Goal: Contribute content: Add original content to the website for others to see

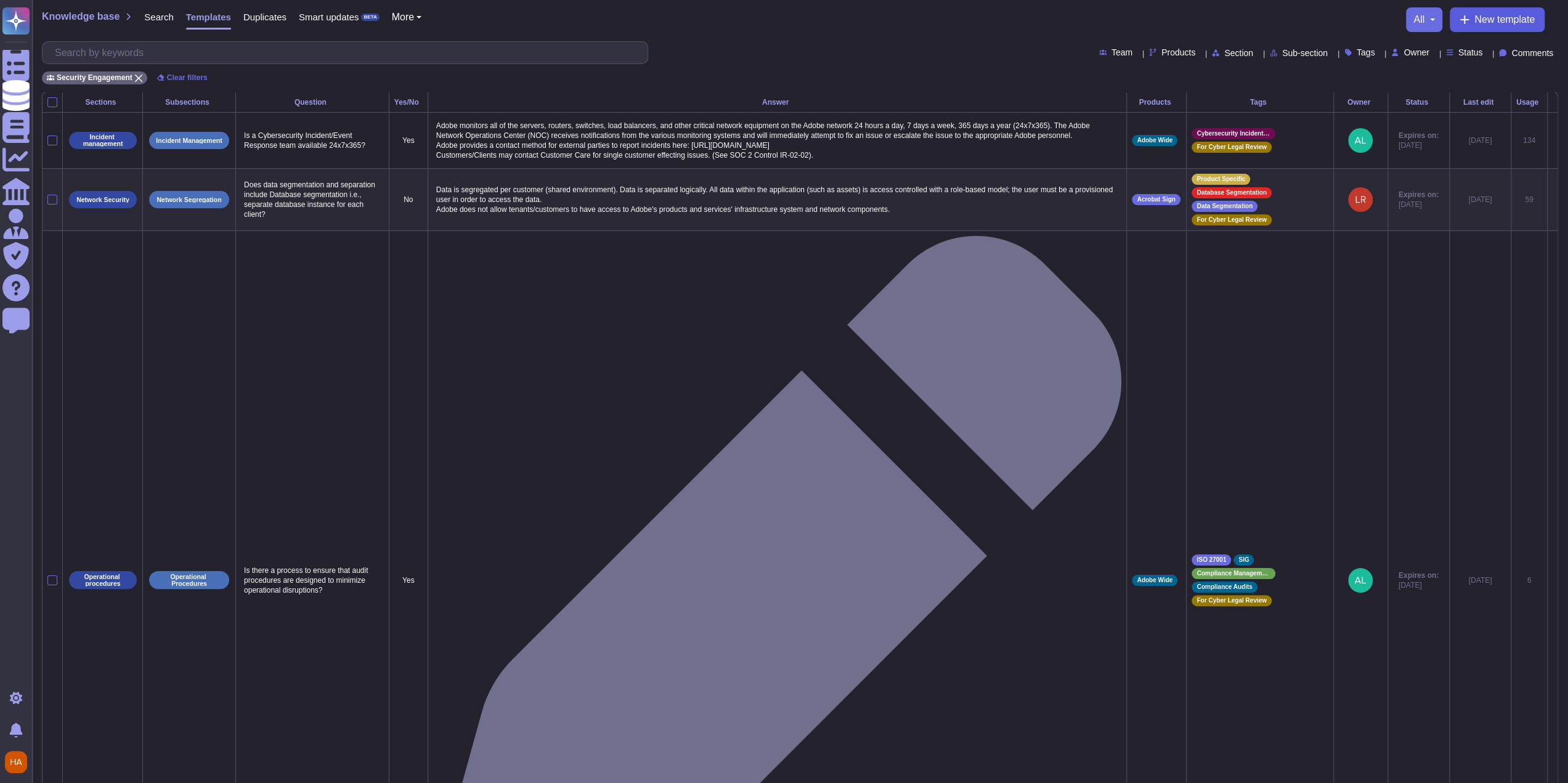
click at [1471, 23] on button "New template" at bounding box center [1497, 20] width 95 height 24
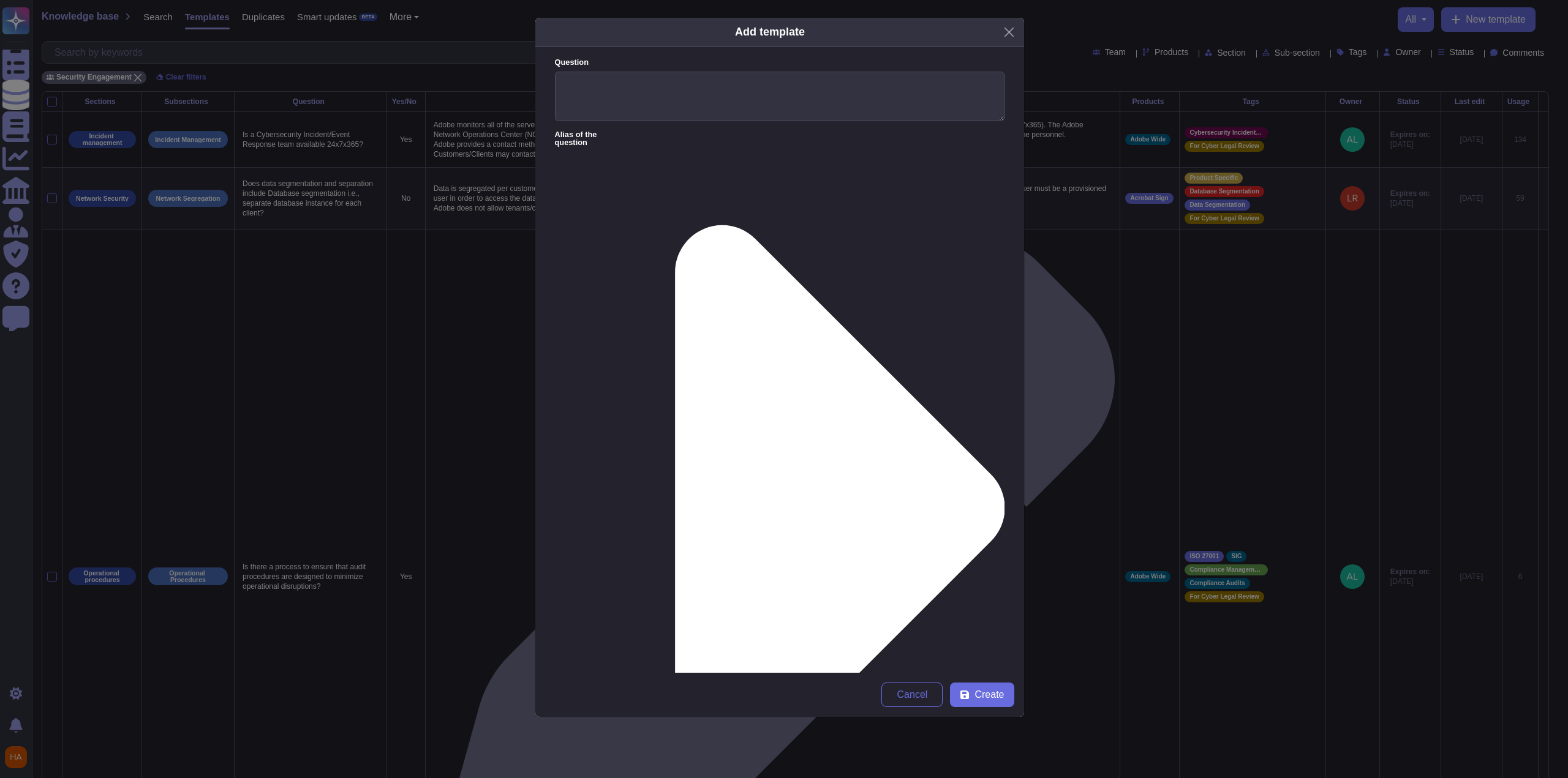
type input "fr"
click at [905, 438] on div "FrameIO" at bounding box center [925, 430] width 102 height 28
click at [897, 428] on span "FrameIO" at bounding box center [902, 430] width 36 height 11
click at [899, 428] on span "FrameIO" at bounding box center [902, 430] width 36 height 11
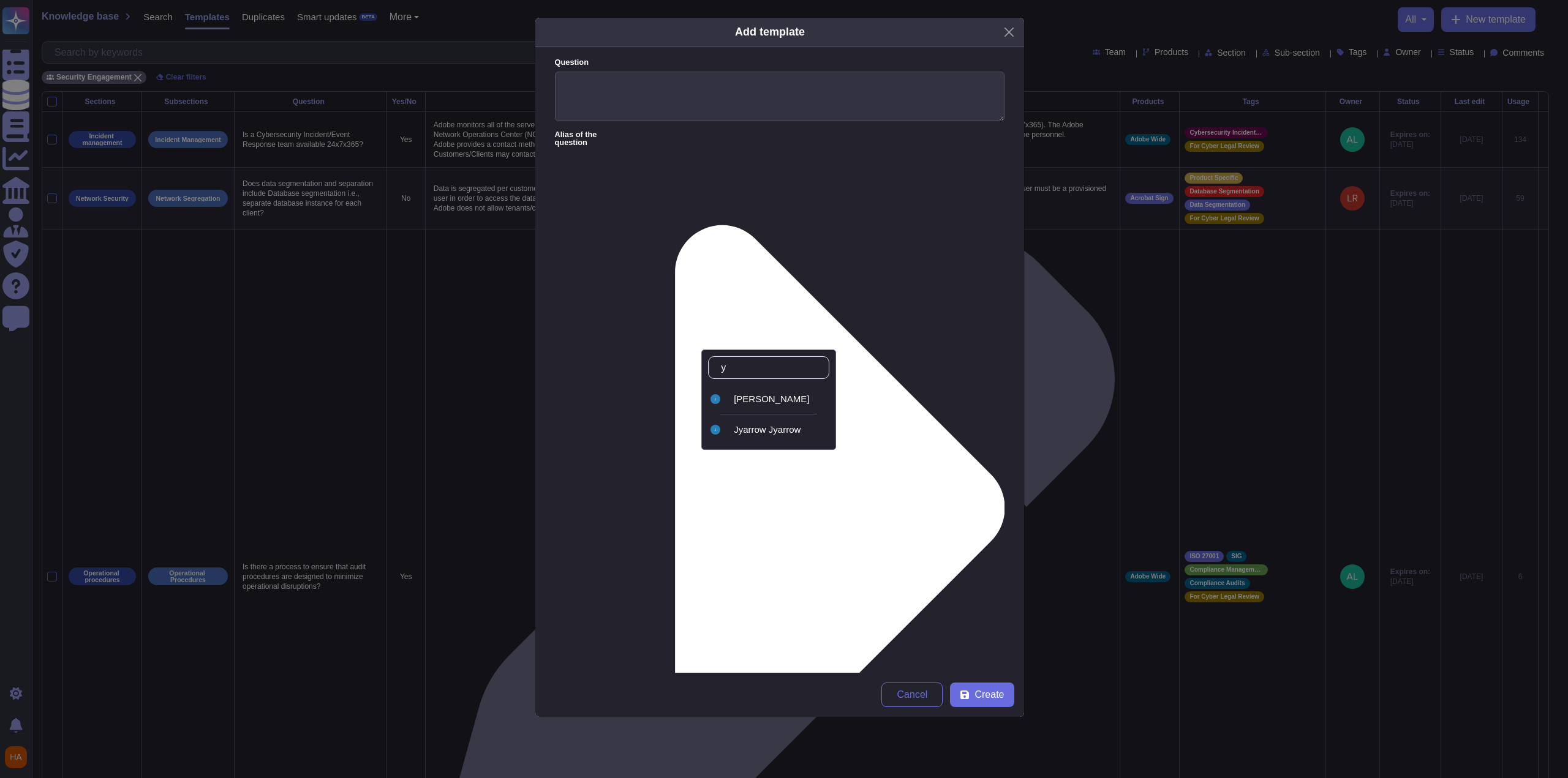
type input "ya"
click at [782, 401] on div "[PERSON_NAME]" at bounding box center [779, 399] width 90 height 11
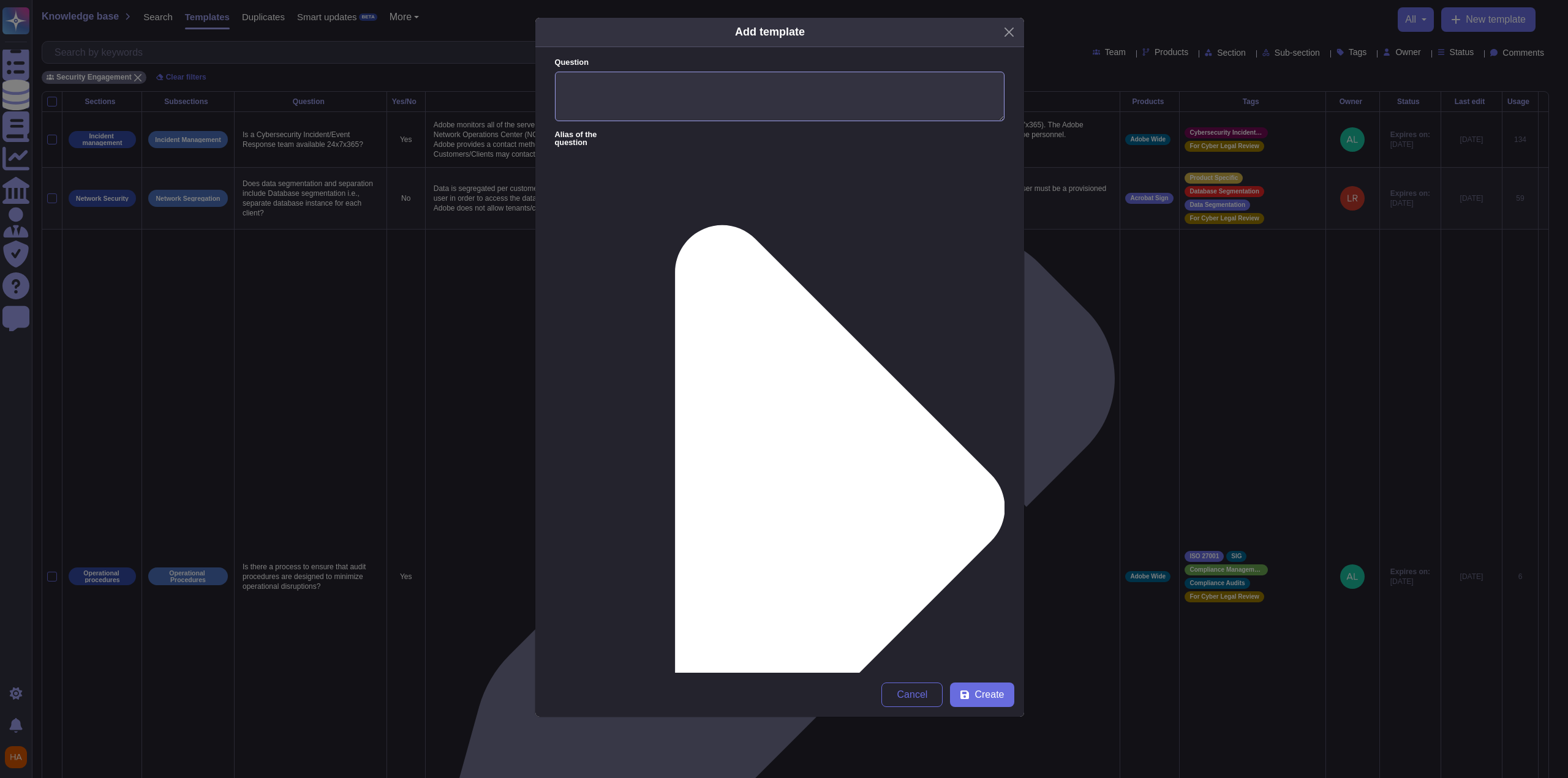
click at [864, 86] on textarea "Question" at bounding box center [780, 97] width 449 height 50
paste textarea "Is remote access permitted?"
type textarea "Is remote access permitted?"
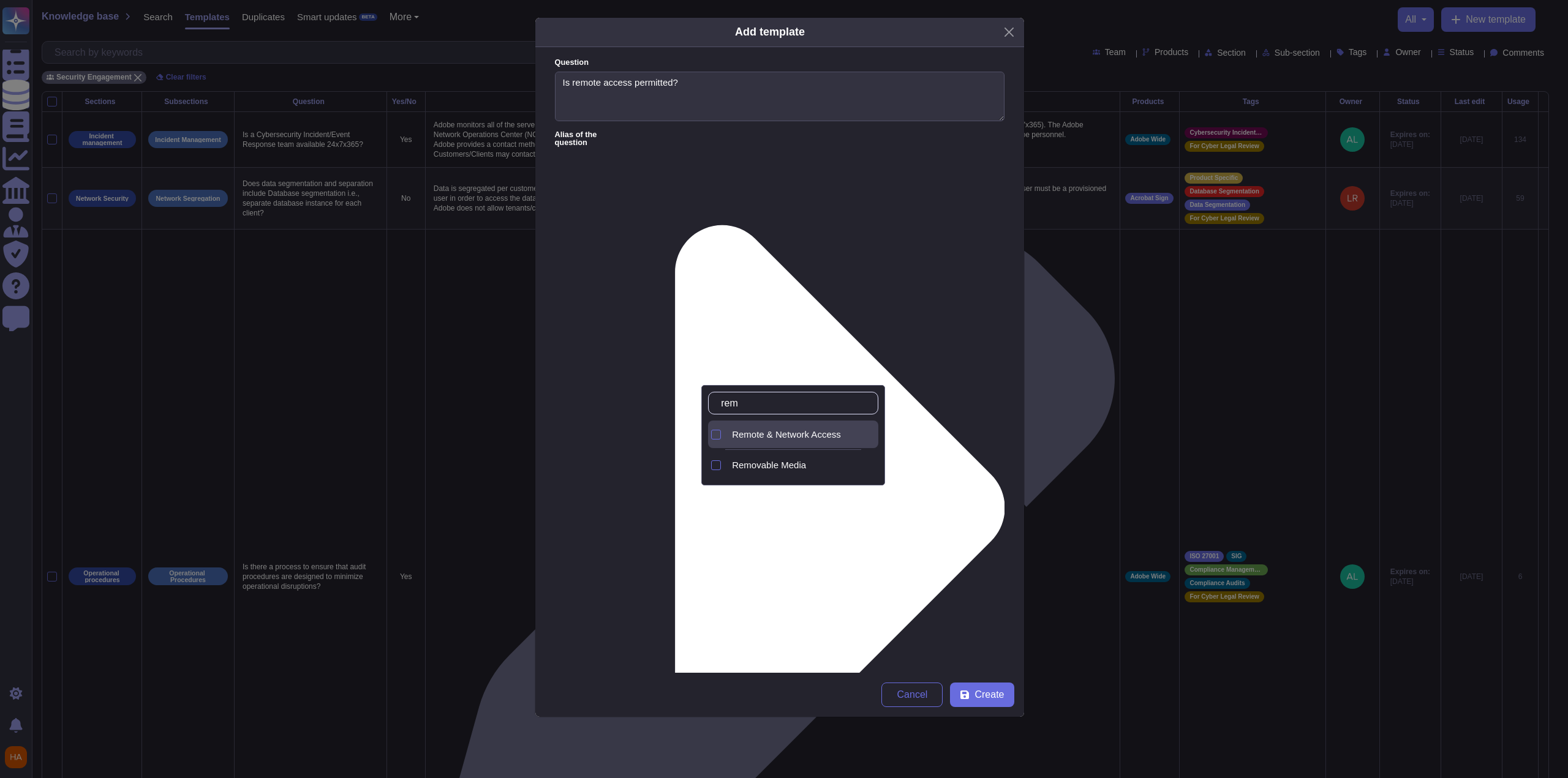
click at [821, 433] on span "Remote & Network Access" at bounding box center [786, 435] width 109 height 11
type input "rem"
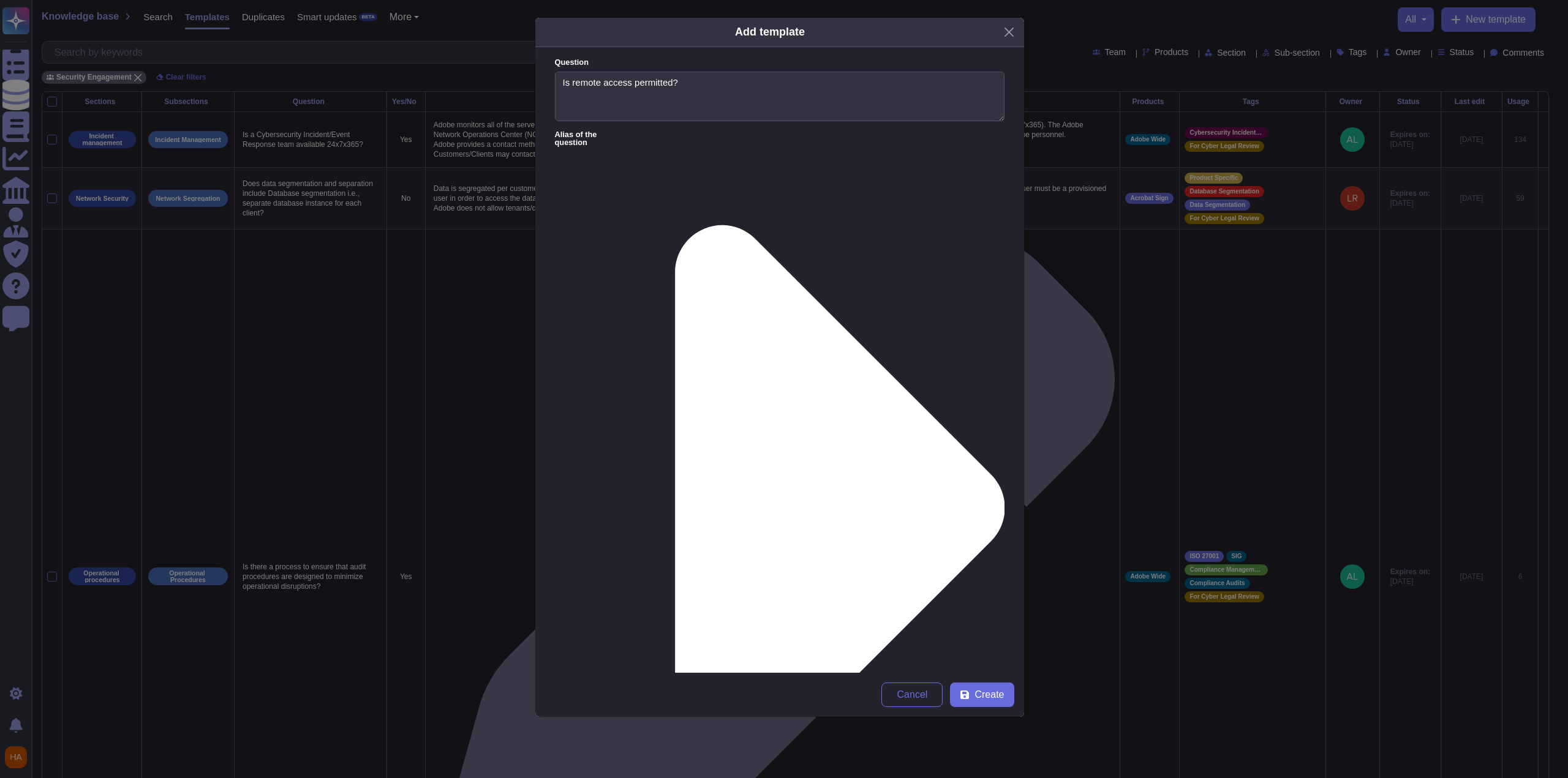
paste textarea ""As a product, [DOMAIN_NAME] is a web-based SaaS application and can be accesse…"
type textarea "As a product, [DOMAIN_NAME] is a web-based SaaS application and can be accessed…"
click at [998, 704] on button "Create" at bounding box center [982, 695] width 64 height 24
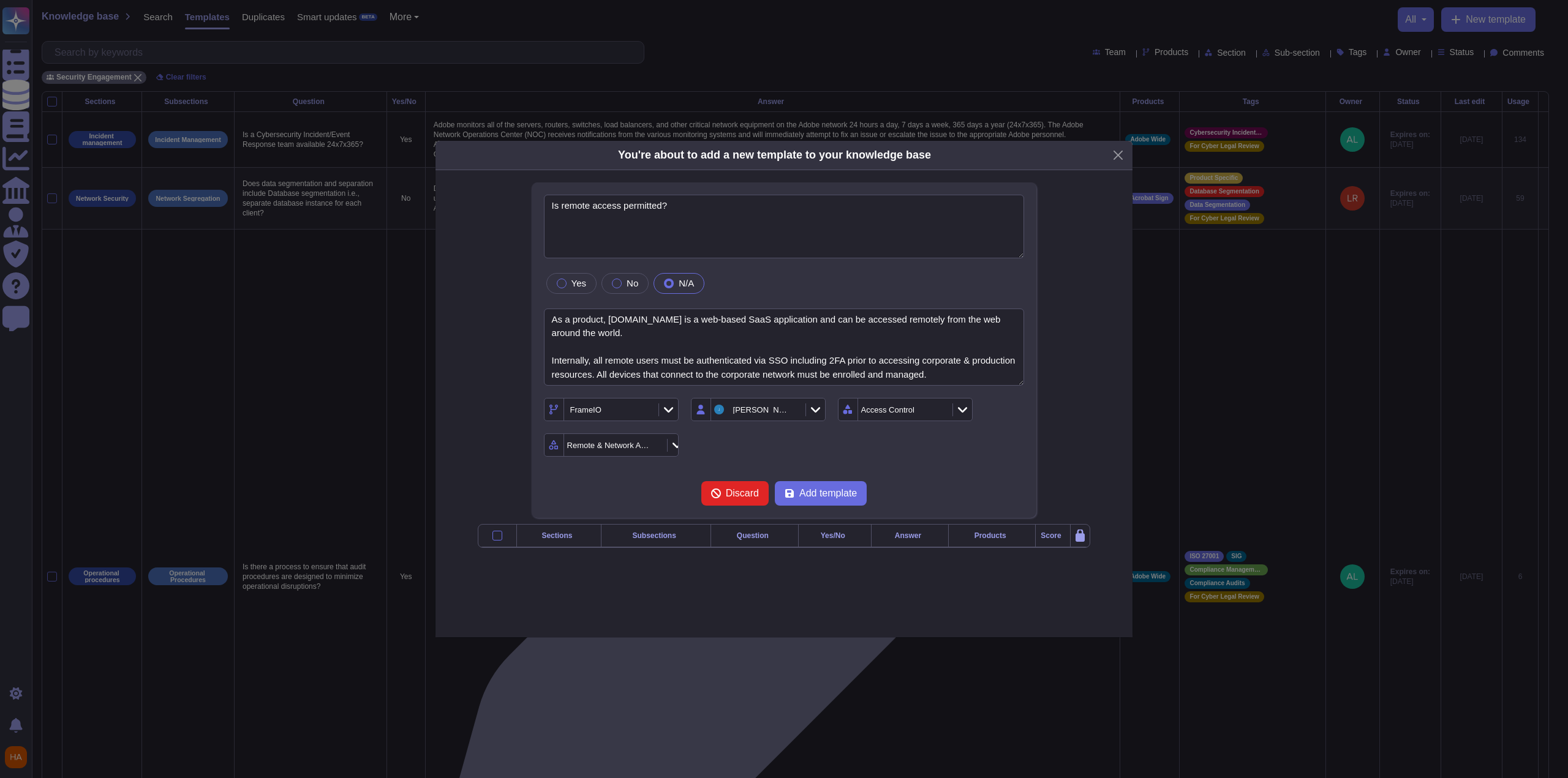
type textarea "Is remote access permitted?"
type textarea "As a product, [DOMAIN_NAME] is a web-based SaaS application and can be accessed…"
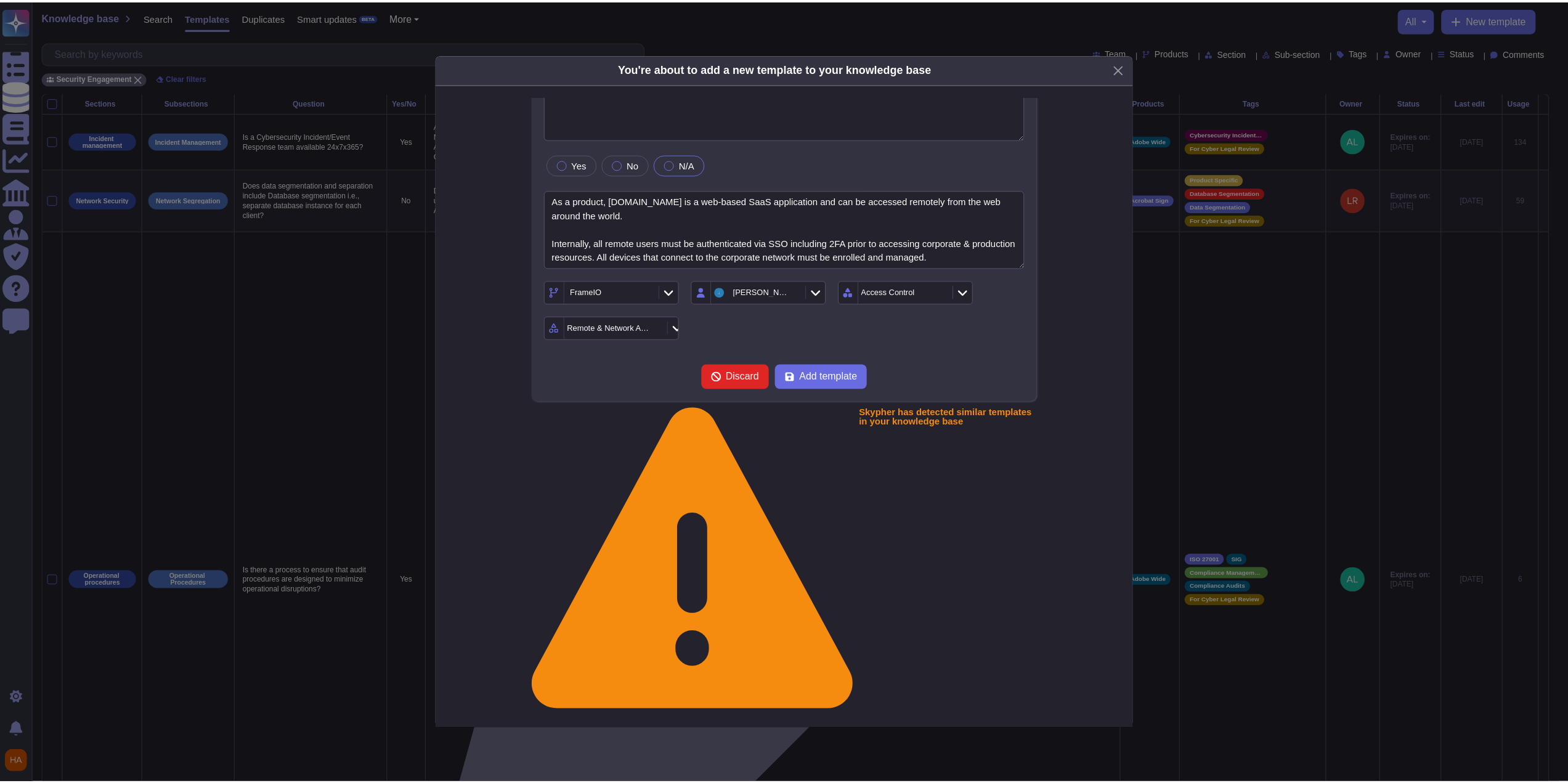
scroll to position [34, 0]
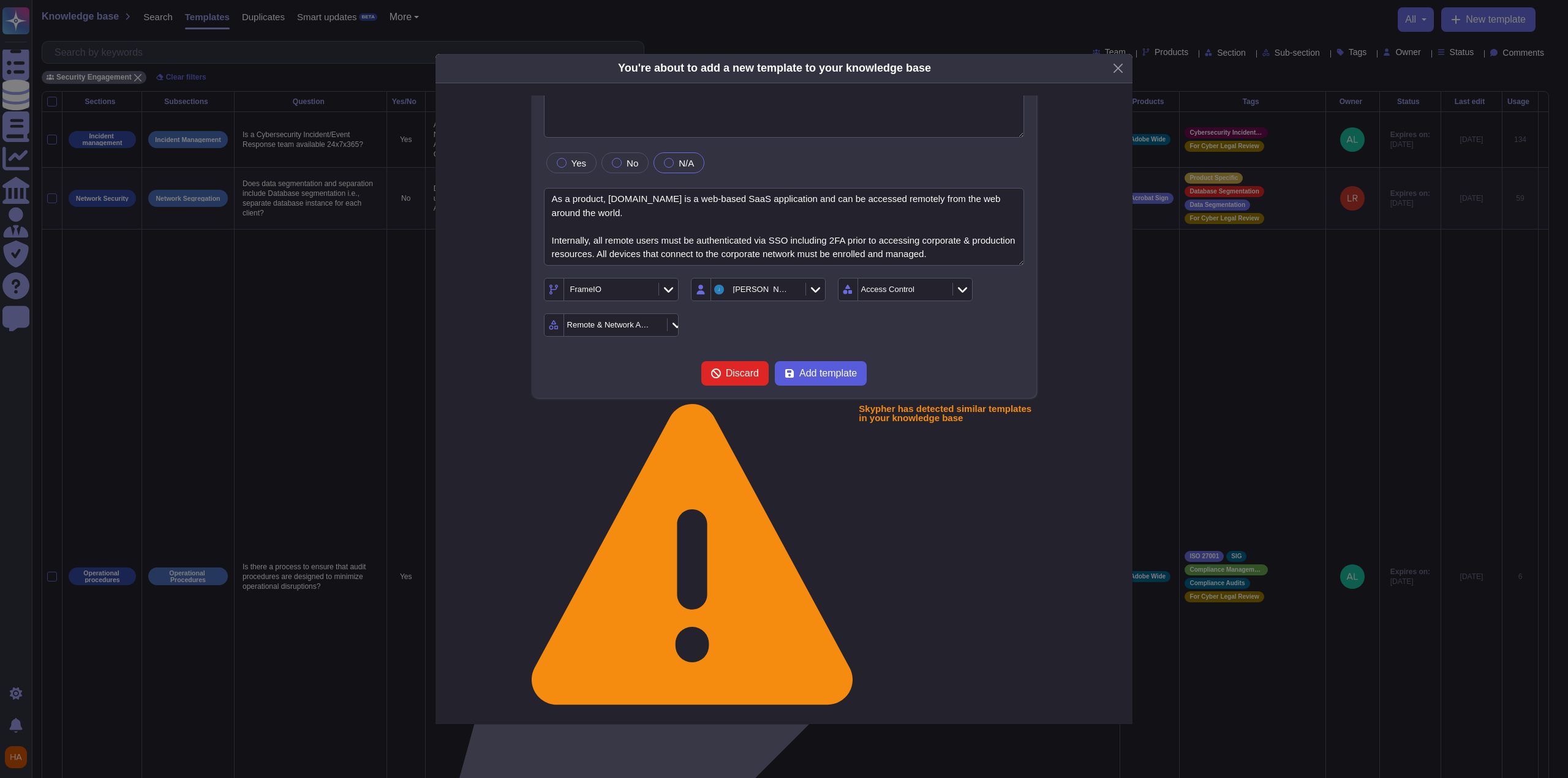
click at [838, 373] on span "Add template" at bounding box center [828, 373] width 58 height 10
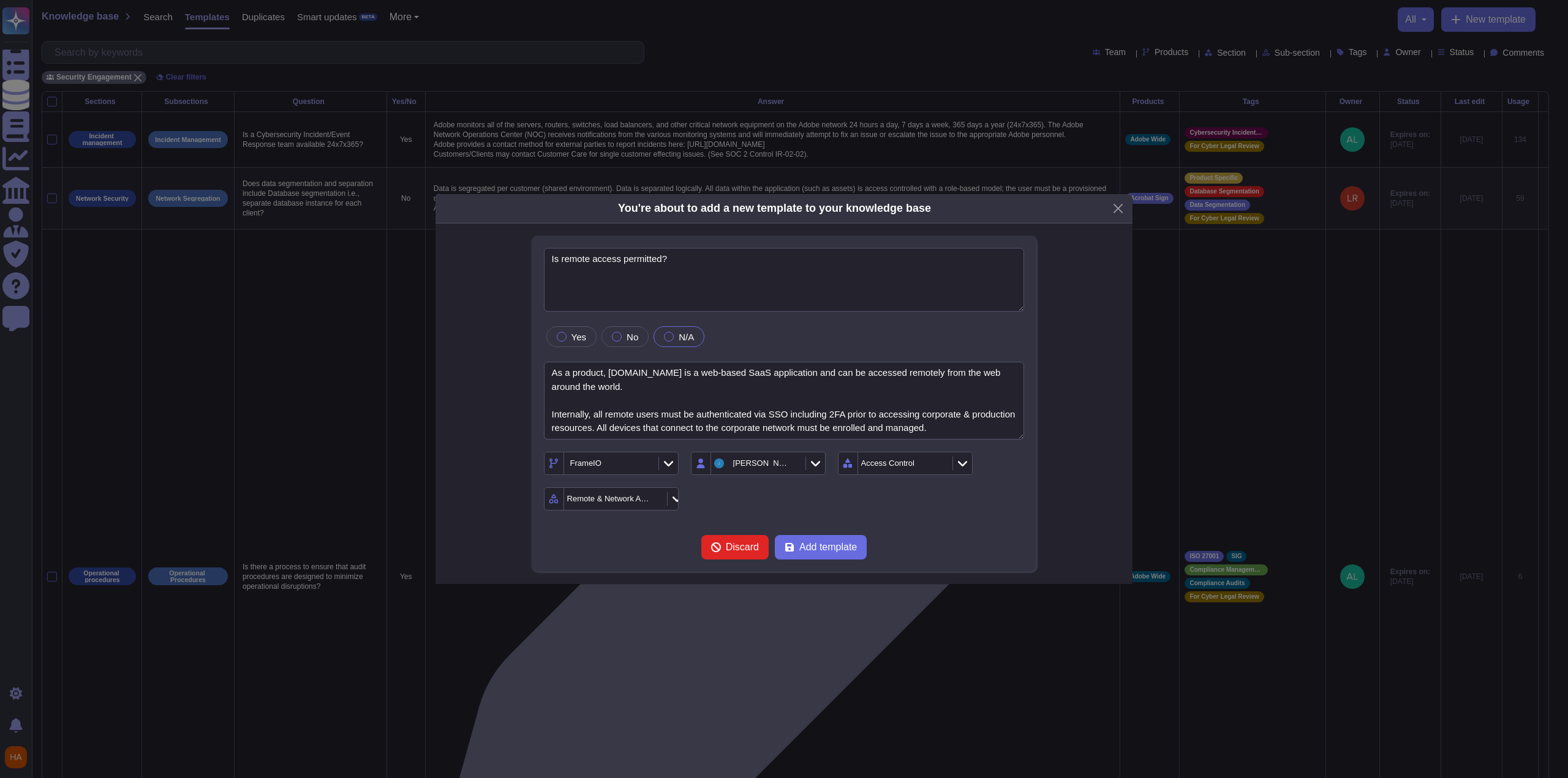
scroll to position [0, 0]
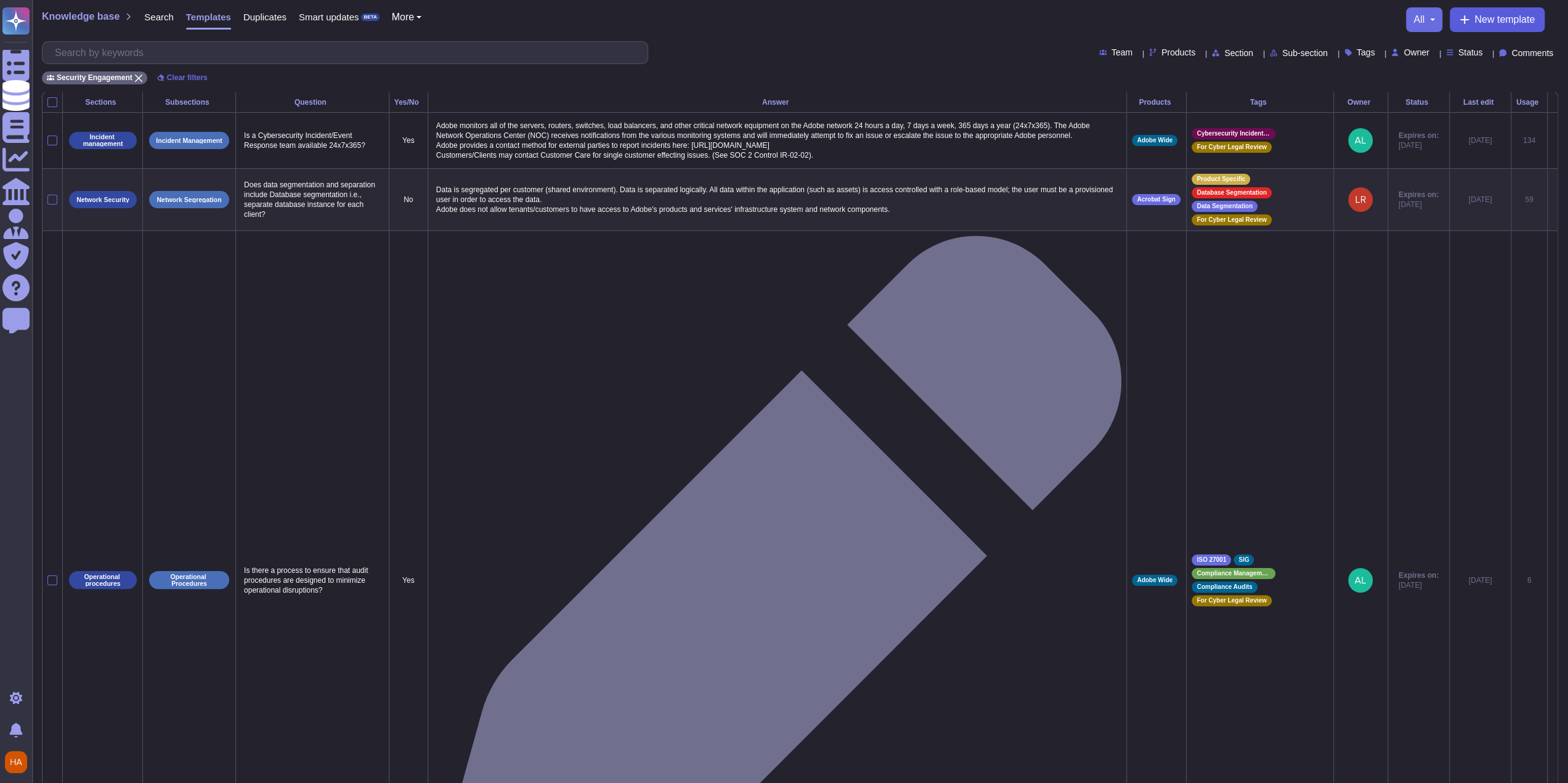
click at [1513, 24] on span "New template" at bounding box center [1504, 20] width 60 height 10
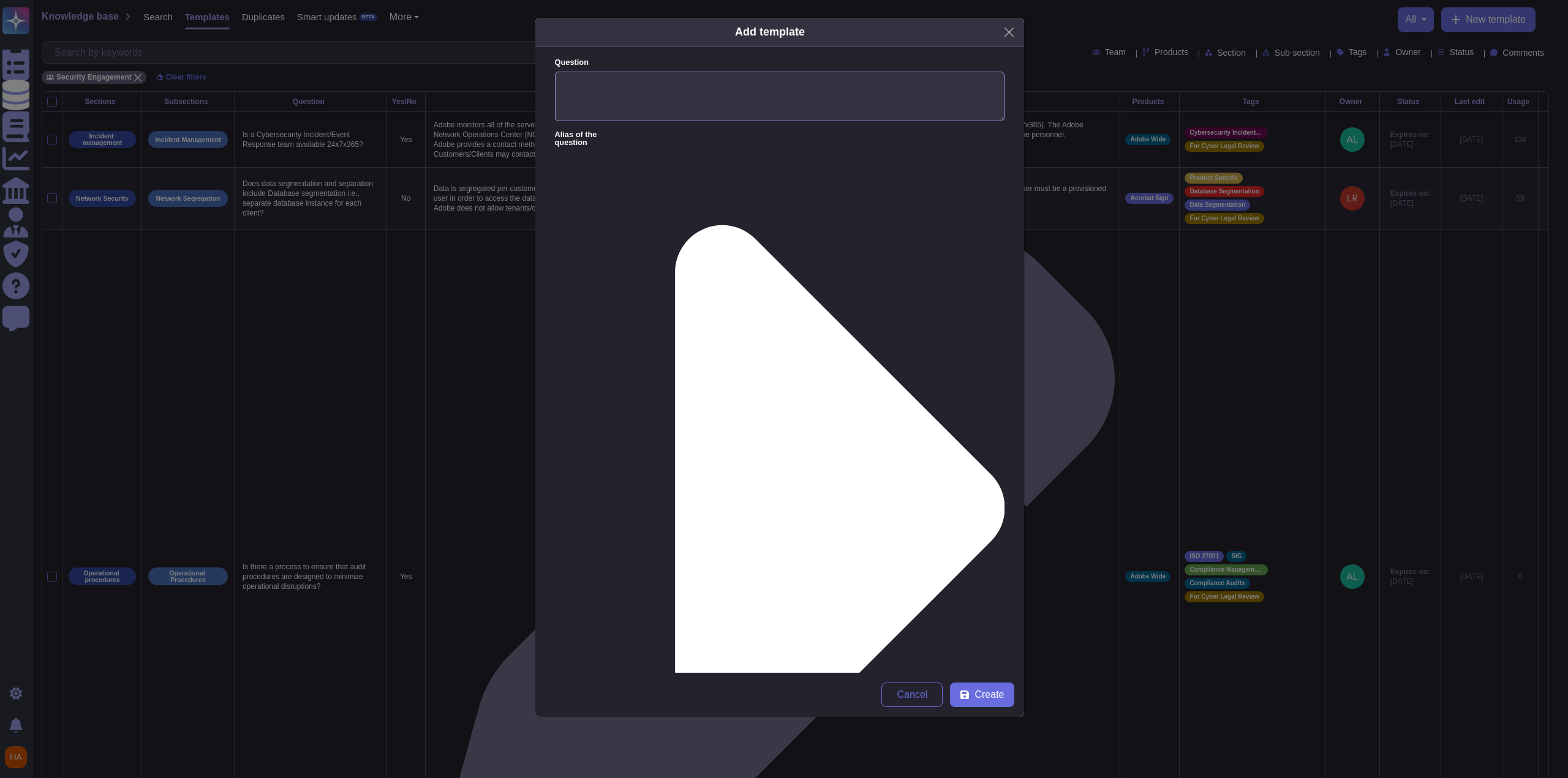
click at [867, 92] on textarea "Question" at bounding box center [780, 97] width 449 height 50
paste textarea "Are unique user IDs used for access?"
type textarea "Are unique user IDs used for access?"
drag, startPoint x: 907, startPoint y: 172, endPoint x: 902, endPoint y: 183, distance: 12.1
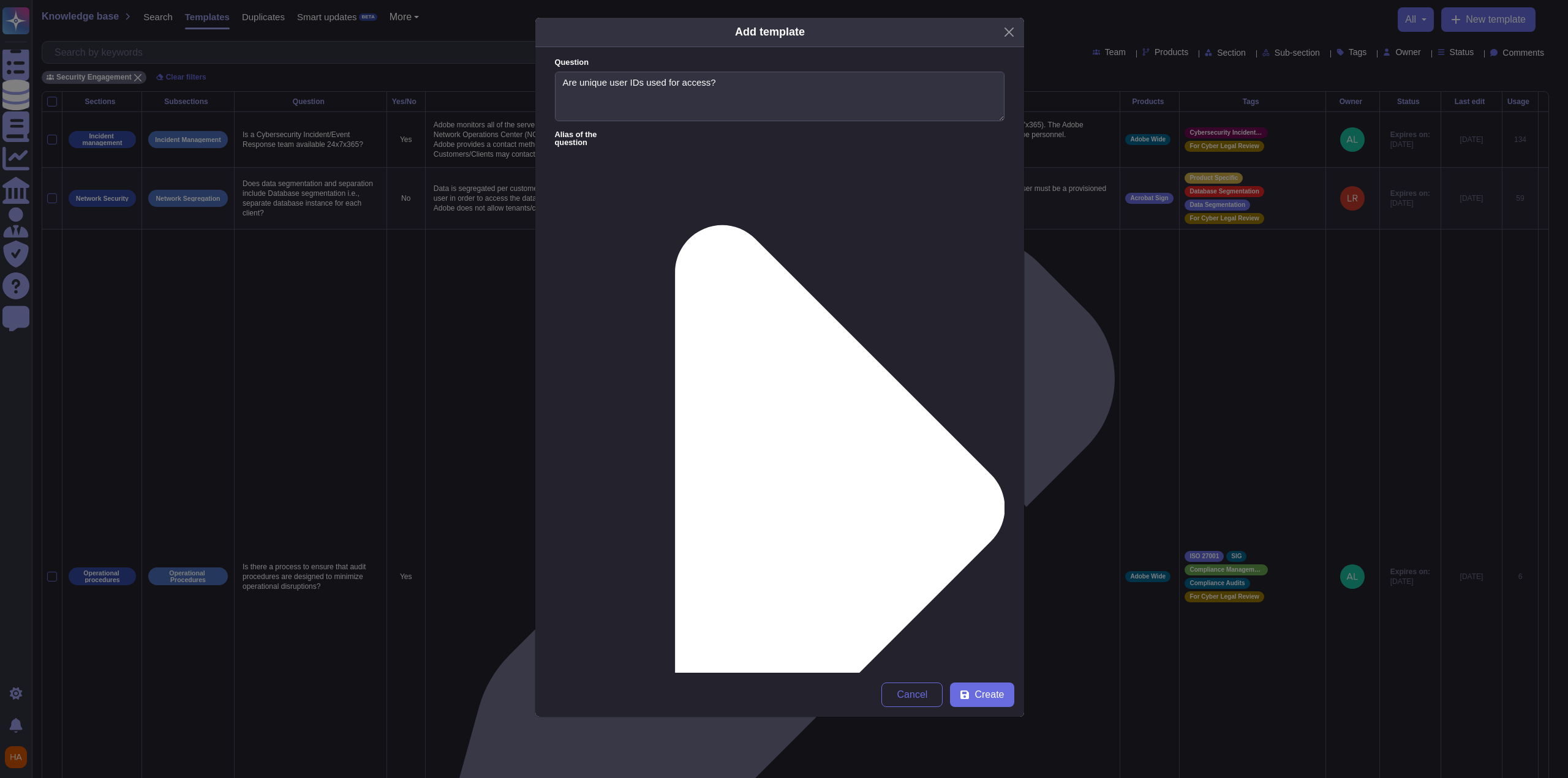
paste textarea ""[DOMAIN_NAME] user IDs are email addresses and must be unique. Internally, all…"
type textarea "[DOMAIN_NAME] user IDs are email addresses and must be unique. Internally, all …"
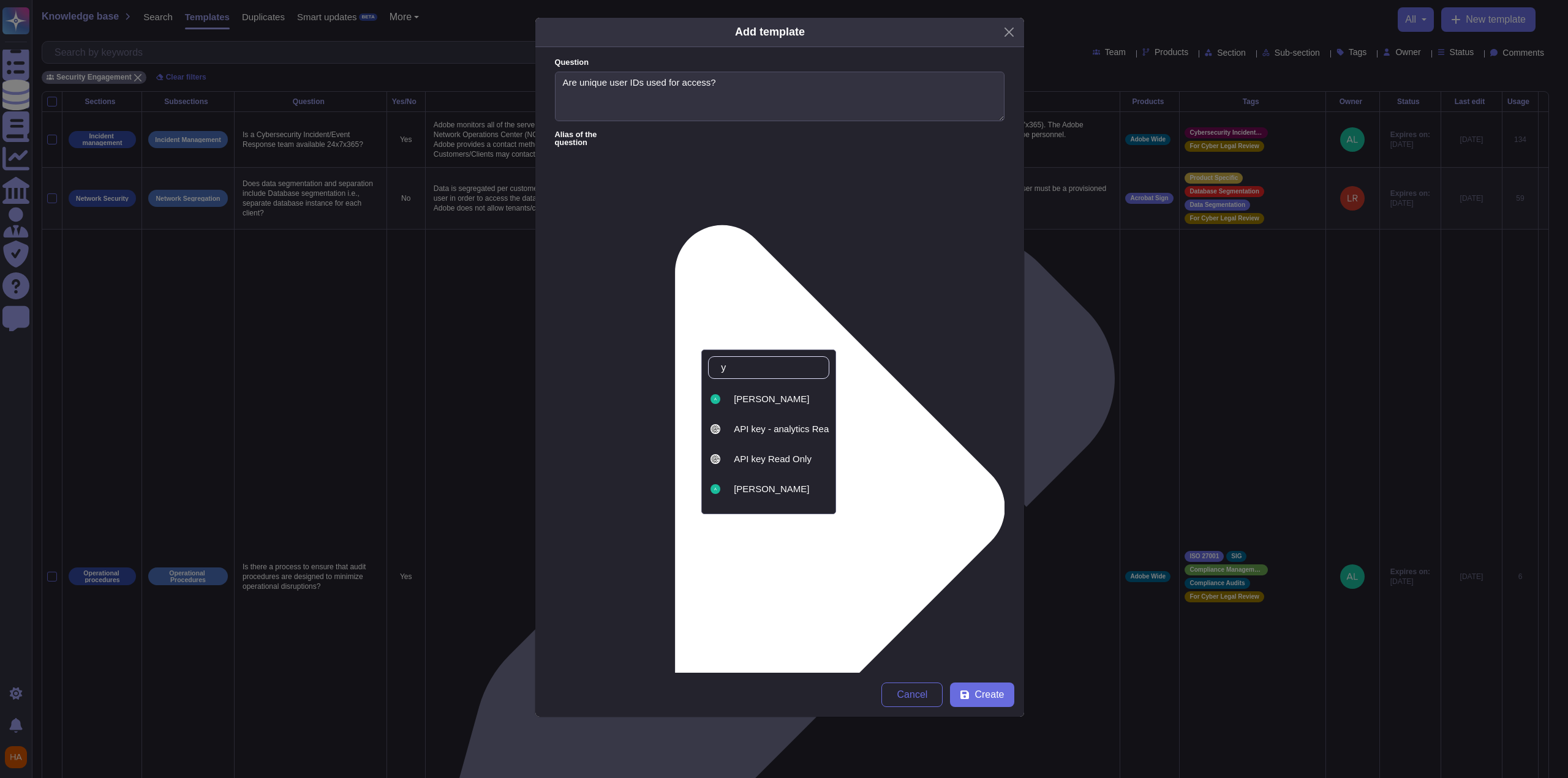
type input "ya"
click at [765, 407] on div "[PERSON_NAME]" at bounding box center [769, 399] width 121 height 28
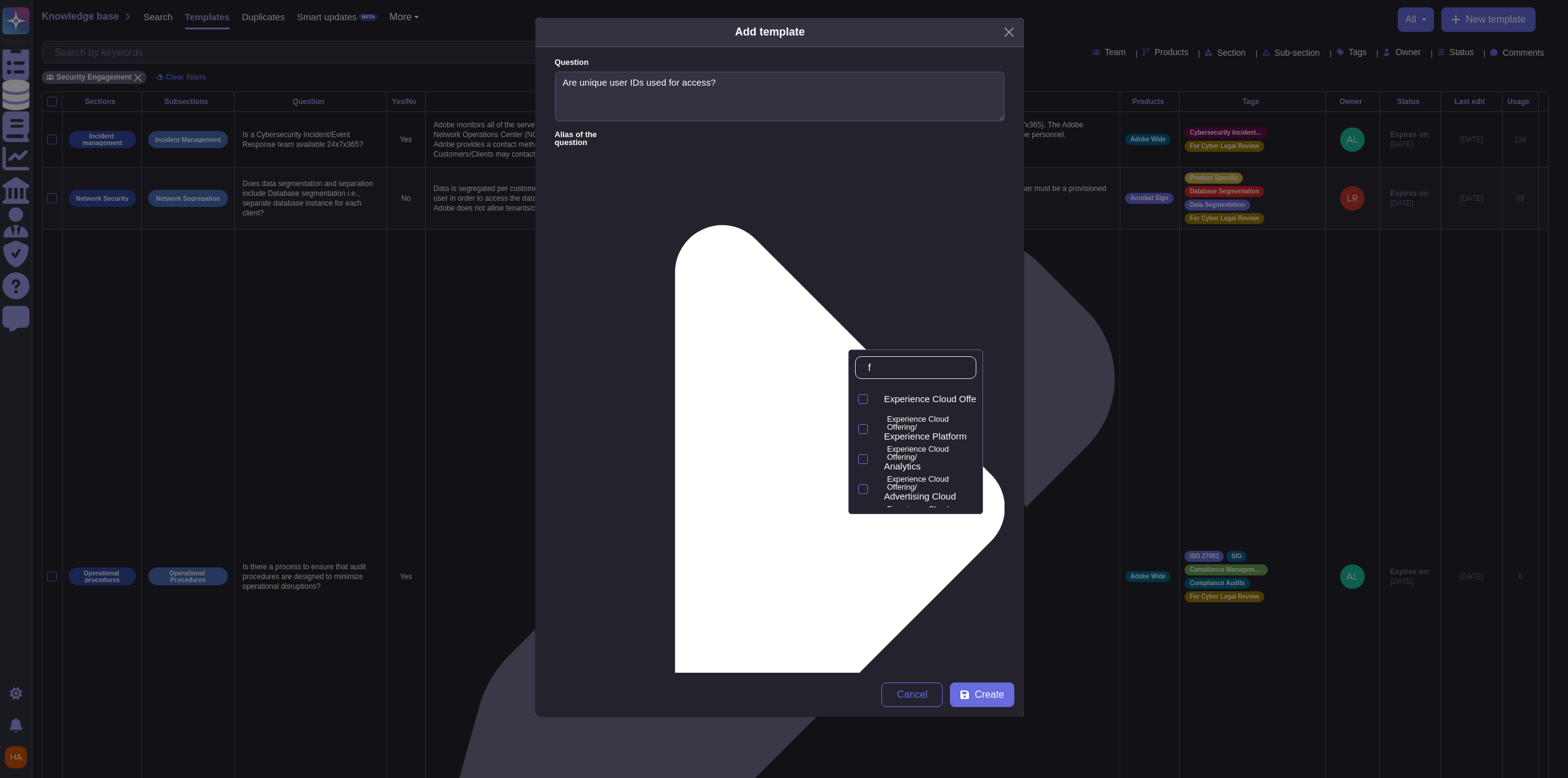
type input "fr"
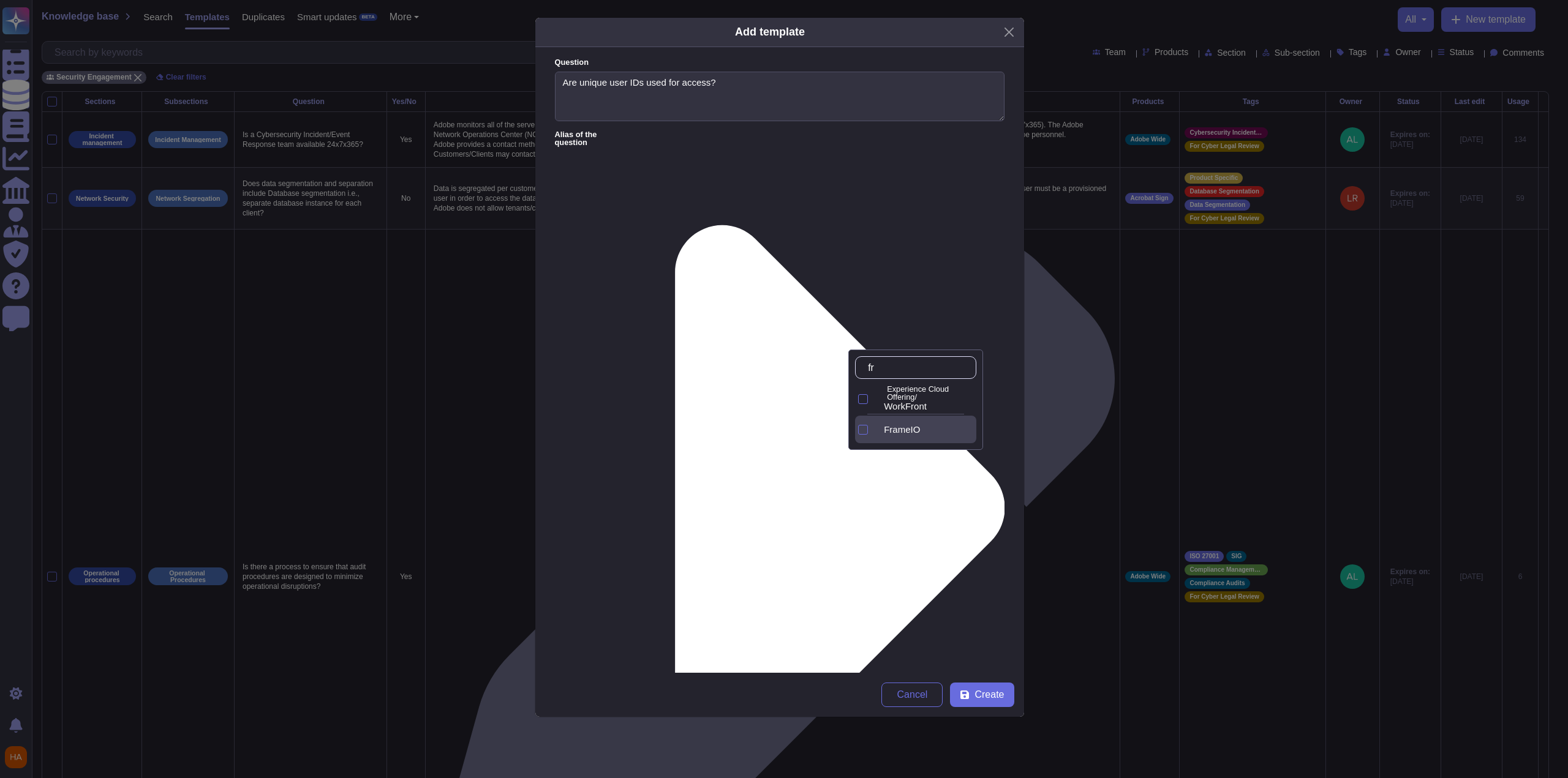
click at [900, 427] on span "FrameIO" at bounding box center [902, 430] width 36 height 11
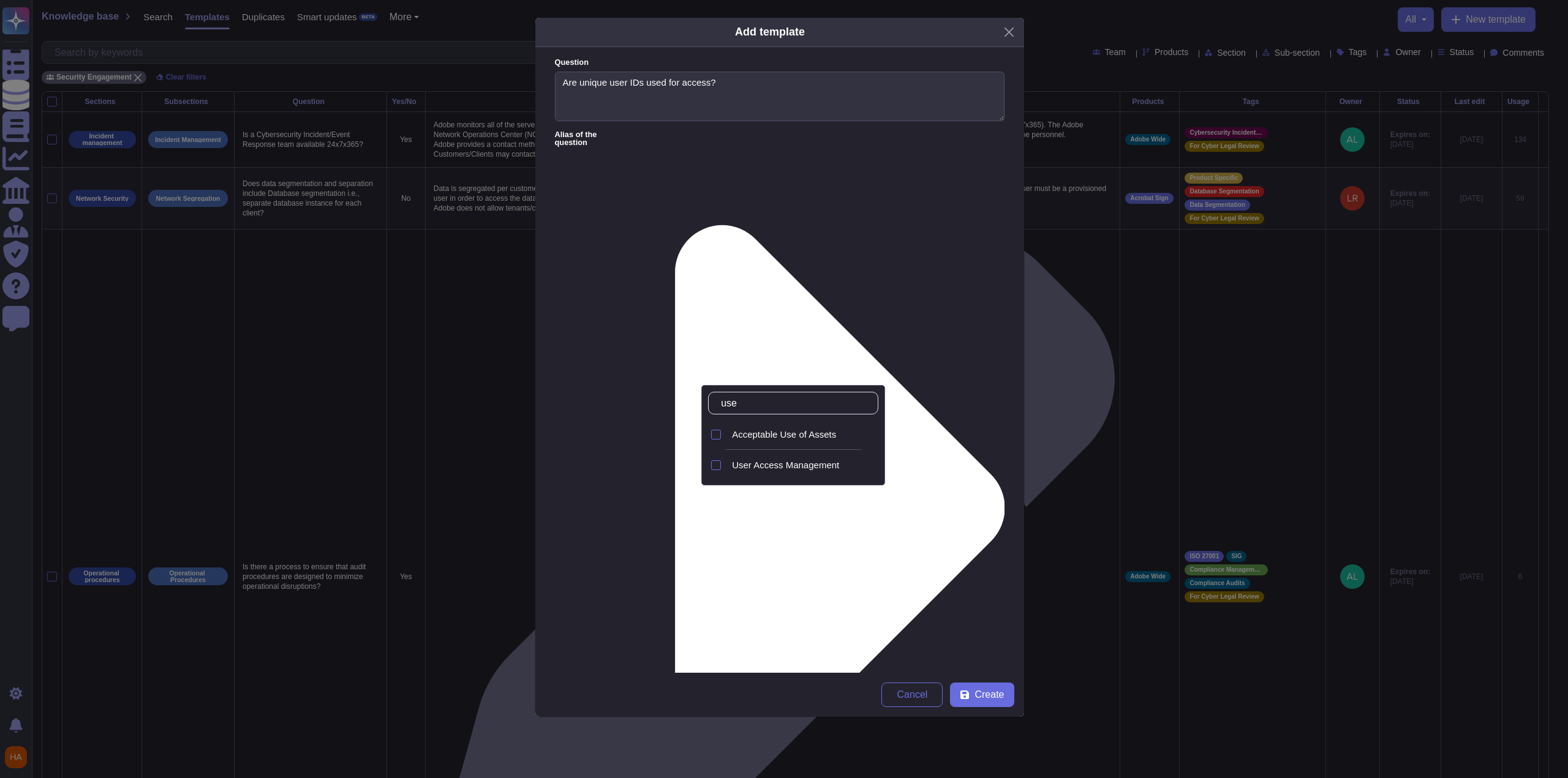
type input "user"
click at [789, 440] on div "User Access Management" at bounding box center [802, 435] width 151 height 28
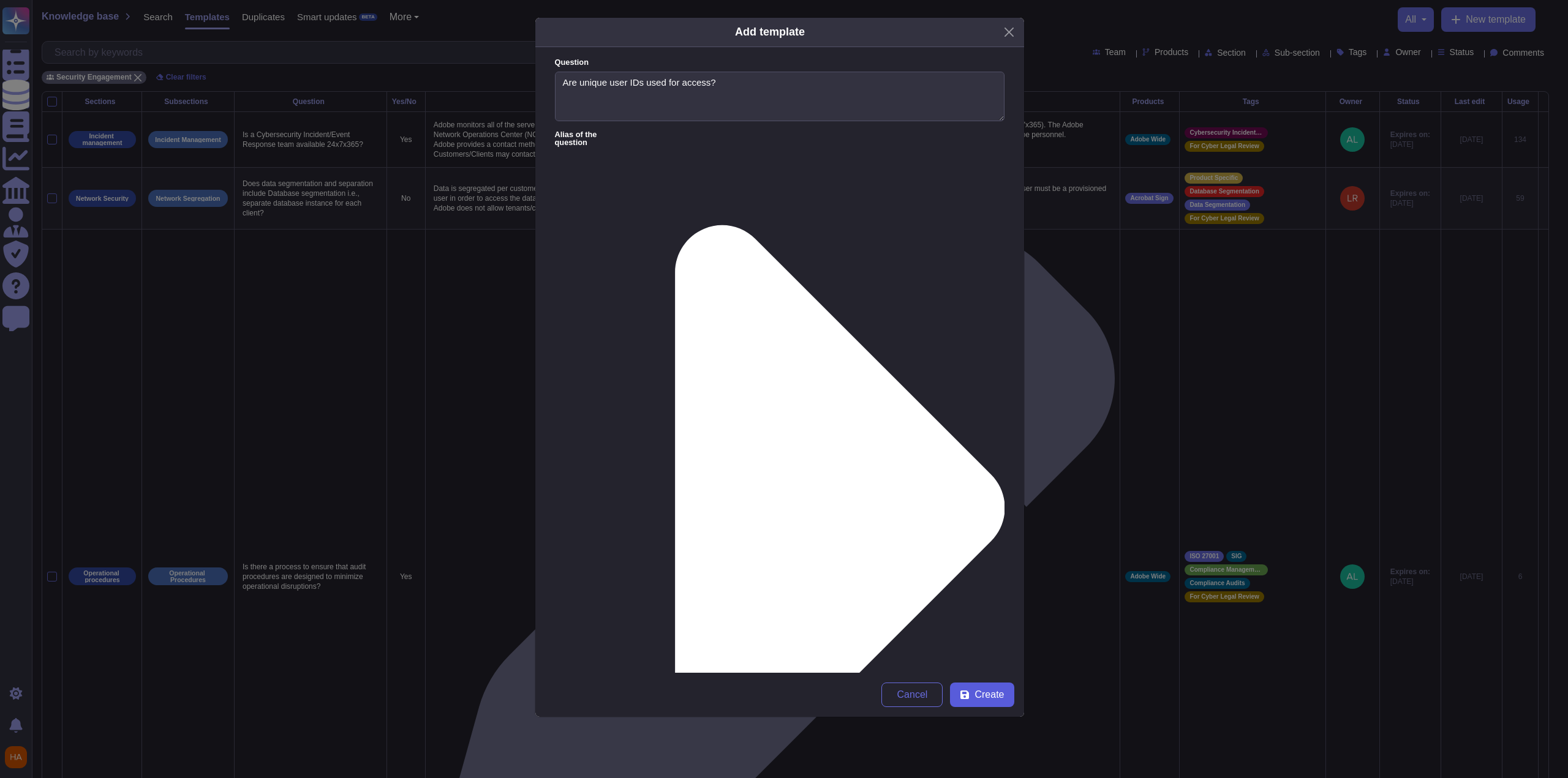
click at [989, 698] on span "Create" at bounding box center [989, 695] width 29 height 10
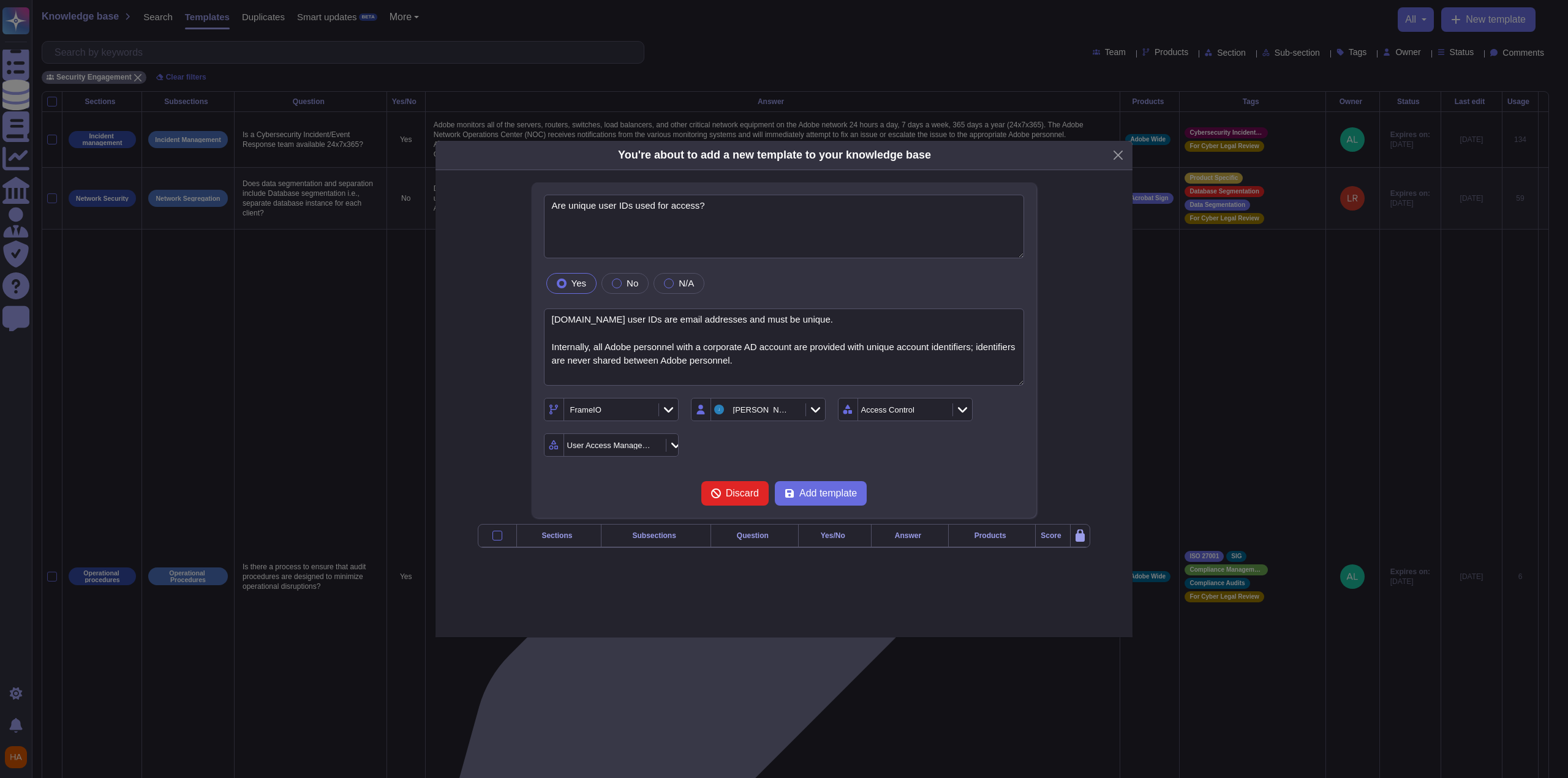
type textarea "Are unique user IDs used for access?"
type textarea "[DOMAIN_NAME] user IDs are email addresses and must be unique. Internally, all …"
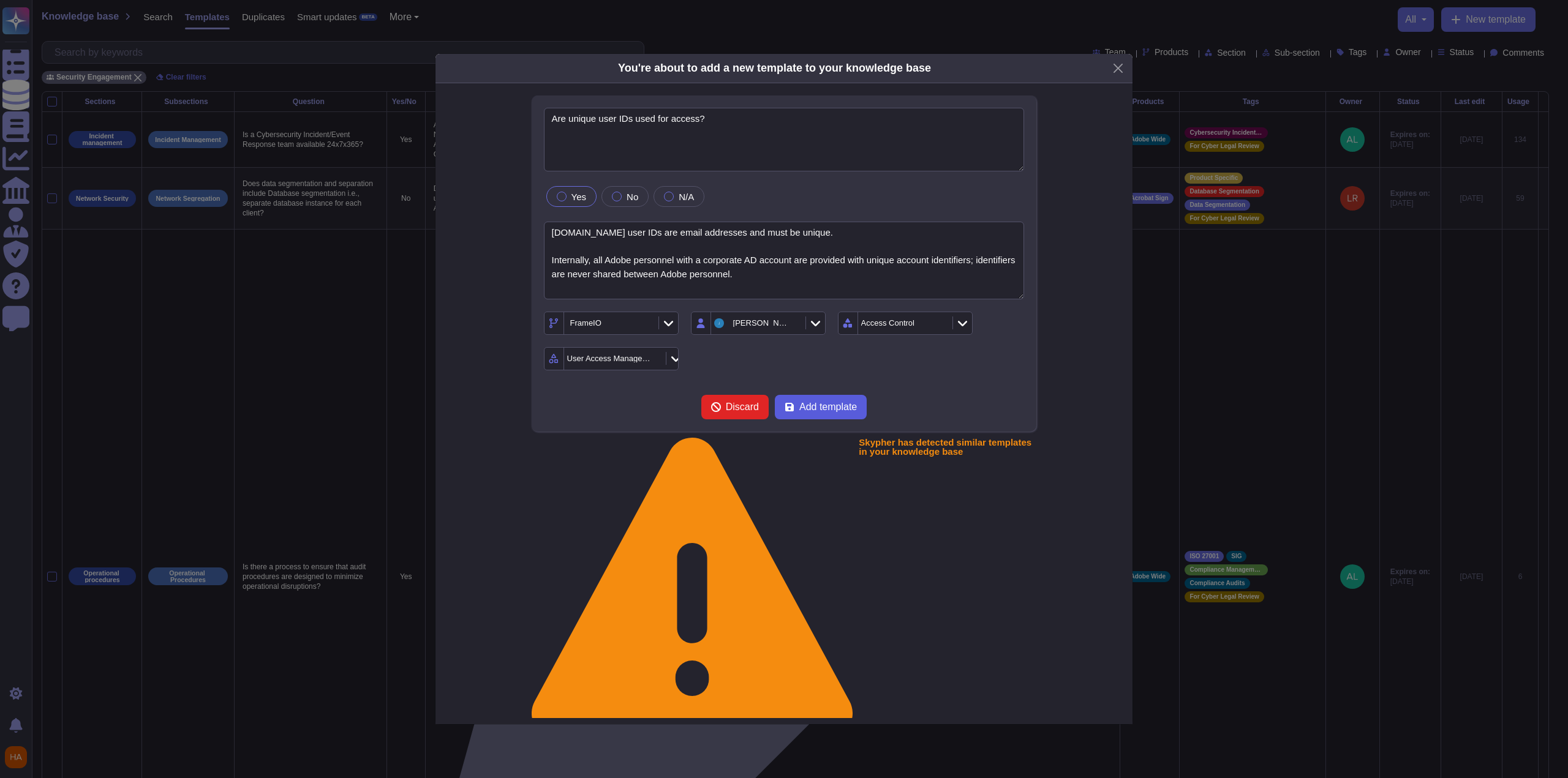
click at [843, 412] on span "Add template" at bounding box center [828, 407] width 58 height 10
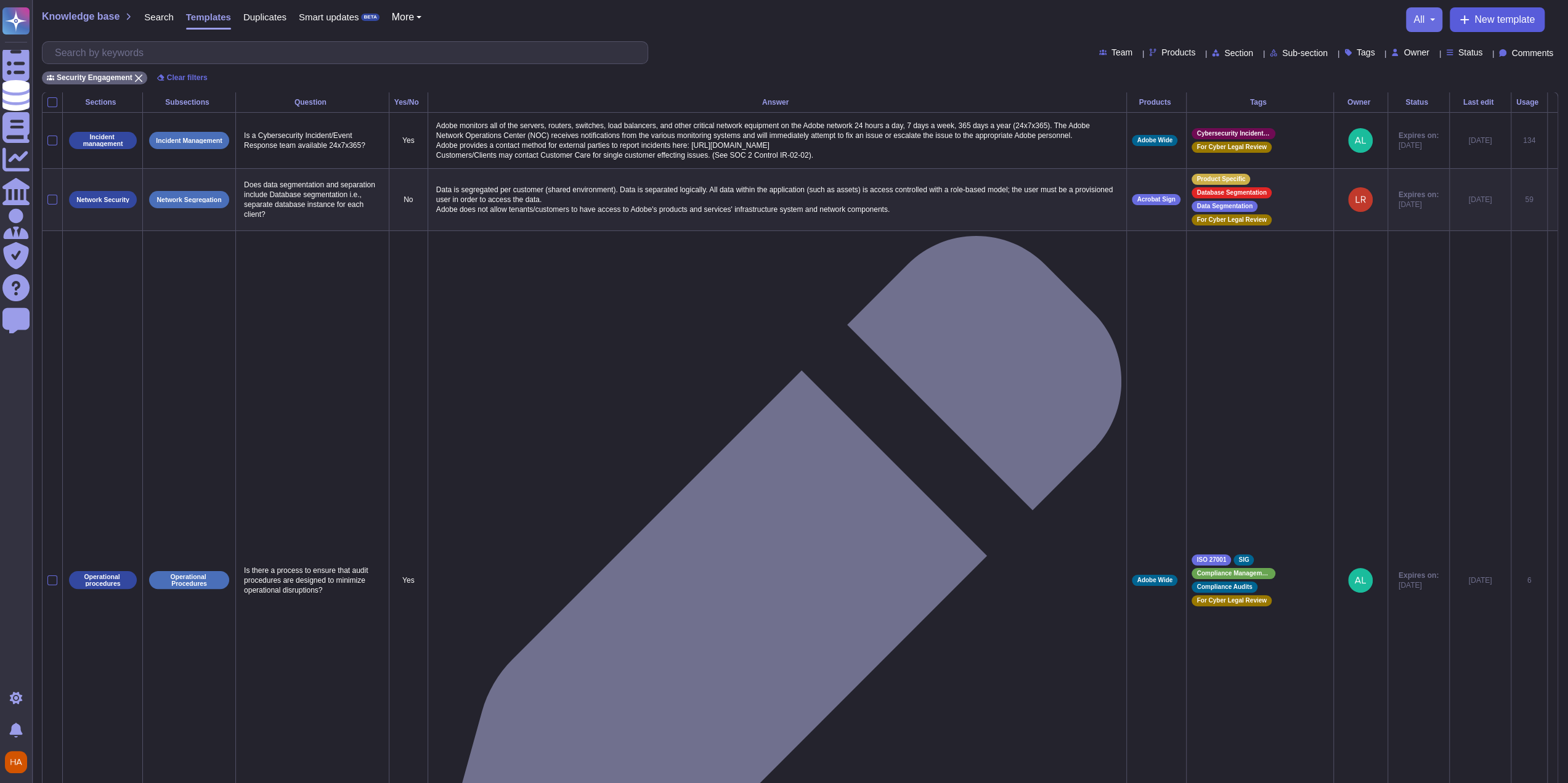
click at [1492, 20] on span "New template" at bounding box center [1504, 20] width 60 height 10
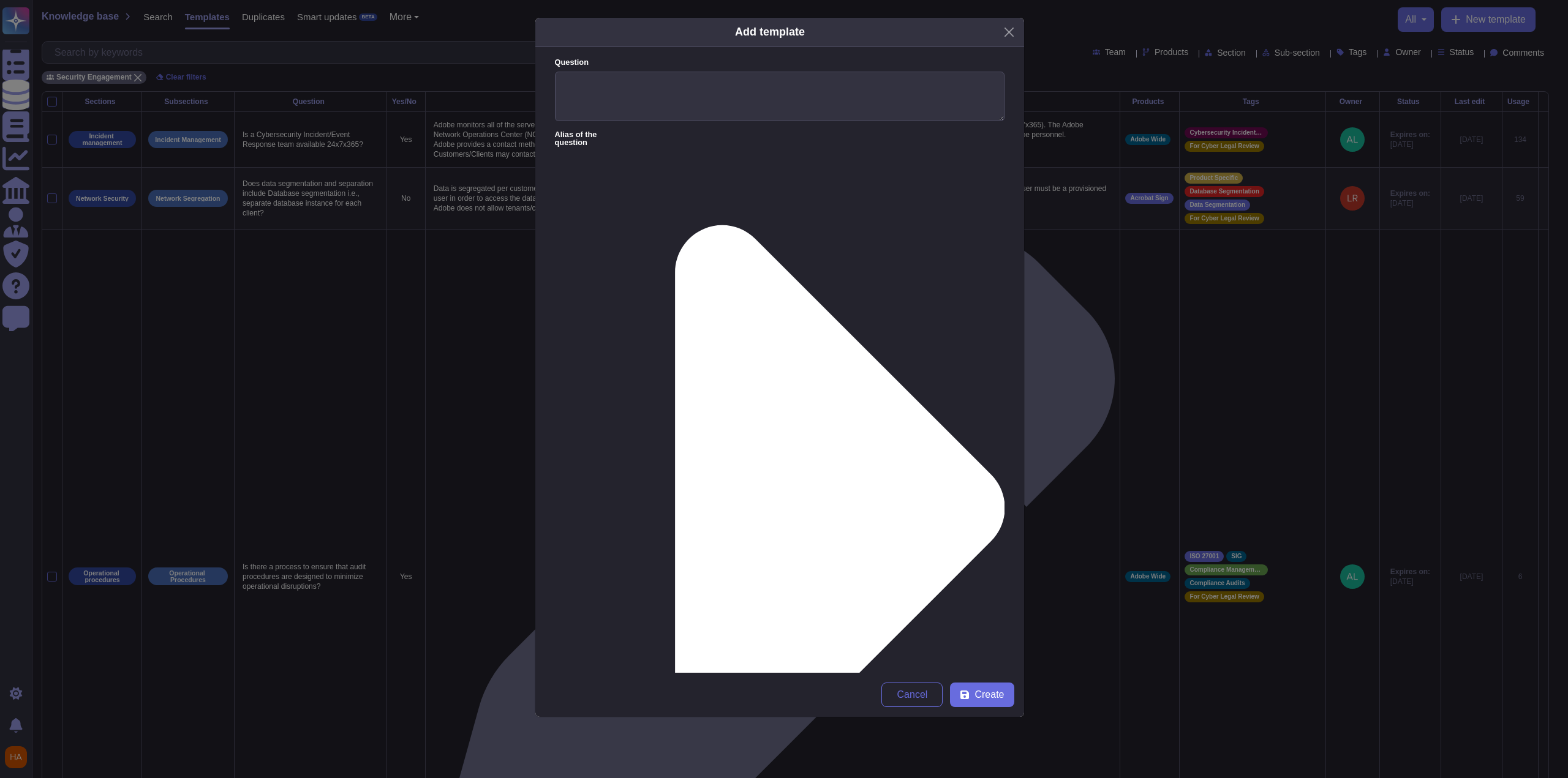
click at [731, 225] on form "Question Alias of the question Answer Yes/No Yes No N/A More Yes/No options Pro…" at bounding box center [780, 360] width 489 height 626
paste textarea "Vendor / contractor access is configured in the same manner as all other remote…"
type textarea "Vendor / contractor access is configured in the same manner as all other remote…"
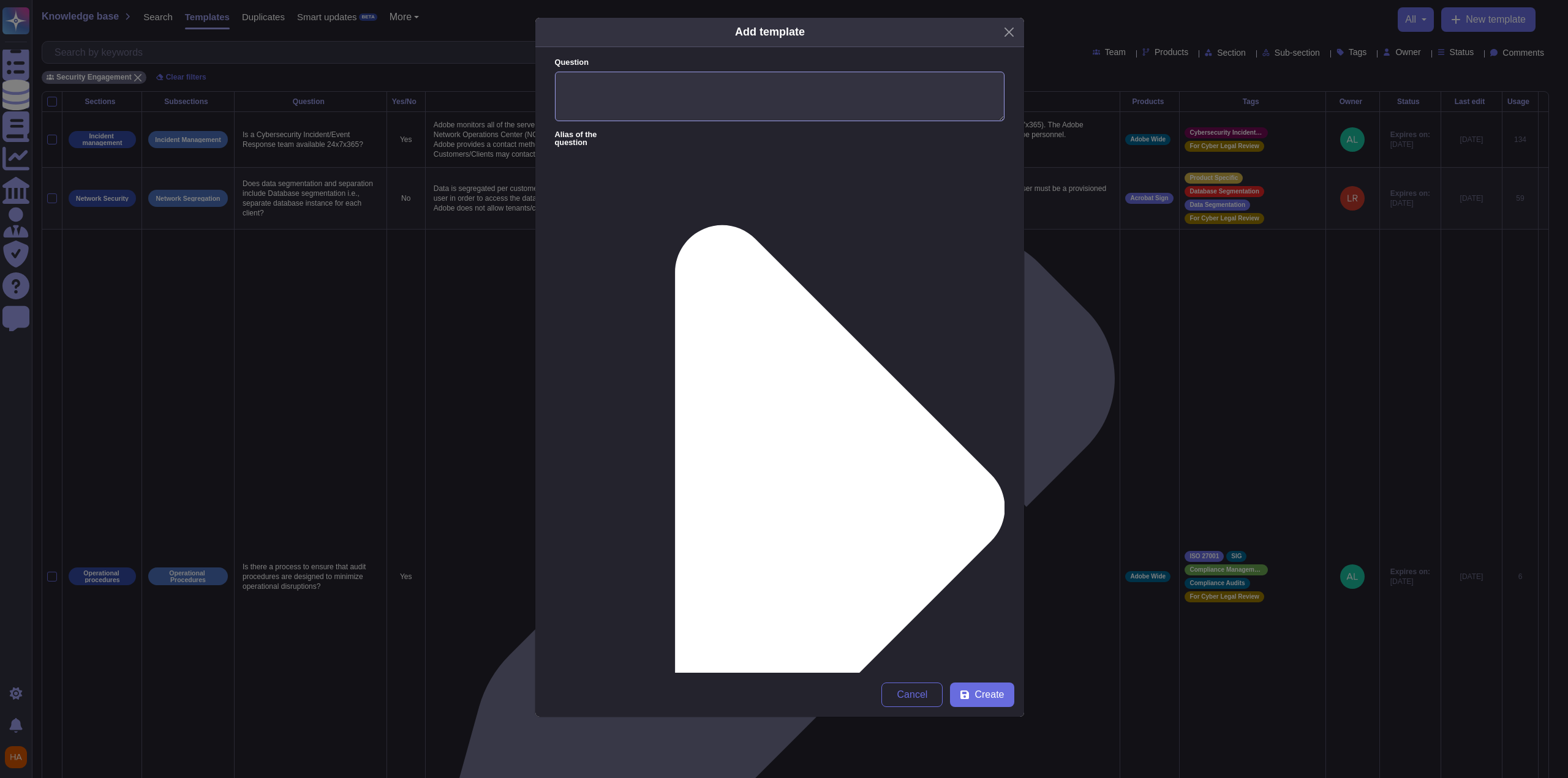
click at [920, 110] on textarea "Question" at bounding box center [780, 97] width 449 height 50
paste textarea "If applicable, how is remote access to non-employees restricted?"
type textarea "If applicable, how is remote access to non-employees restricted?"
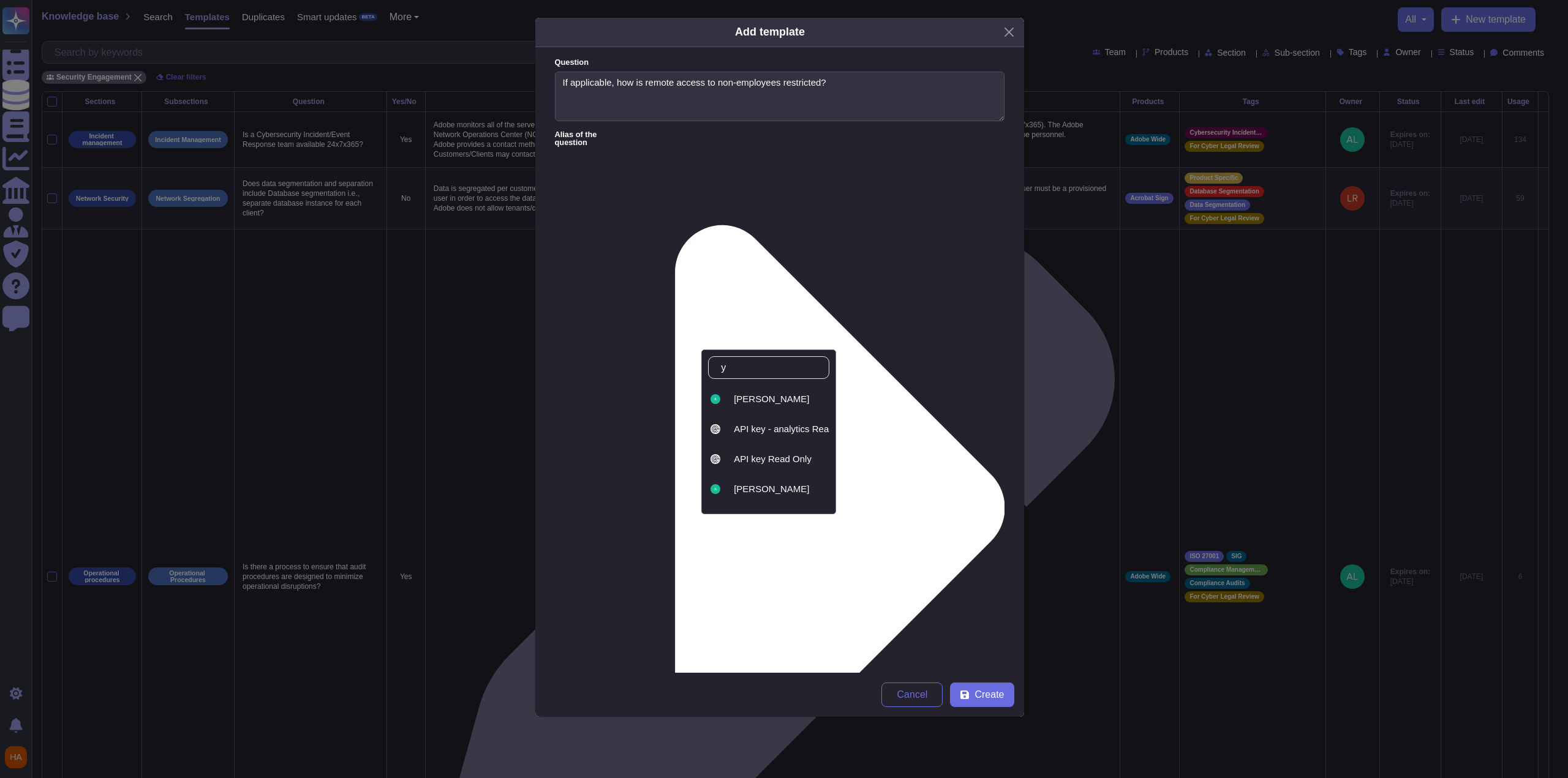
type input "ya"
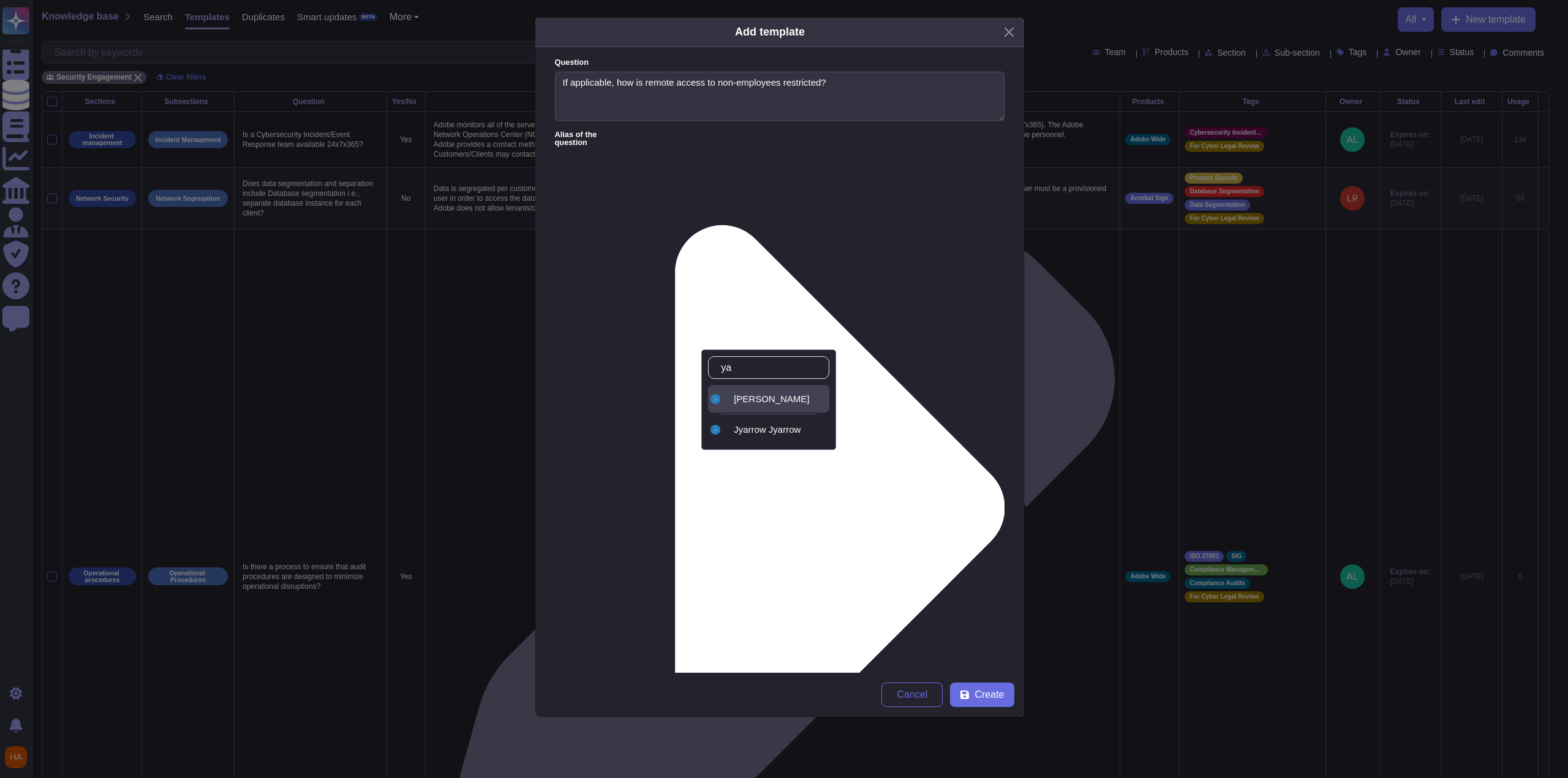
click at [787, 398] on div "[PERSON_NAME]" at bounding box center [779, 399] width 90 height 11
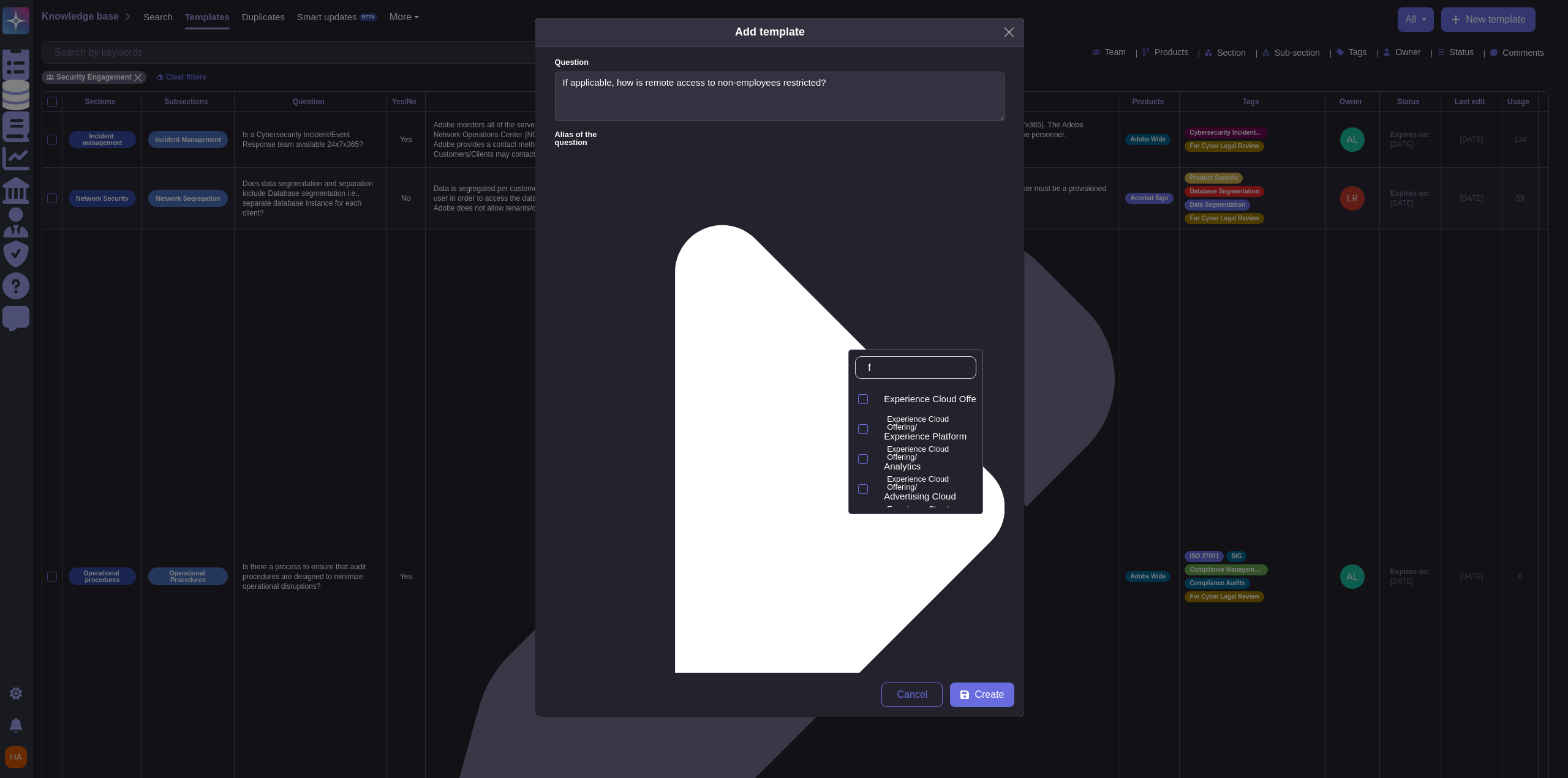
type input "fr"
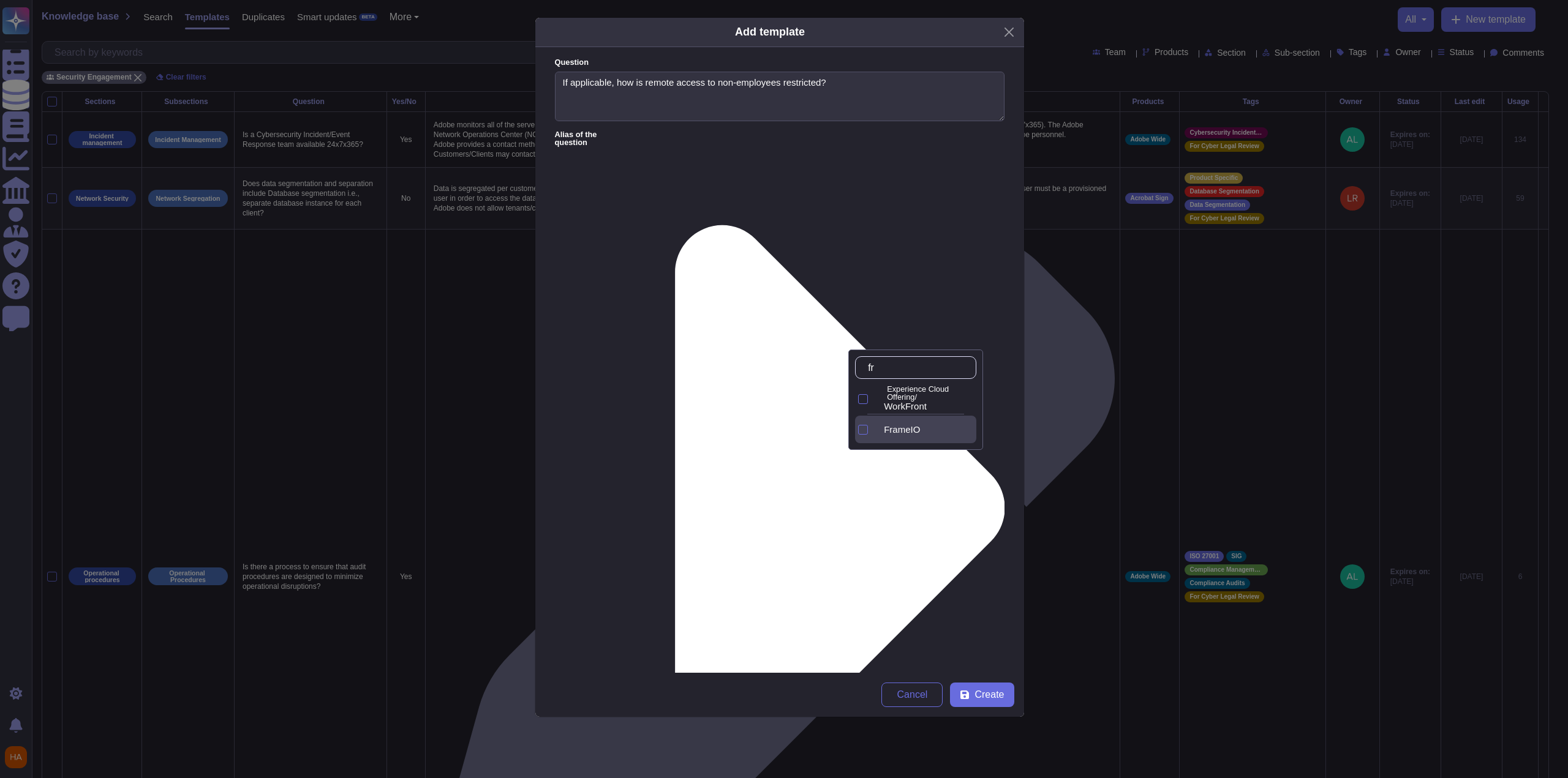
click at [920, 428] on span "FrameIO" at bounding box center [902, 430] width 36 height 11
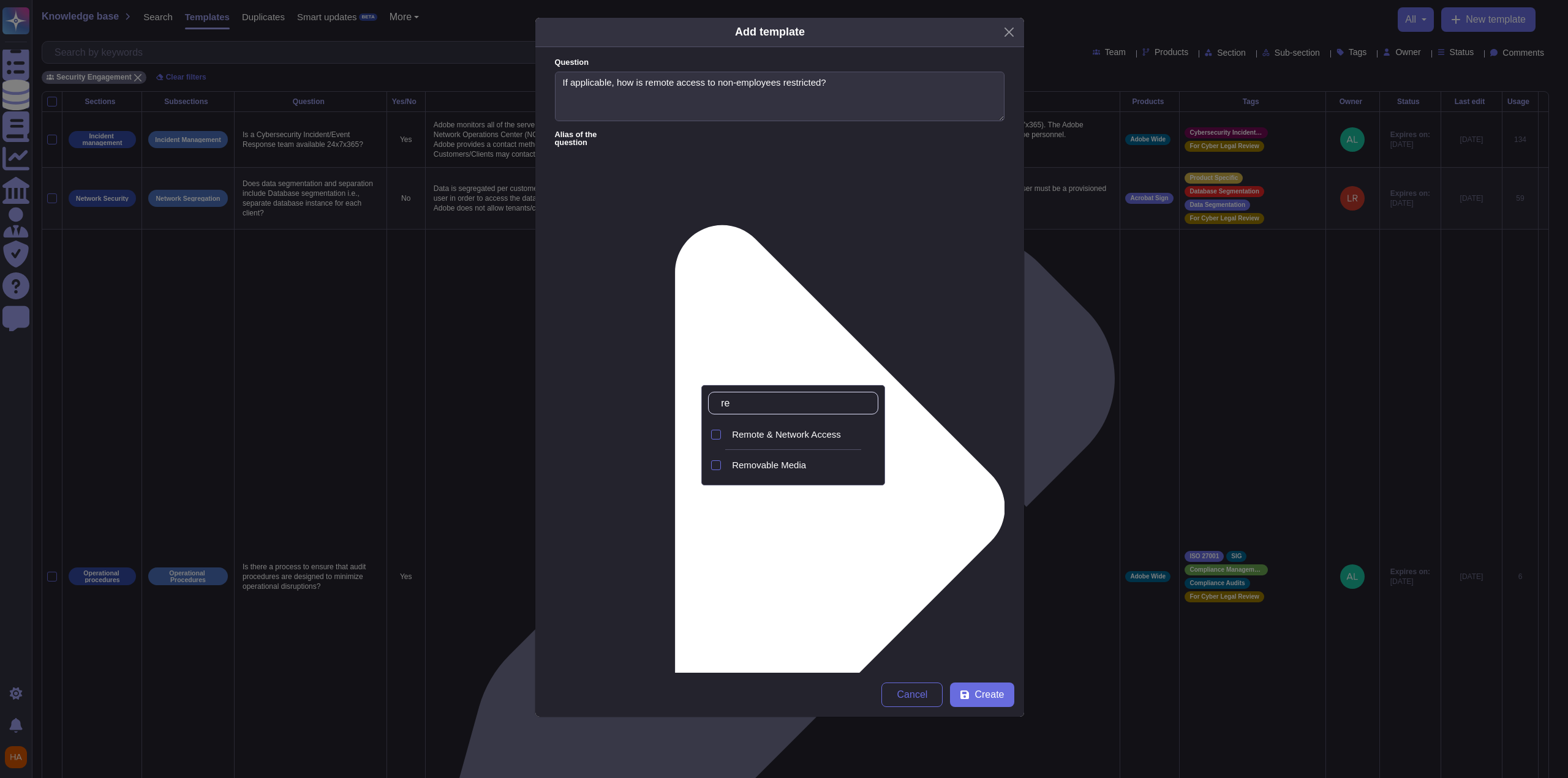
type input "rem"
click at [813, 434] on span "Remote & Network Access" at bounding box center [786, 435] width 109 height 11
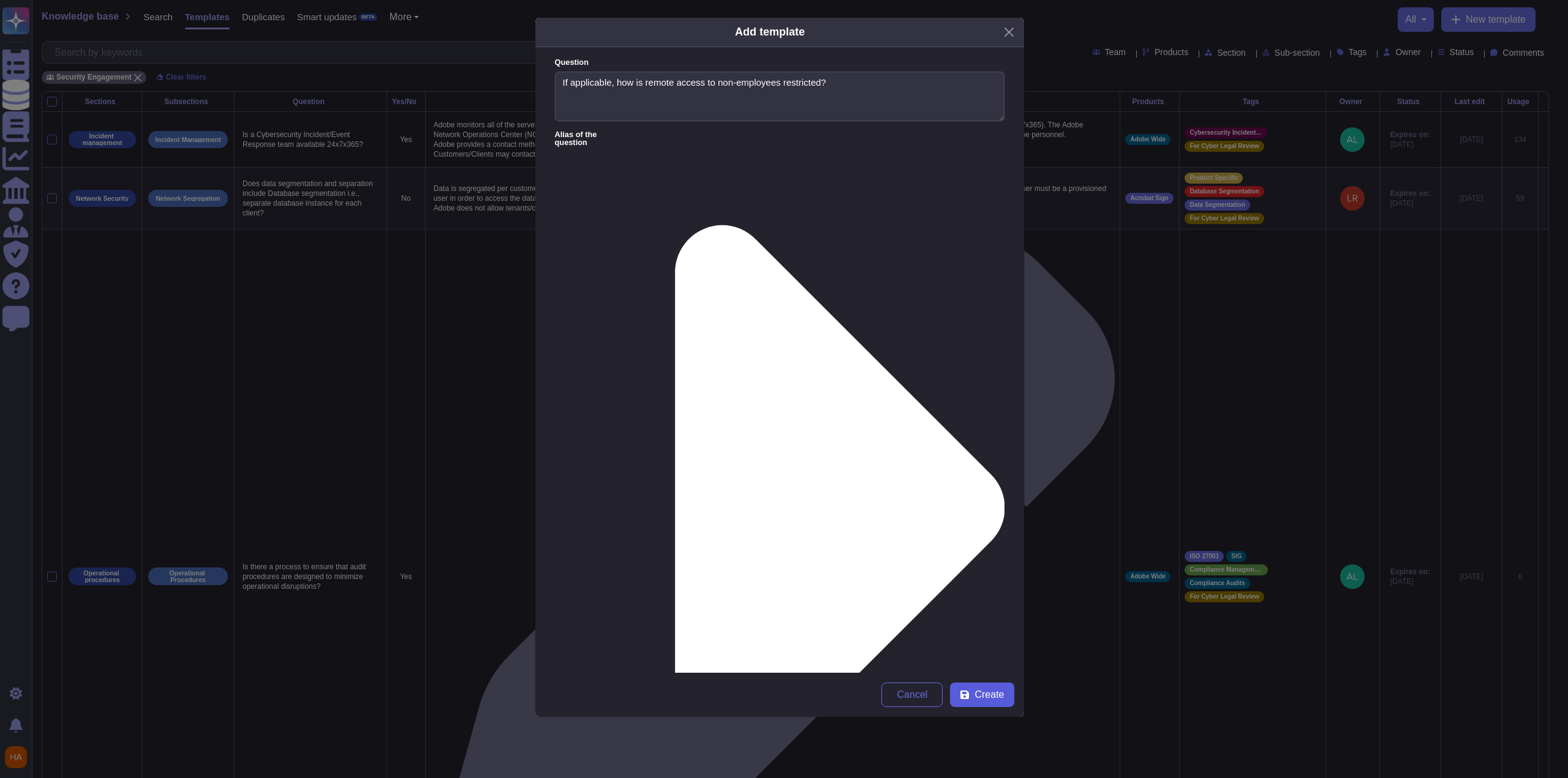
click at [986, 692] on span "Create" at bounding box center [989, 695] width 29 height 10
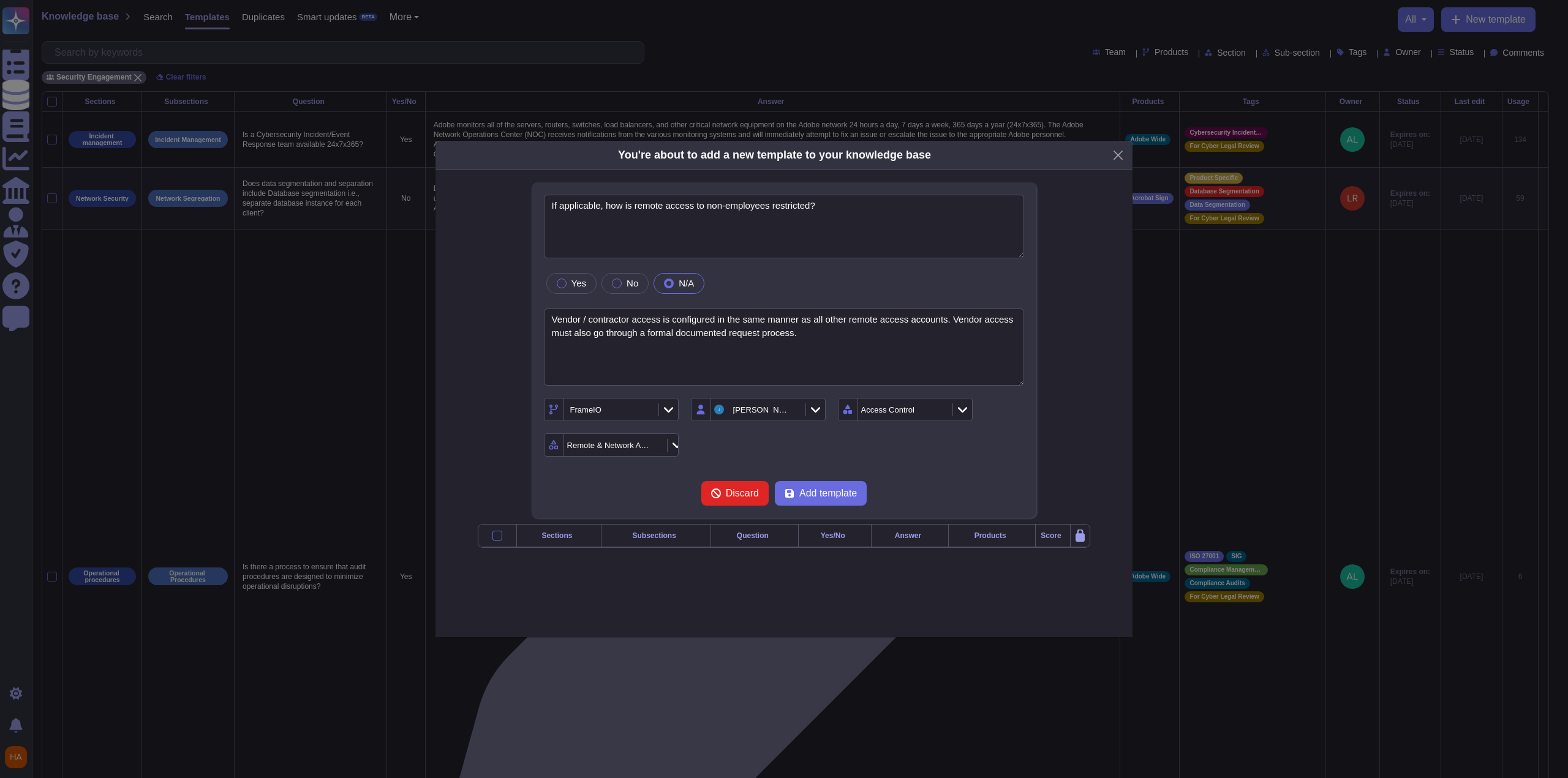
type textarea "If applicable, how is remote access to non-employees restricted?"
type textarea "Vendor / contractor access is configured in the same manner as all other remote…"
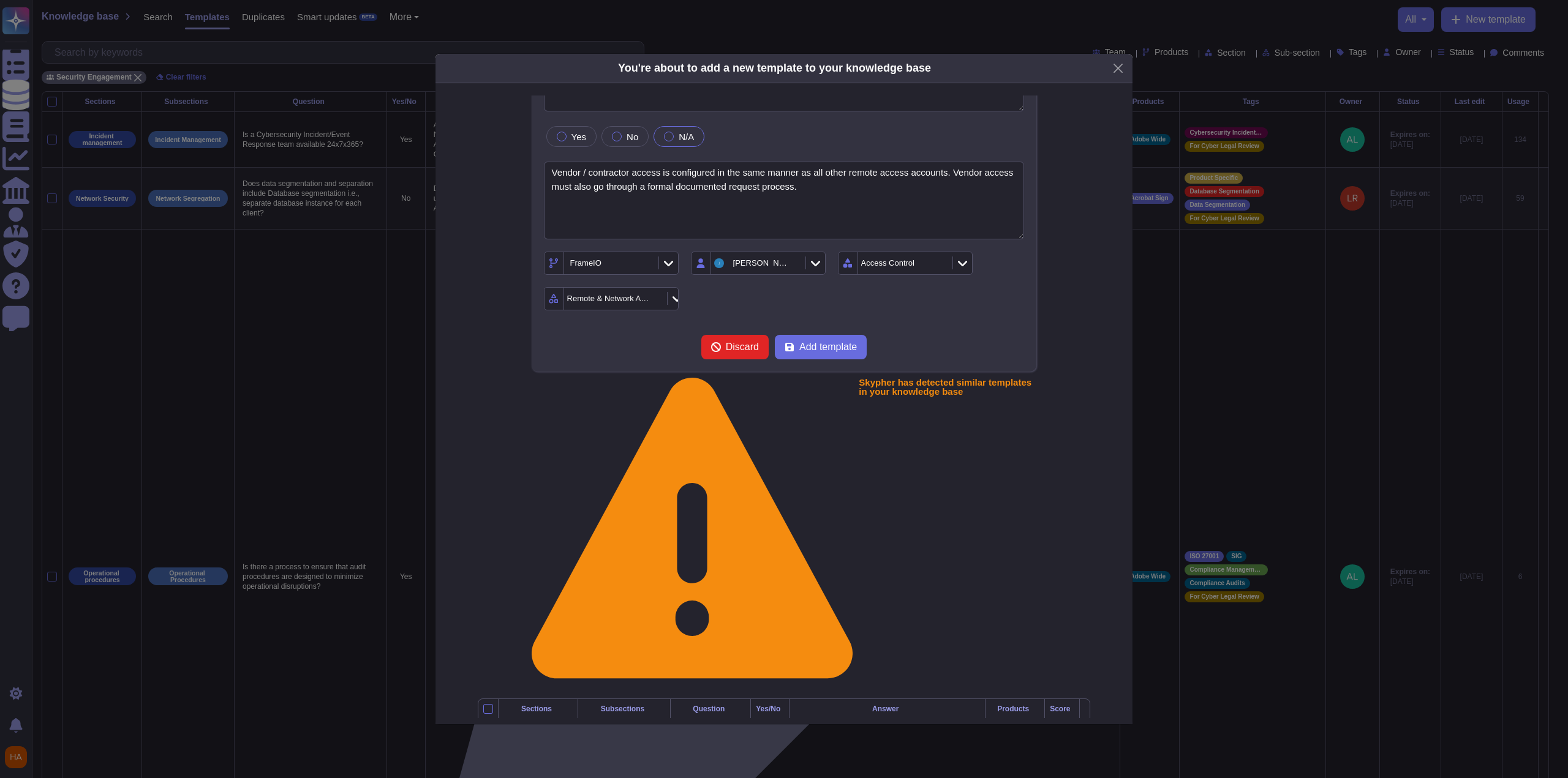
scroll to position [41, 0]
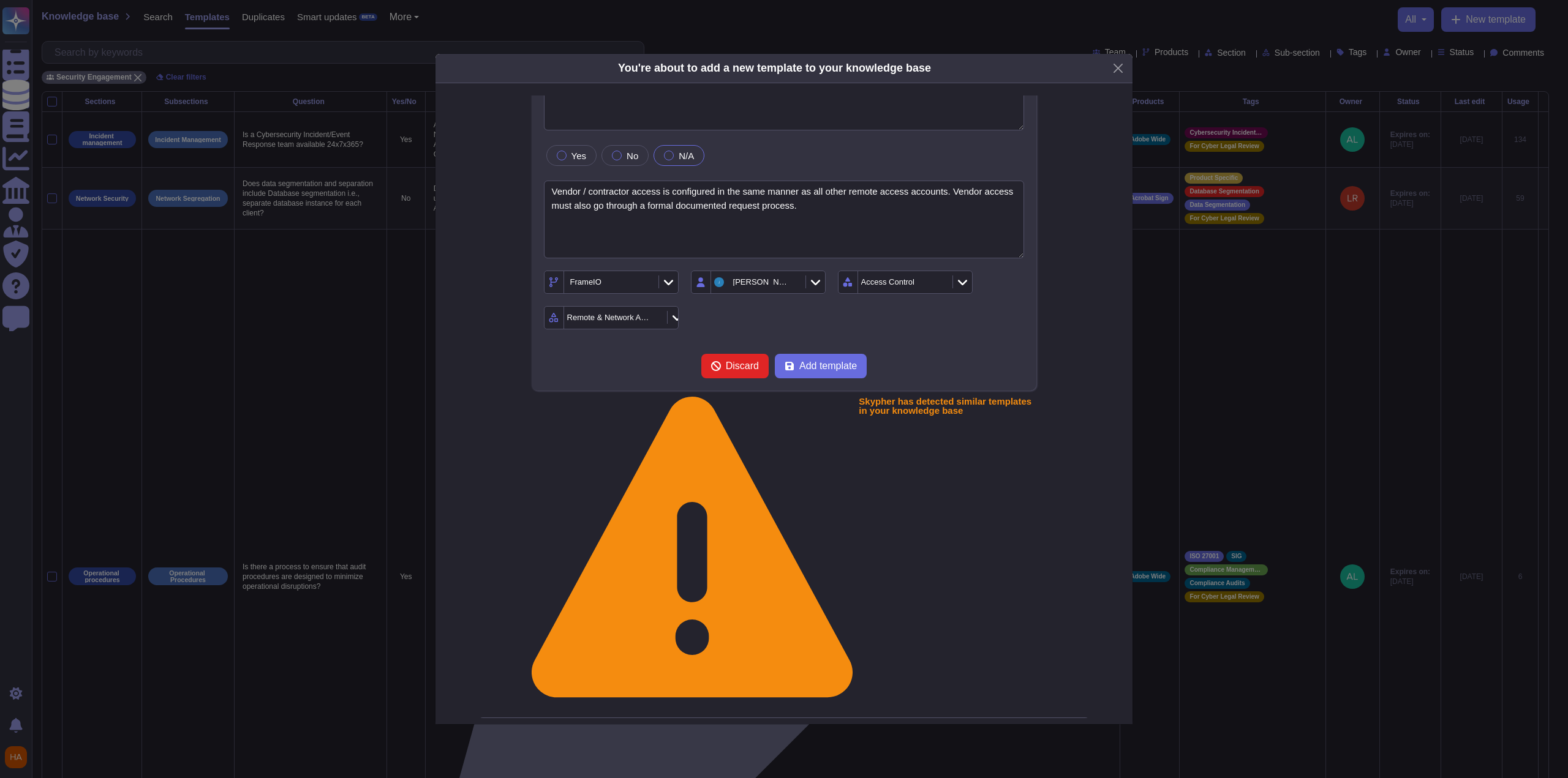
click at [646, 283] on icon at bounding box center [646, 283] width 0 height 0
click at [734, 278] on div "[PERSON_NAME]" at bounding box center [762, 282] width 57 height 8
type input "sea"
click at [761, 349] on span "[PERSON_NAME]" at bounding box center [760, 346] width 75 height 11
click at [899, 348] on form "If applicable, how is remote access to non-employees restricted? Yes No N/A Ven…" at bounding box center [784, 222] width 481 height 311
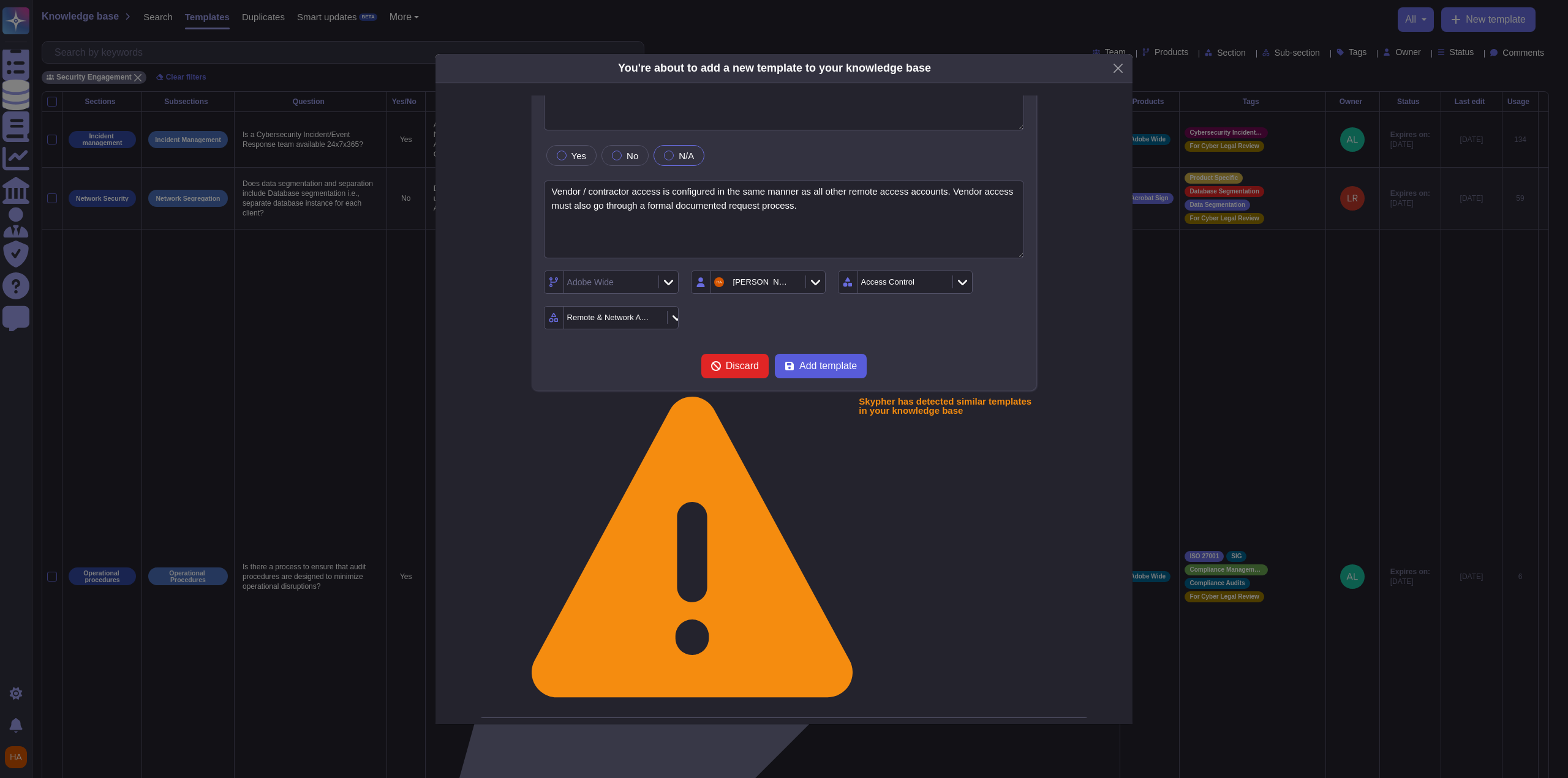
click at [840, 368] on span "Add template" at bounding box center [828, 366] width 58 height 10
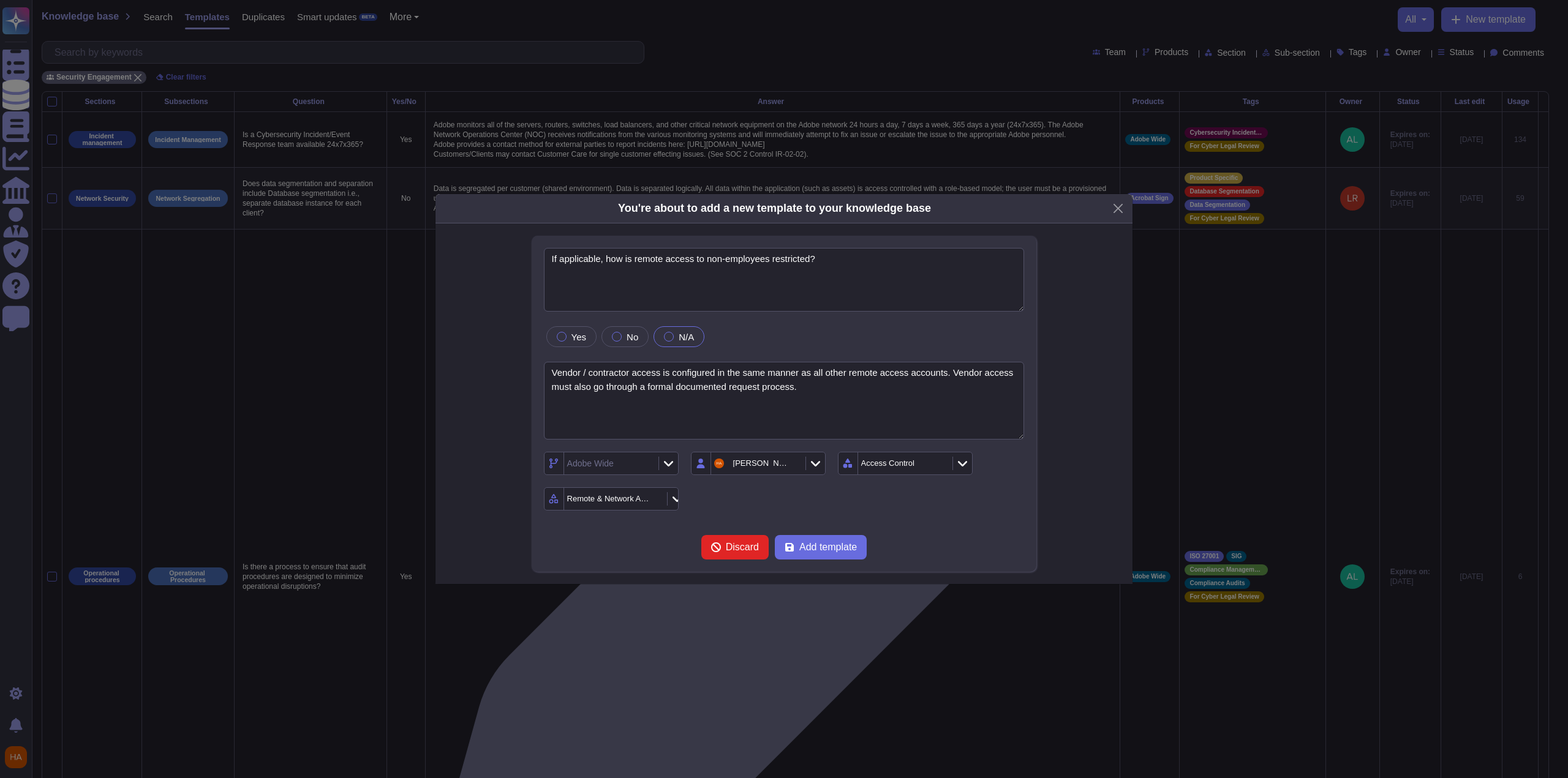
scroll to position [0, 0]
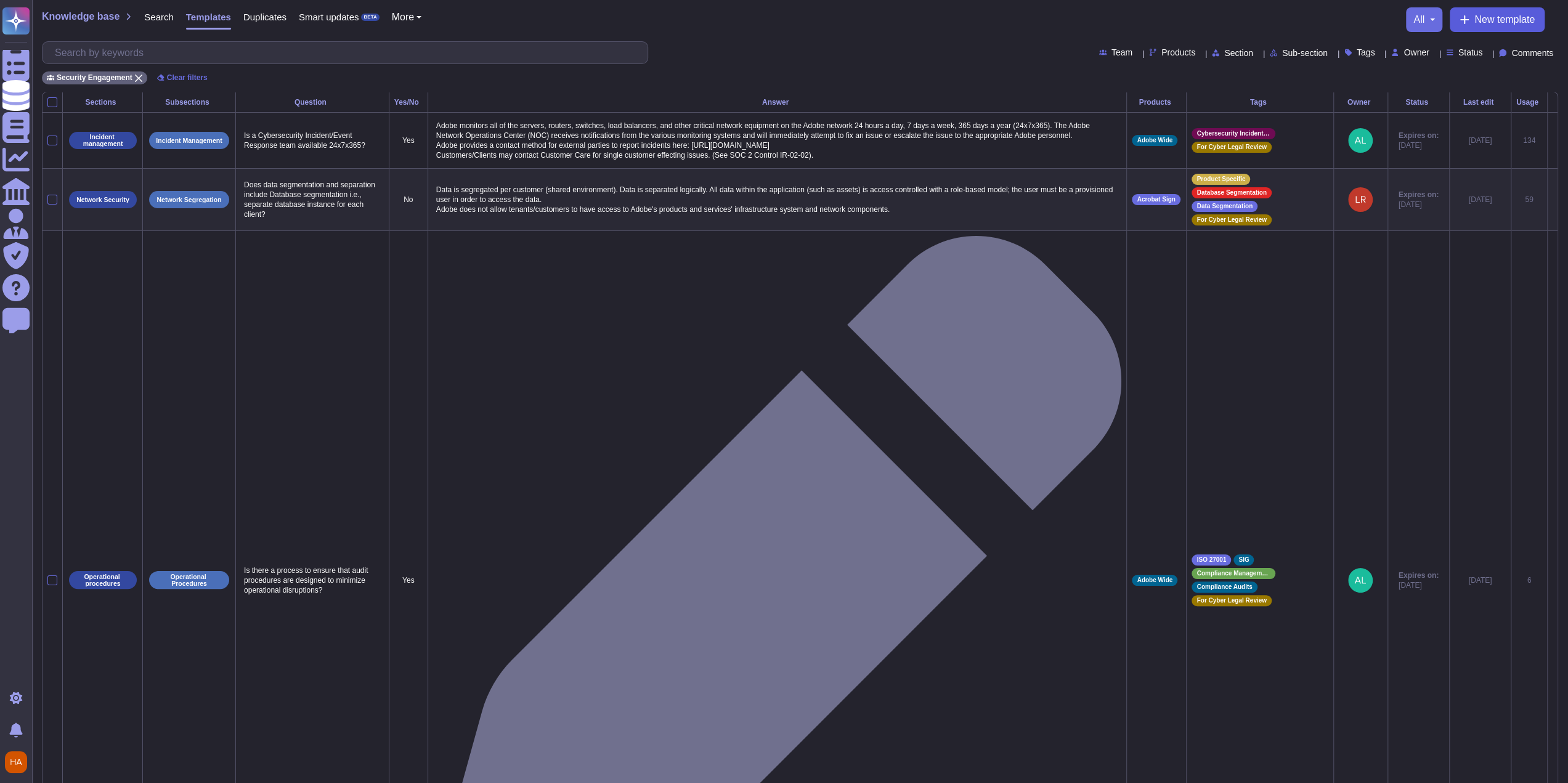
click at [1513, 18] on span "New template" at bounding box center [1504, 20] width 60 height 10
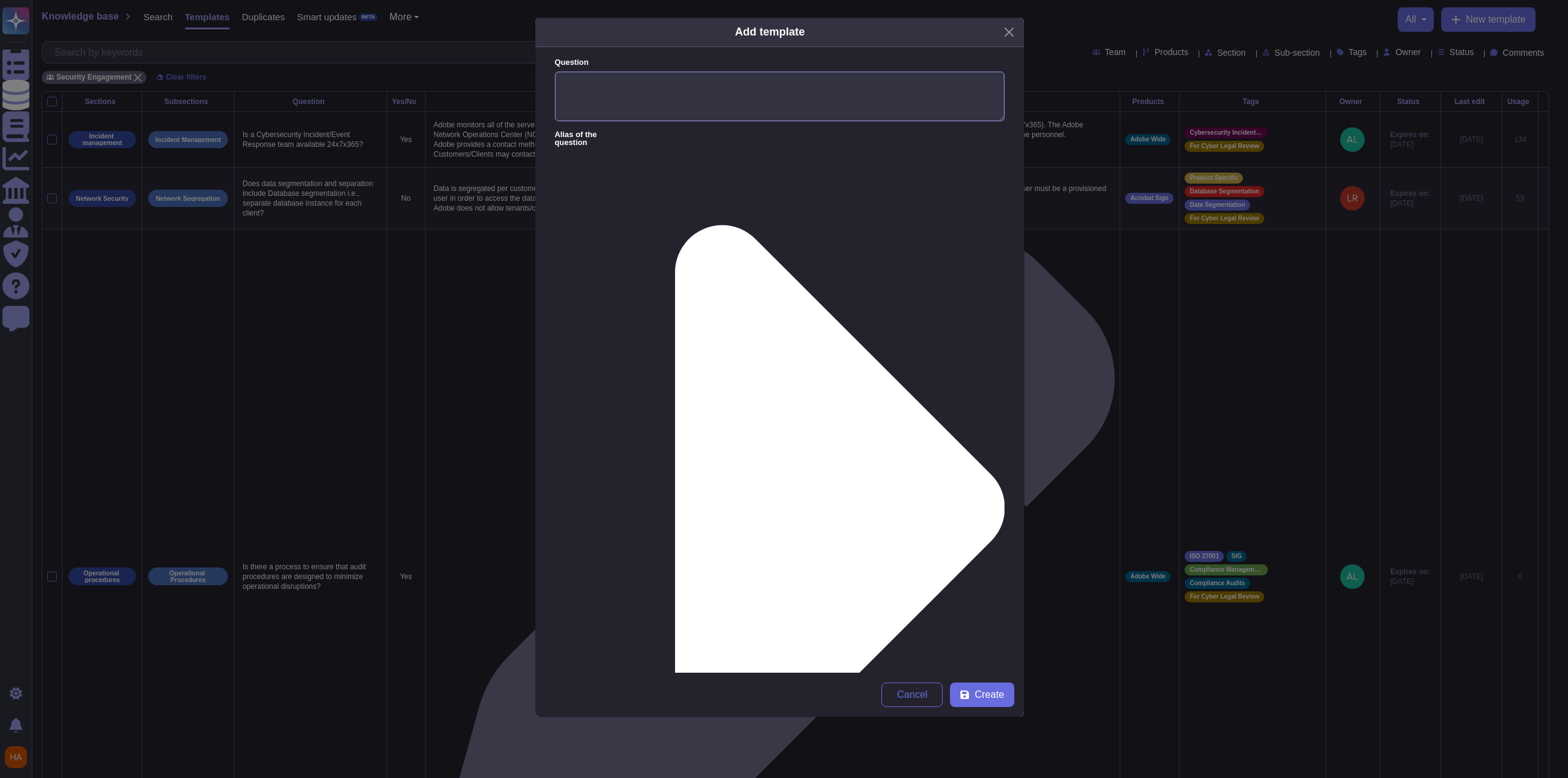
click at [708, 104] on textarea "Question" at bounding box center [780, 97] width 449 height 50
paste textarea "Are accounts disabled after 90 days of inactivity?"
type textarea "Are accounts disabled after 90 days of inactivity?"
paste textarea ""Within [DOMAIN_NAME], there is currently no way to automatically disable accou…"
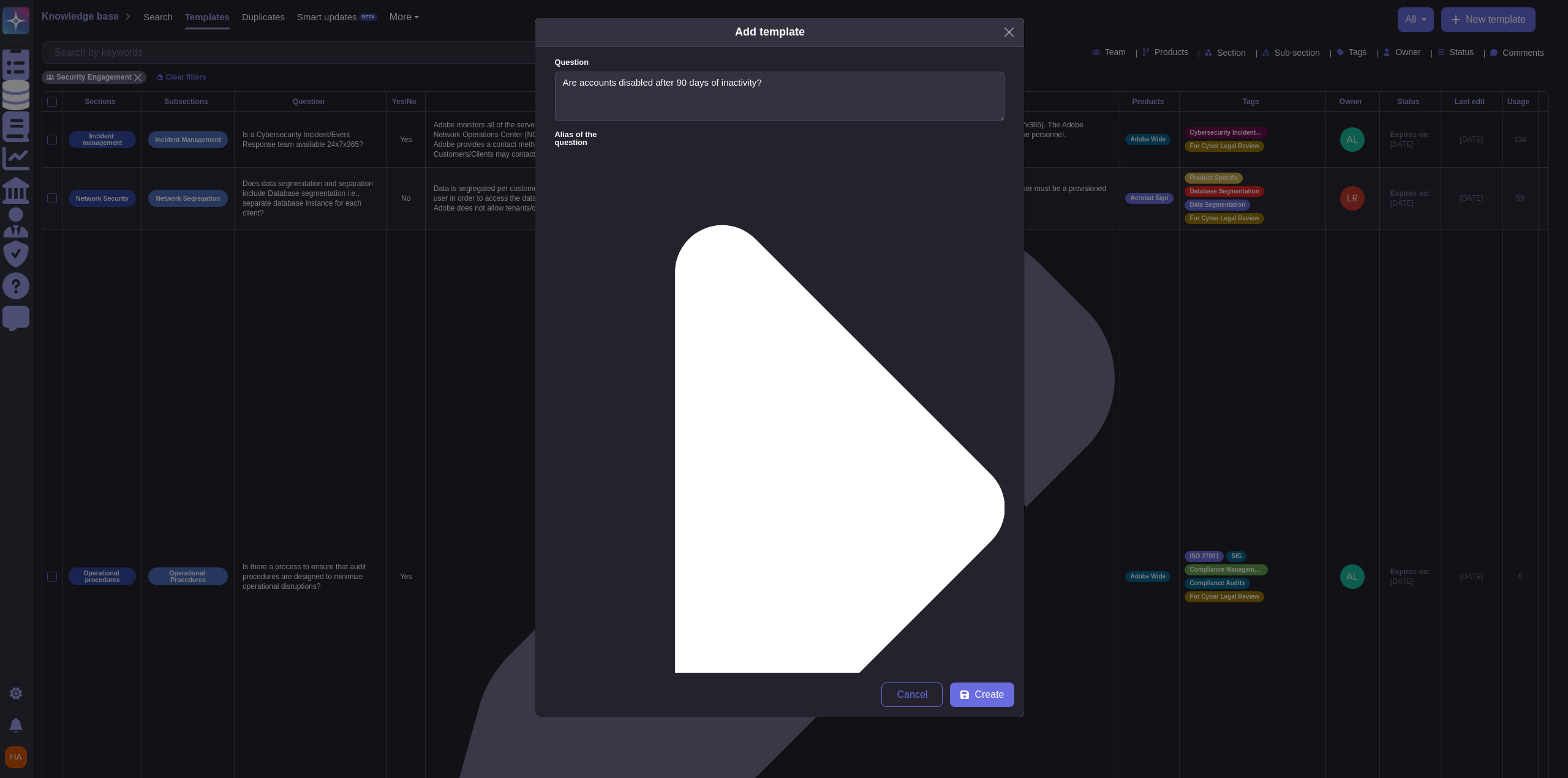
type textarea "Within [DOMAIN_NAME], there is currently no way to automatically disable accoun…"
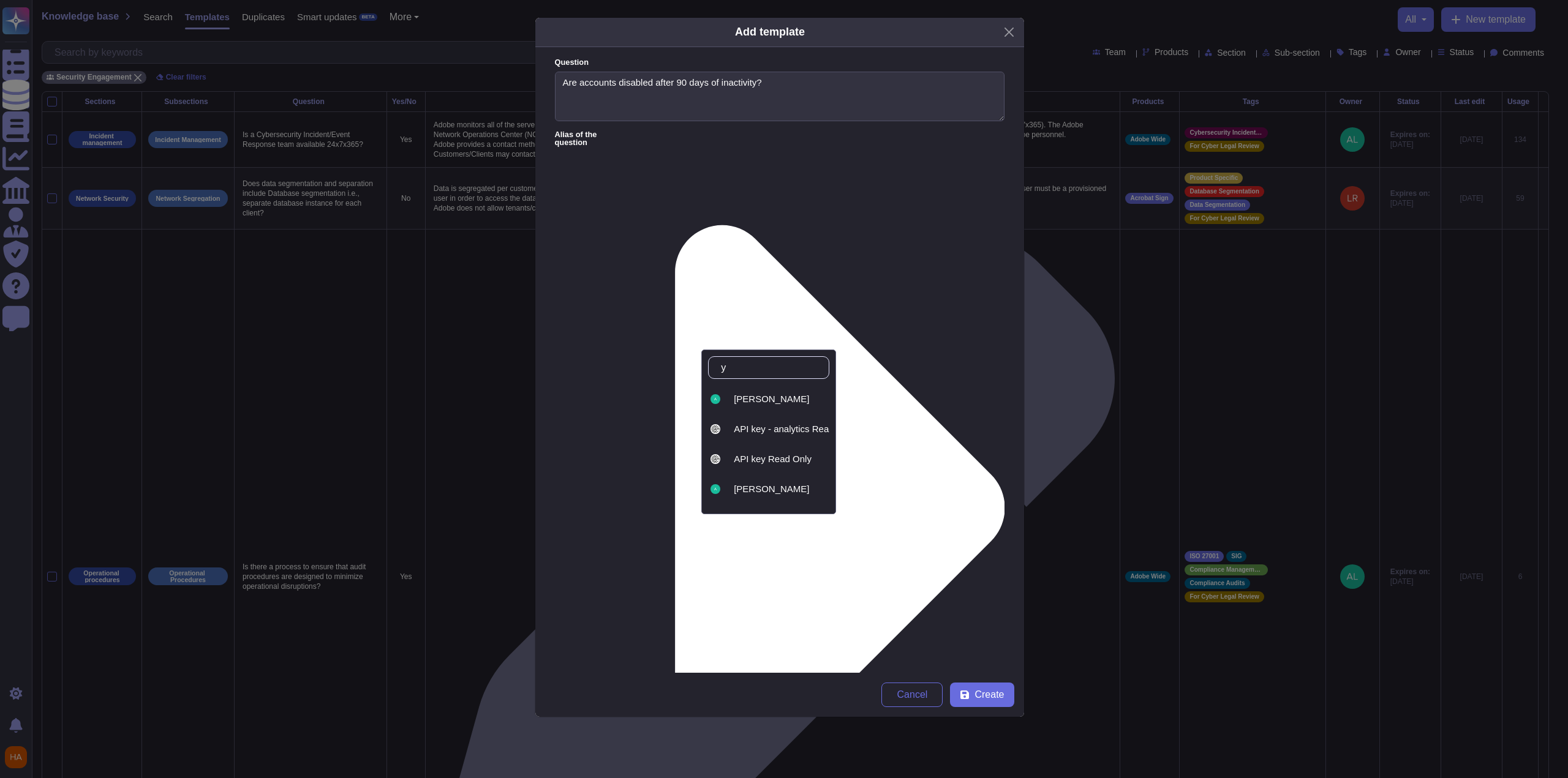
type input "ya"
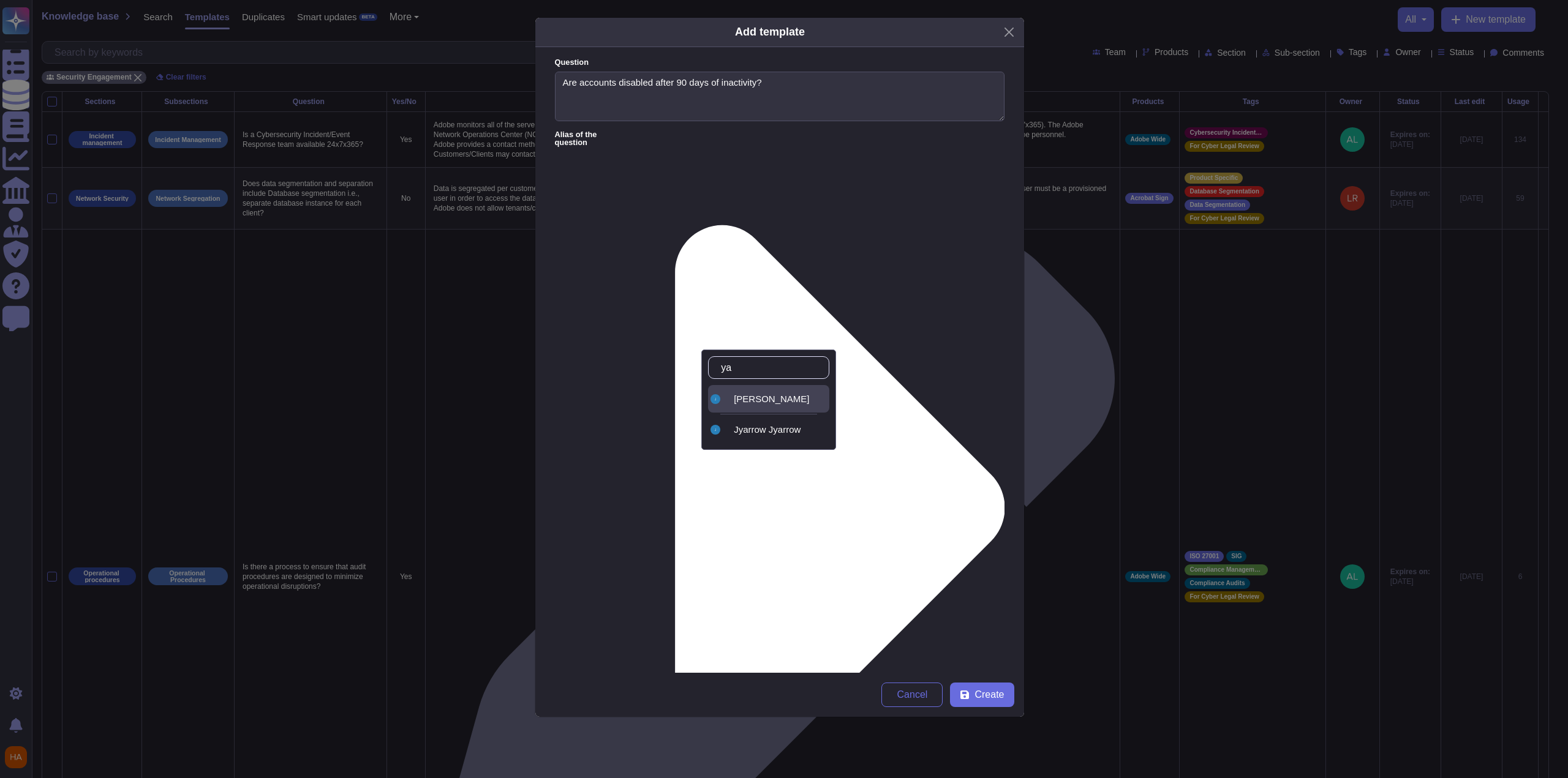
click at [794, 394] on div "[PERSON_NAME]" at bounding box center [779, 399] width 90 height 11
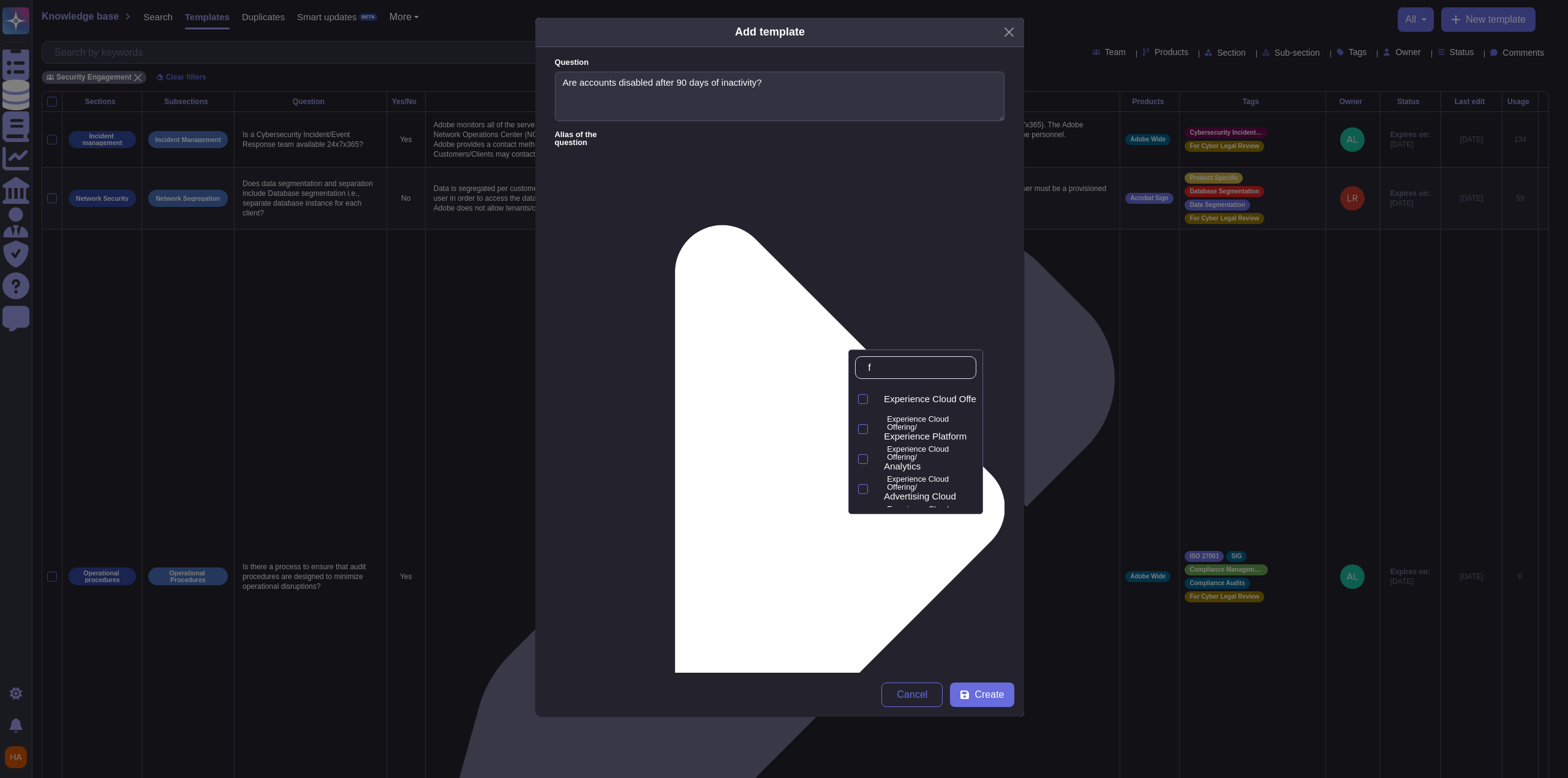
type input "fr"
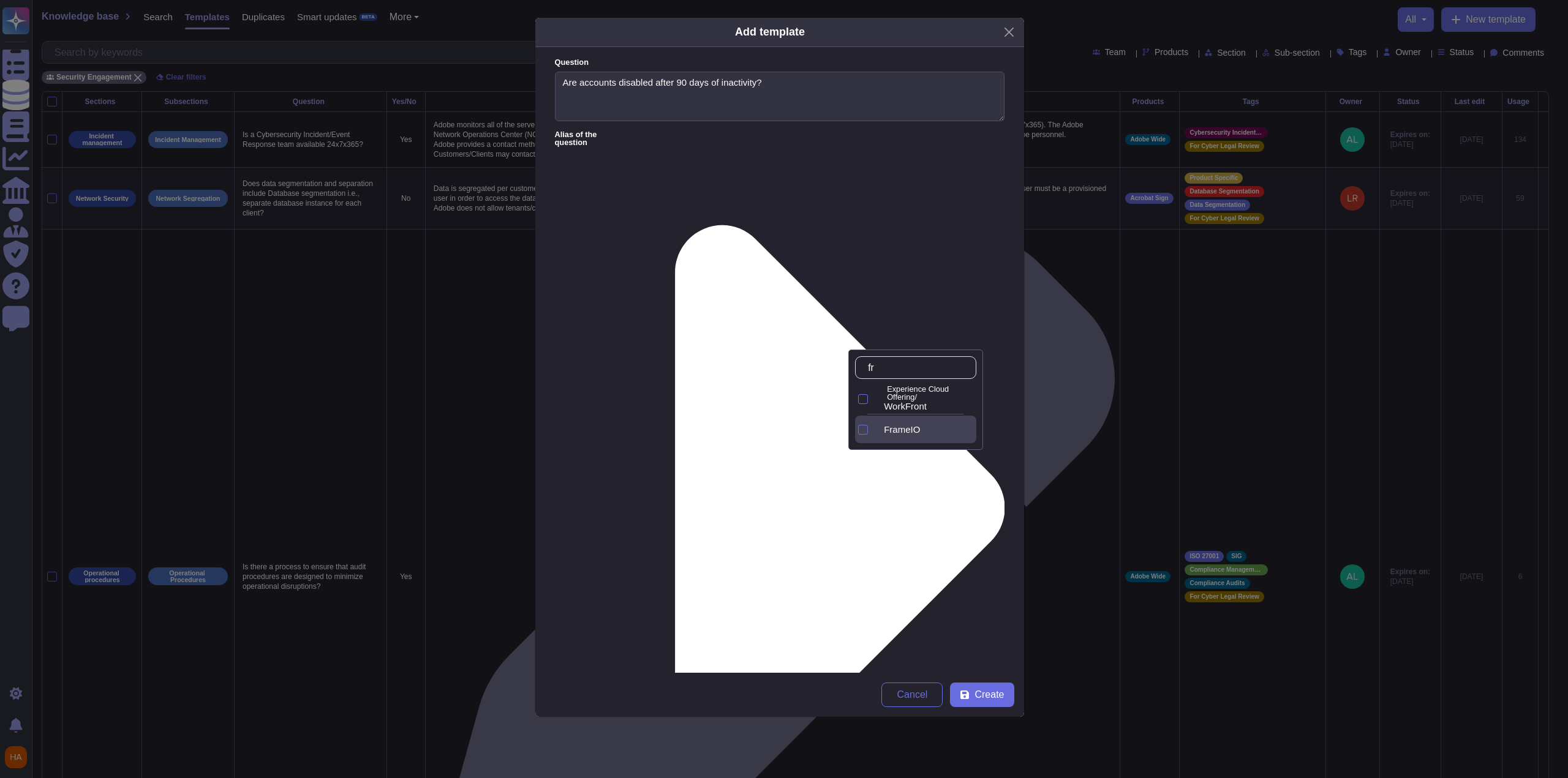
click at [908, 428] on span "FrameIO" at bounding box center [902, 430] width 36 height 11
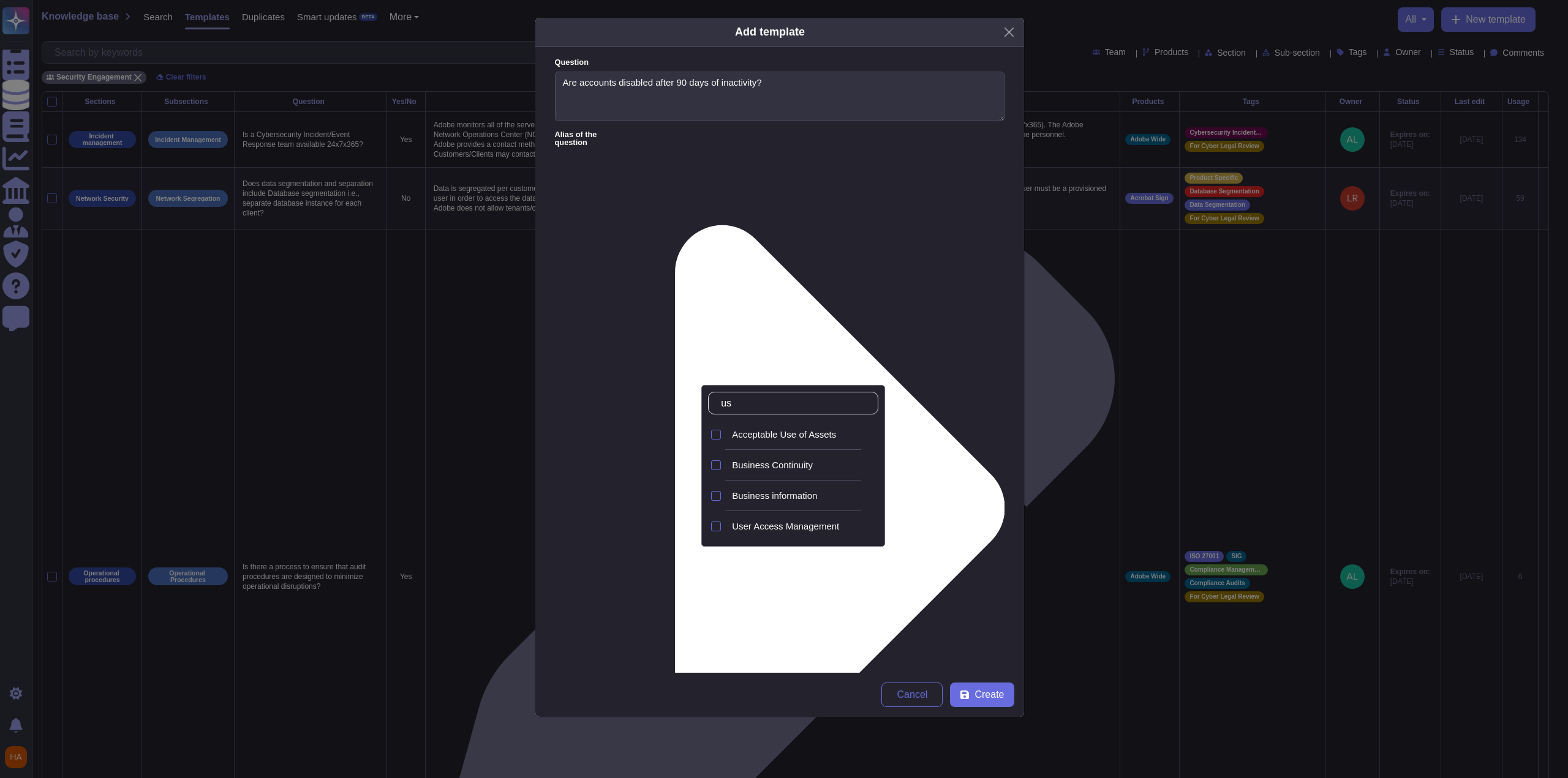
type input "use"
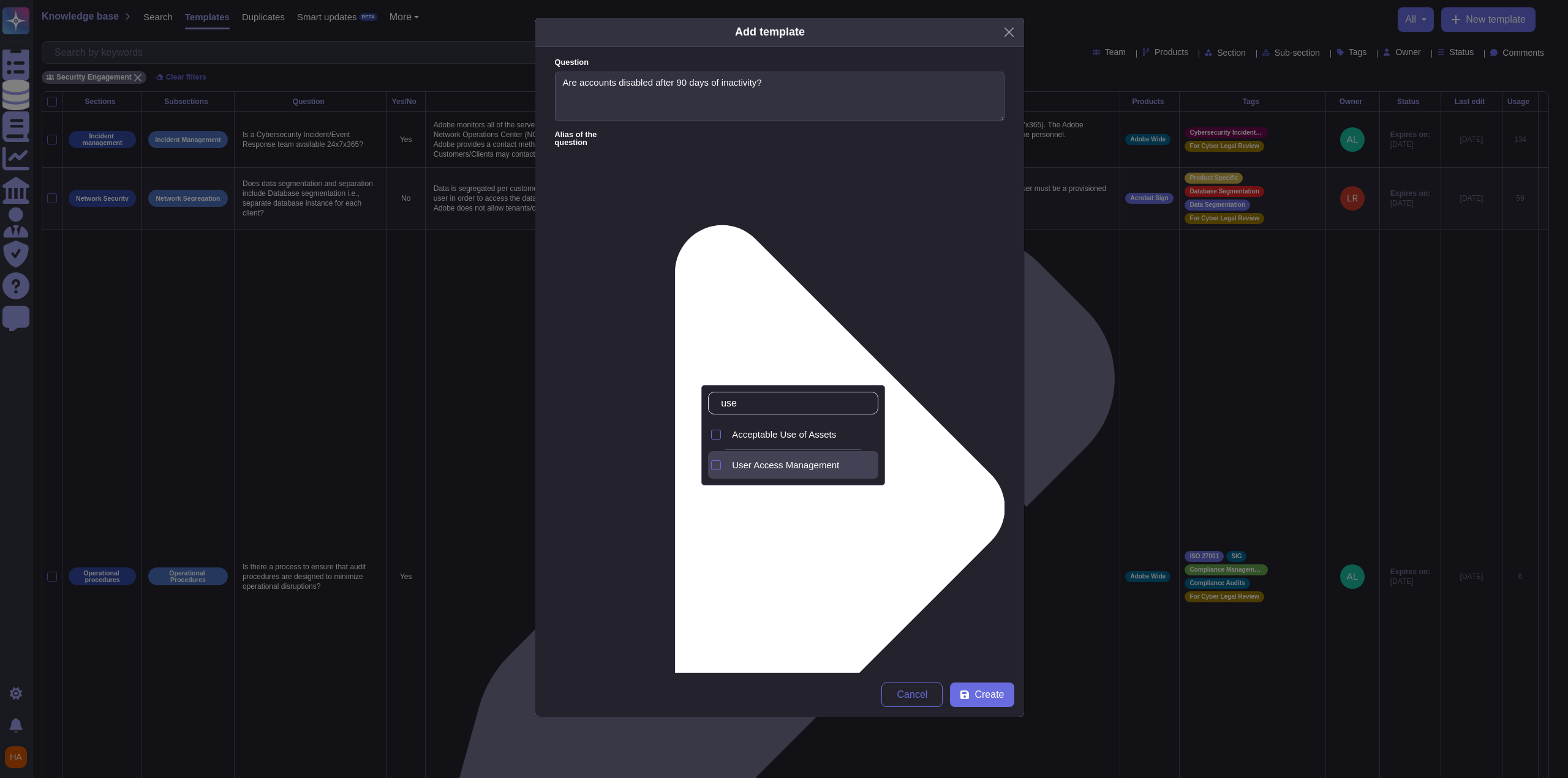
click at [813, 473] on div "User Access Management" at bounding box center [802, 465] width 151 height 28
click at [920, 515] on form "Question Are accounts disabled after 90 days of inactivity? Alias of the questi…" at bounding box center [780, 360] width 489 height 626
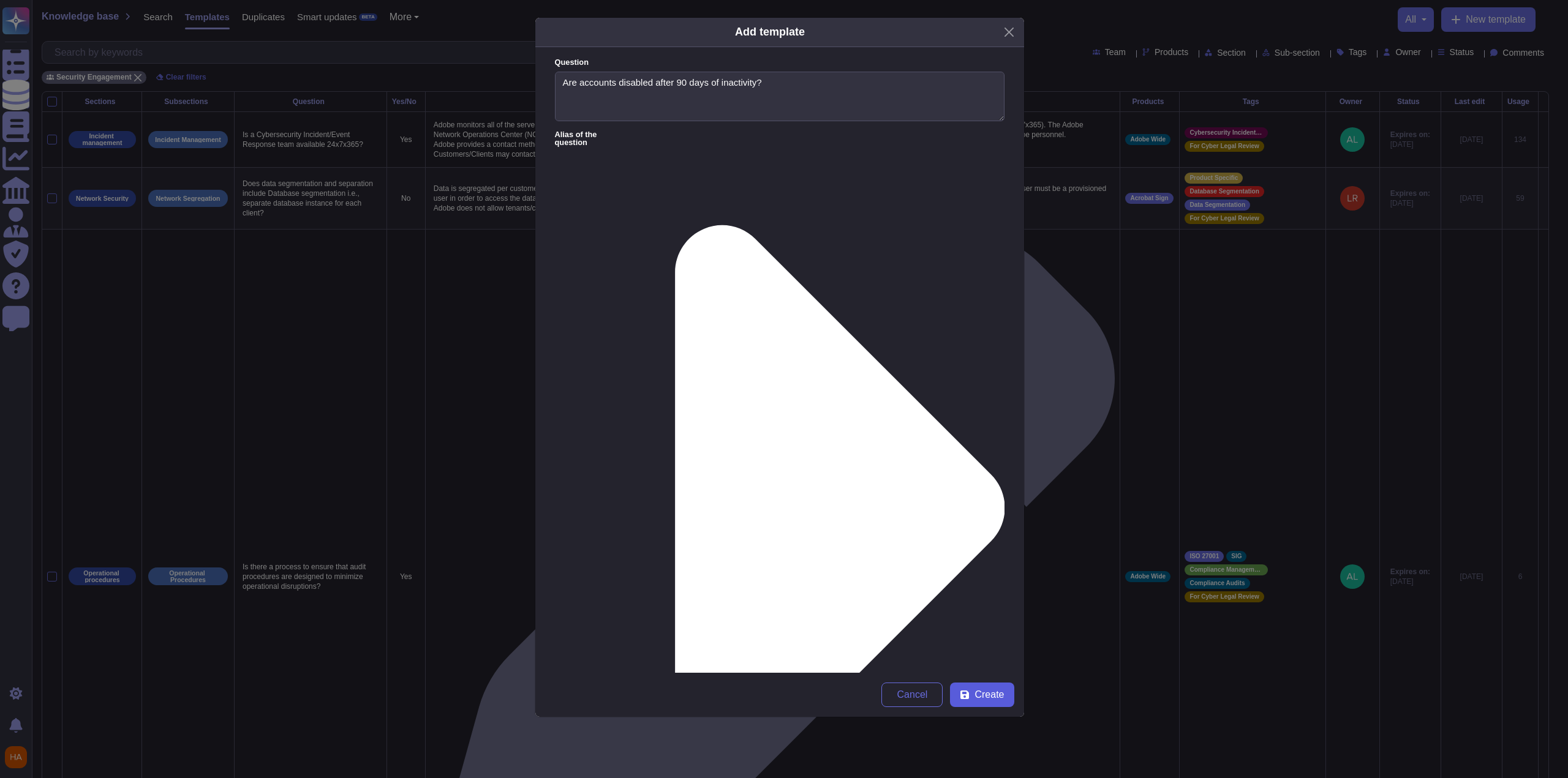
click at [998, 696] on span "Create" at bounding box center [989, 695] width 29 height 10
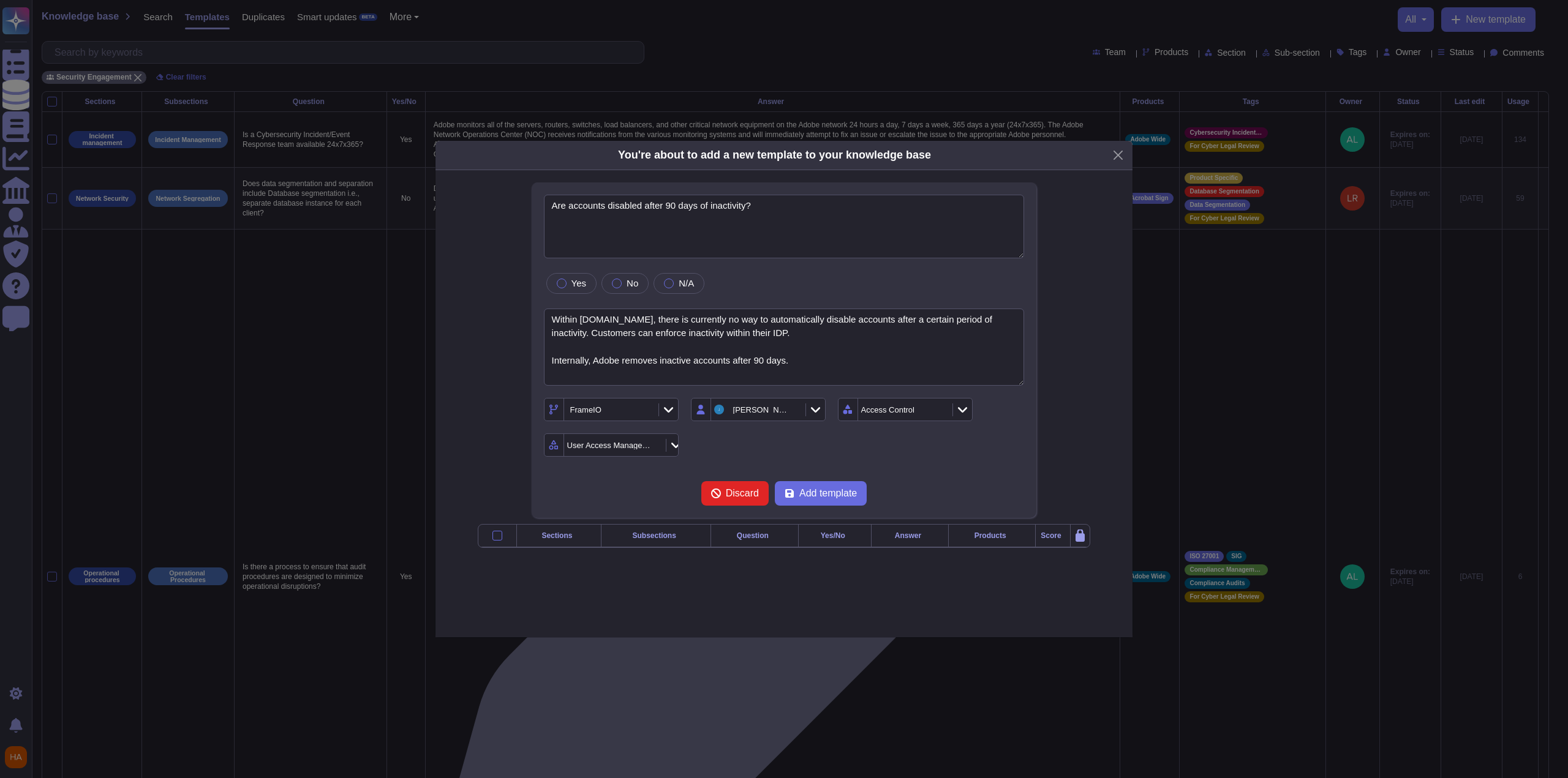
type textarea "Are accounts disabled after 90 days of inactivity?"
type textarea "Within [DOMAIN_NAME], there is currently no way to automatically disable accoun…"
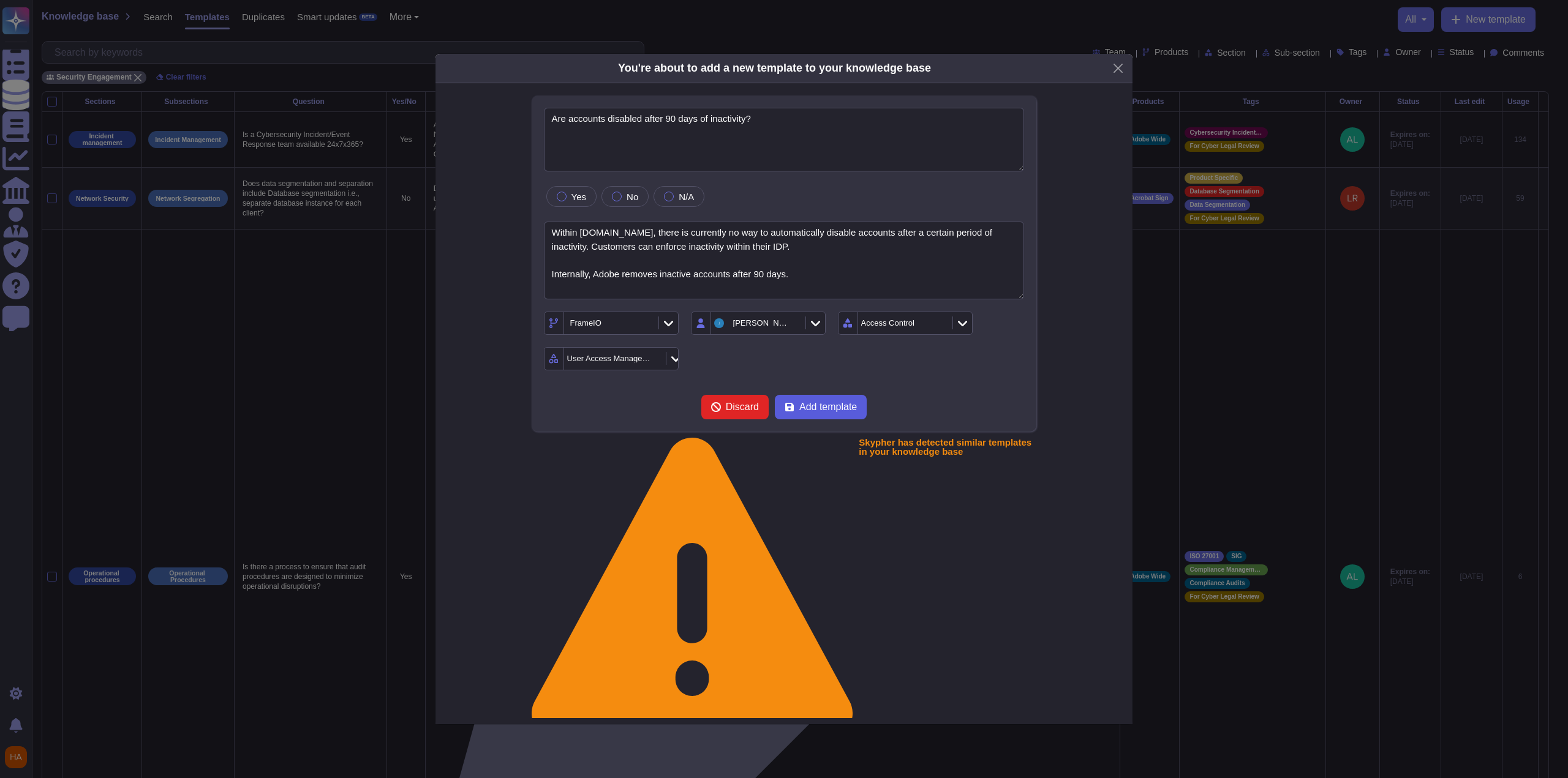
click at [848, 412] on span "Add template" at bounding box center [828, 407] width 58 height 10
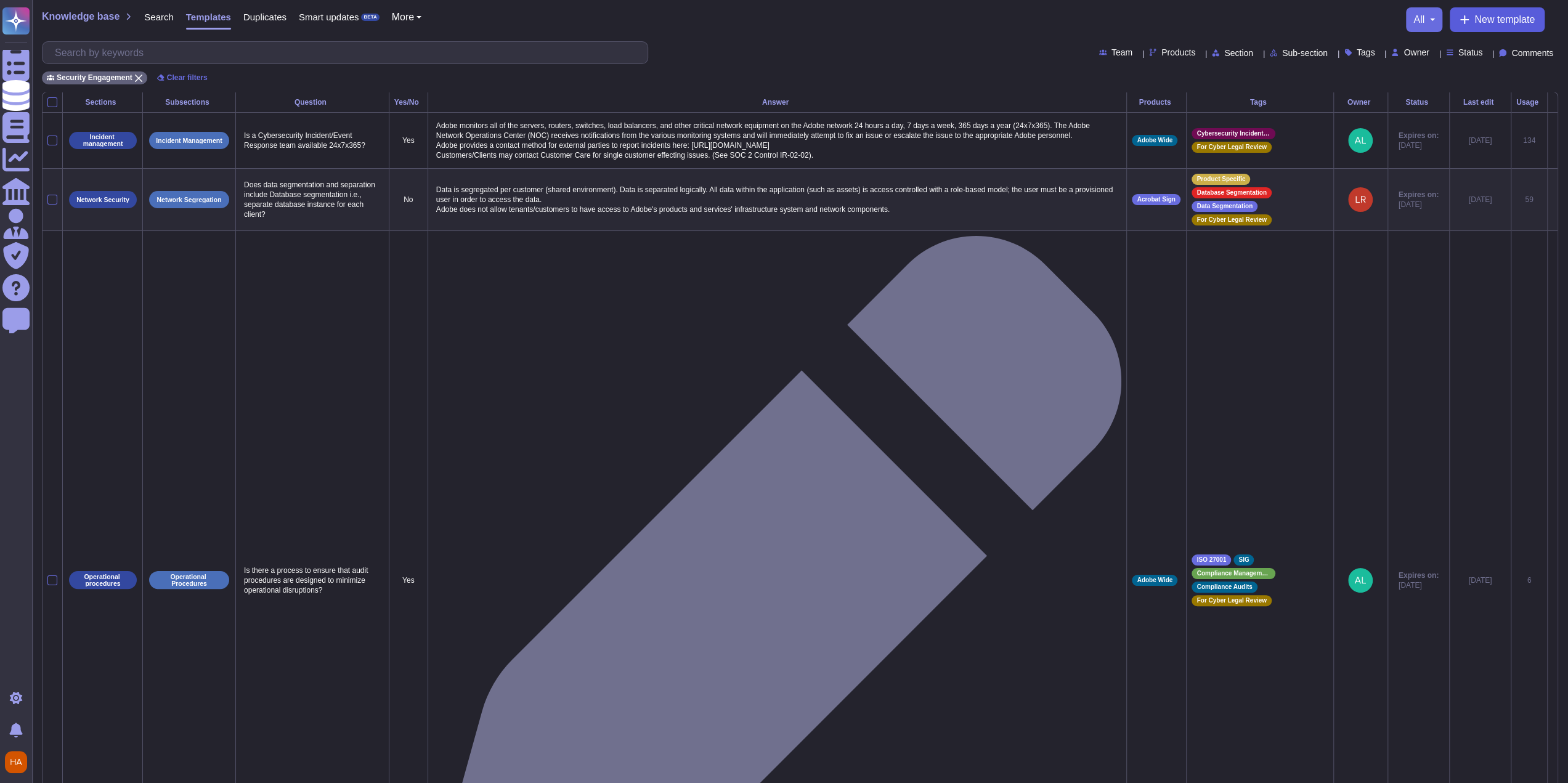
click at [1486, 15] on span "New template" at bounding box center [1504, 20] width 60 height 10
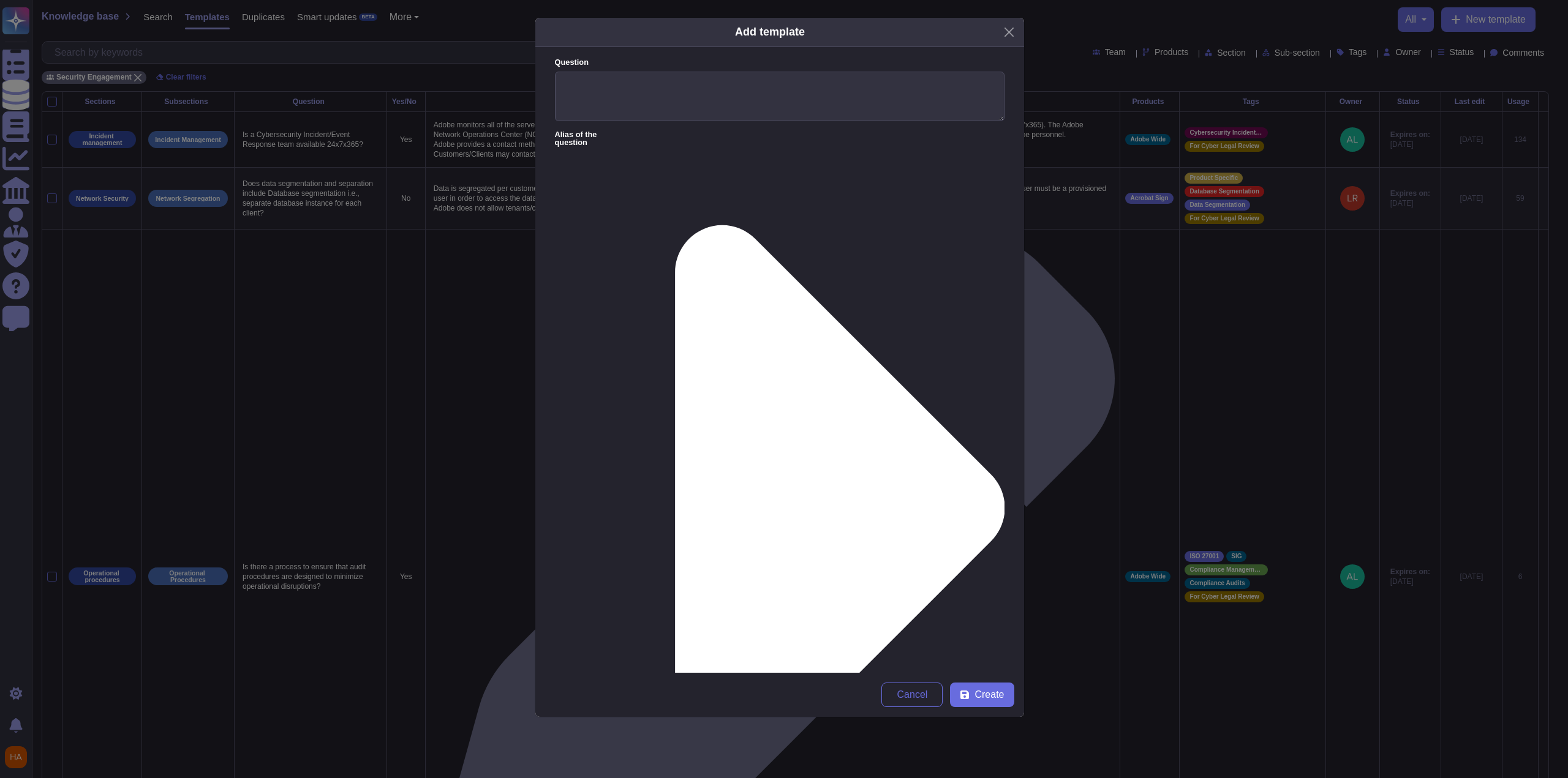
paste textarea ""At an application level, customers are empowered to add/delete and manage user…"
type textarea "At an application level, customers are empowered to add/delete and manage users…"
click at [648, 72] on textarea "Question" at bounding box center [780, 97] width 449 height 50
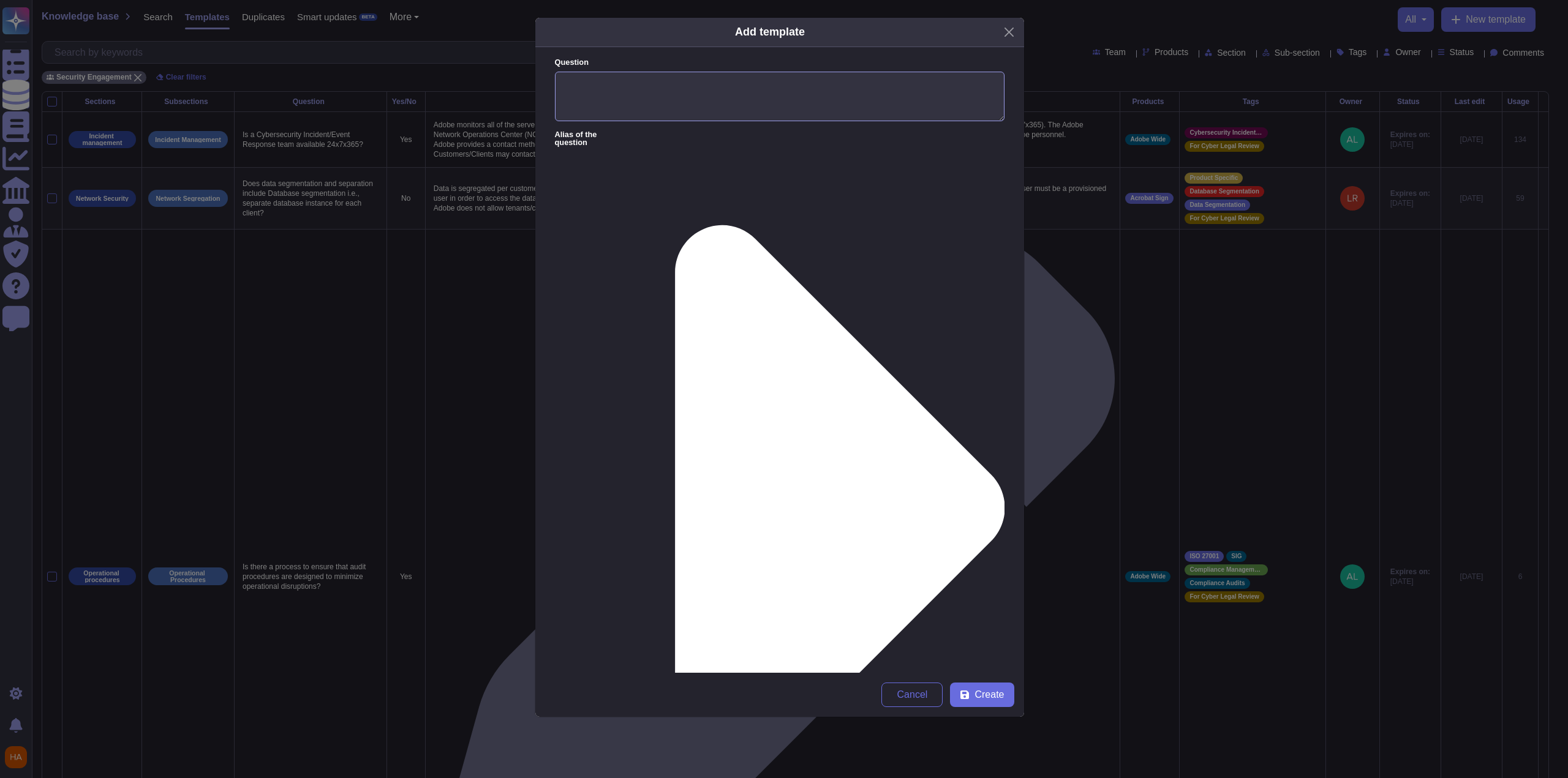
click at [787, 95] on textarea "Question" at bounding box center [780, 97] width 449 height 50
paste textarea "What is the process for adding/deleting users?"
type textarea "What is the process for adding/deleting users?"
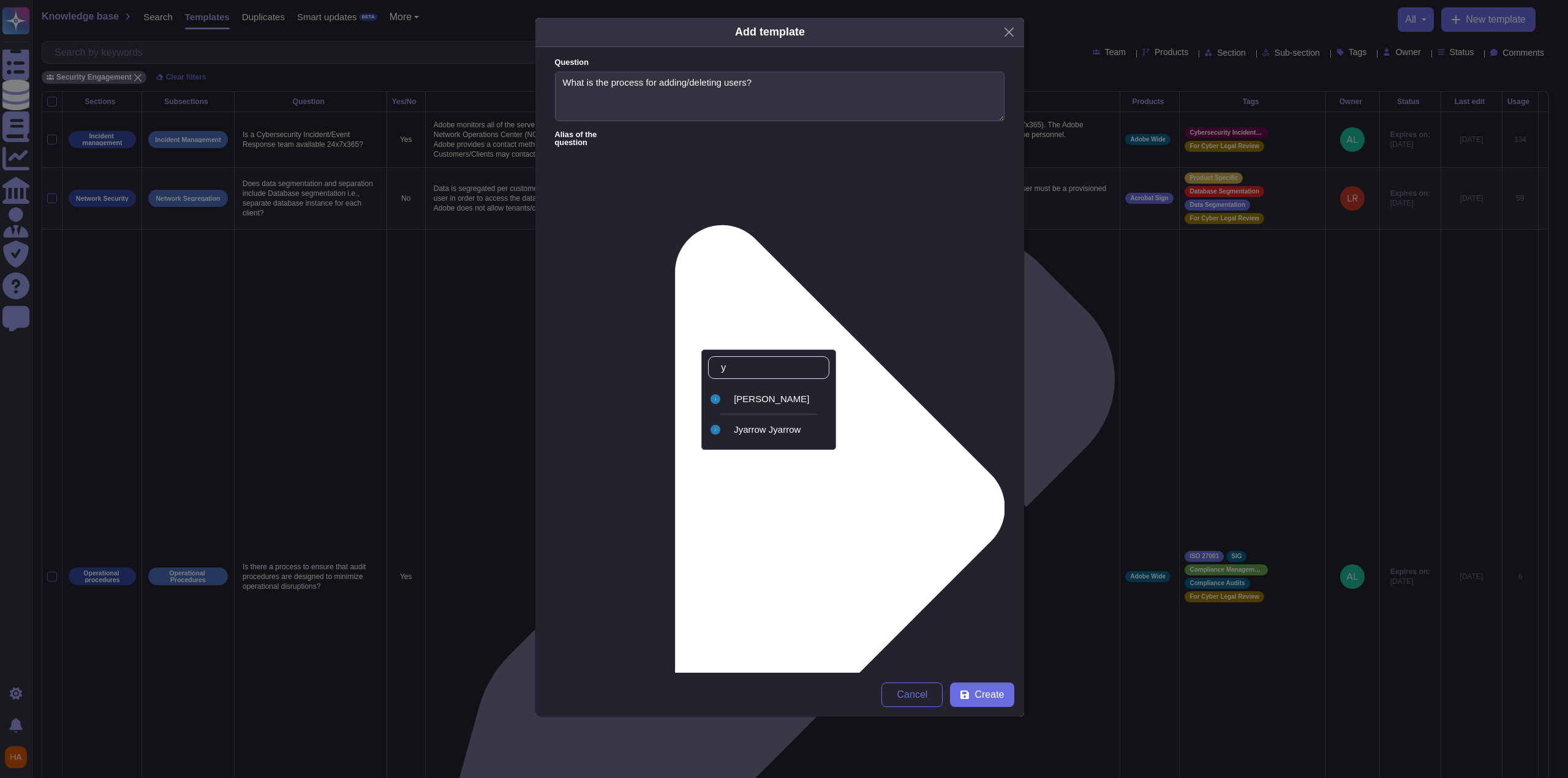
type input "ya"
click at [775, 387] on div "[PERSON_NAME]" at bounding box center [769, 399] width 121 height 28
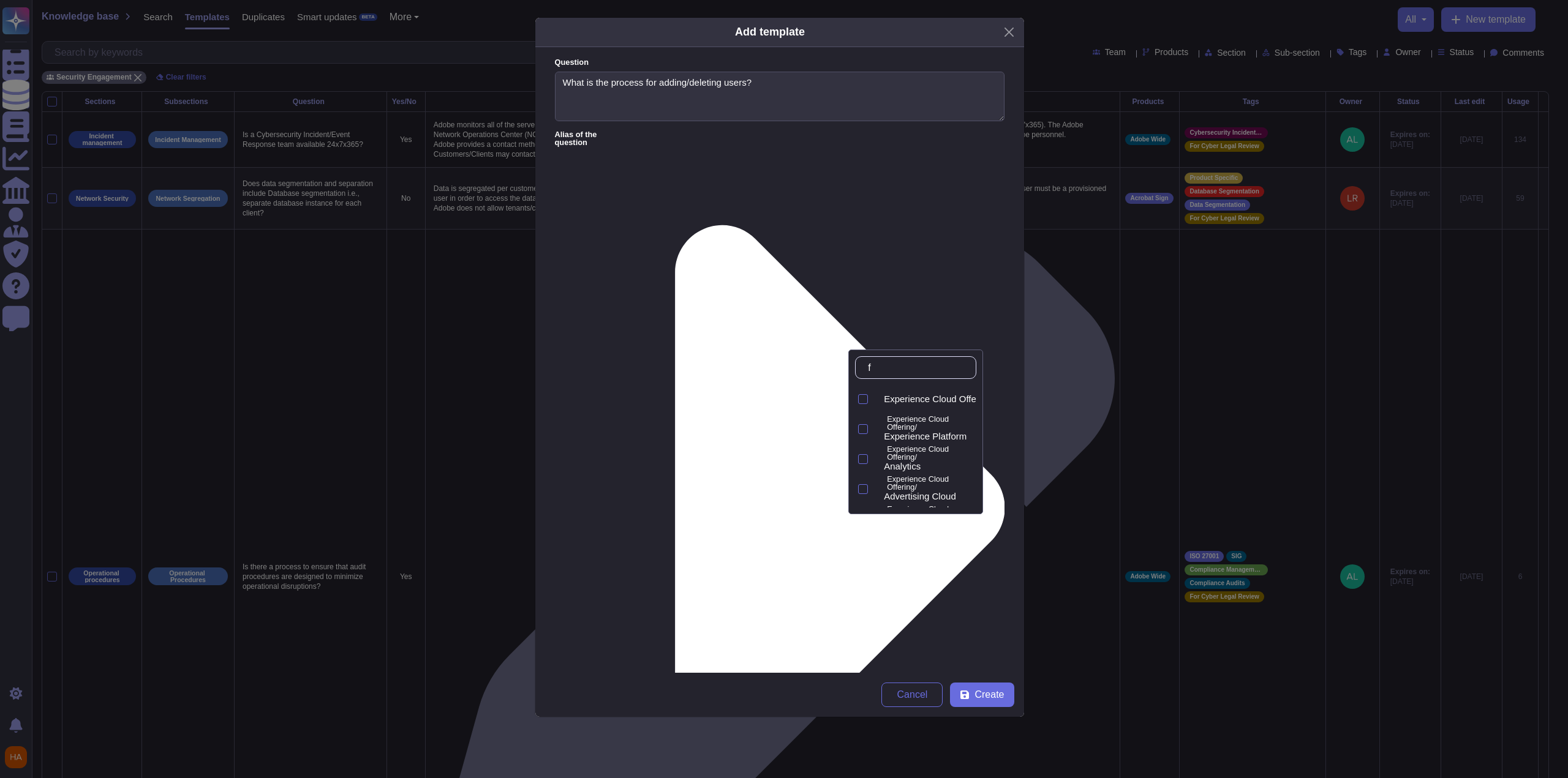
type input "fr"
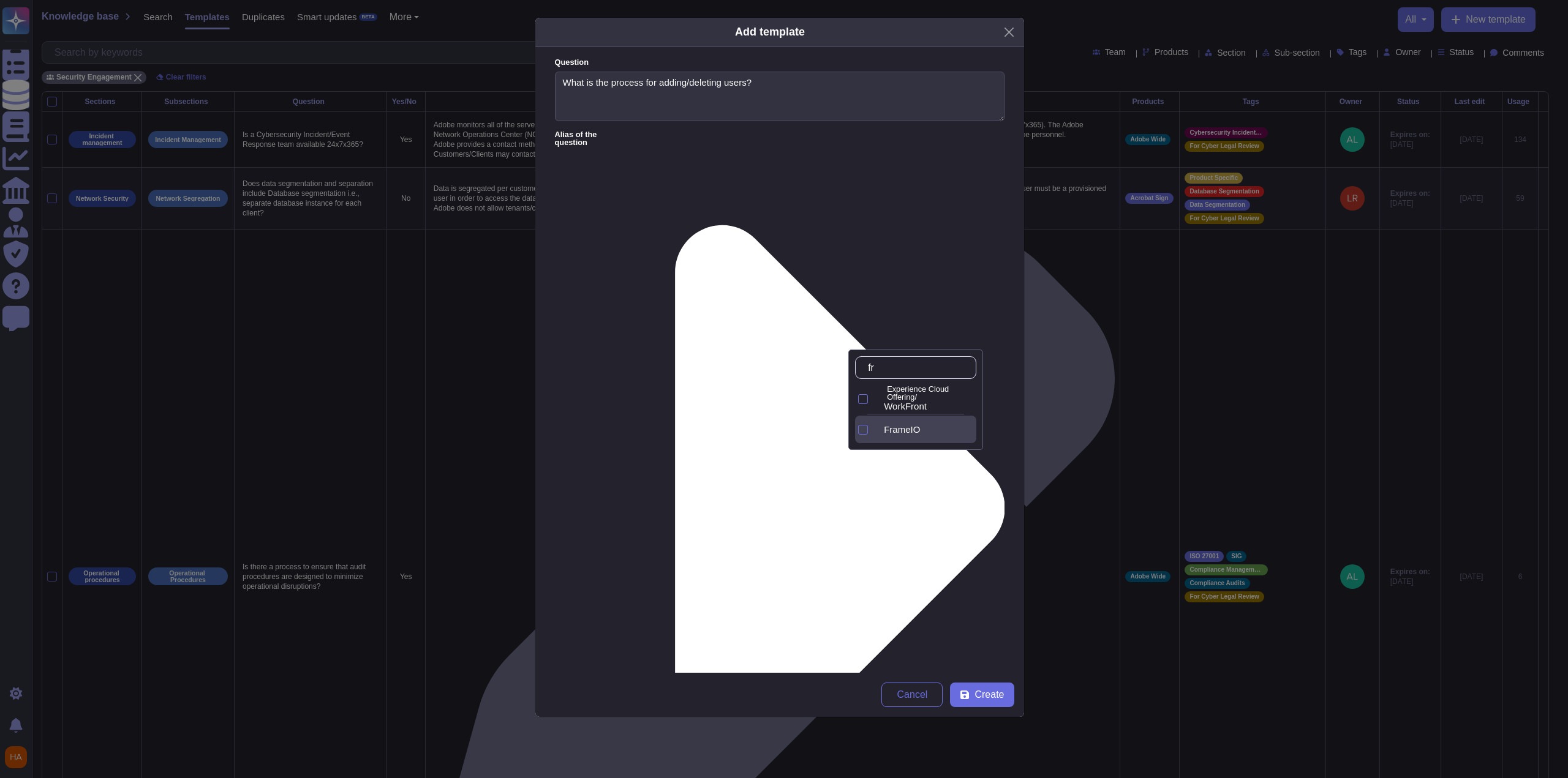
click at [899, 437] on div "FrameIO" at bounding box center [925, 430] width 102 height 28
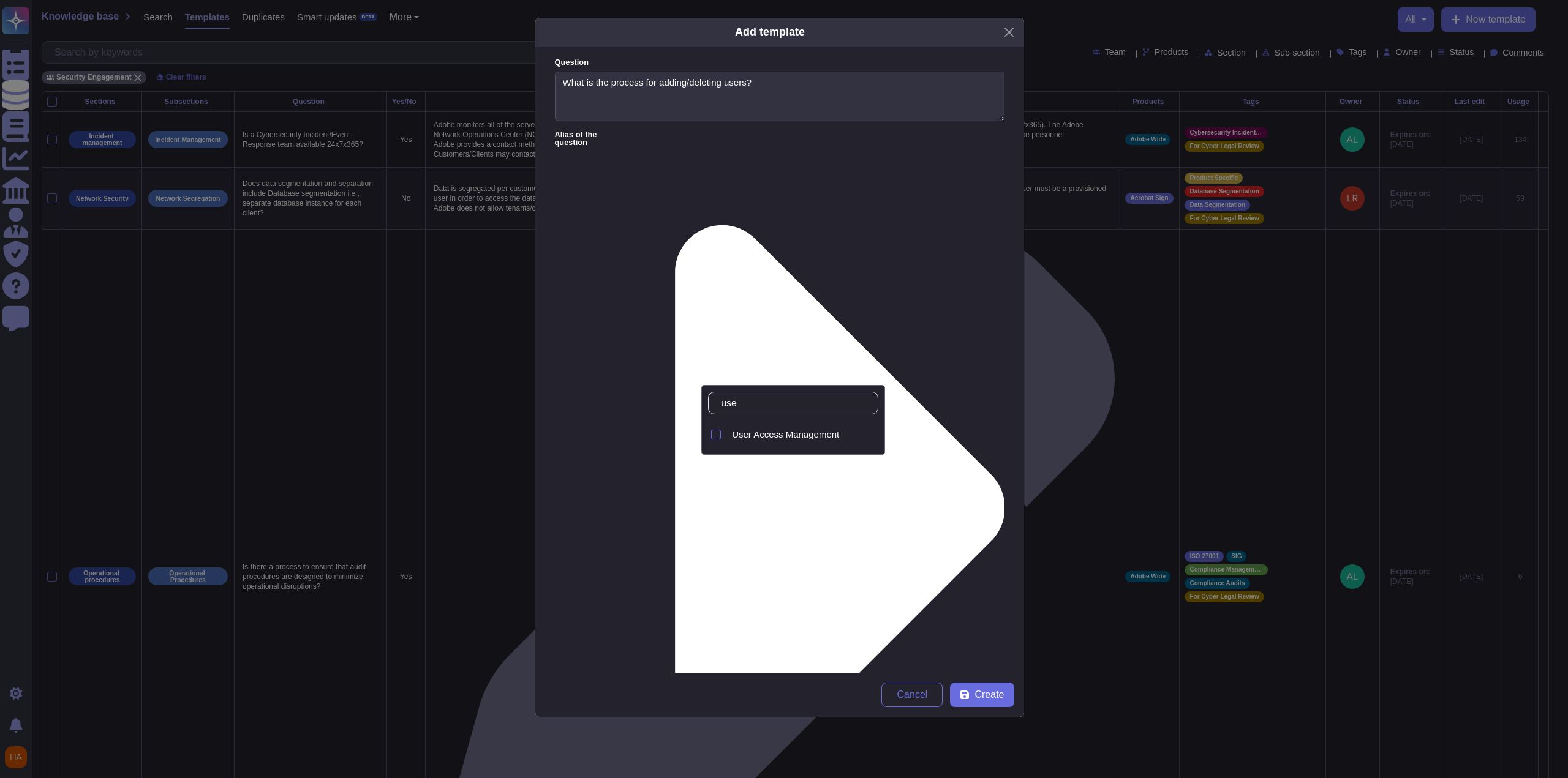
type input "user"
click at [816, 435] on span "User Access Management" at bounding box center [785, 435] width 107 height 11
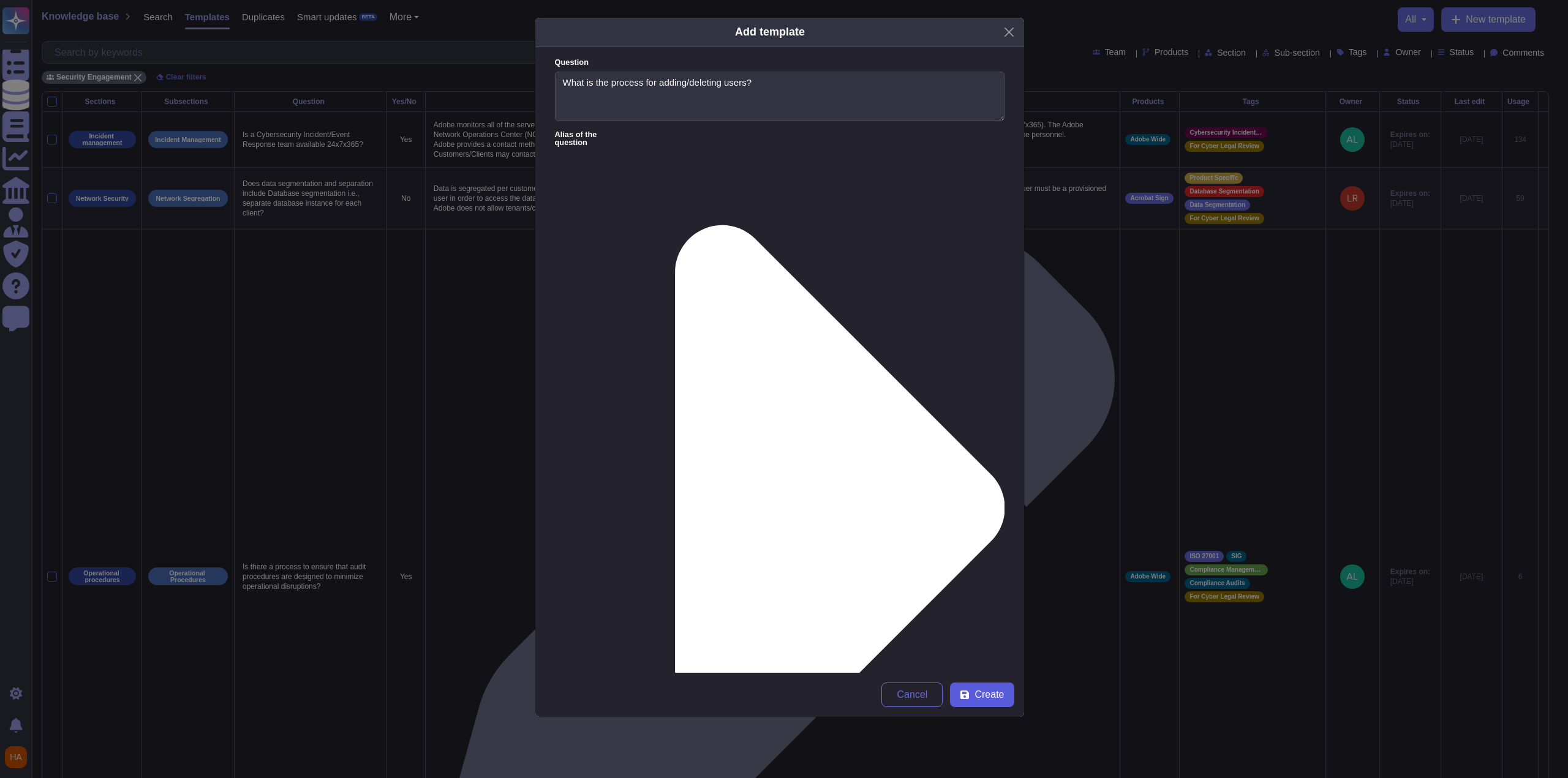
click at [978, 698] on span "Create" at bounding box center [989, 695] width 29 height 10
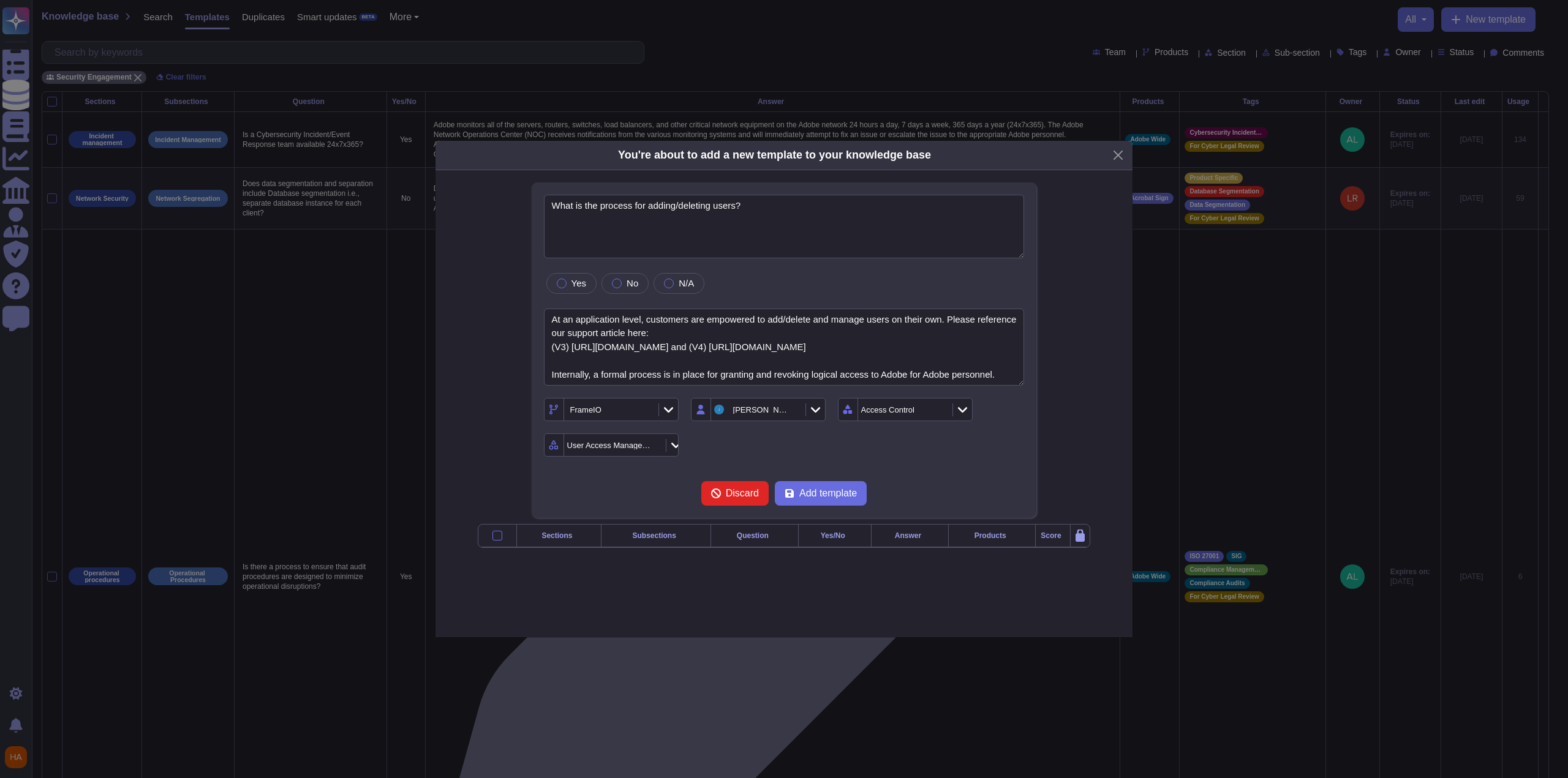
type textarea "What is the process for adding/deleting users?"
type textarea "At an application level, customers are empowered to add/delete and manage users…"
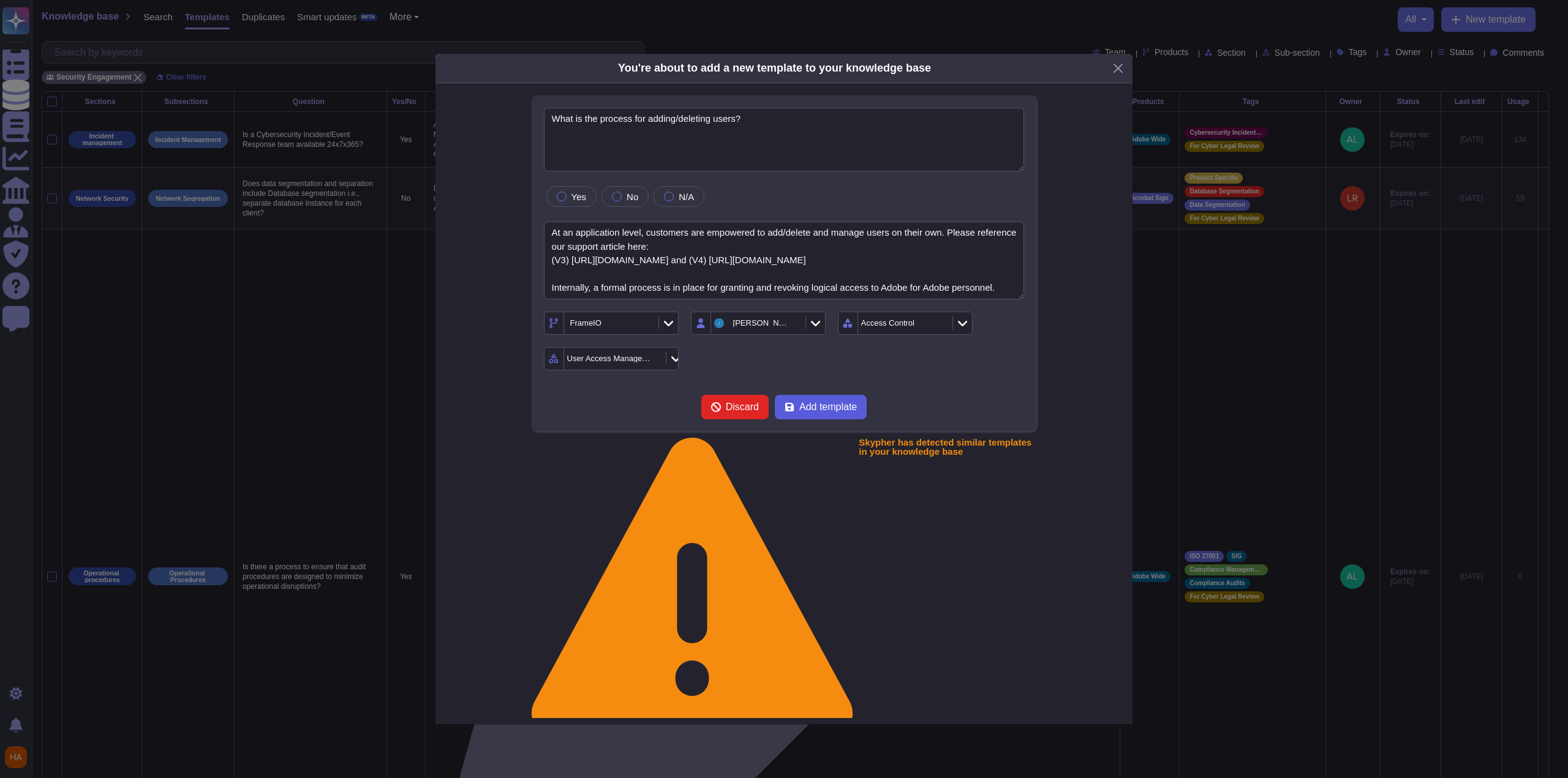
click at [842, 412] on button "Add template" at bounding box center [821, 407] width 92 height 24
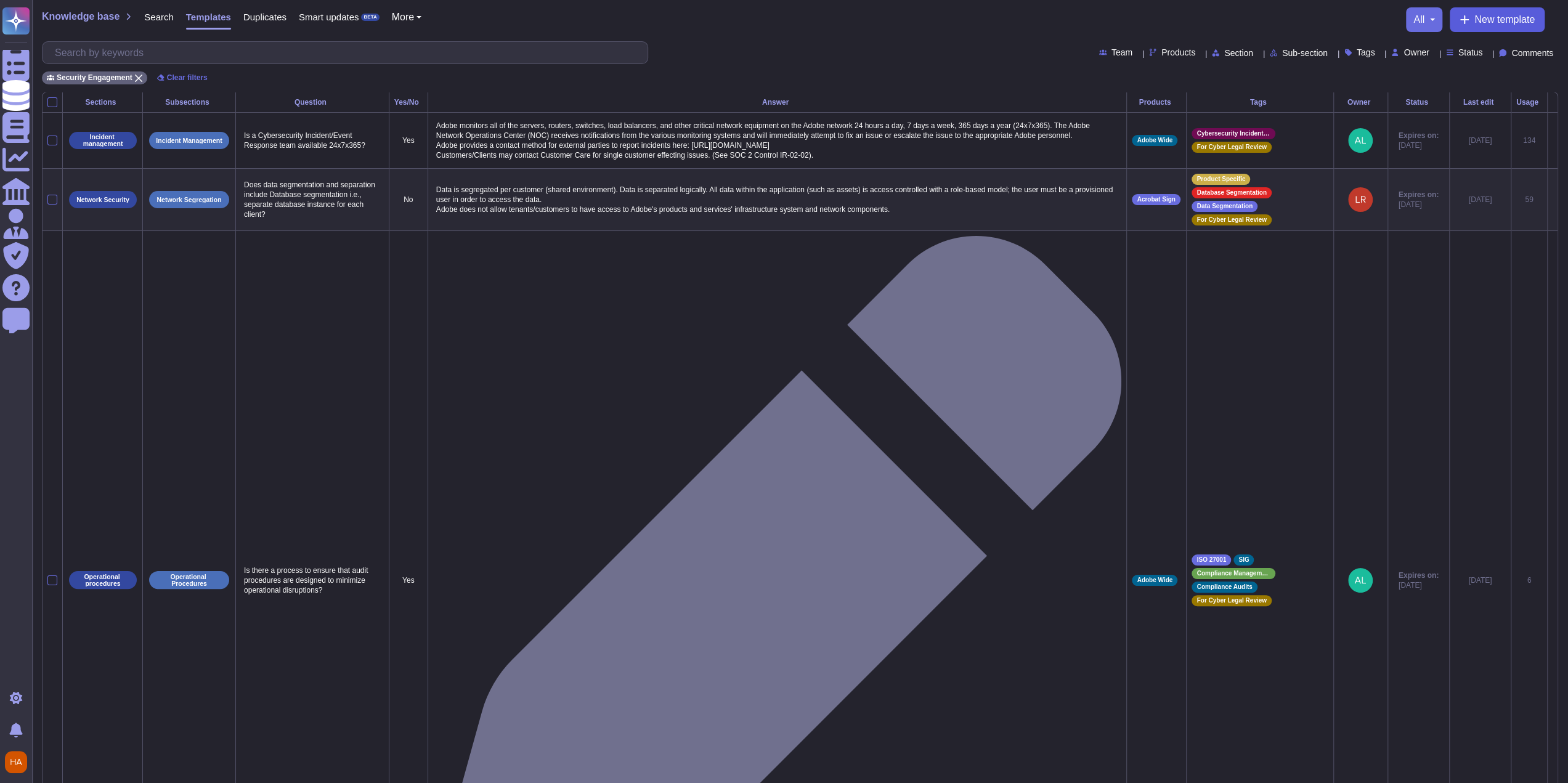
click at [1478, 23] on span "New template" at bounding box center [1504, 20] width 60 height 10
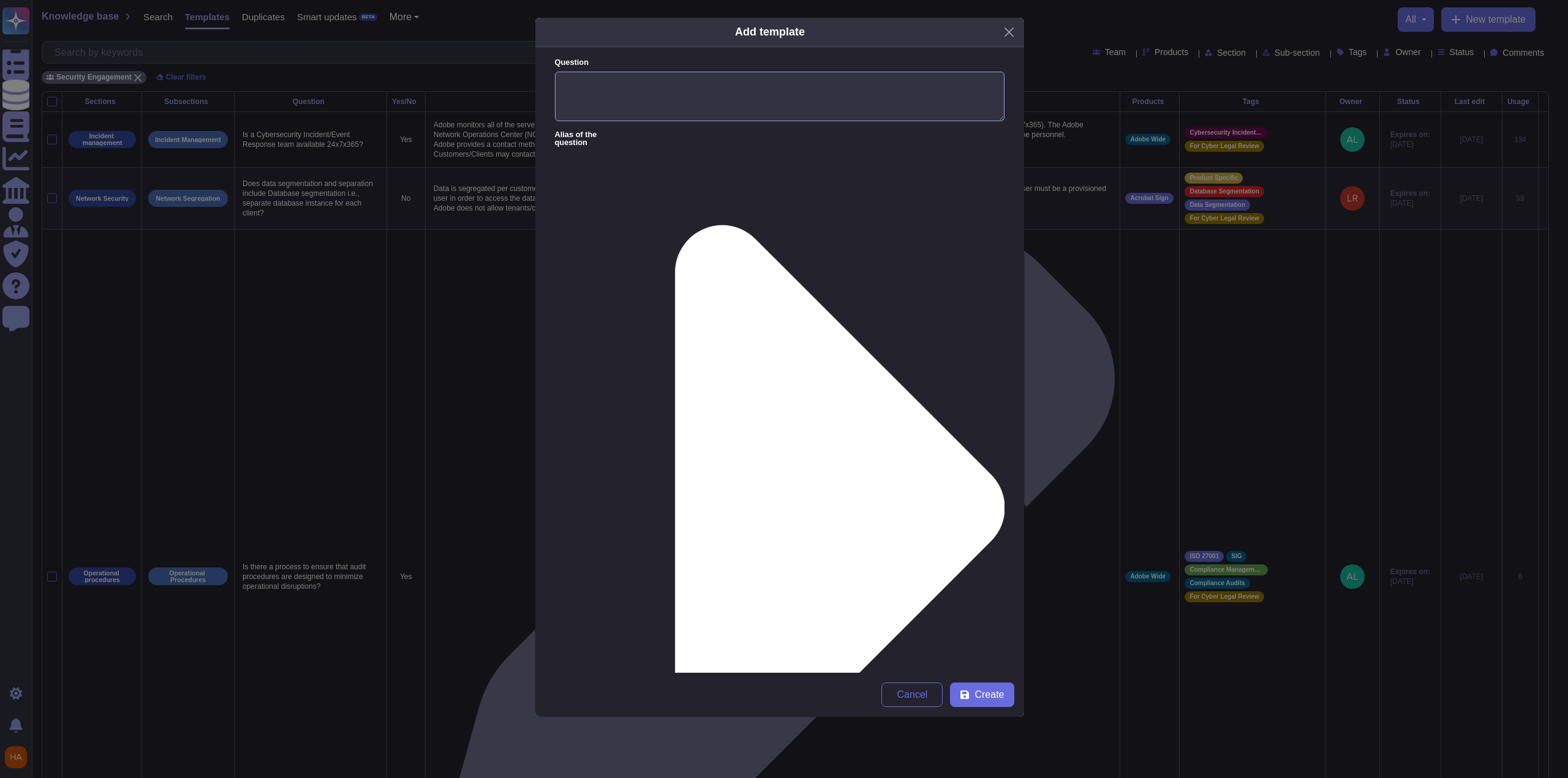
click at [812, 99] on textarea "Question" at bounding box center [780, 97] width 449 height 50
paste textarea "What is the process for adding/deleting users?"
type textarea "What is the process for adding/deleting users?"
paste textarea ""At an application level, customers are empowered to add/delete and manage user…"
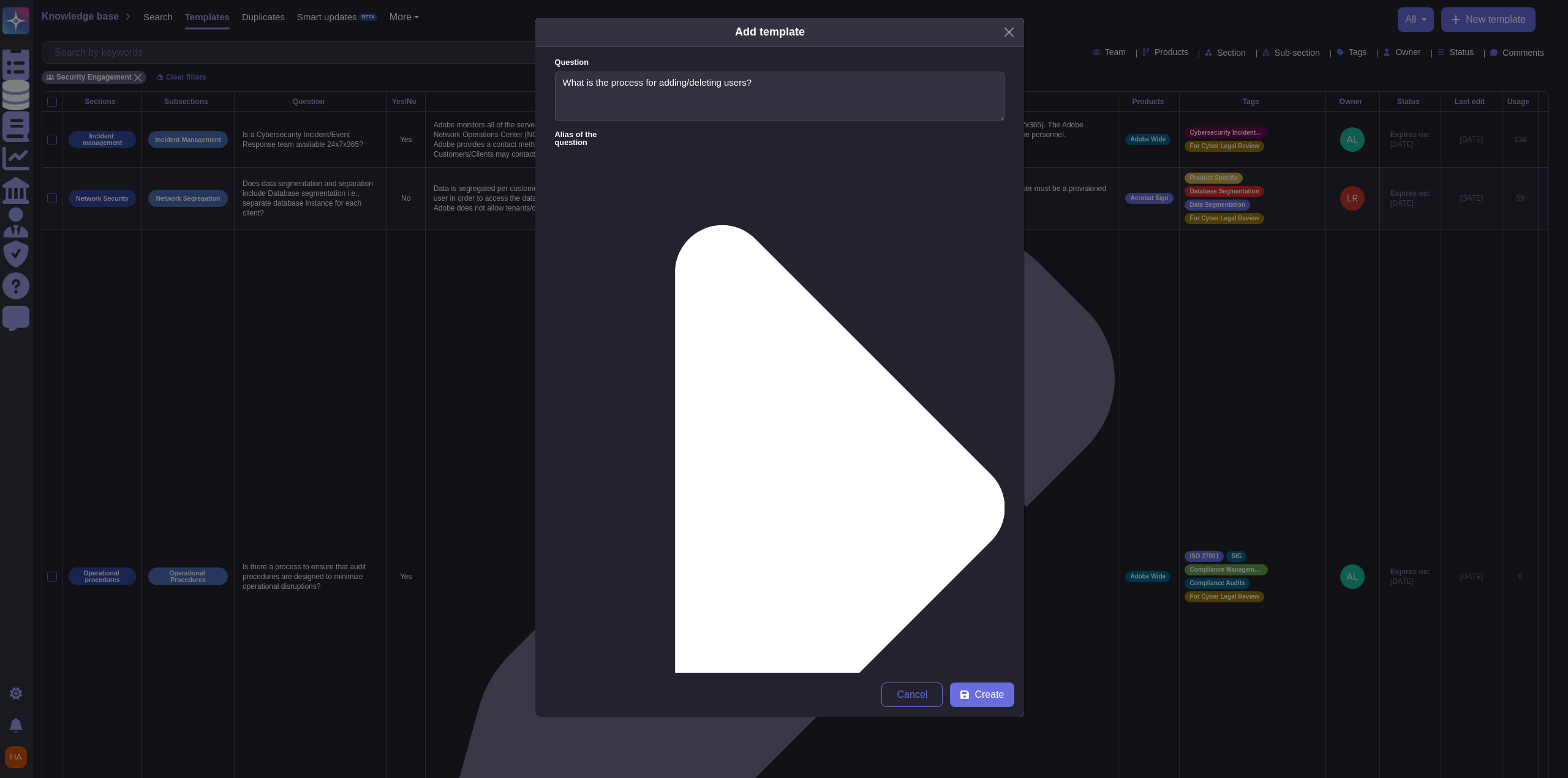
scroll to position [3, 0]
type textarea "At an application level, customers are empowered to add/delete and manage users…"
type input "yang"
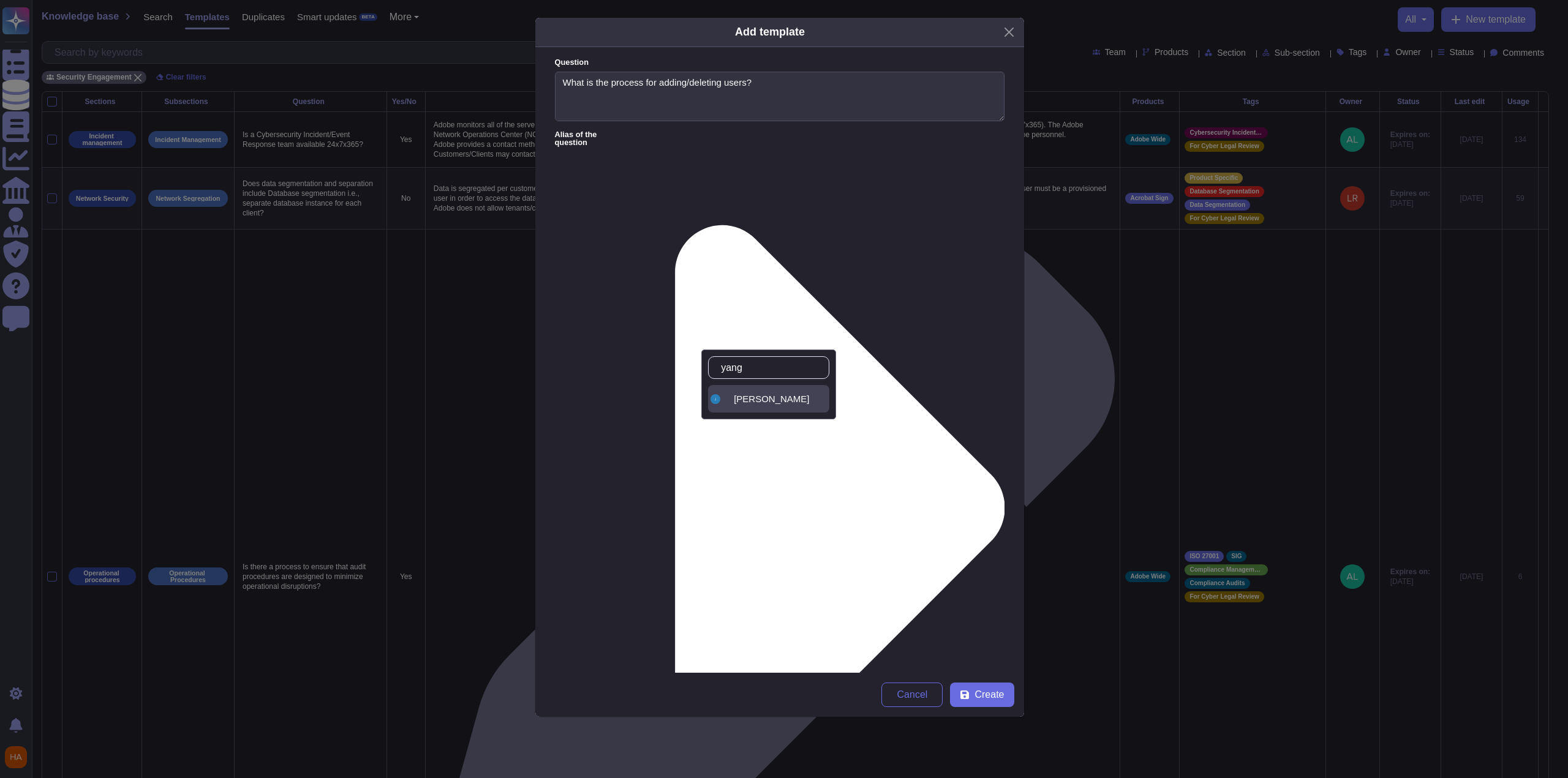
click at [797, 402] on div "[PERSON_NAME]" at bounding box center [779, 399] width 90 height 11
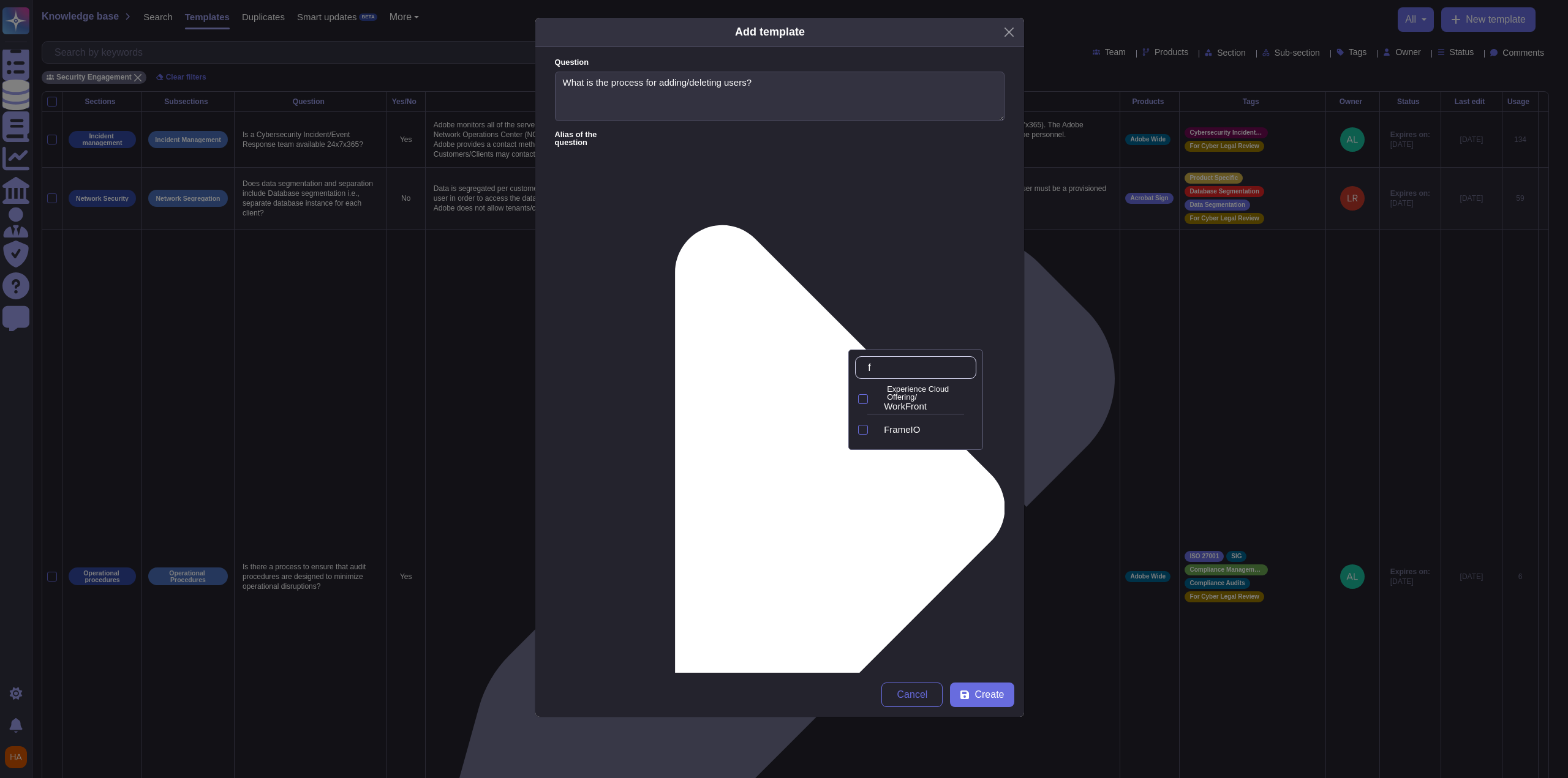
type input "fr"
click at [935, 424] on div "FrameIO" at bounding box center [928, 430] width 88 height 11
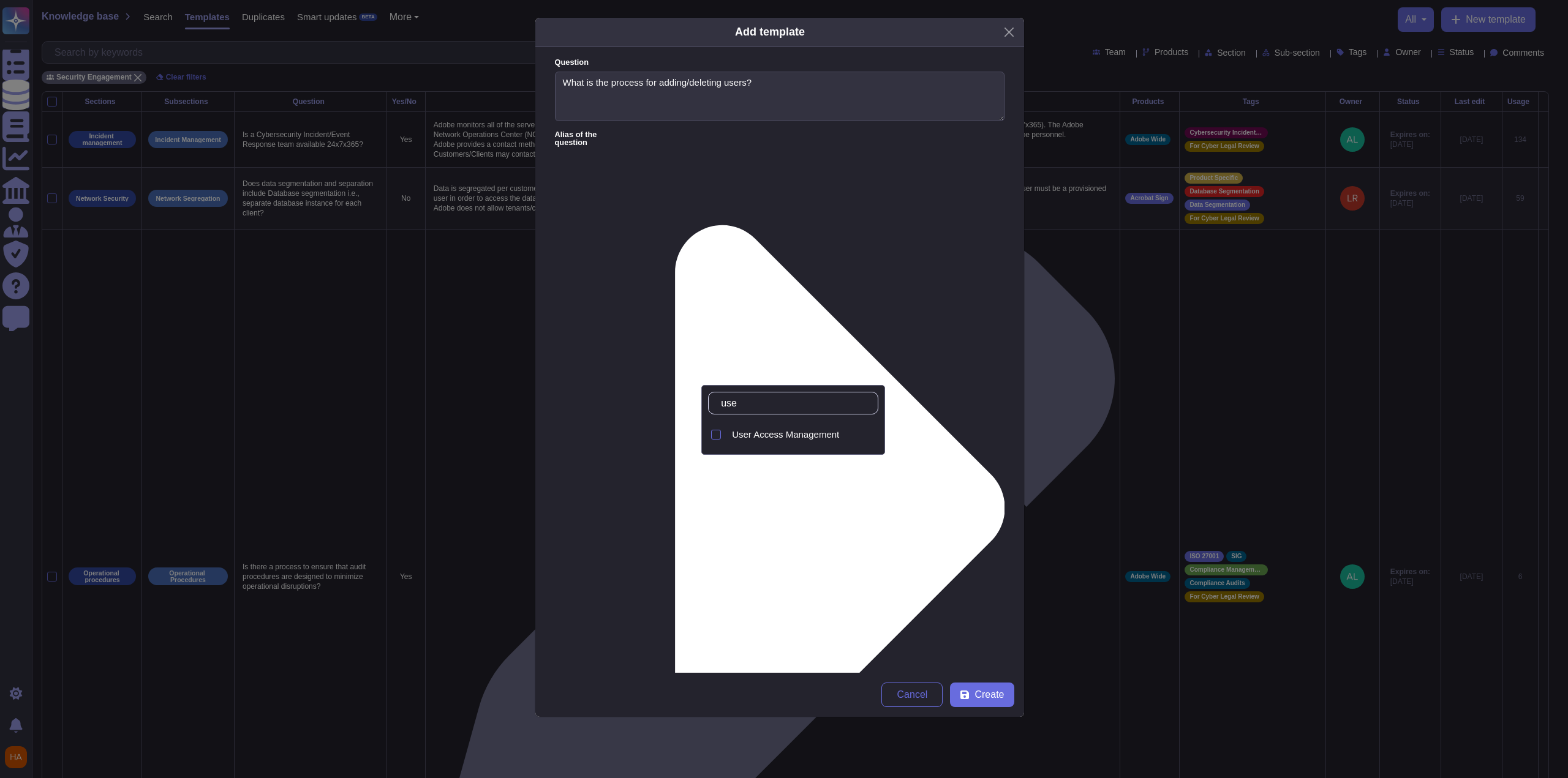
type input "user"
click at [775, 429] on span "User Access Management" at bounding box center [785, 435] width 107 height 11
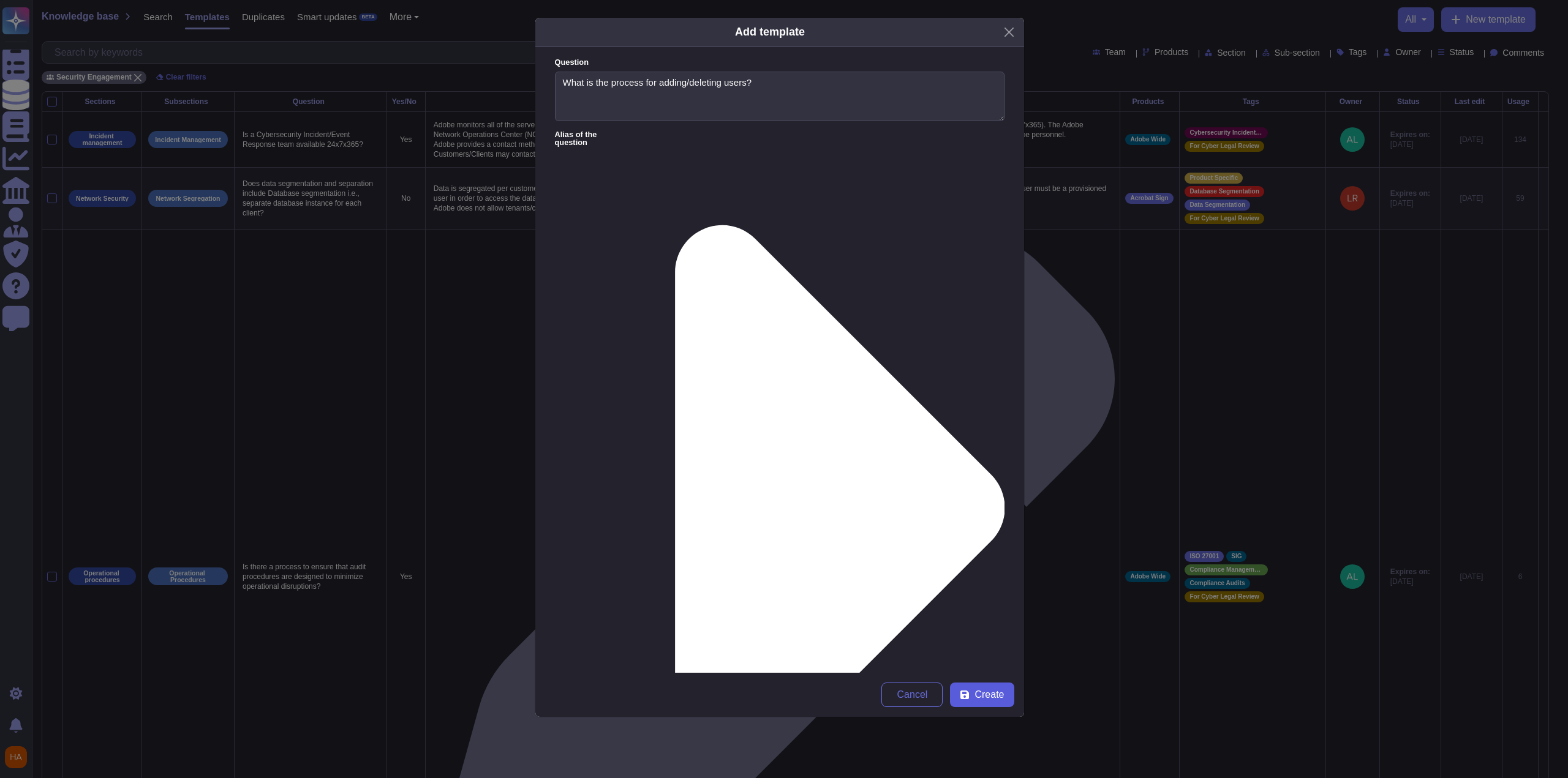
click at [970, 701] on button "Create" at bounding box center [982, 695] width 64 height 24
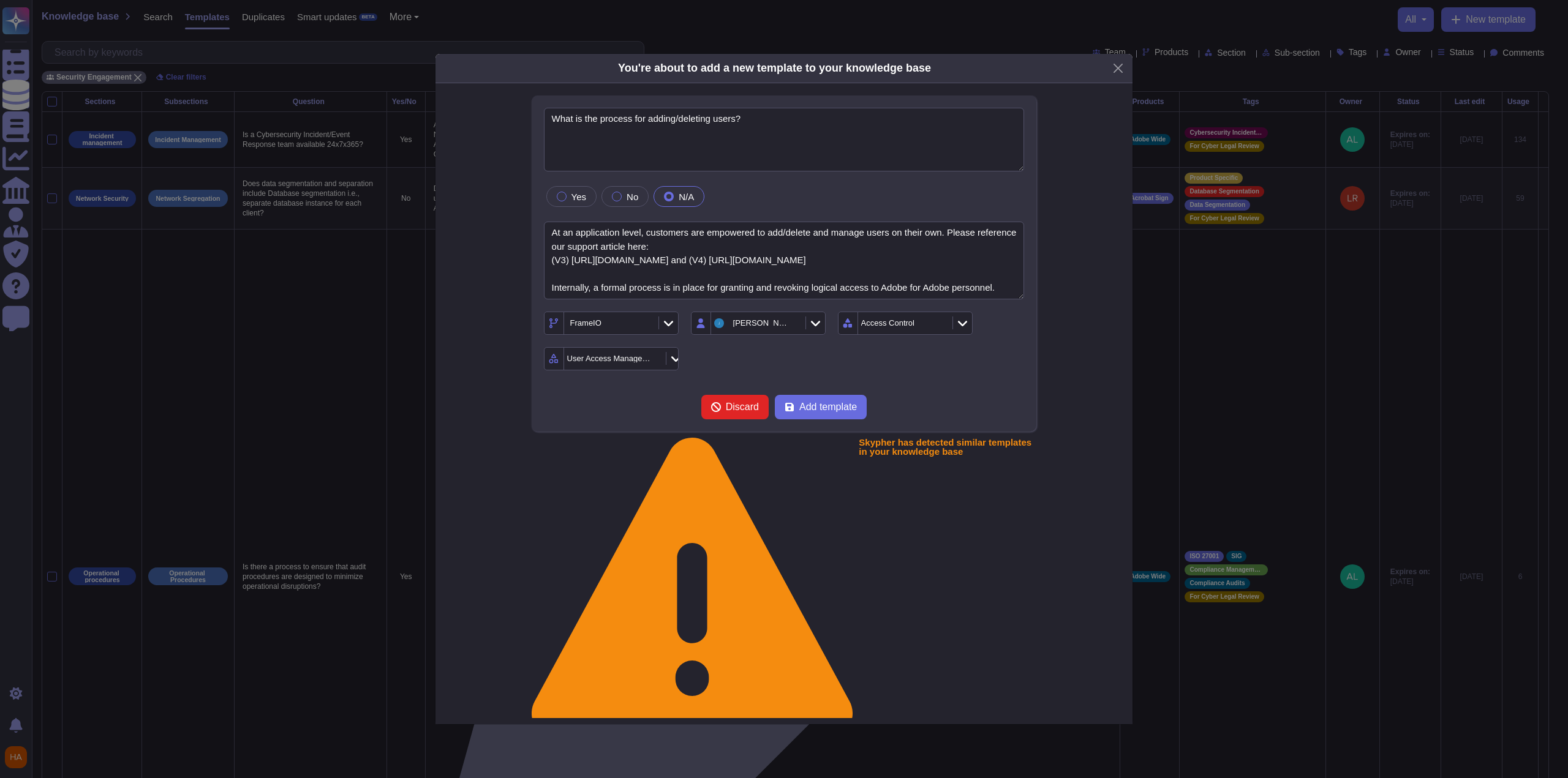
type textarea "What is the process for adding/deleting users?"
type textarea "At an application level, customers are empowered to add/delete and manage users…"
click at [846, 405] on span "Add template" at bounding box center [828, 407] width 58 height 10
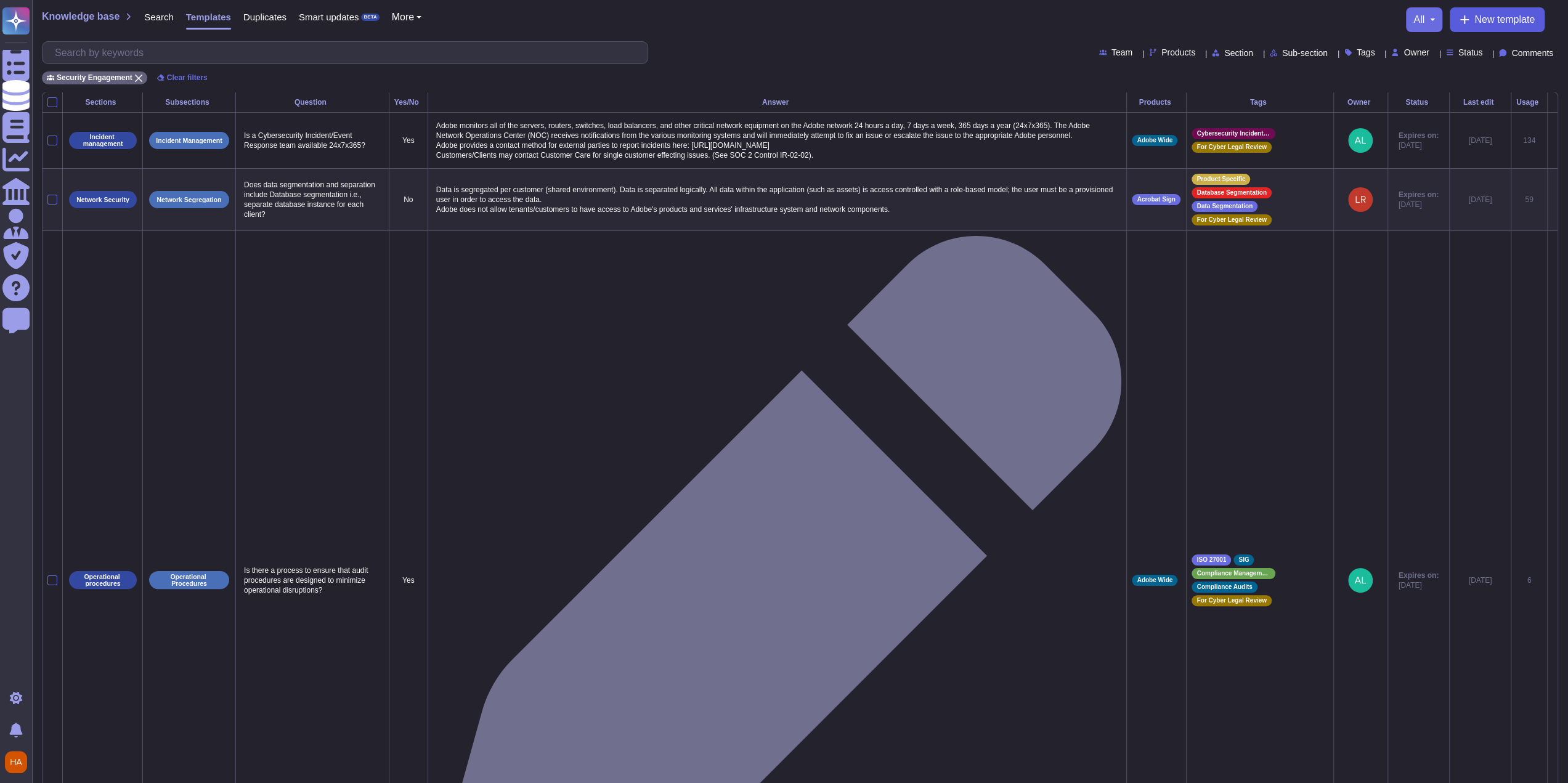
click at [1452, 20] on button "New template" at bounding box center [1497, 20] width 95 height 24
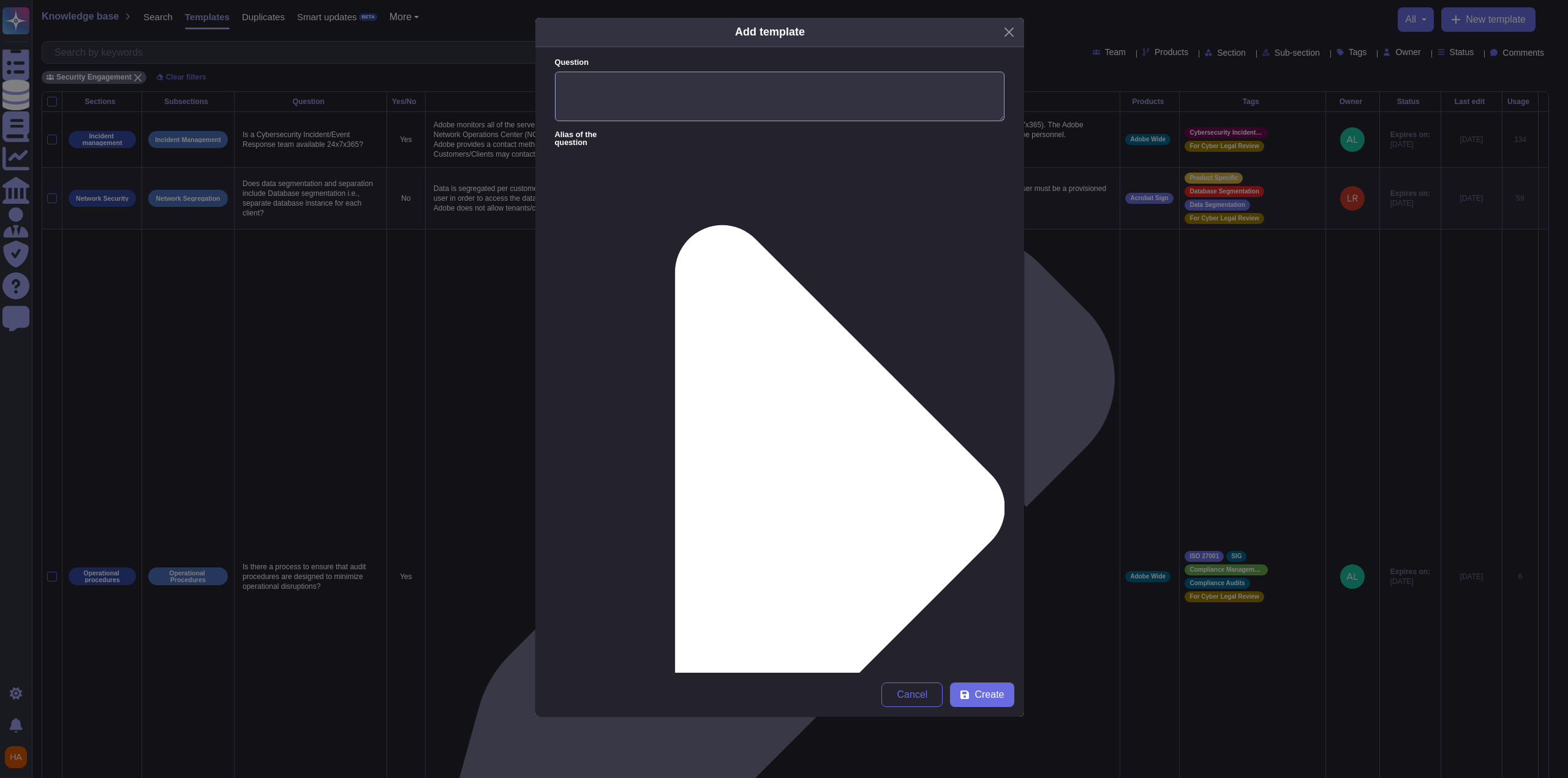
click at [792, 101] on textarea "Question" at bounding box center [780, 97] width 449 height 50
paste textarea "How often are access/privilege lists reviewed?"
type textarea "How often are access/privilege lists reviewed?"
paste textarea ""At an application level, customers are empowered to manage their own users and…"
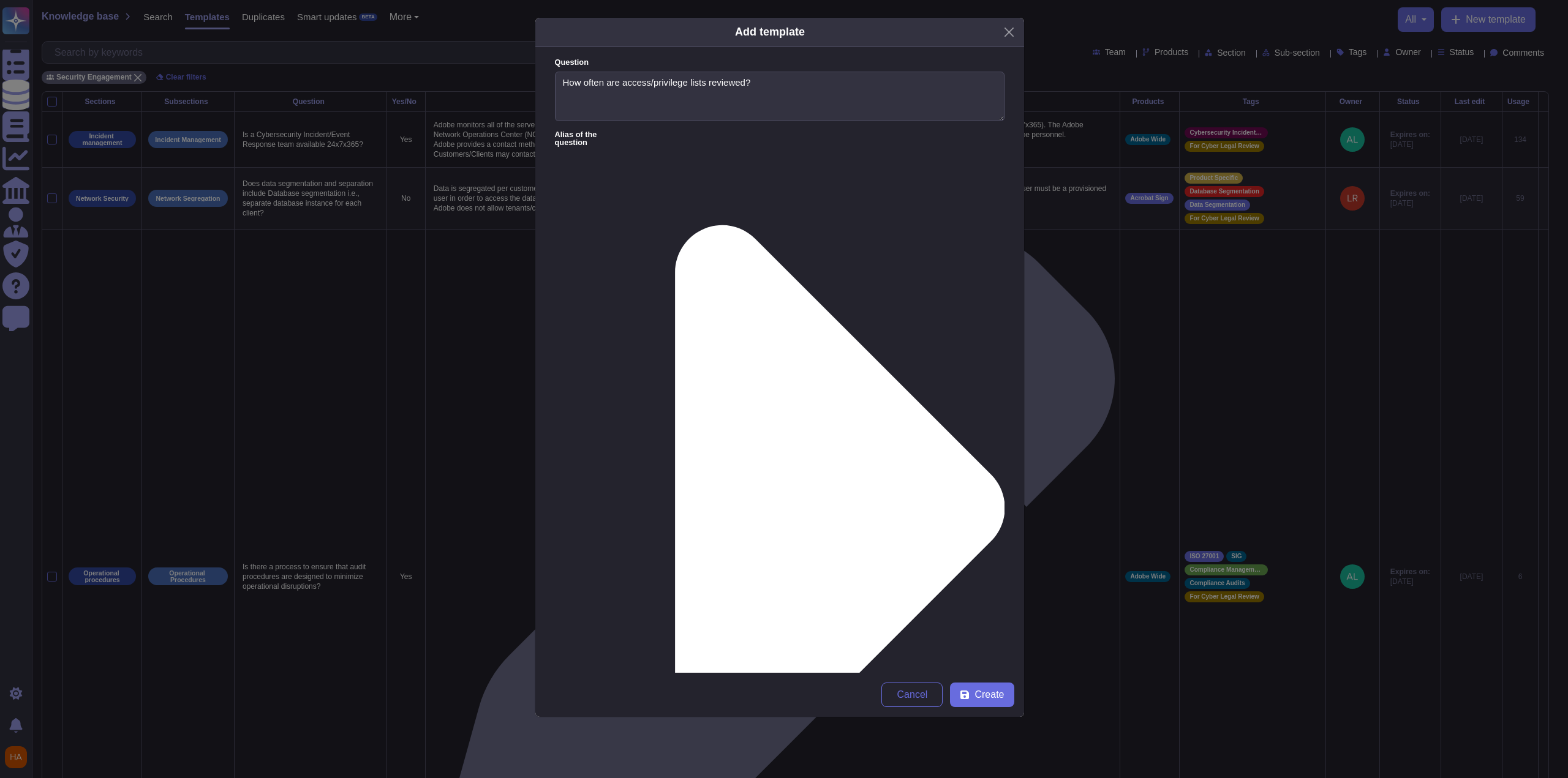
scroll to position [3, 0]
type textarea "At an application level, customers are empowered to manage their own users and …"
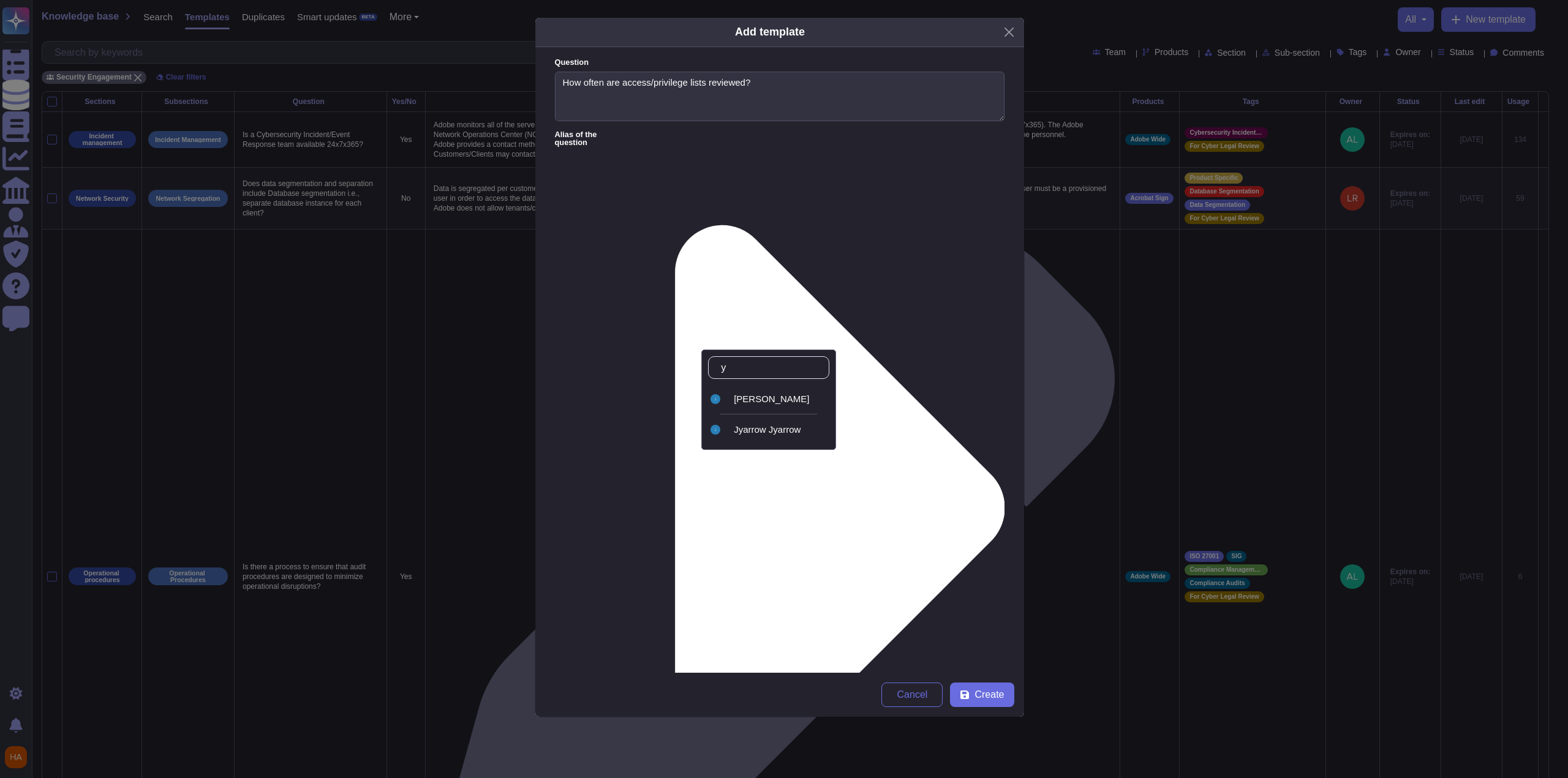
type input "ya"
click at [784, 406] on div "[PERSON_NAME]" at bounding box center [769, 399] width 121 height 28
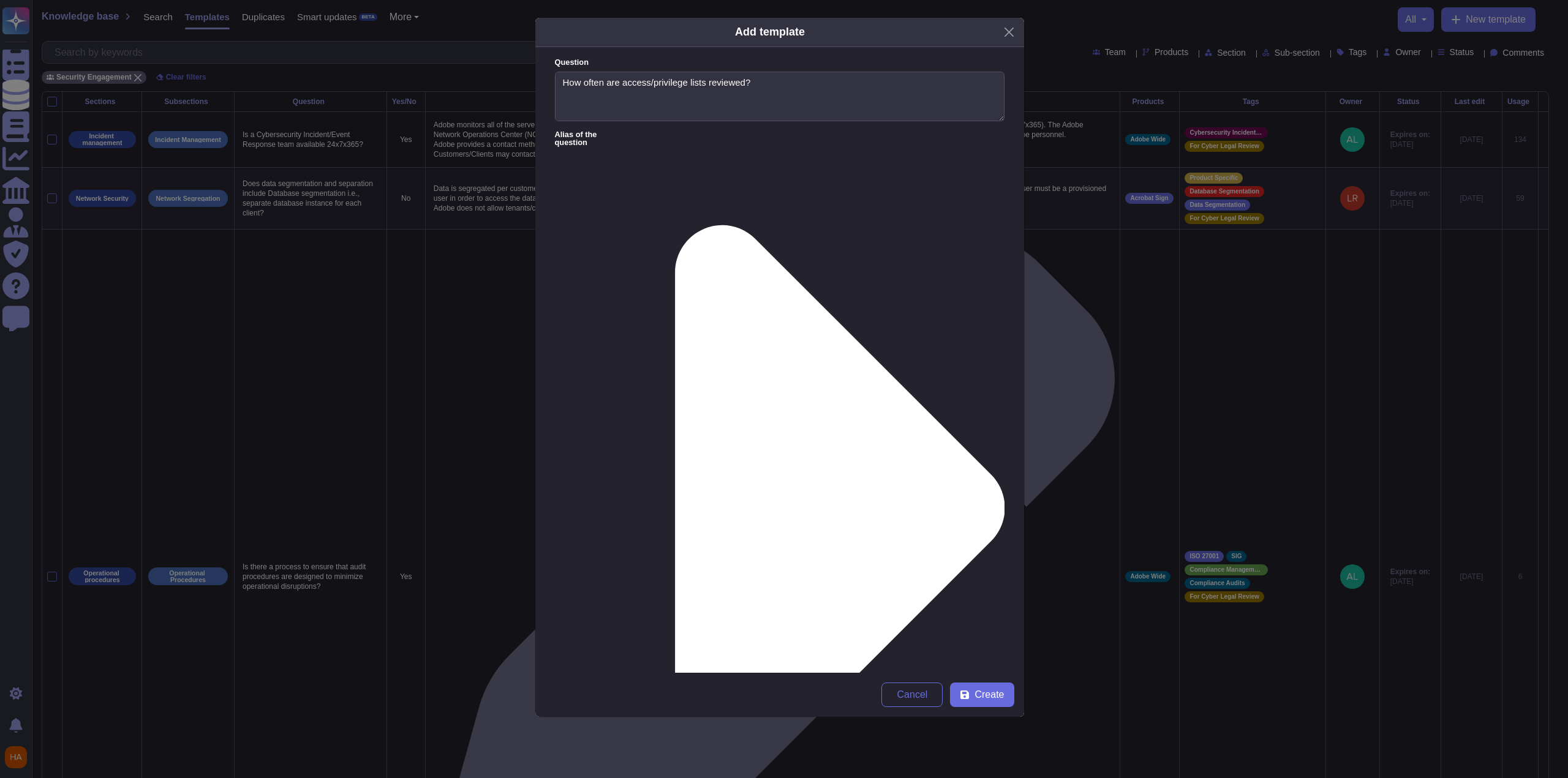
type input "fr"
click at [904, 434] on span "FrameIO" at bounding box center [902, 430] width 36 height 11
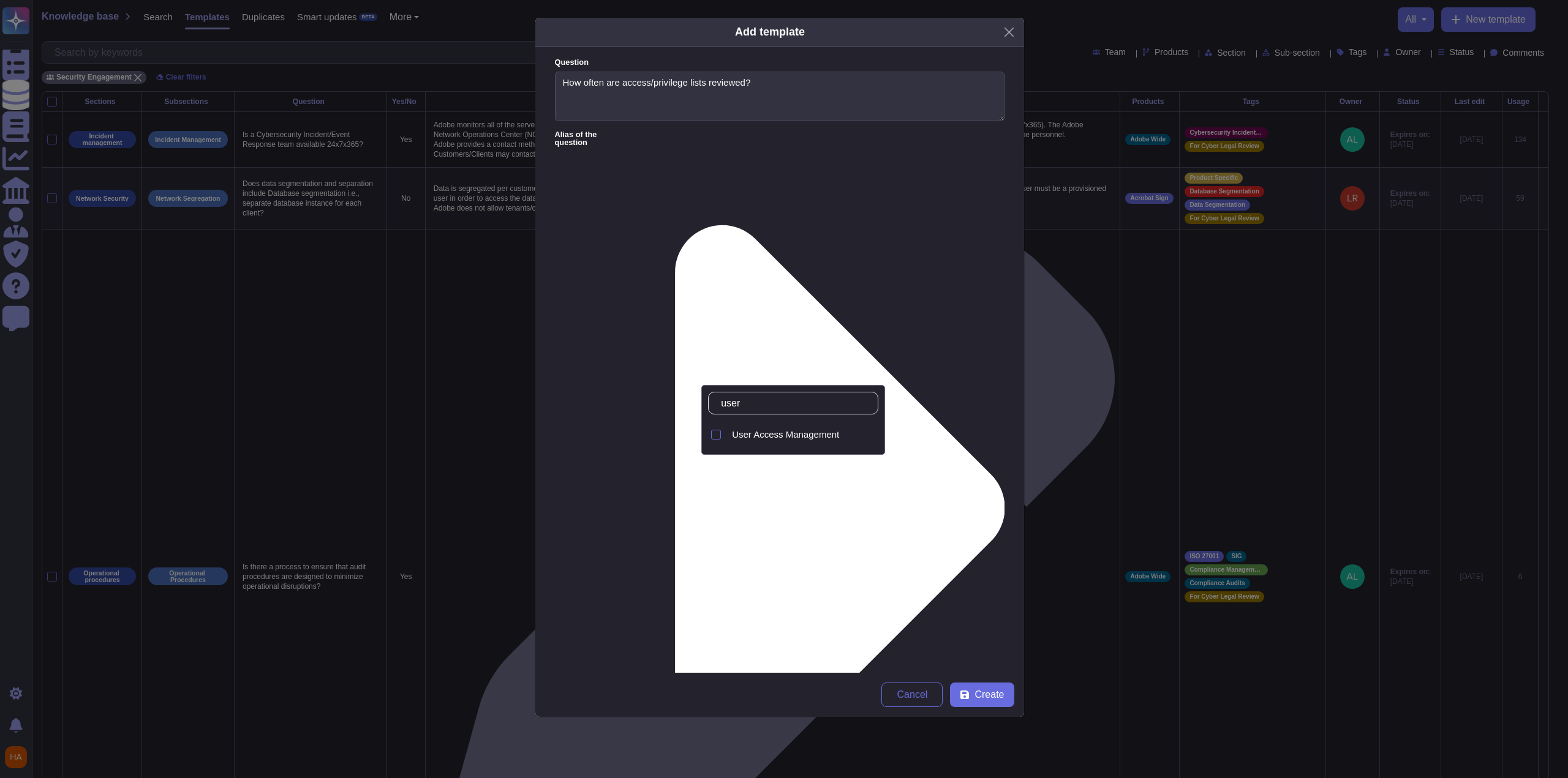
type input "user"
click at [855, 440] on div "User Access Management" at bounding box center [802, 435] width 151 height 28
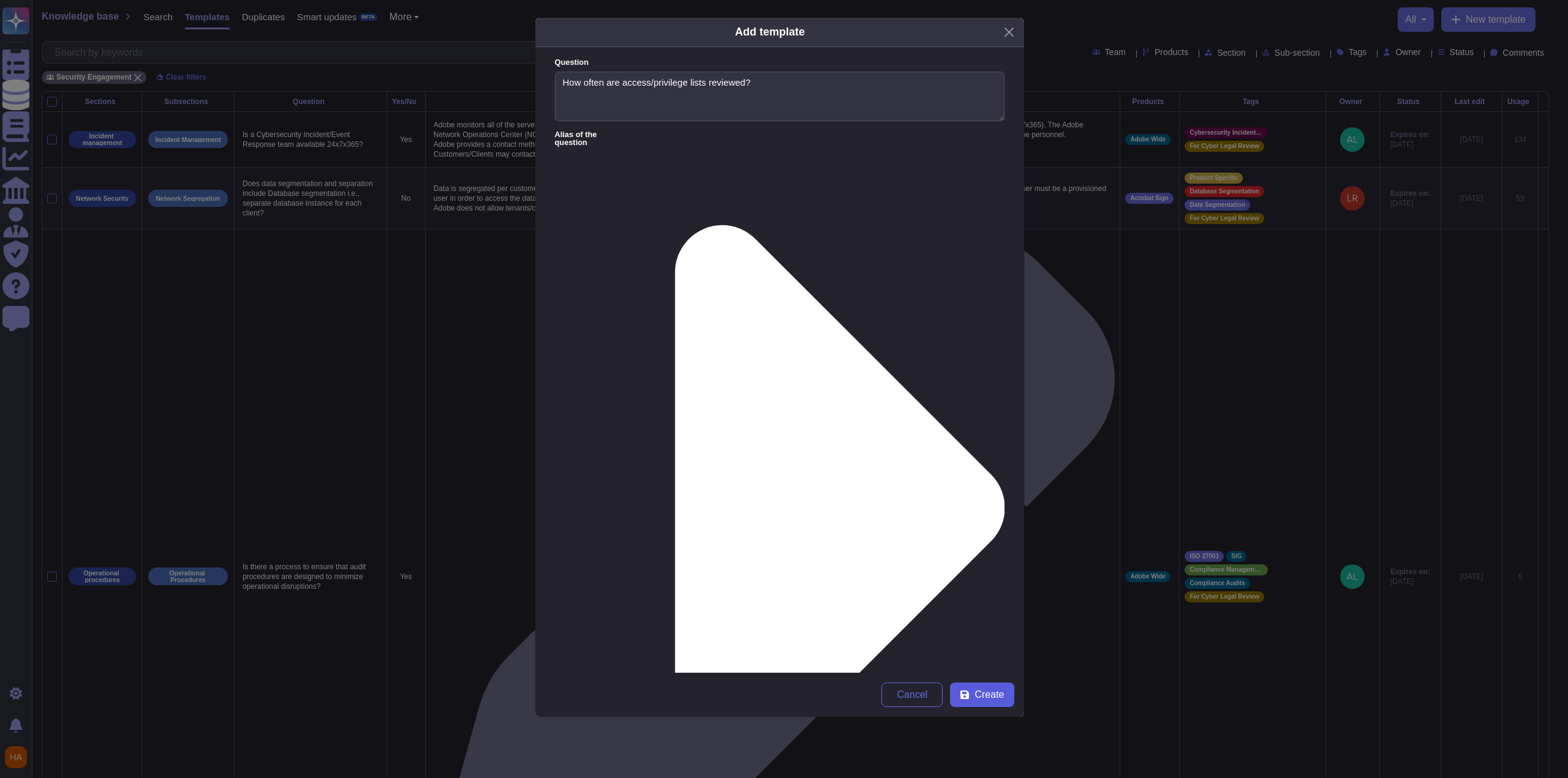
click at [1008, 699] on button "Create" at bounding box center [982, 695] width 64 height 24
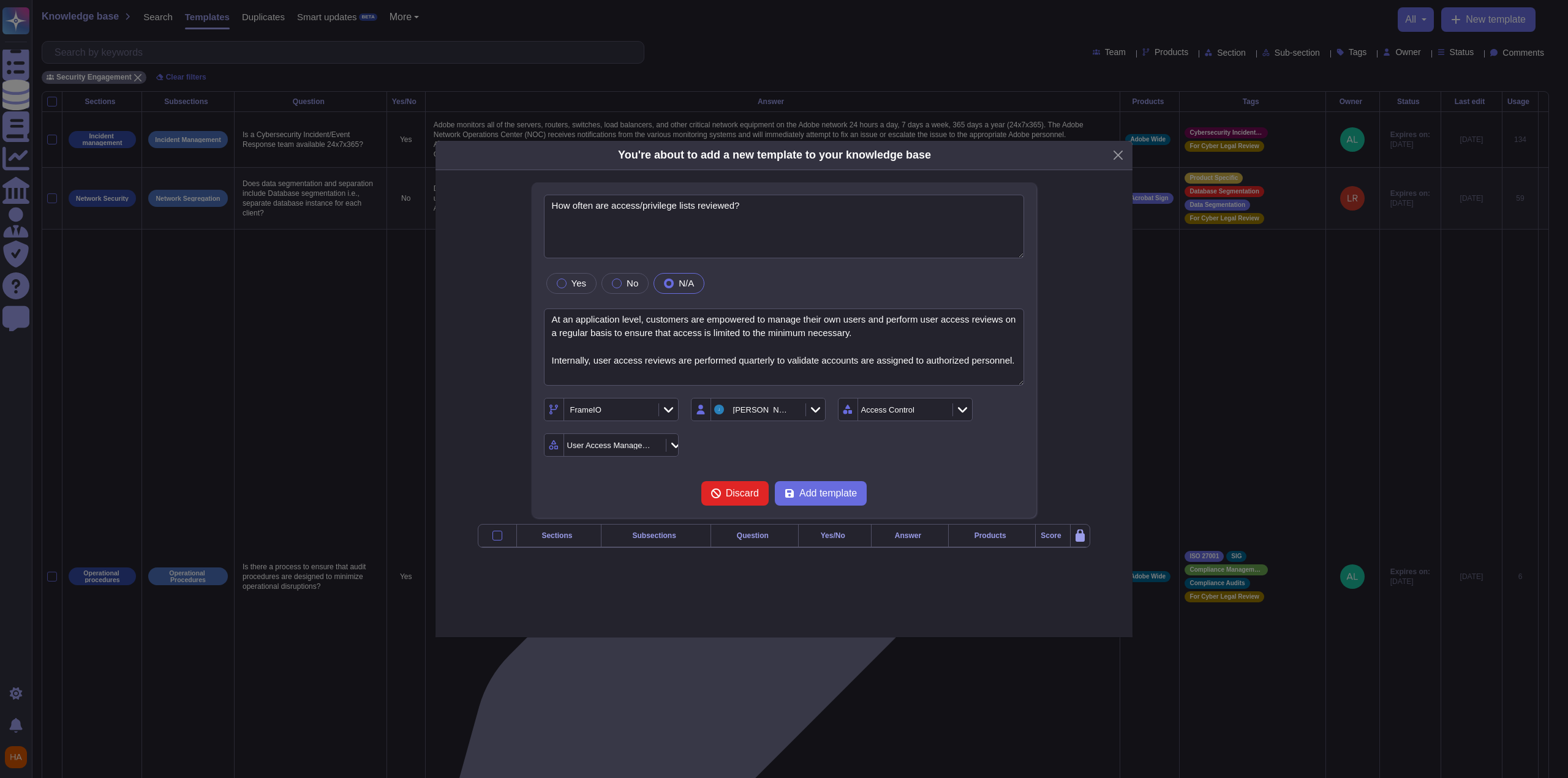
type textarea "How often are access/privilege lists reviewed?"
type textarea "At an application level, customers are empowered to manage their own users and …"
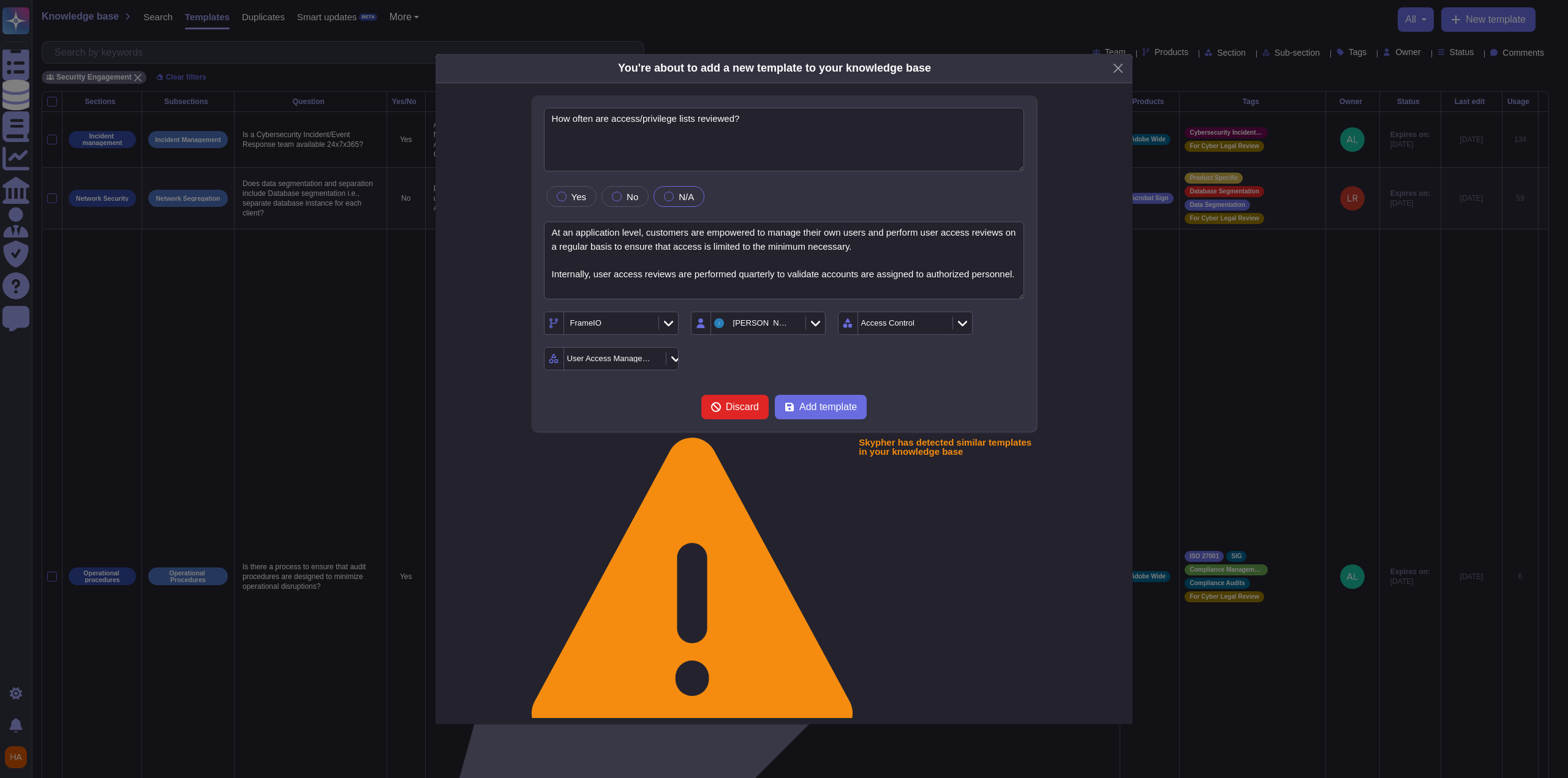
click at [918, 419] on form "How often are access/privilege lists reviewed? Yes No N/A At an application lev…" at bounding box center [784, 264] width 481 height 311
click at [908, 419] on form "How often are access/privilege lists reviewed? Yes No N/A At an application lev…" at bounding box center [784, 264] width 481 height 311
click at [836, 412] on span "Add template" at bounding box center [828, 407] width 58 height 10
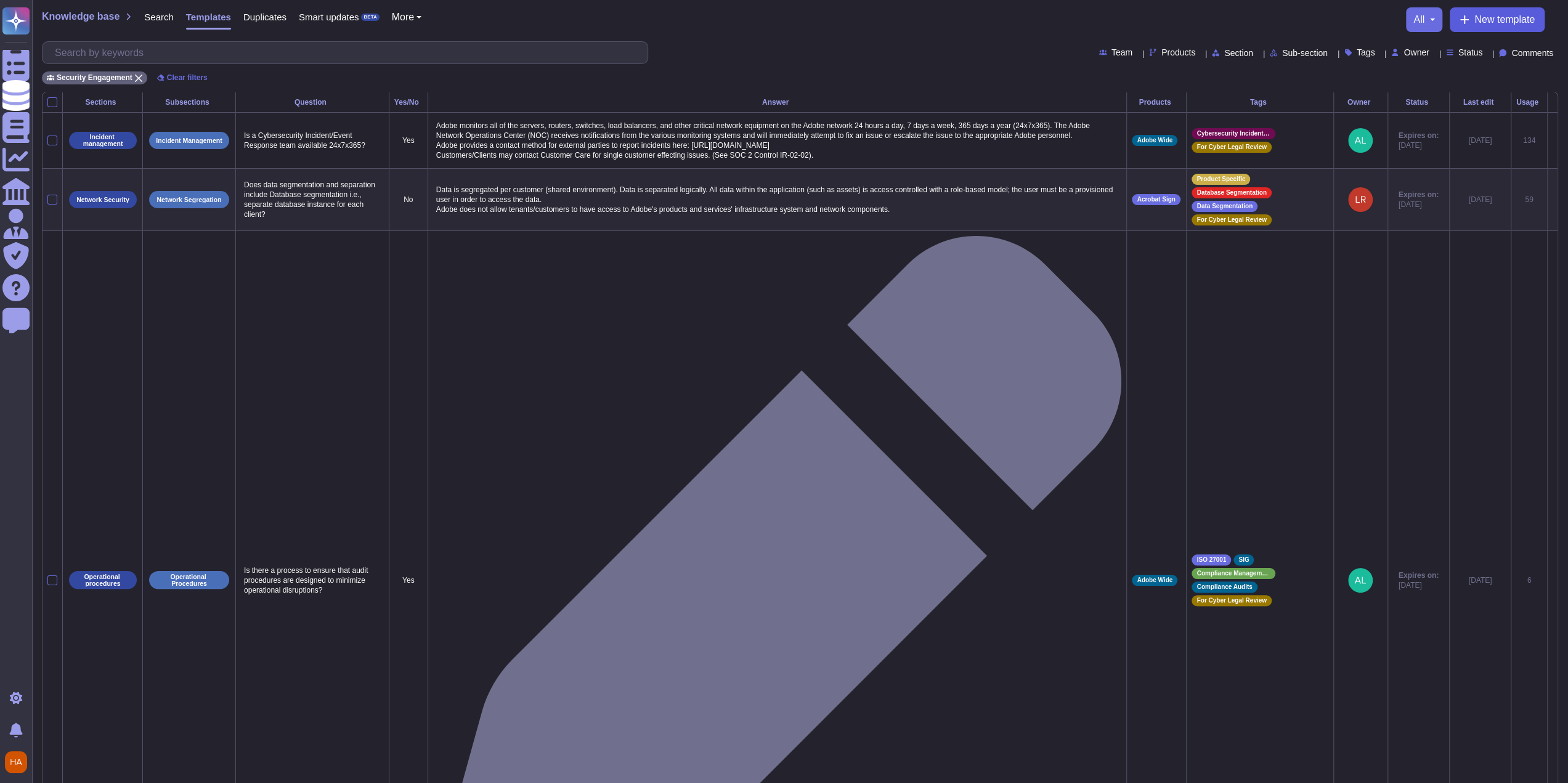
click at [1467, 28] on button "New template" at bounding box center [1497, 20] width 95 height 24
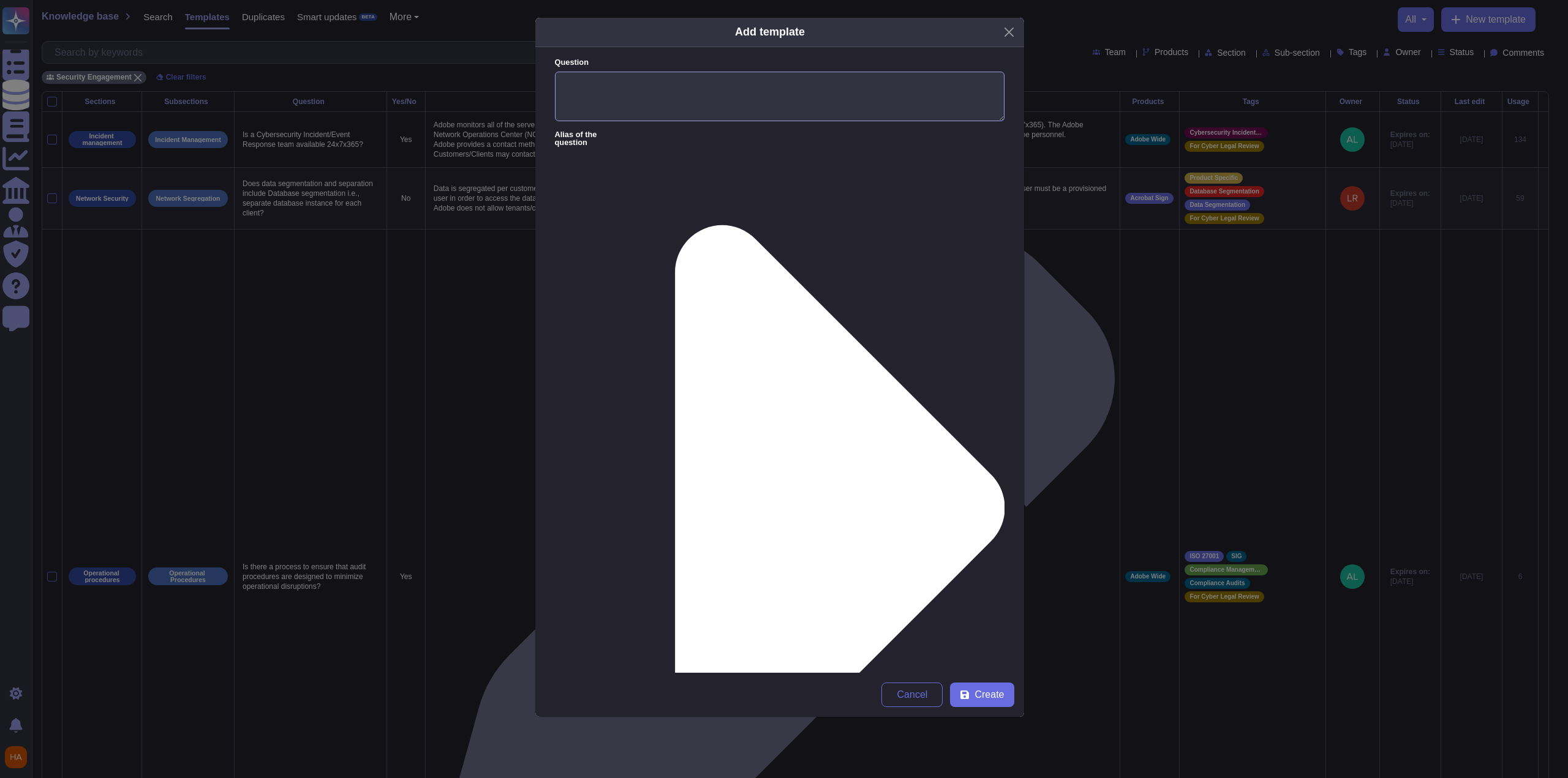
click at [835, 96] on textarea "Question" at bounding box center [780, 97] width 449 height 50
paste textarea "When an account is locked out who is authorized to to unlock the account?"
type textarea "When an account is locked out who is authorized to to unlock the account?"
click at [700, 228] on form "Question When an account is locked out who is authorized to to unlock the accou…" at bounding box center [780, 360] width 489 height 626
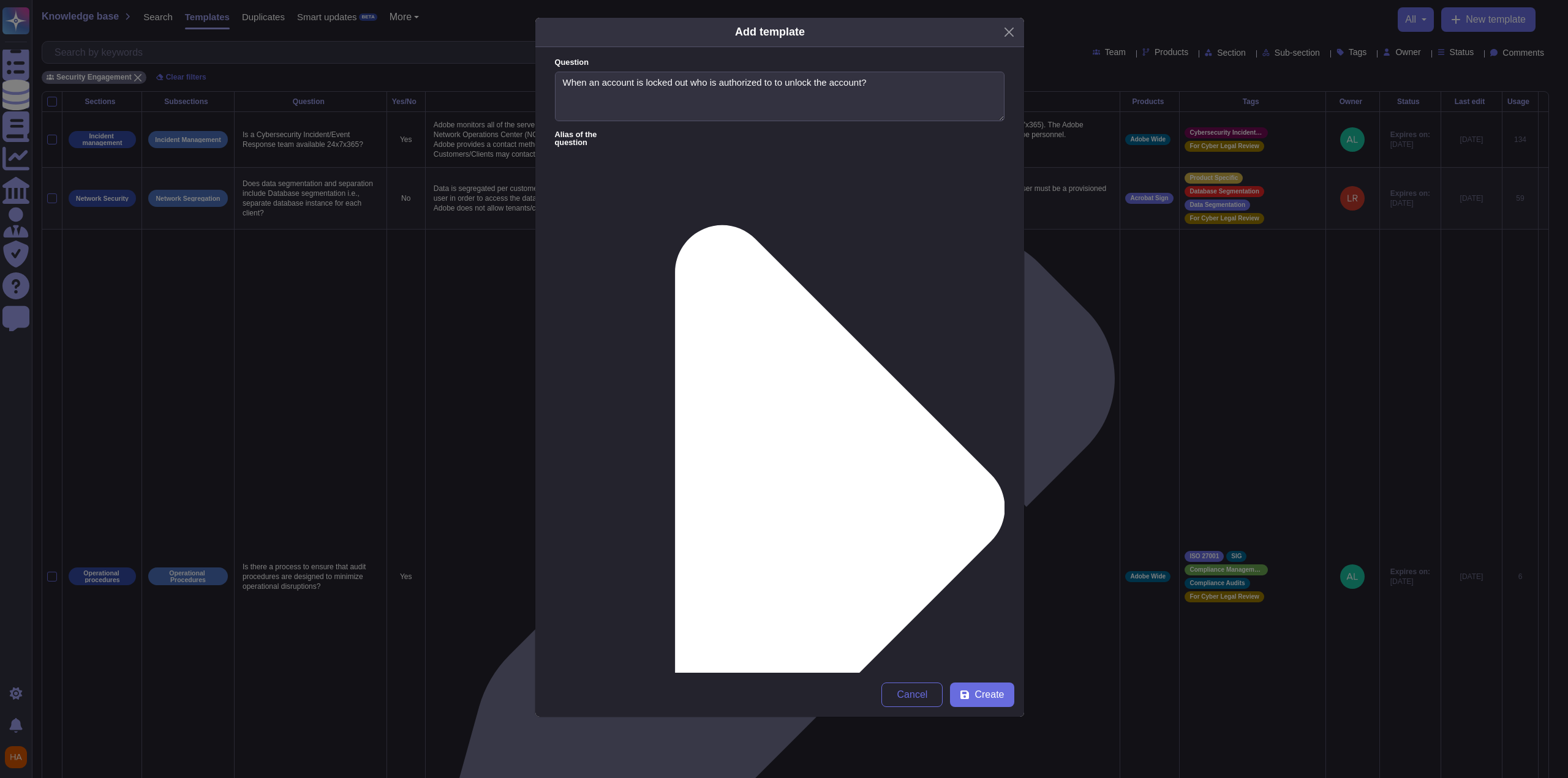
drag, startPoint x: 859, startPoint y: 173, endPoint x: 856, endPoint y: 183, distance: 10.4
paste textarea "Accounts must be unlocked by contacting Support"
type textarea "Accounts must be unlocked by contacting Support."
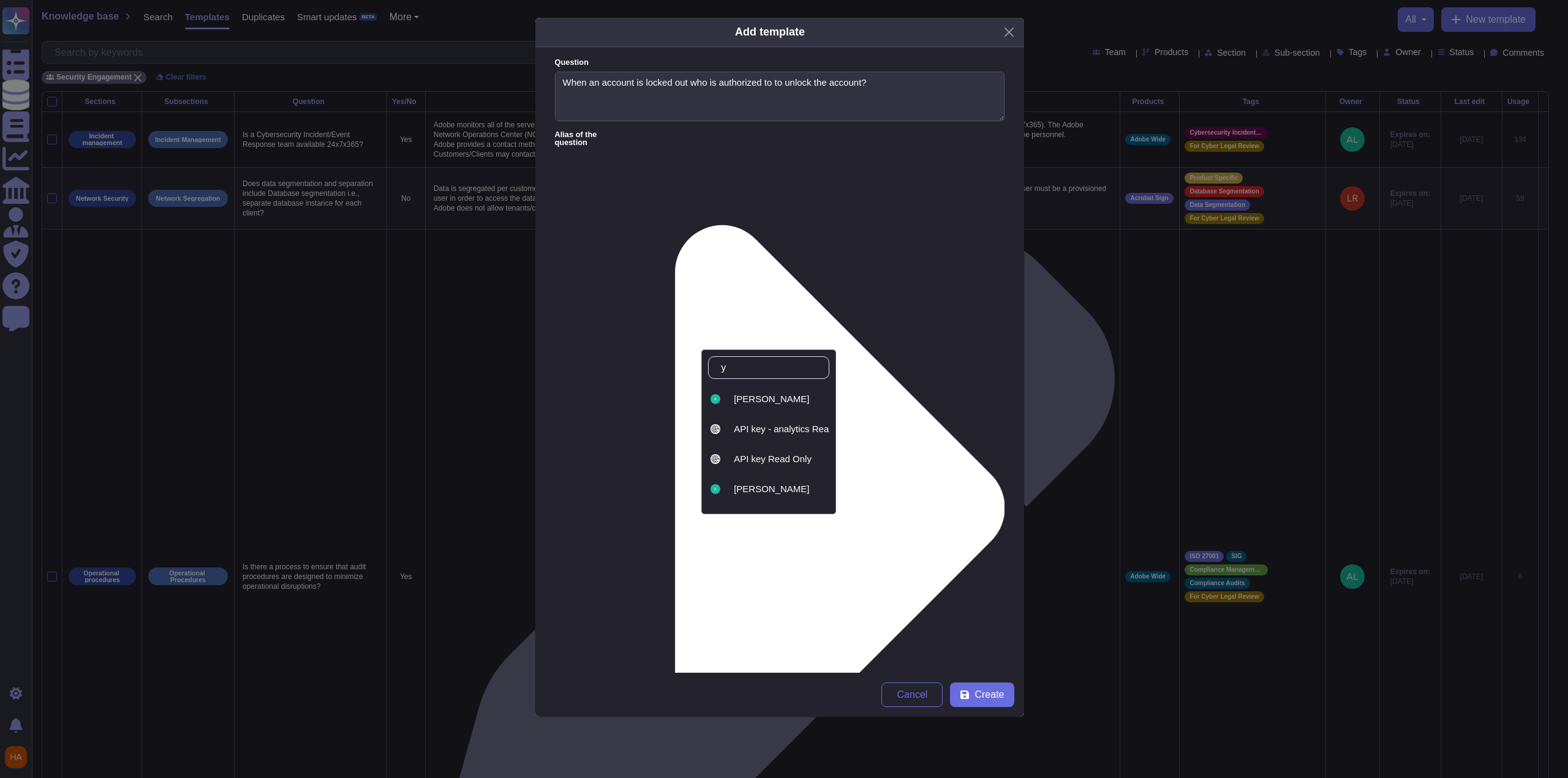
type input "ya"
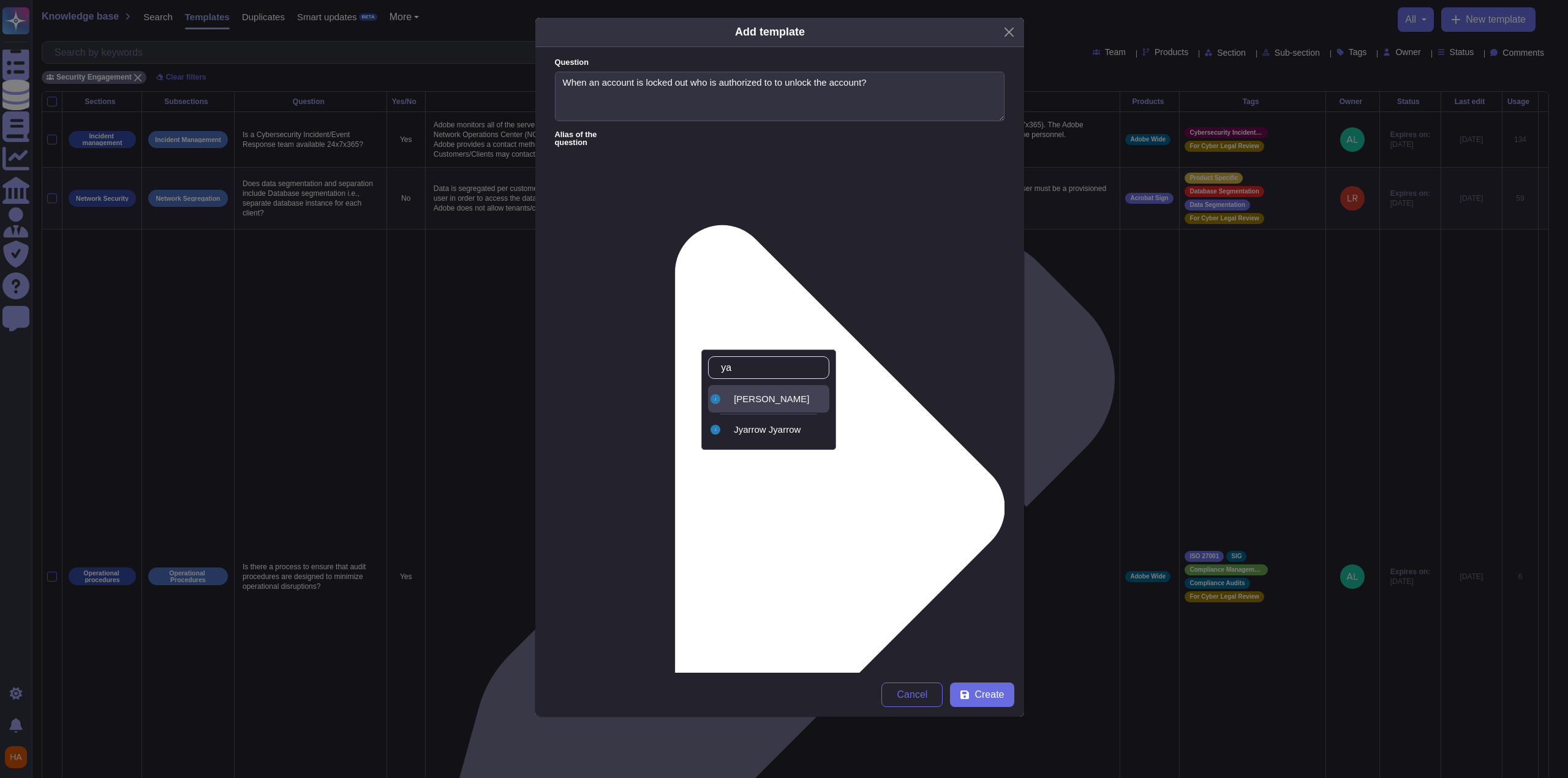
click at [800, 404] on div "[PERSON_NAME]" at bounding box center [769, 399] width 121 height 28
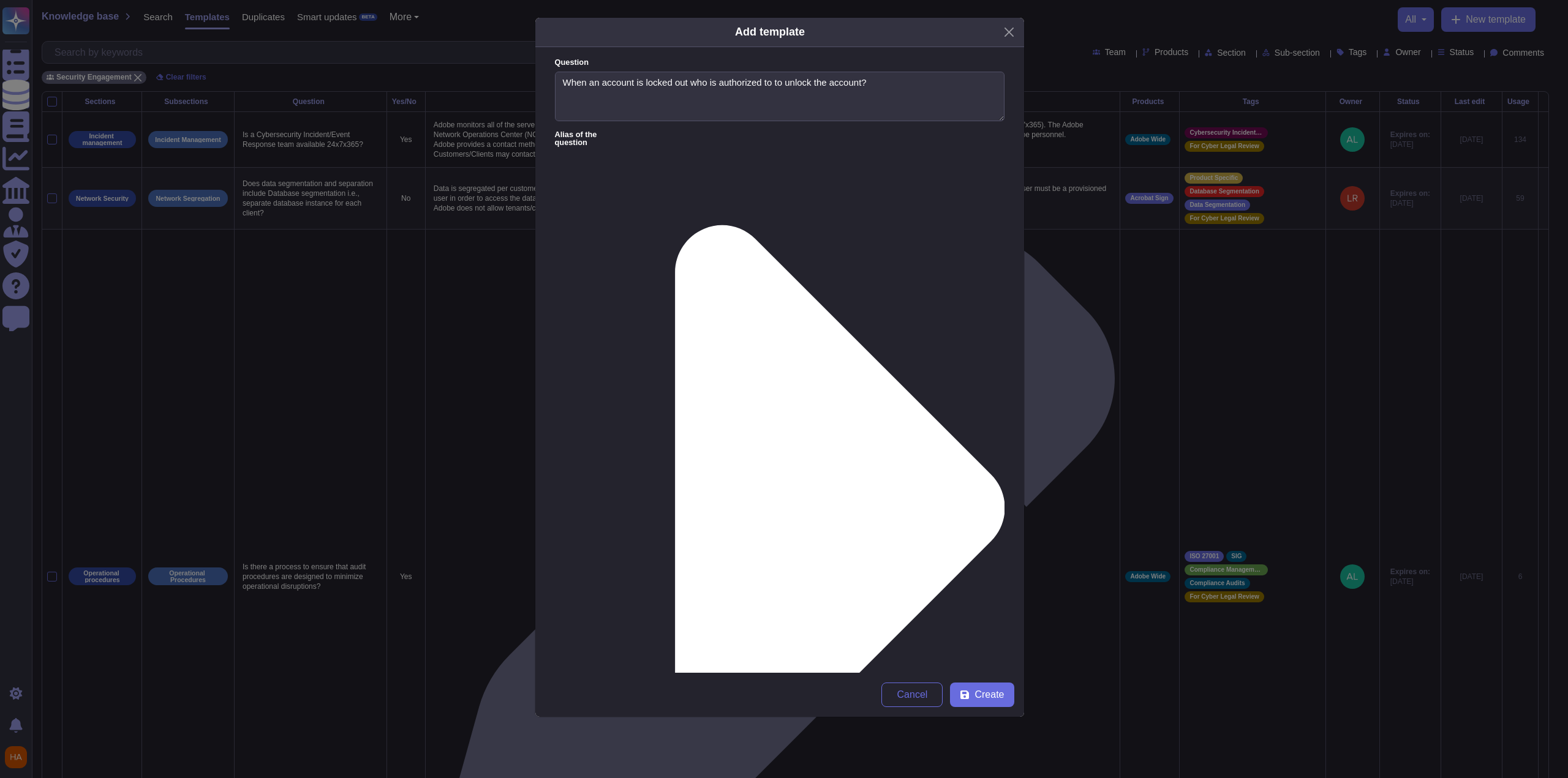
type input "fr"
click at [898, 437] on div "FrameIO" at bounding box center [925, 430] width 102 height 28
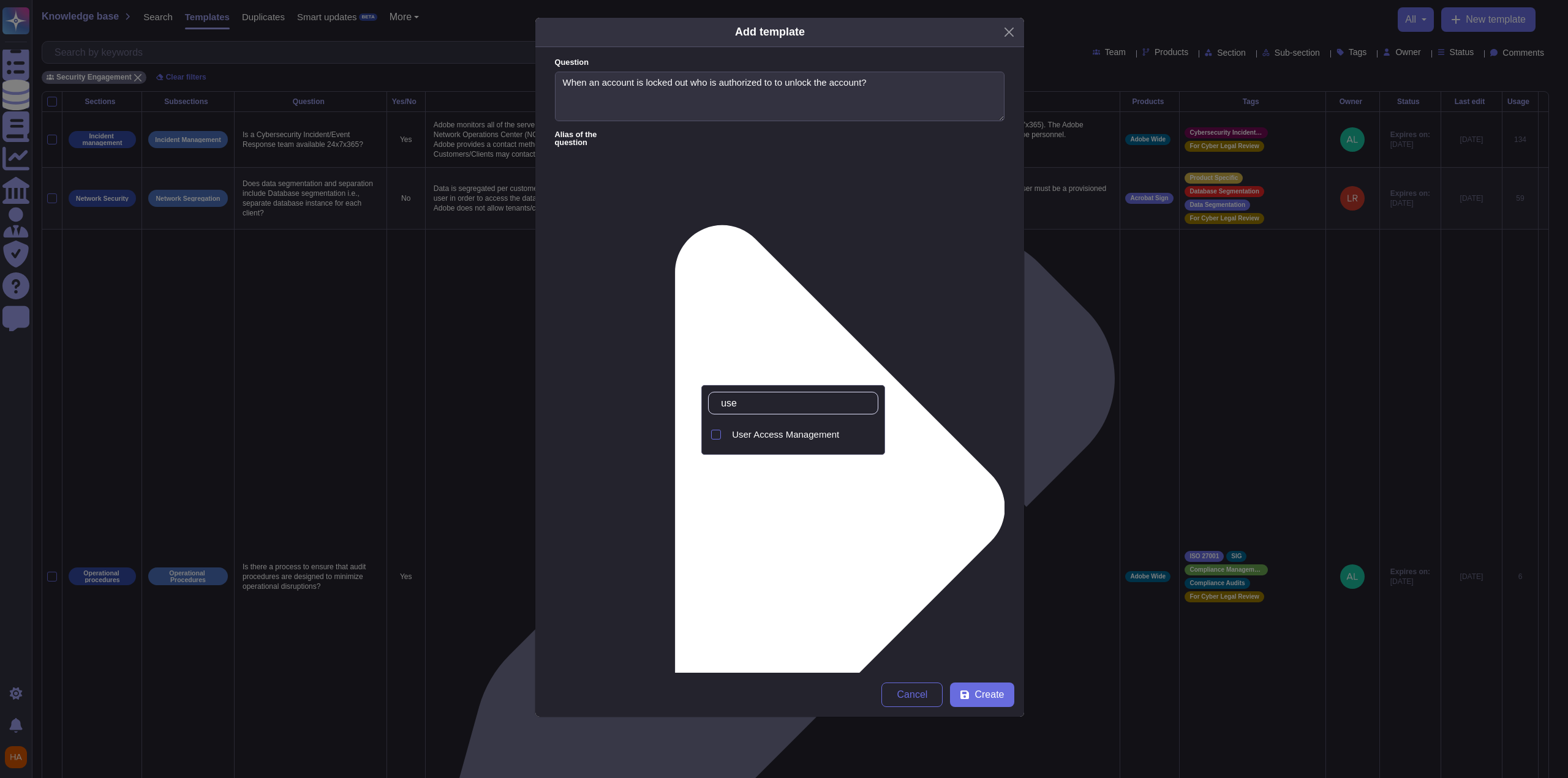
type input "user"
click at [781, 432] on span "User Access Management" at bounding box center [785, 435] width 107 height 11
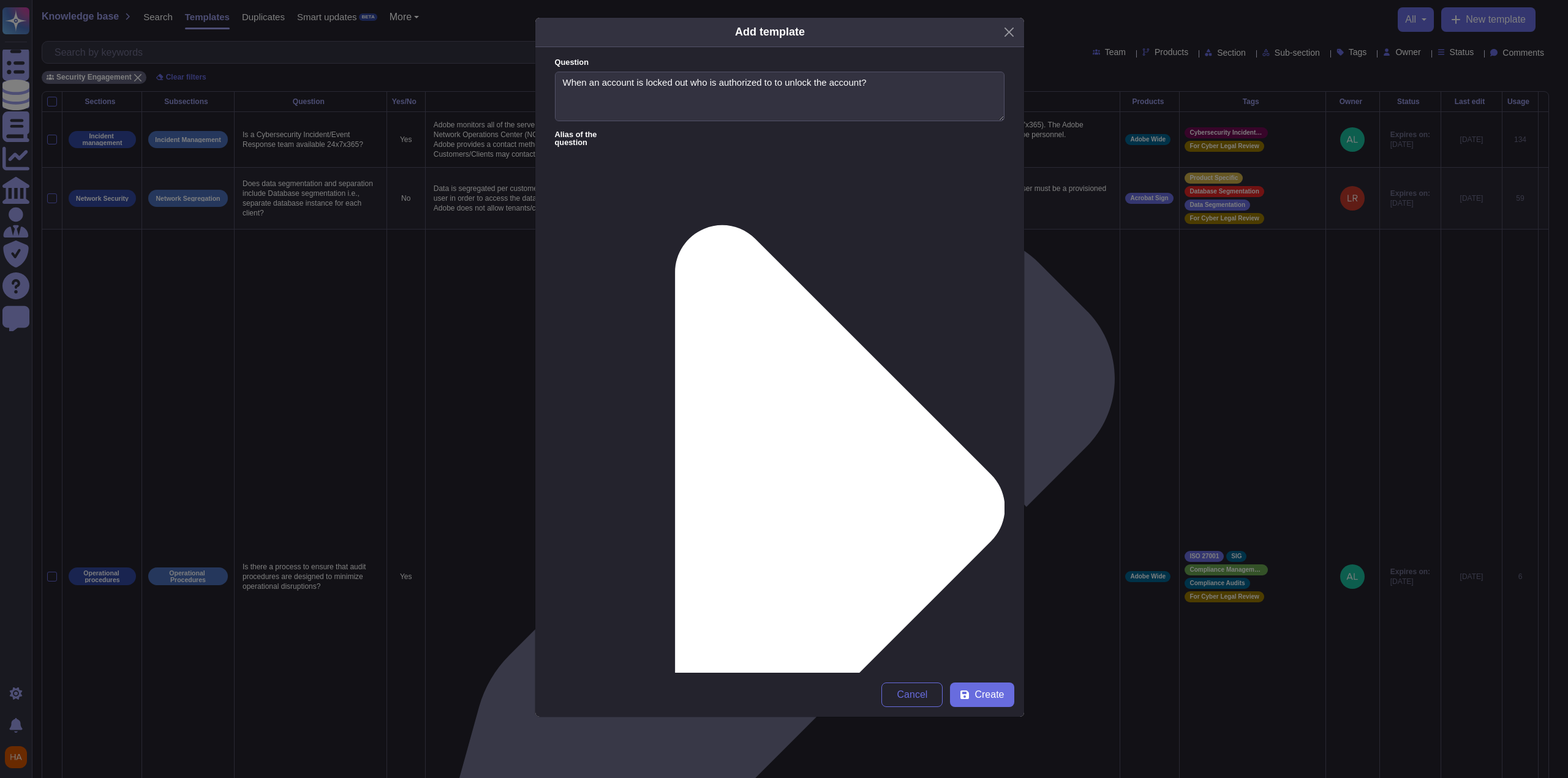
click at [982, 695] on span "Create" at bounding box center [989, 695] width 29 height 10
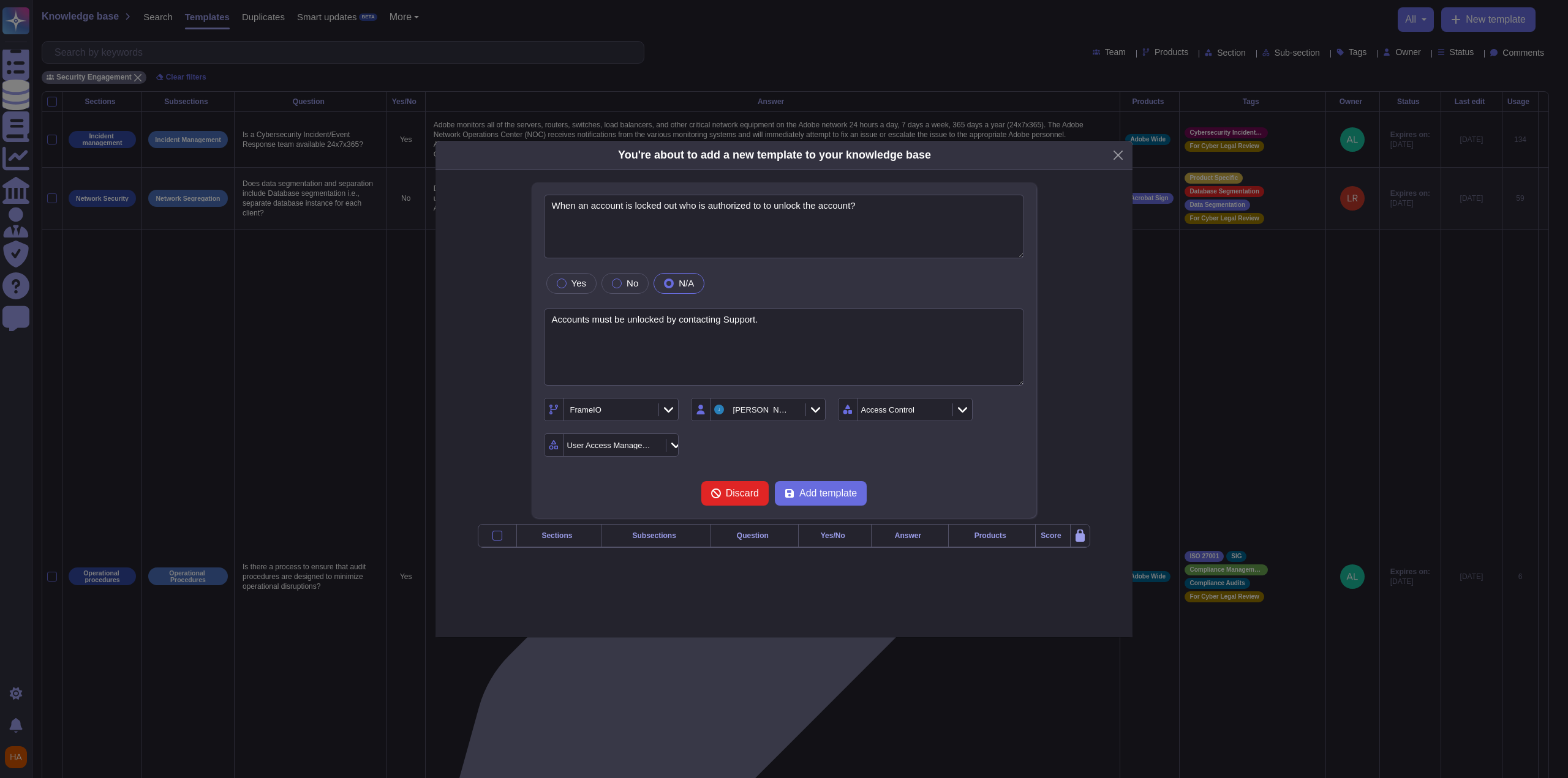
type textarea "When an account is locked out who is authorized to to unlock the account?"
type textarea "Accounts must be unlocked by contacting Support."
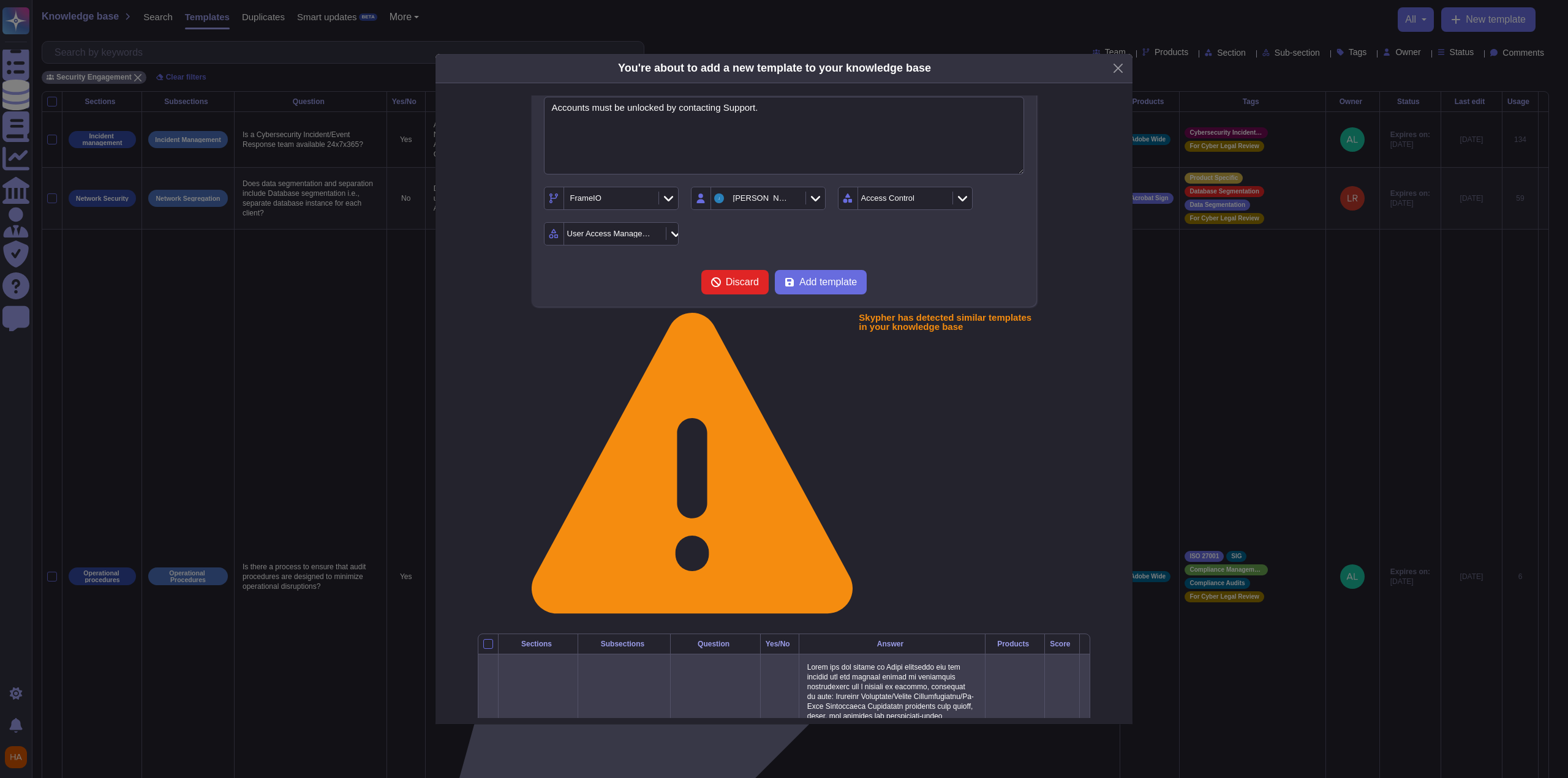
scroll to position [73, 0]
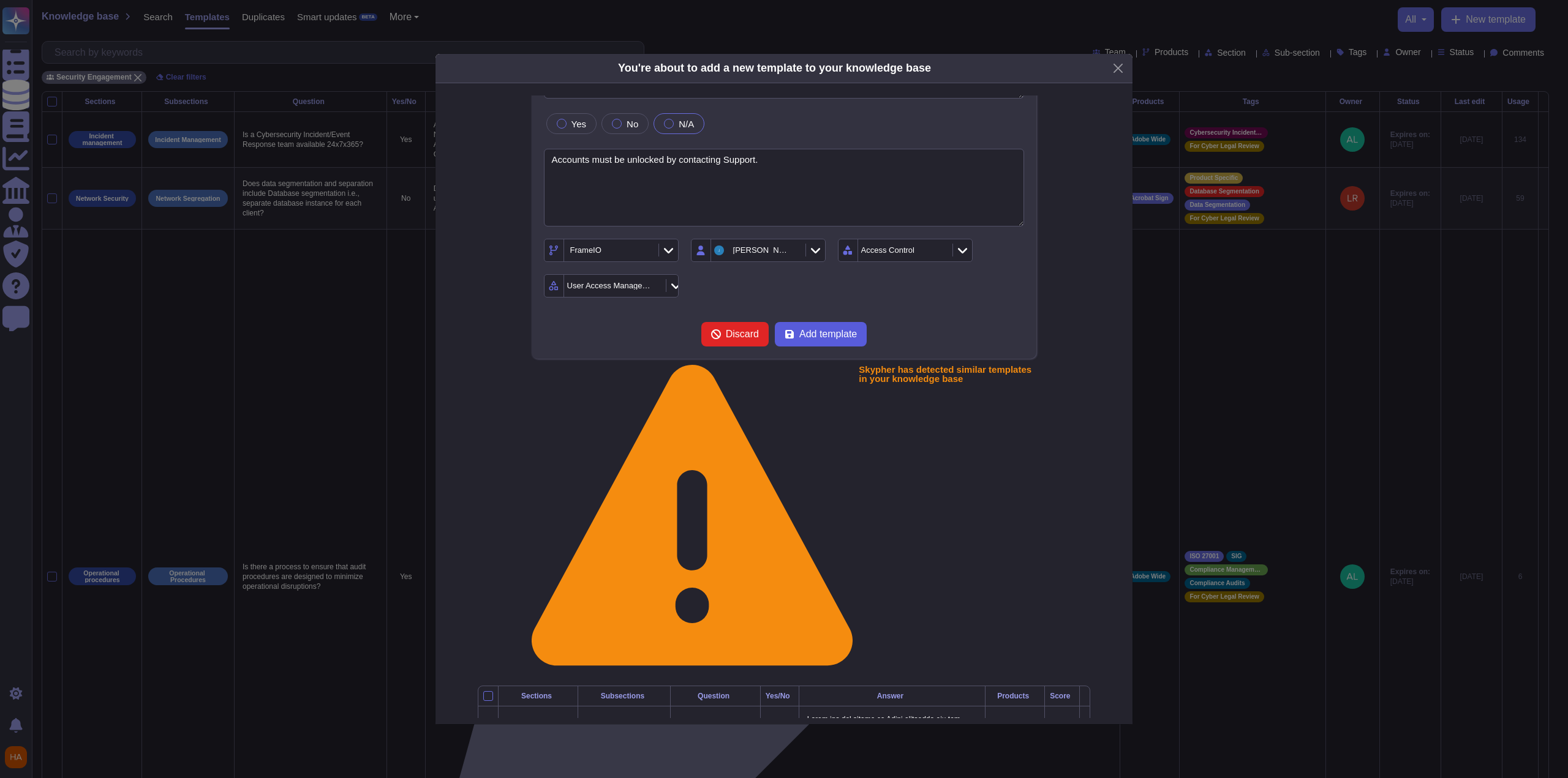
click at [828, 336] on span "Add template" at bounding box center [828, 334] width 58 height 10
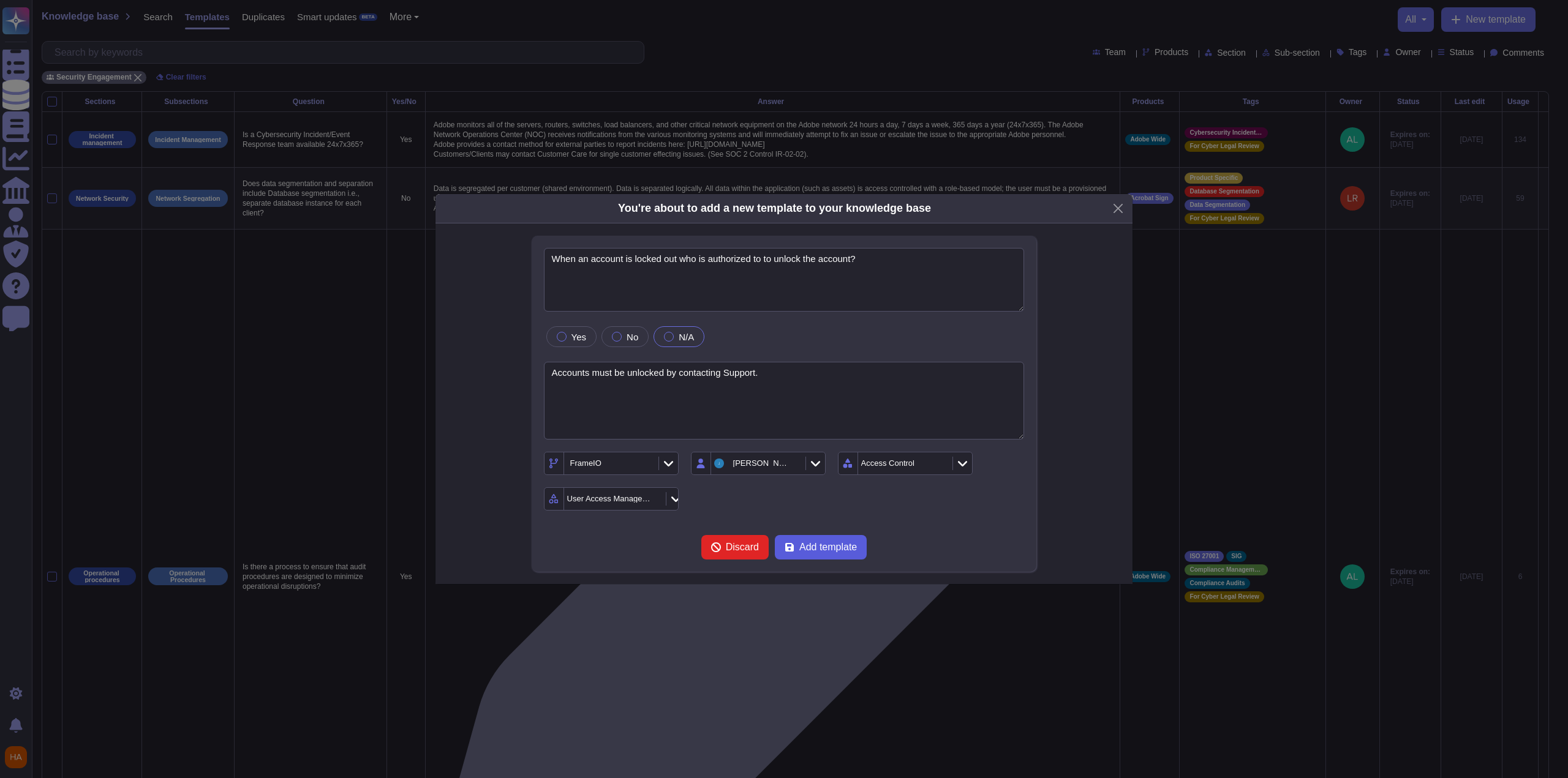
scroll to position [0, 0]
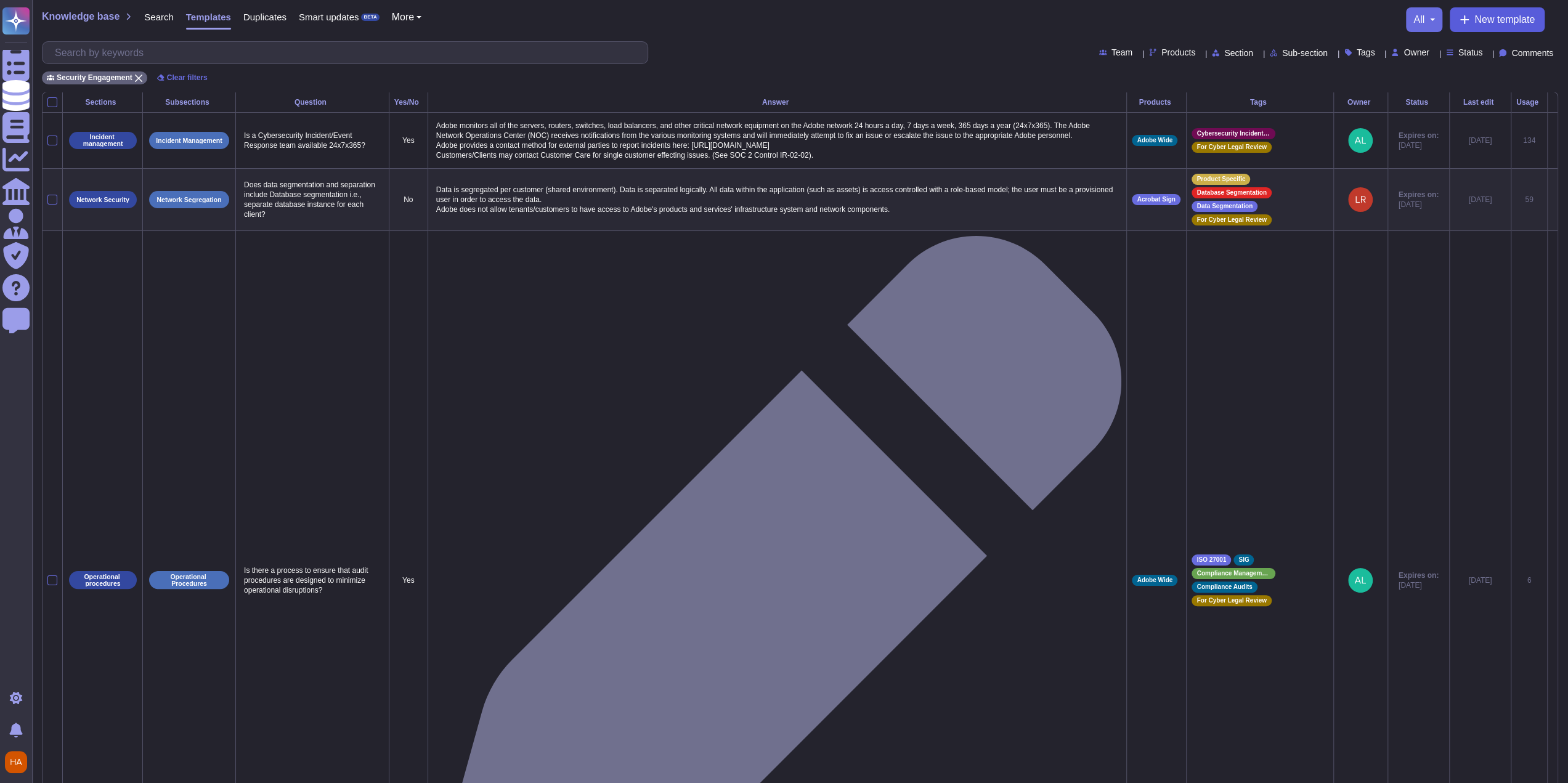
click at [1488, 19] on span "New template" at bounding box center [1504, 20] width 60 height 10
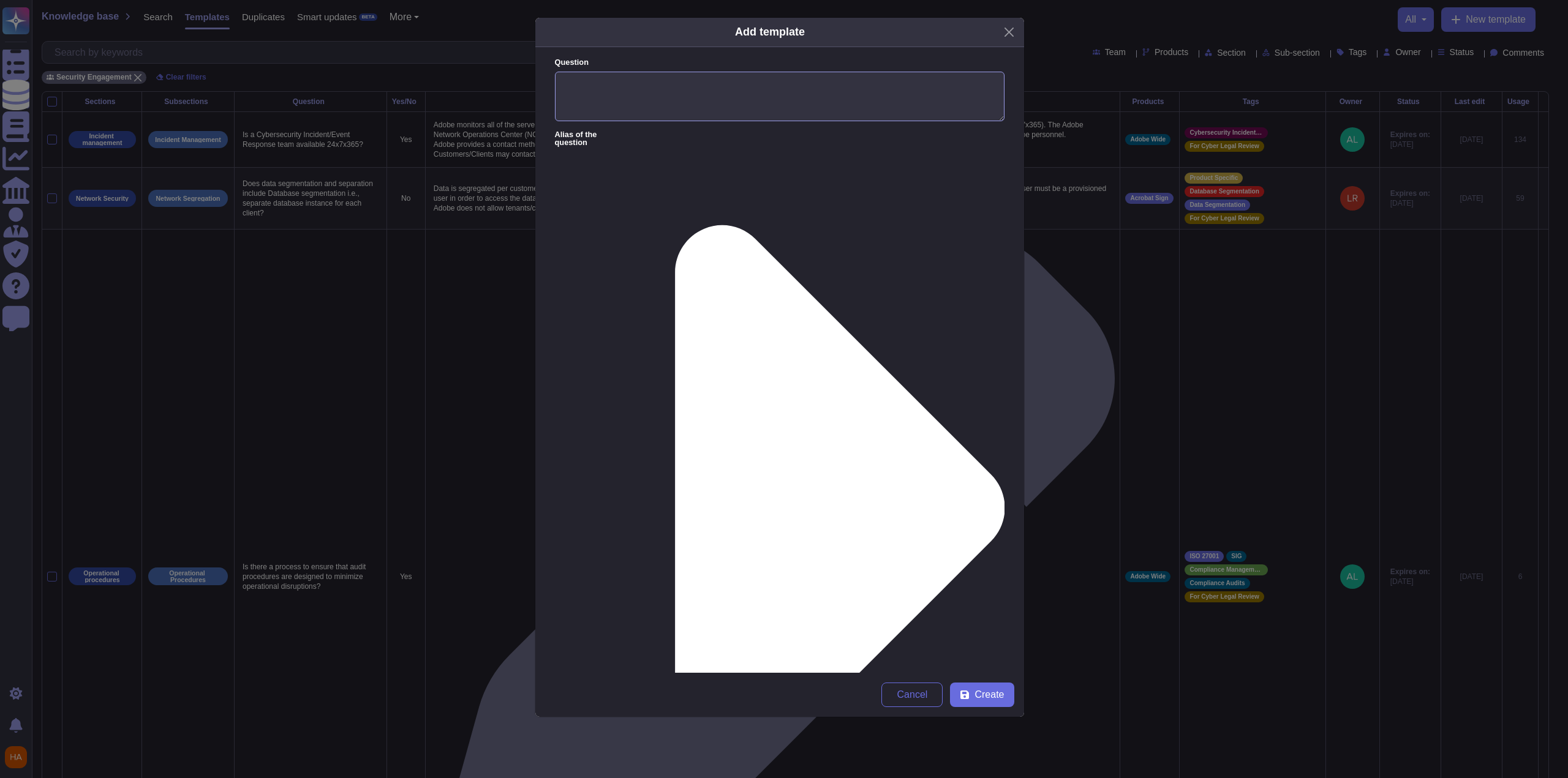
click at [769, 92] on textarea "Question" at bounding box center [780, 97] width 449 height 50
paste textarea "Does removing a user from a role or group also revoke access to content, files,…"
type textarea "Does removing a user from a role or group also revoke access to content, files,…"
drag, startPoint x: 932, startPoint y: 167, endPoint x: 925, endPoint y: 177, distance: 12.2
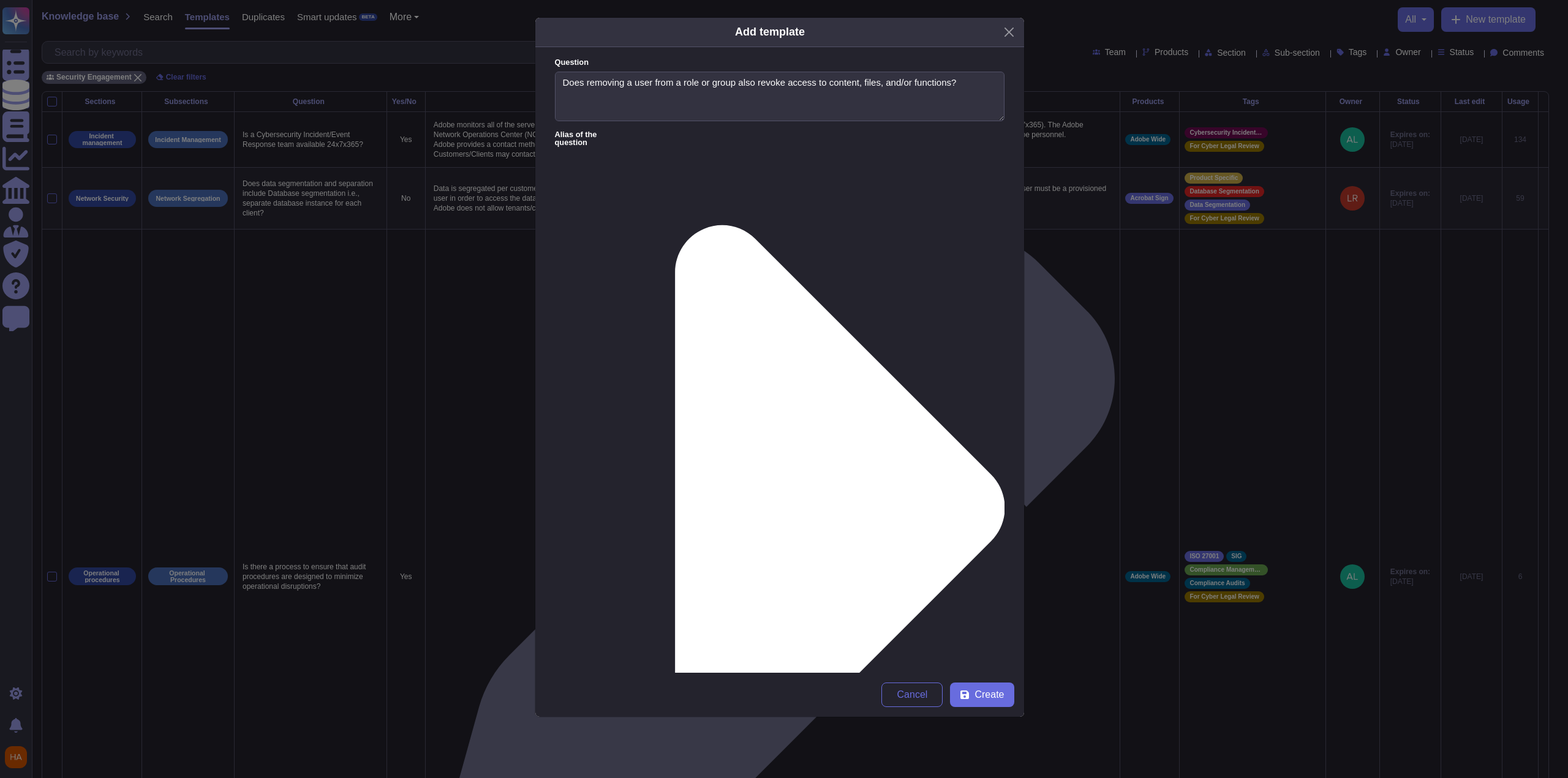
paste textarea ""Yes, the ability to view content and files is granted at a team and/or project…"
type textarea "The ability to view content and files is granted at a team and/or project level…"
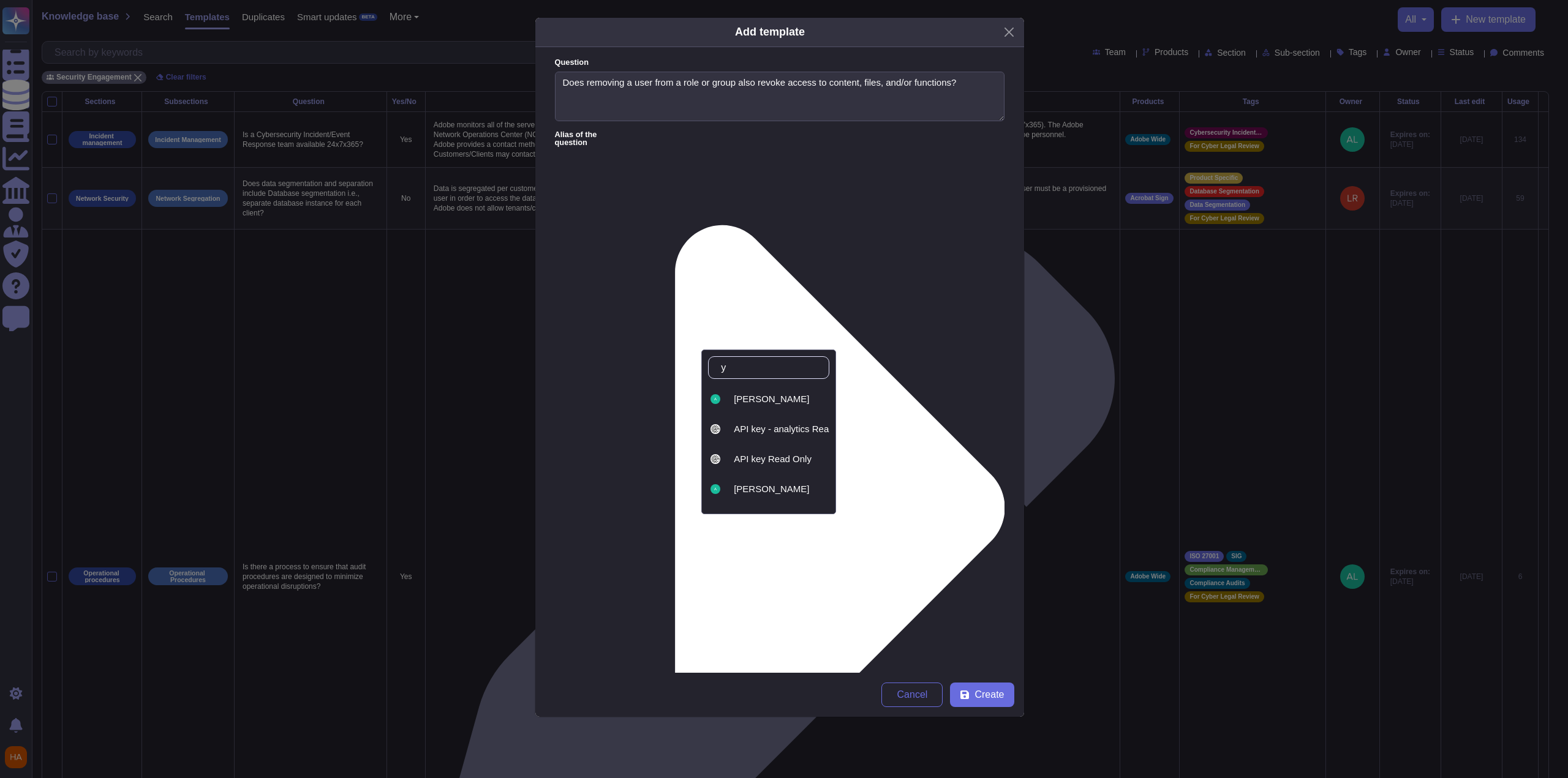
type input "ya"
click at [746, 403] on span "[PERSON_NAME]" at bounding box center [771, 399] width 75 height 11
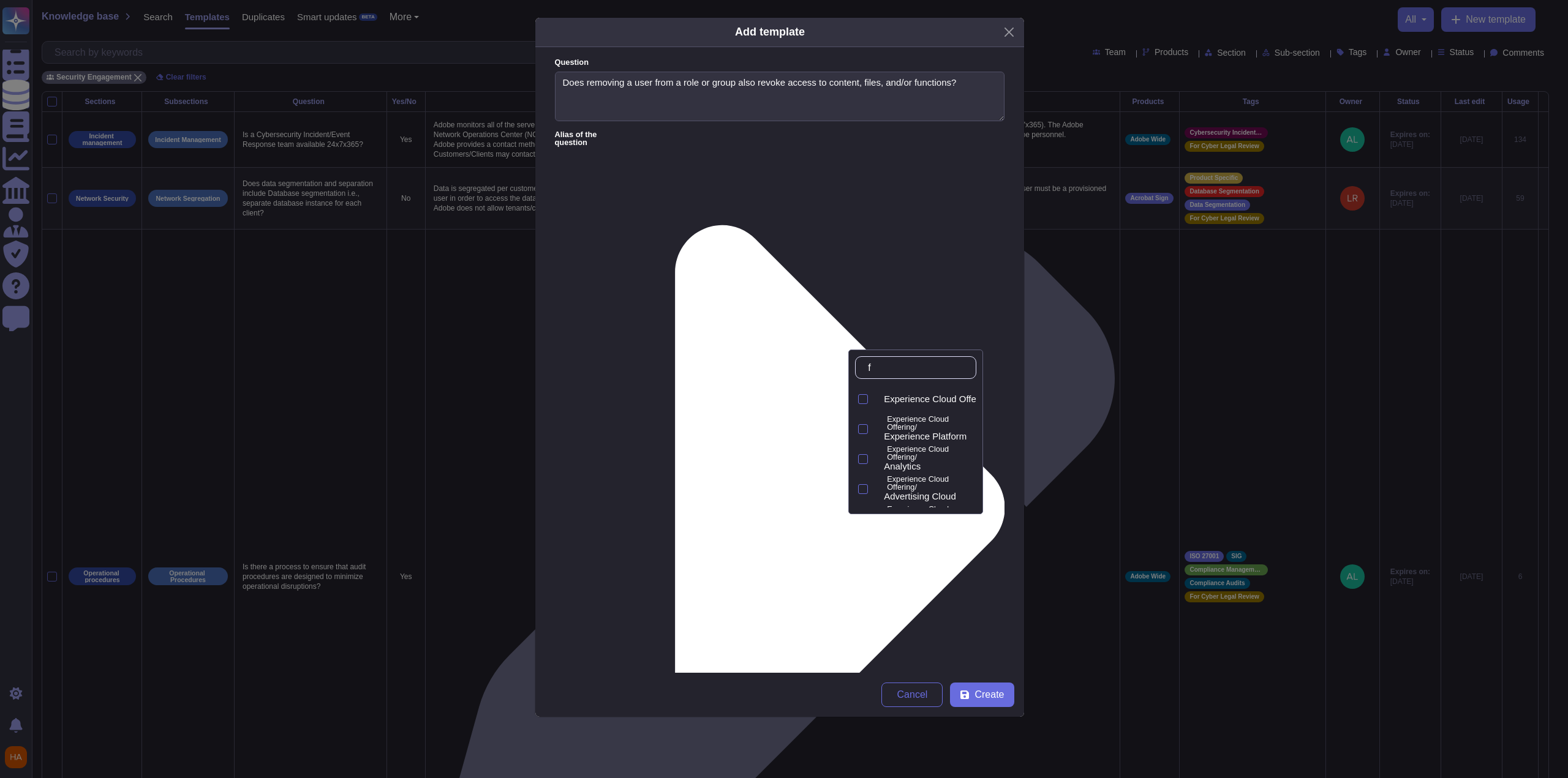
type input "fr"
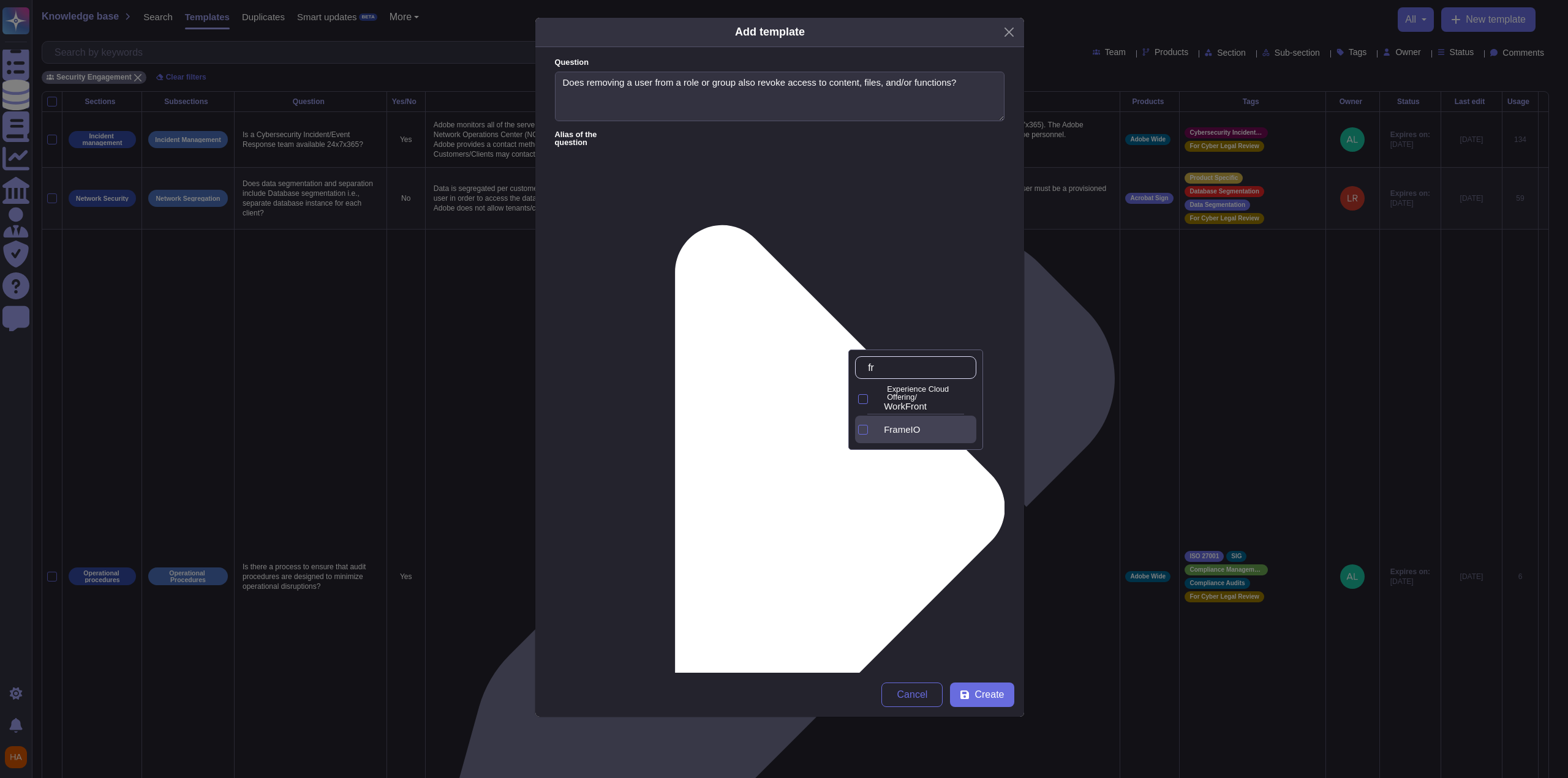
click at [906, 434] on span "FrameIO" at bounding box center [902, 430] width 36 height 11
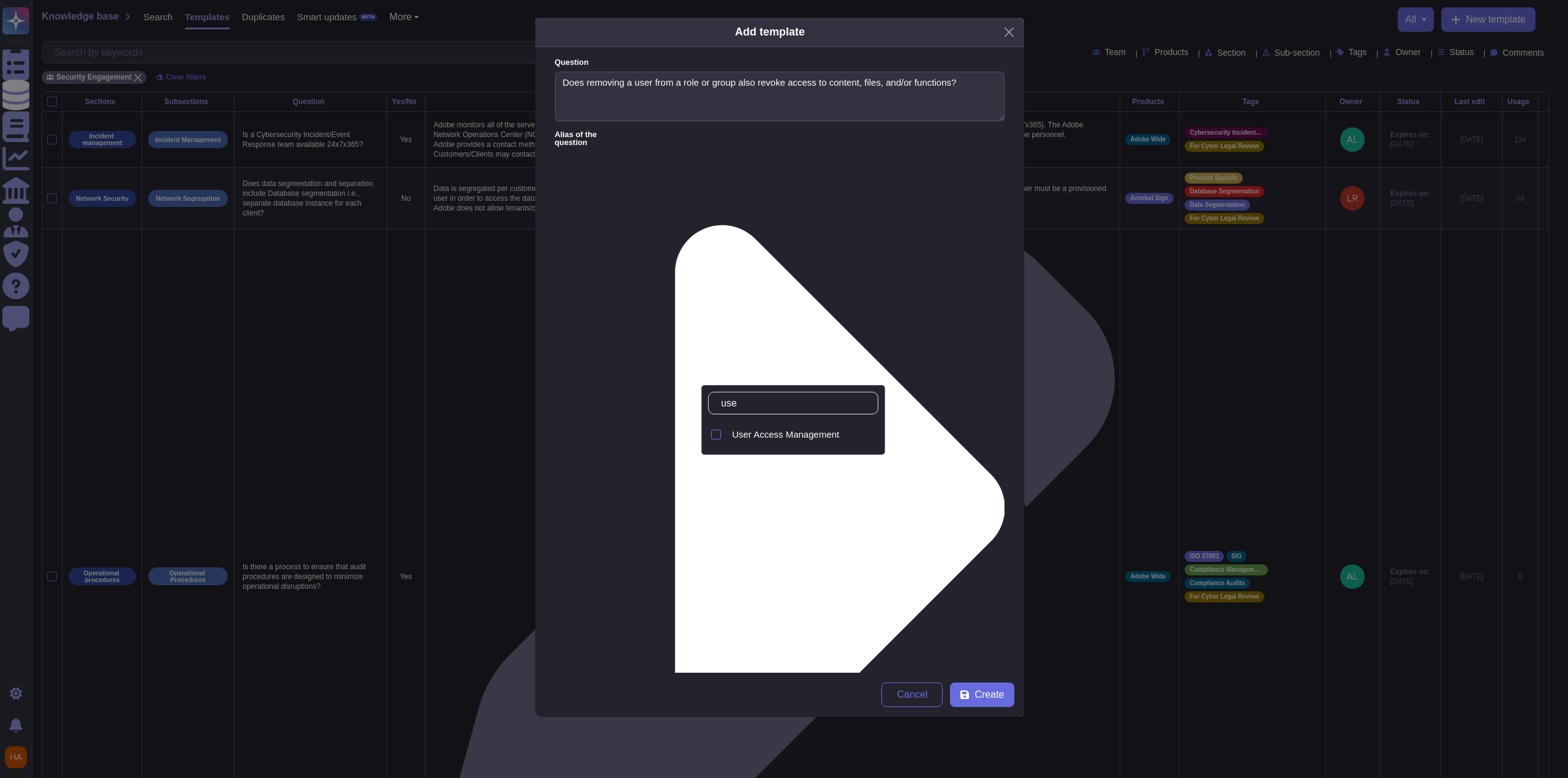
type input "user"
click at [792, 432] on span "User Access Management" at bounding box center [785, 435] width 107 height 11
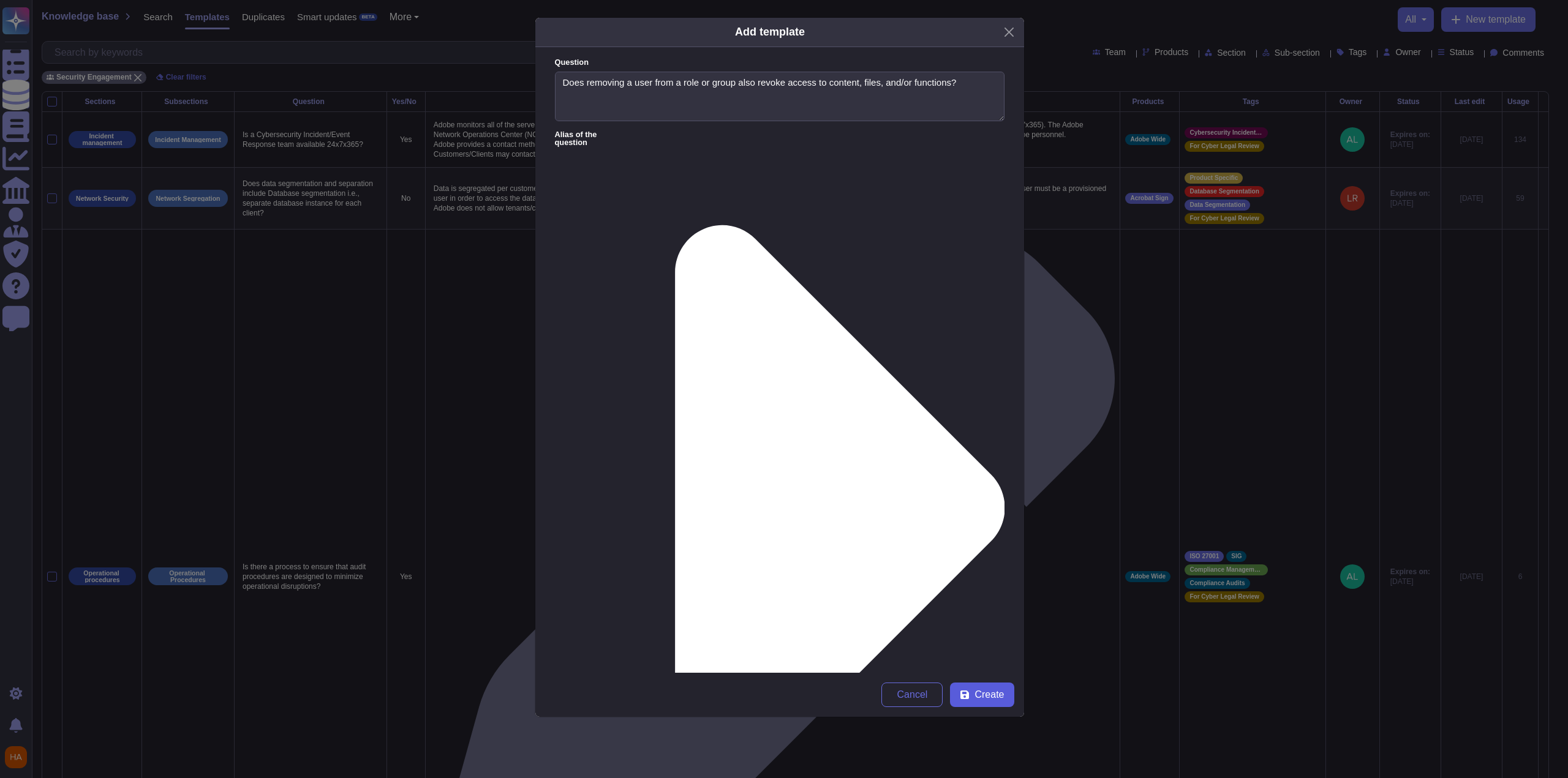
click at [992, 692] on span "Create" at bounding box center [989, 695] width 29 height 10
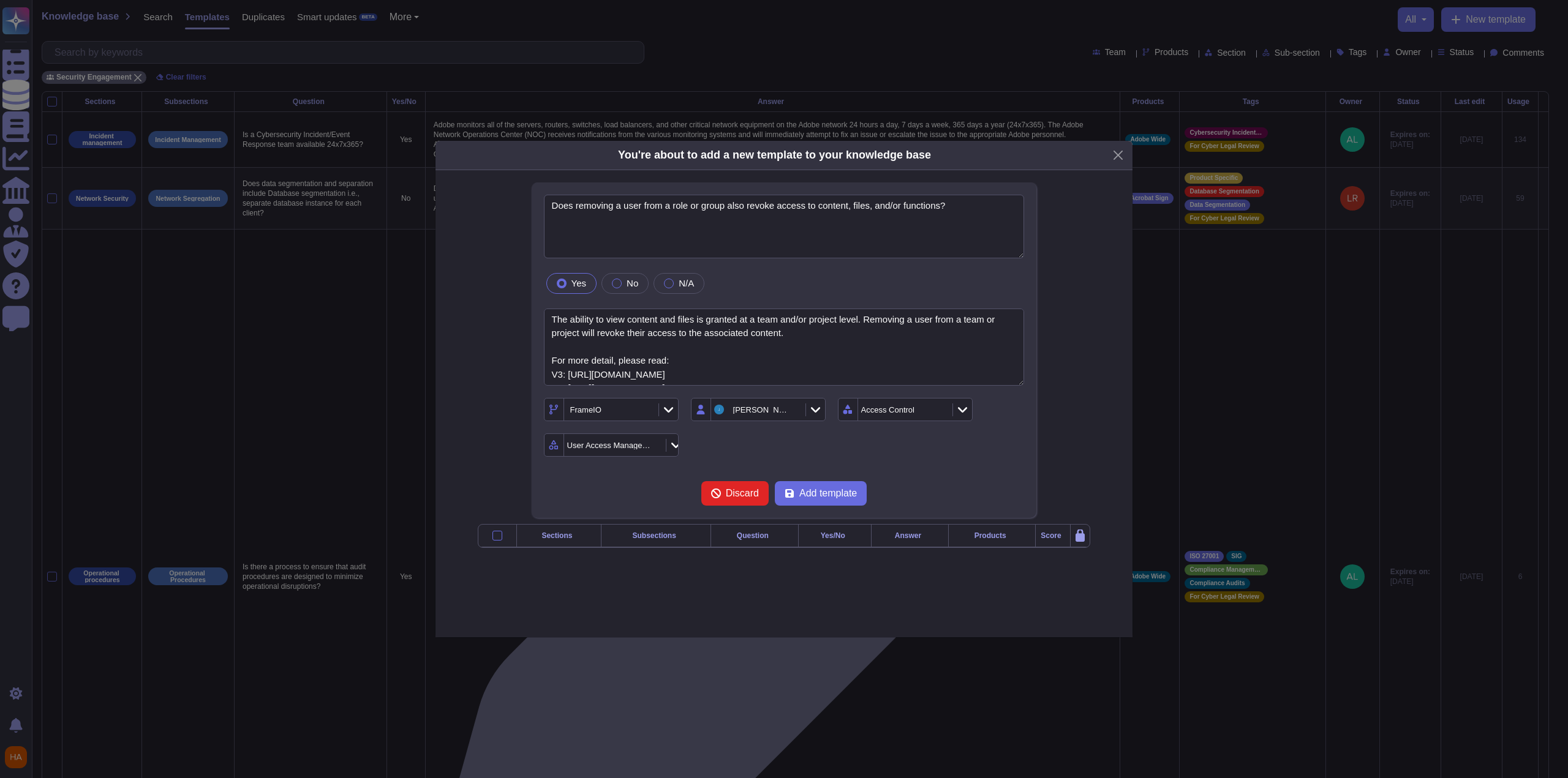
type textarea "Does removing a user from a role or group also revoke access to content, files,…"
type textarea "The ability to view content and files is granted at a team and/or project level…"
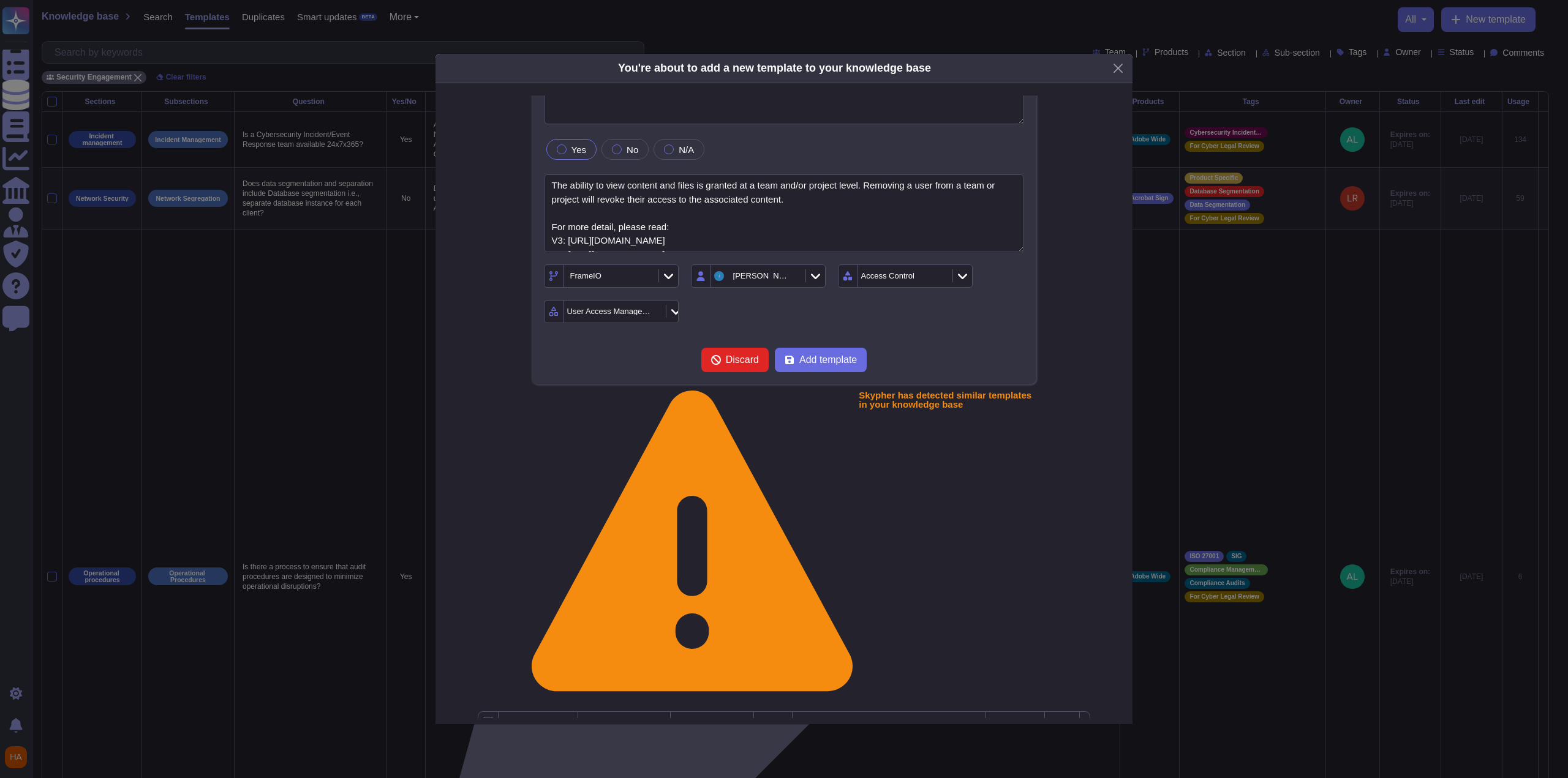
scroll to position [83, 0]
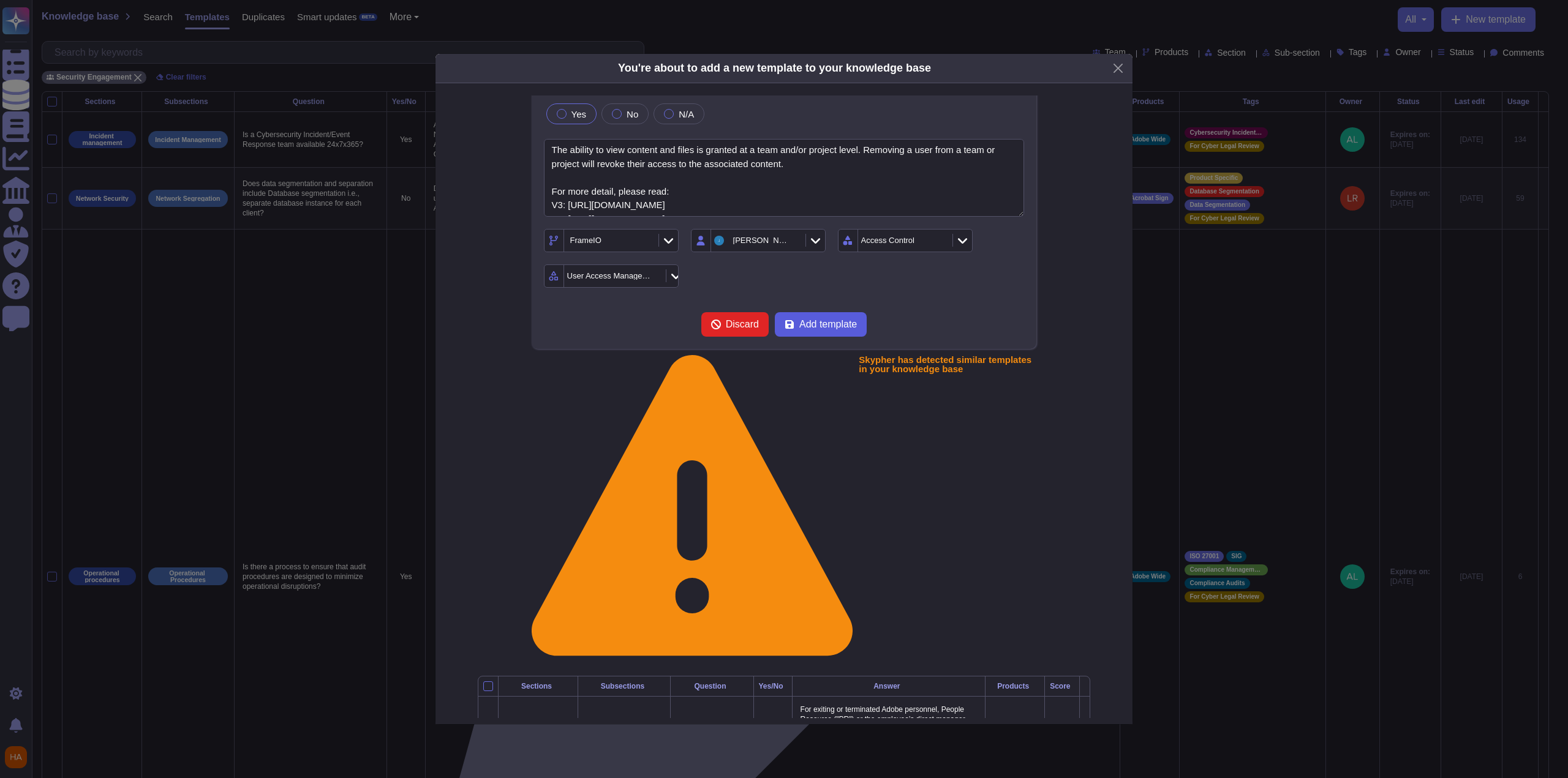
click at [828, 322] on span "Add template" at bounding box center [828, 325] width 58 height 10
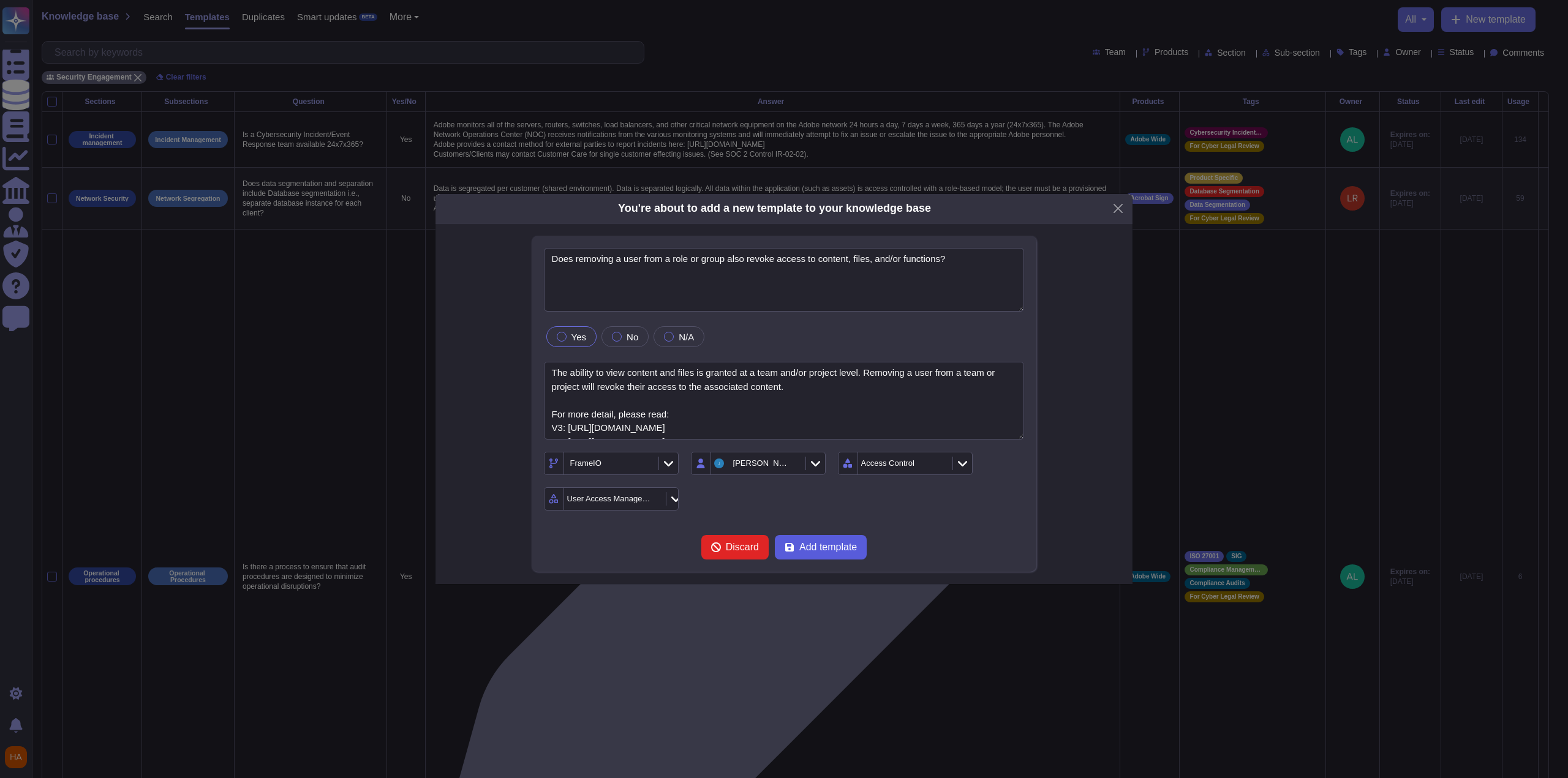
scroll to position [0, 0]
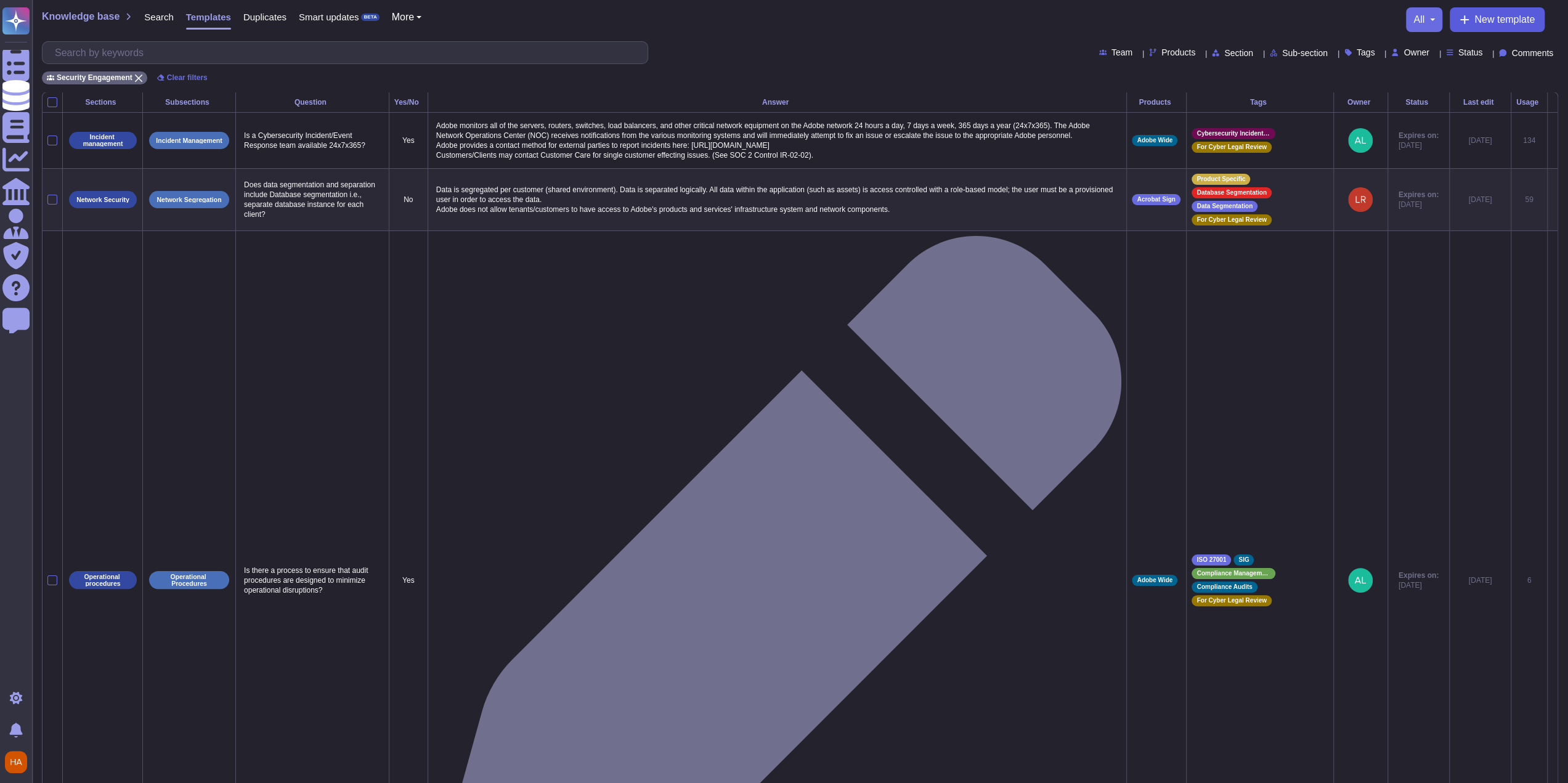
click at [1462, 22] on icon at bounding box center [1464, 20] width 10 height 10
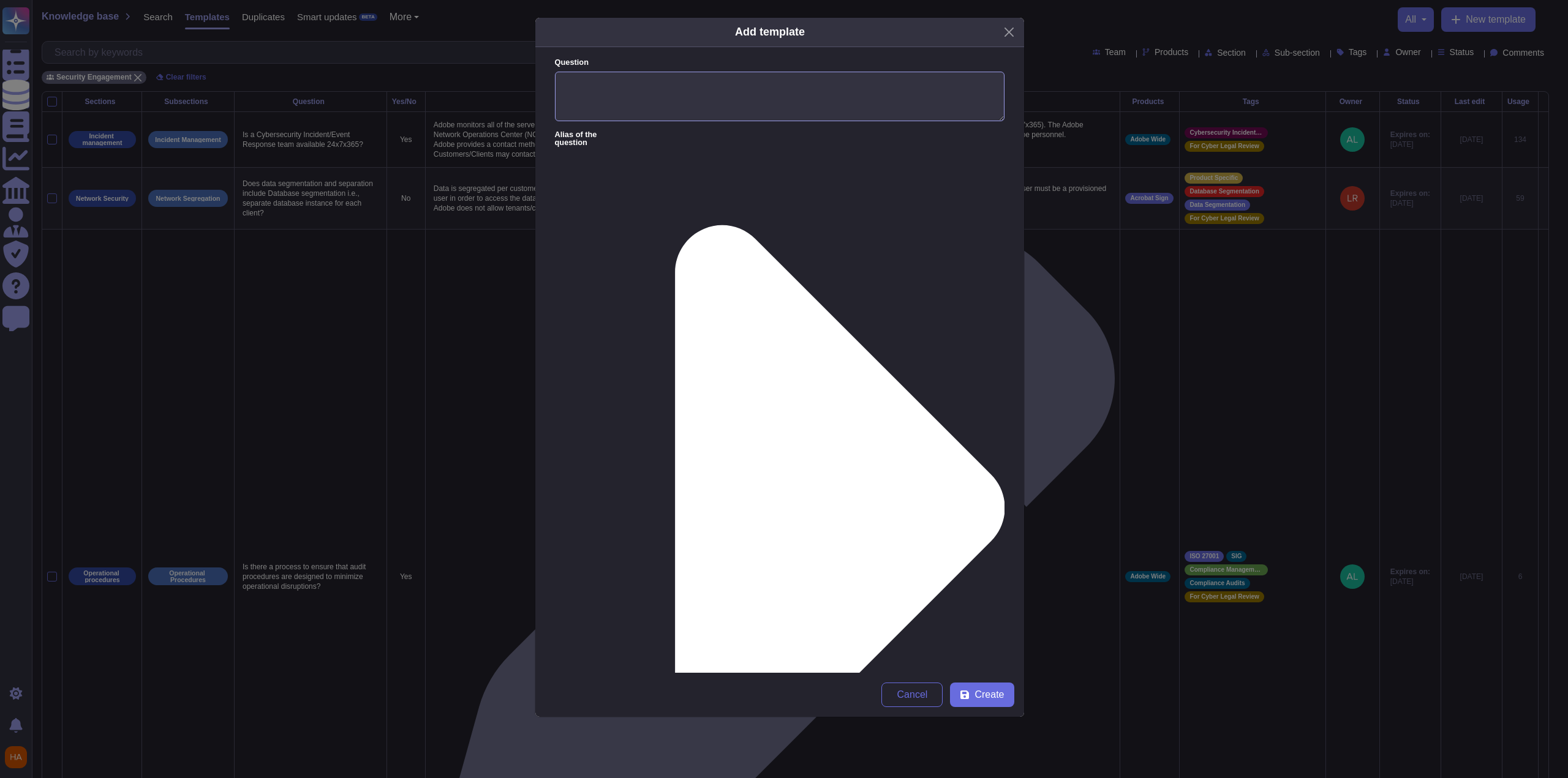
click at [739, 104] on textarea "Question" at bounding box center [780, 97] width 449 height 50
paste textarea "Who can update user permissions?"
type textarea "Who can update user permissions?"
paste textarea ""V3: Admins and Team Managers can set and change roles for users. For a more in…"
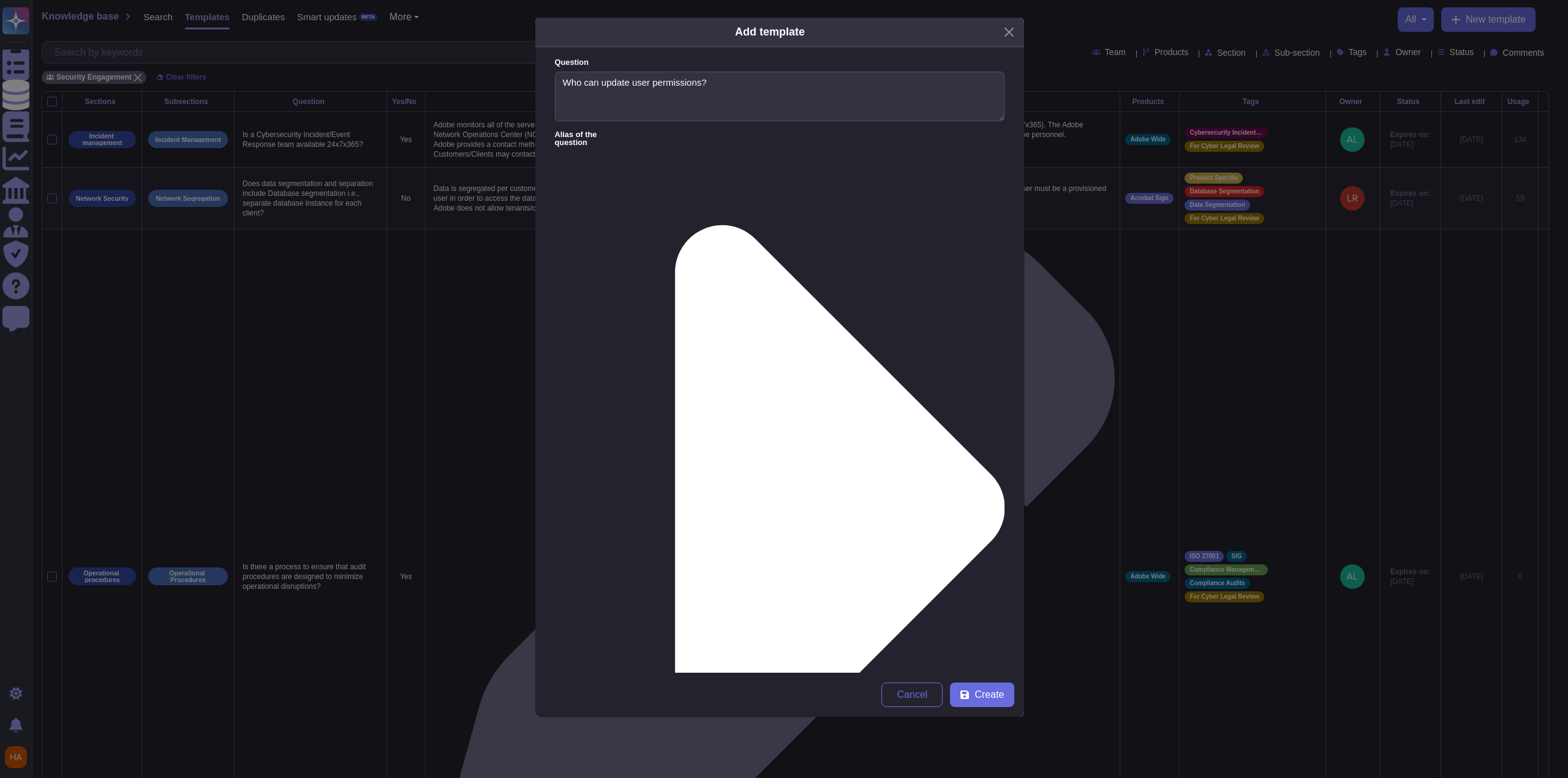
scroll to position [41, 0]
type textarea "Admins and Team Managers can set and change roles for users. For a more in dept…"
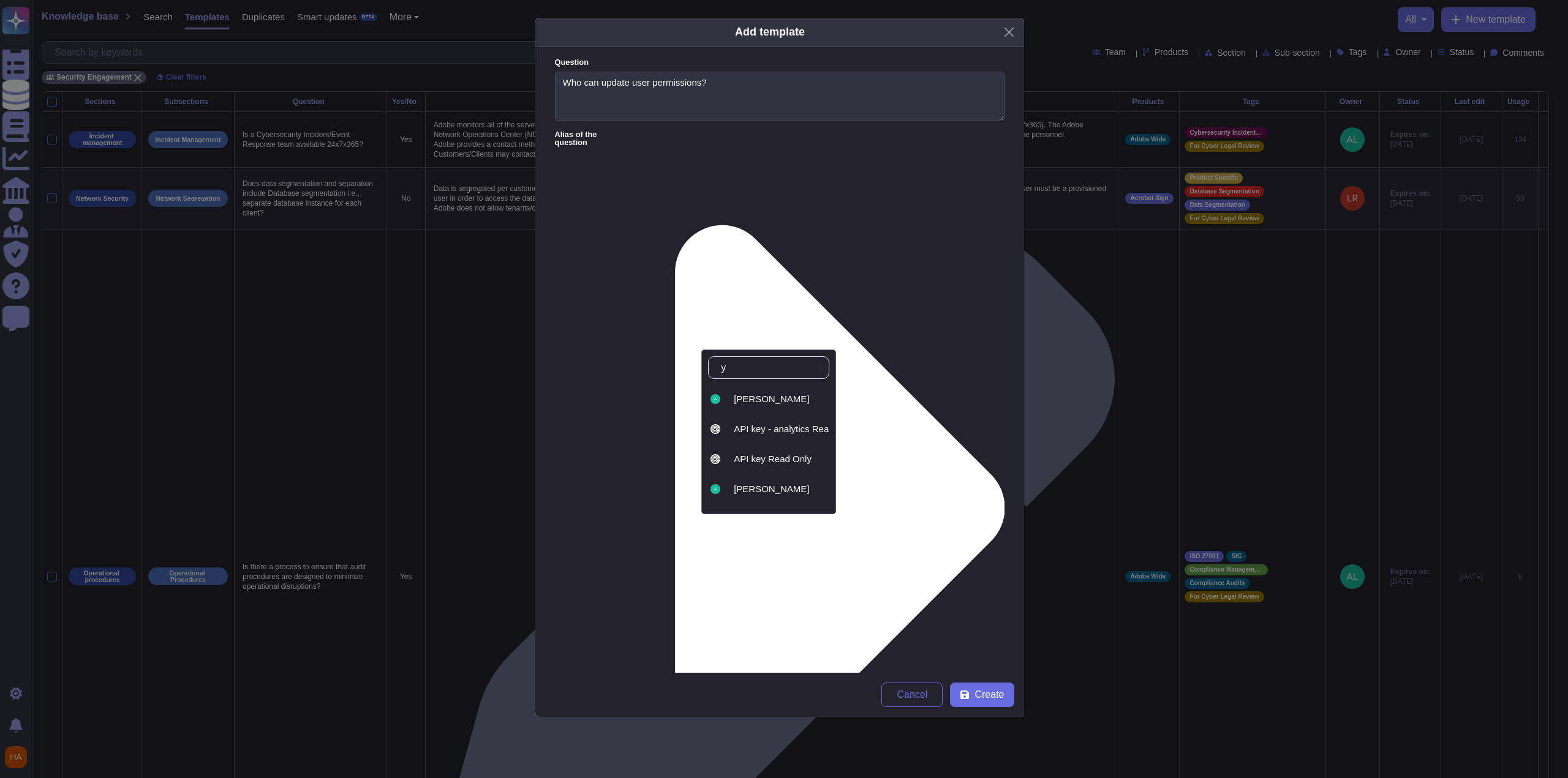
type input "ya"
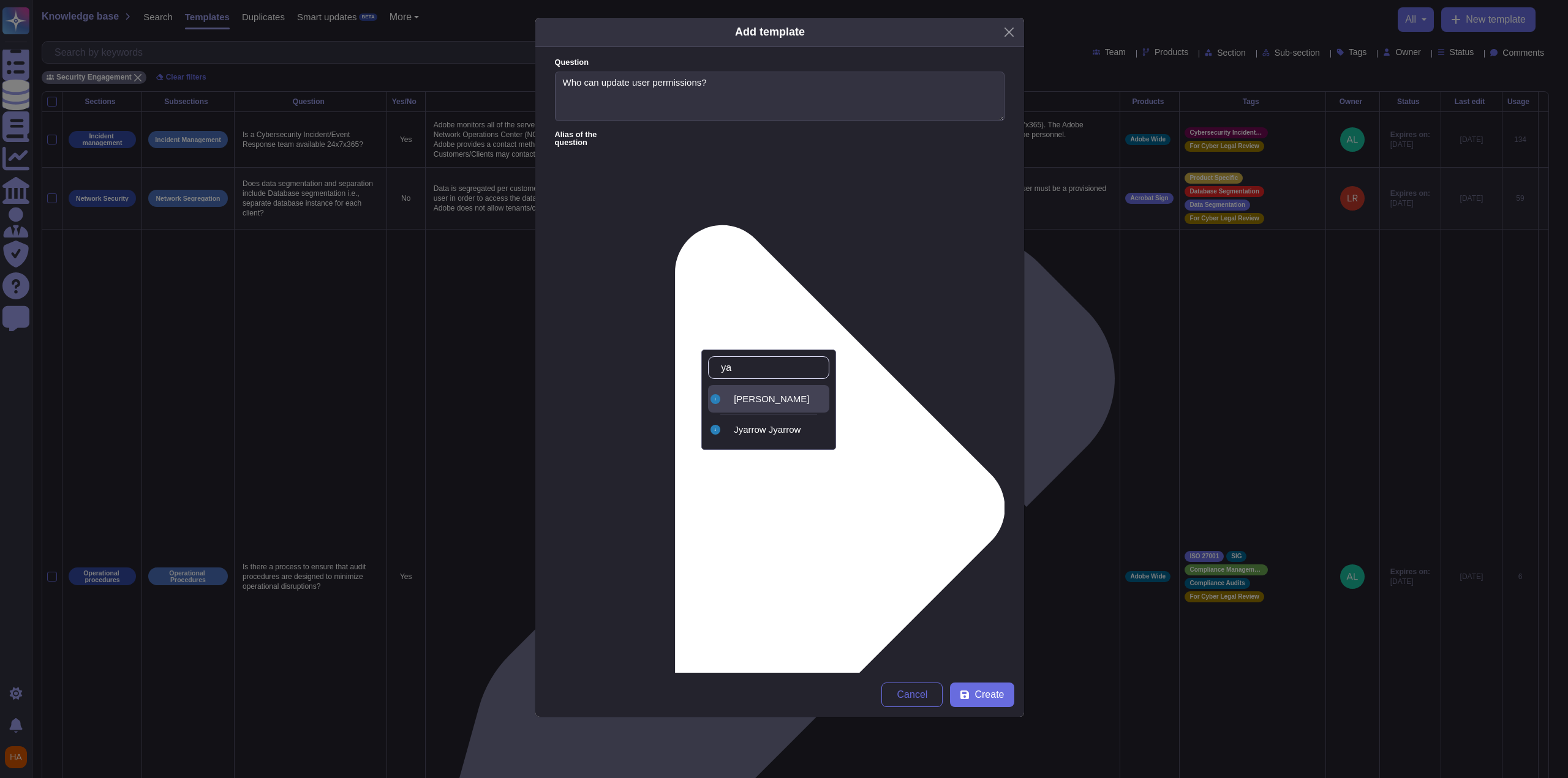
click at [800, 385] on div "[PERSON_NAME]" at bounding box center [769, 399] width 121 height 28
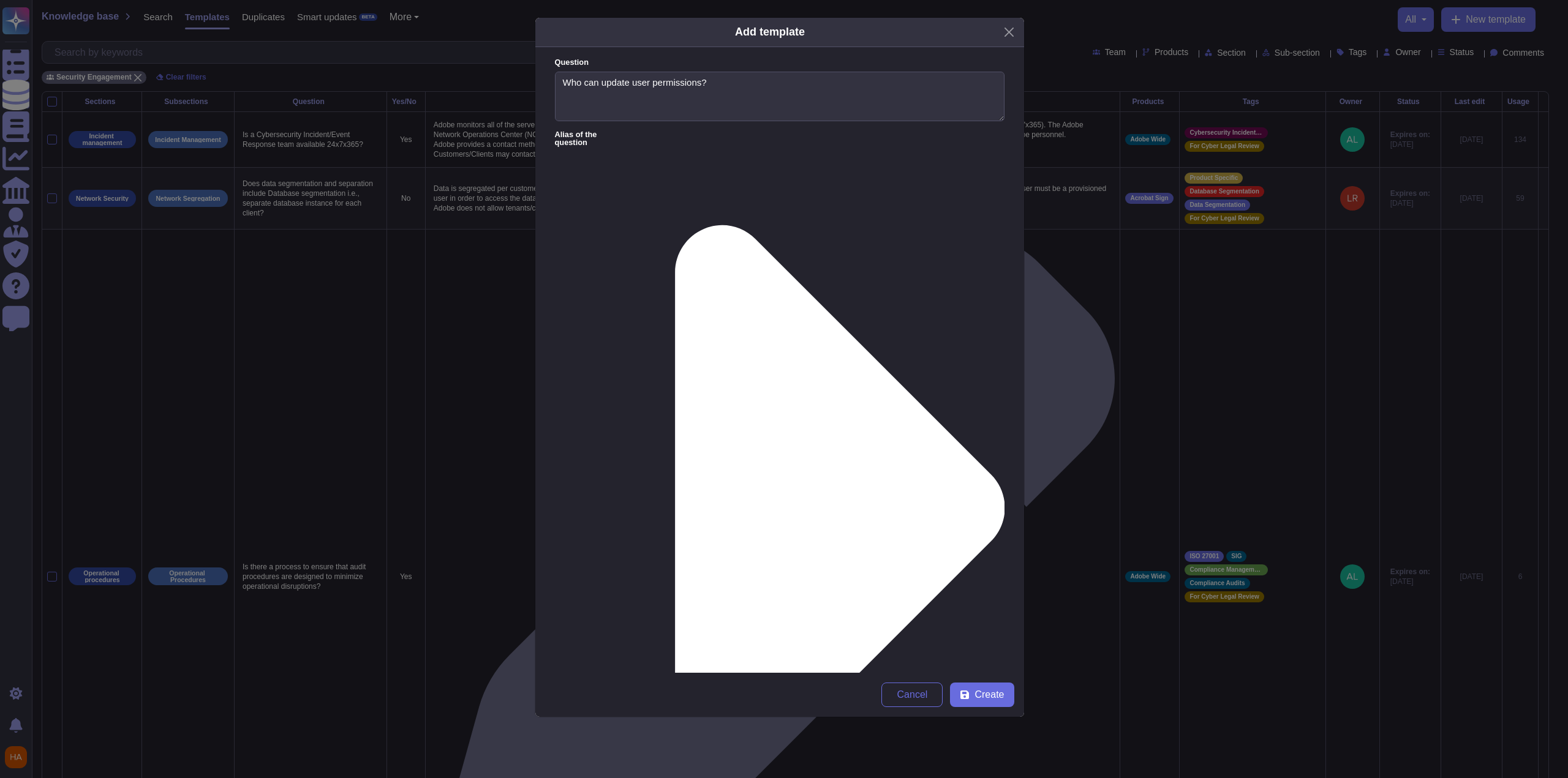
type input "fr"
click at [892, 430] on div "FrameIO" at bounding box center [928, 430] width 97 height 11
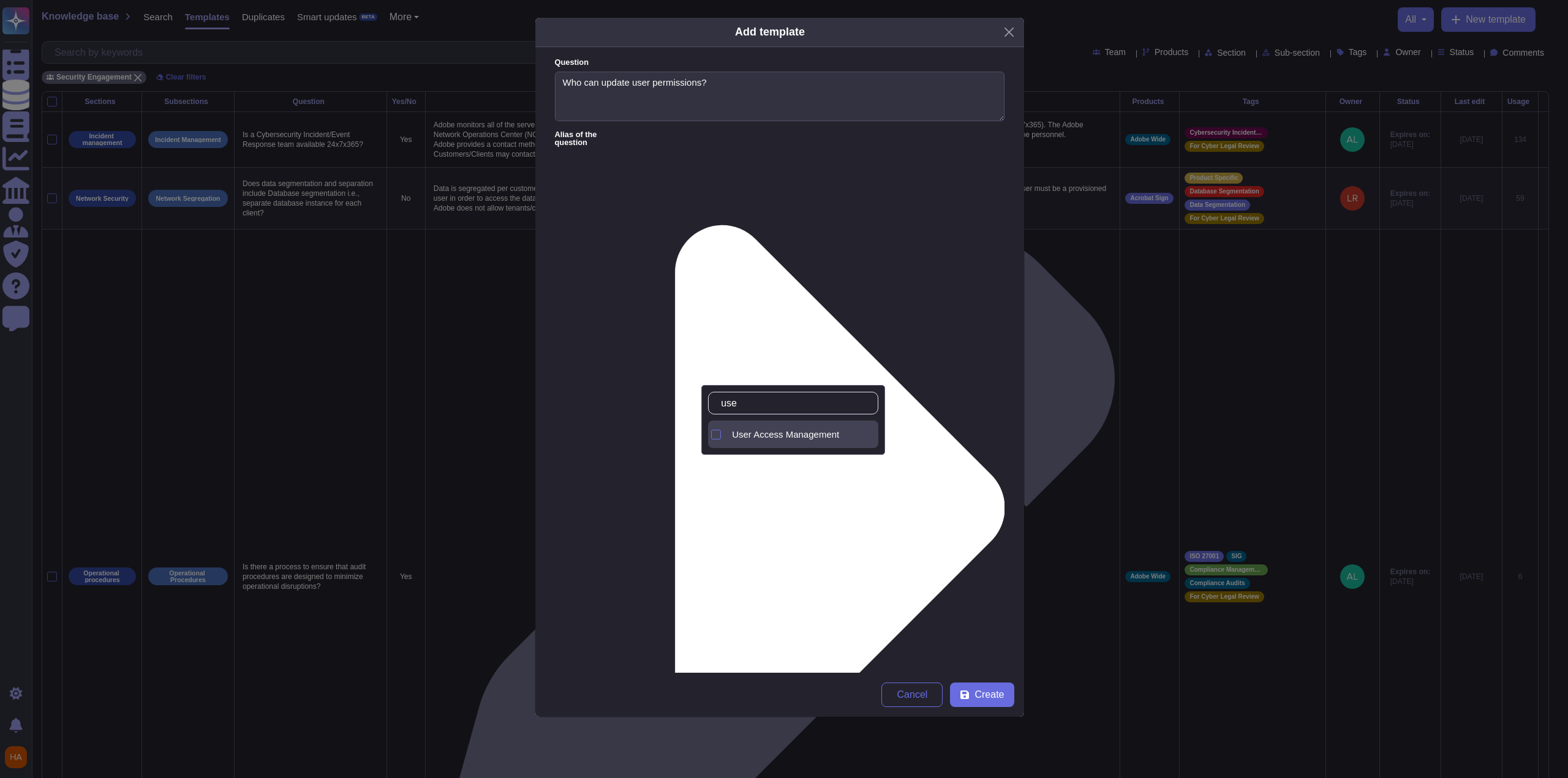
type input "user"
click at [759, 437] on span "User Access Management" at bounding box center [785, 435] width 107 height 11
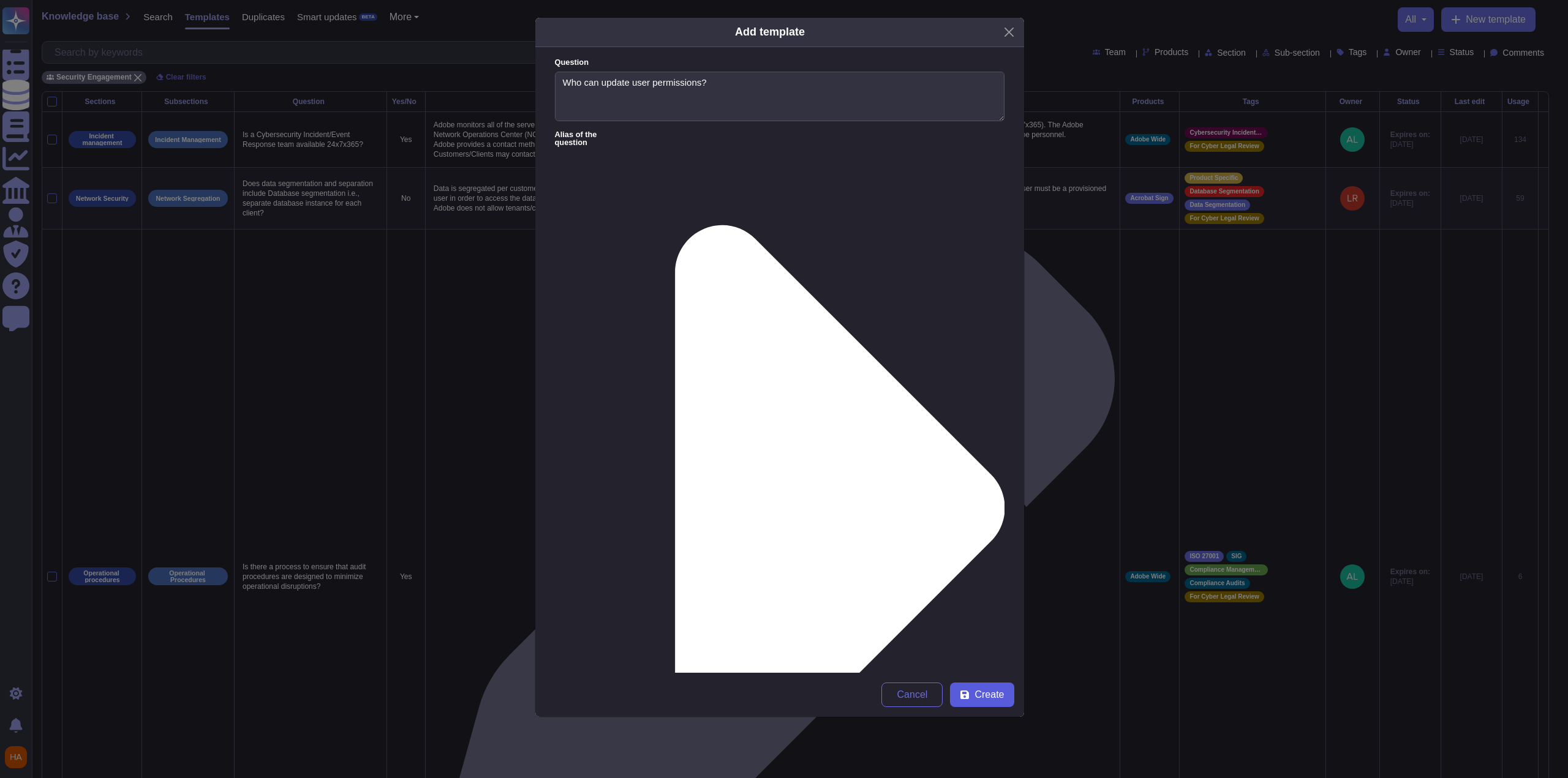
click at [1009, 695] on button "Create" at bounding box center [982, 695] width 64 height 24
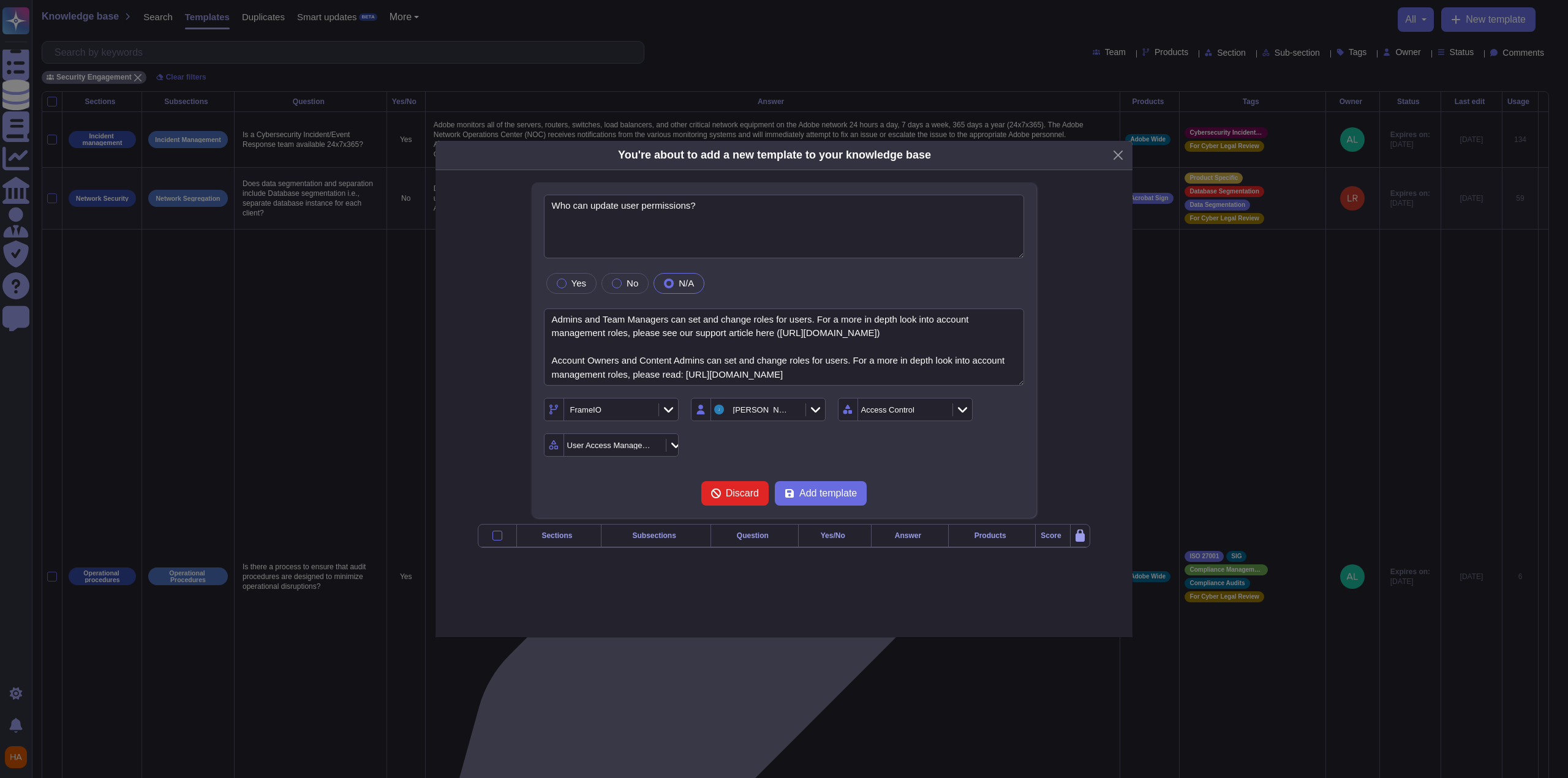
type textarea "Who can update user permissions?"
type textarea "Admins and Team Managers can set and change roles for users. For a more in dept…"
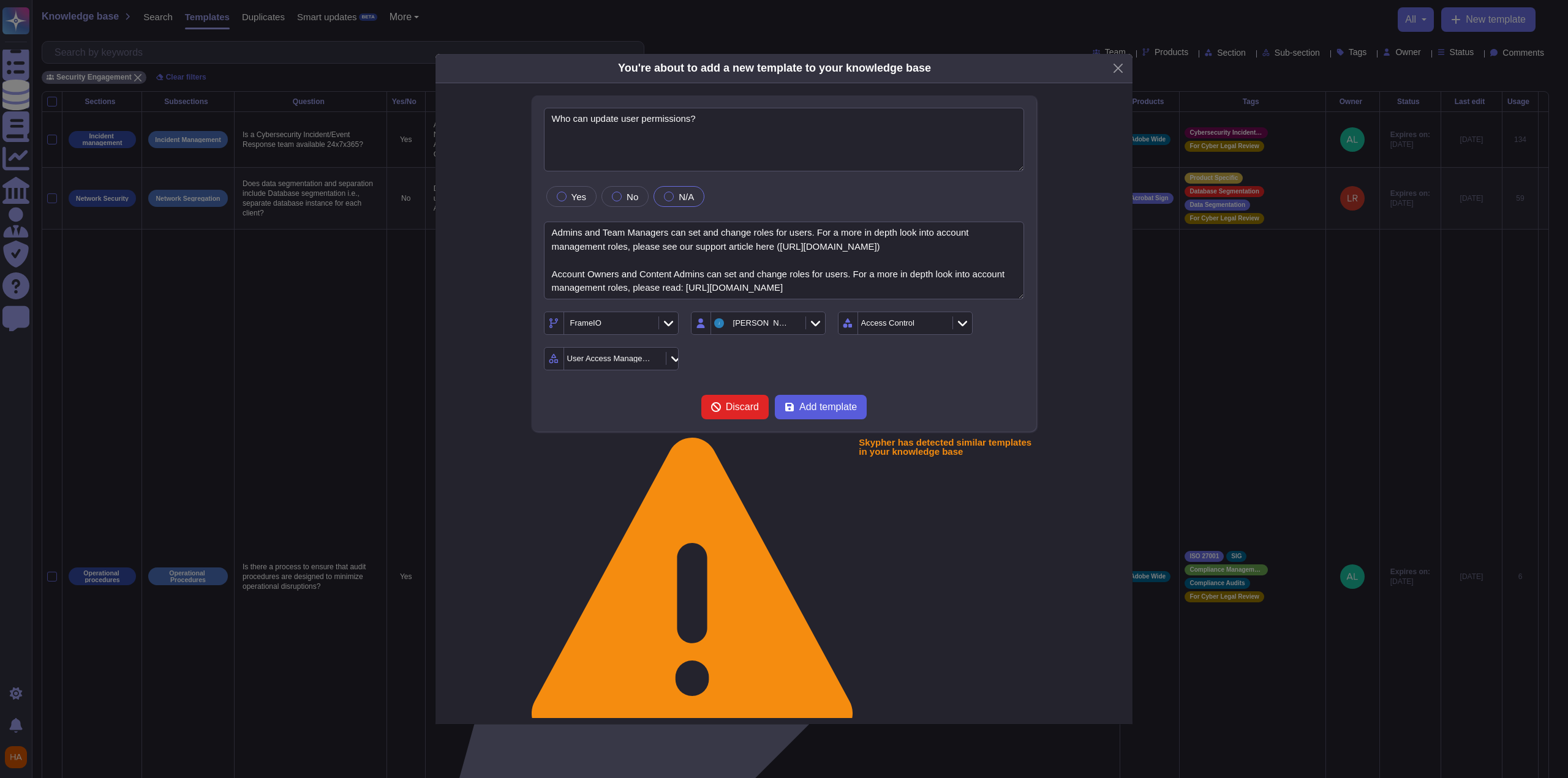
click at [803, 412] on span "Add template" at bounding box center [828, 407] width 58 height 10
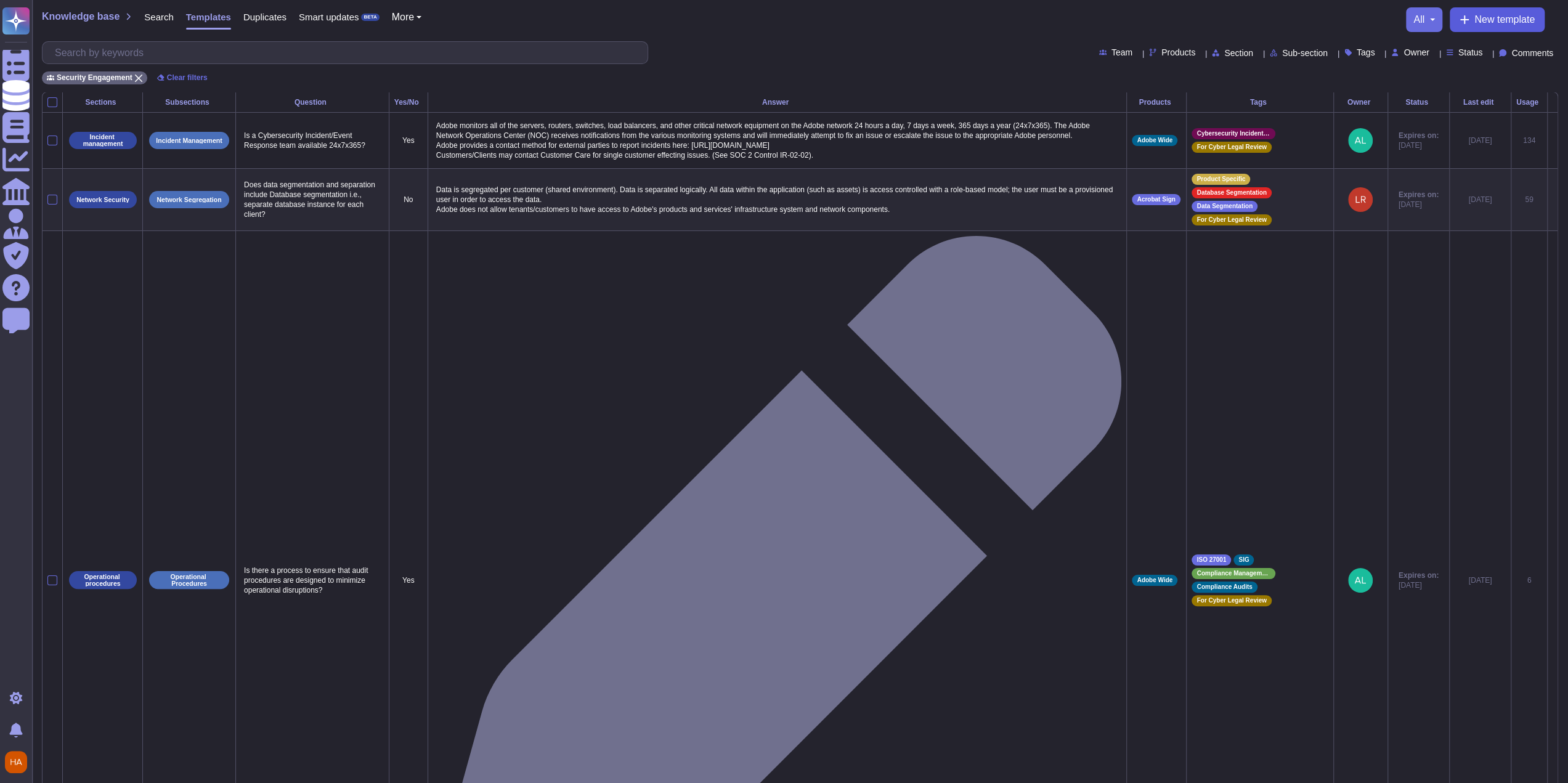
click at [1482, 13] on button "New template" at bounding box center [1497, 20] width 95 height 24
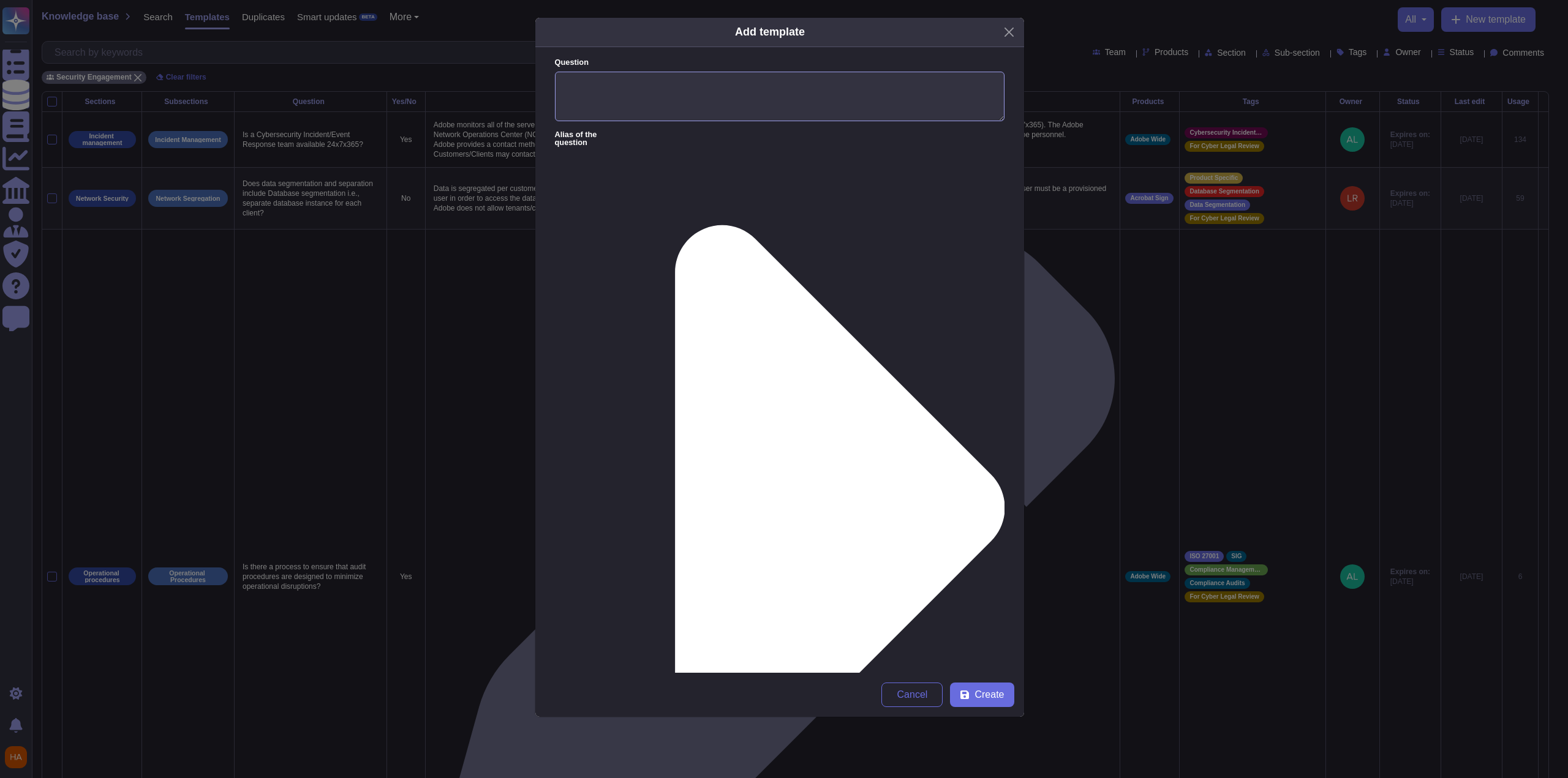
click at [888, 92] on textarea "Question" at bounding box center [780, 97] width 449 height 50
paste textarea "What account types are used across the application?"
type textarea "What account types are used across the application?"
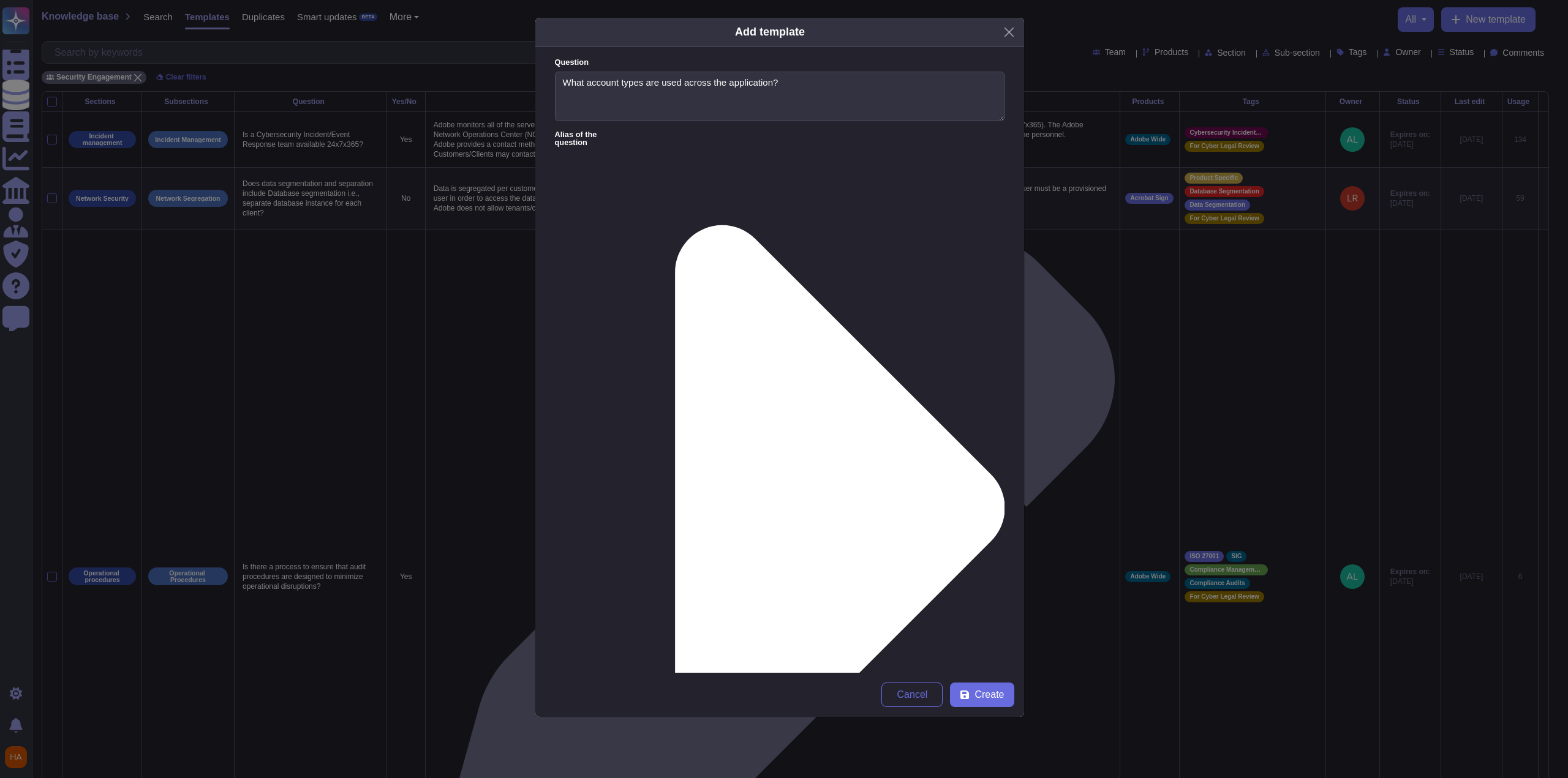
paste textarea ""Granular user roles and permissions are support, and managed independently dir…"
type textarea "Granular user roles and permissions are support, and managed independently dire…"
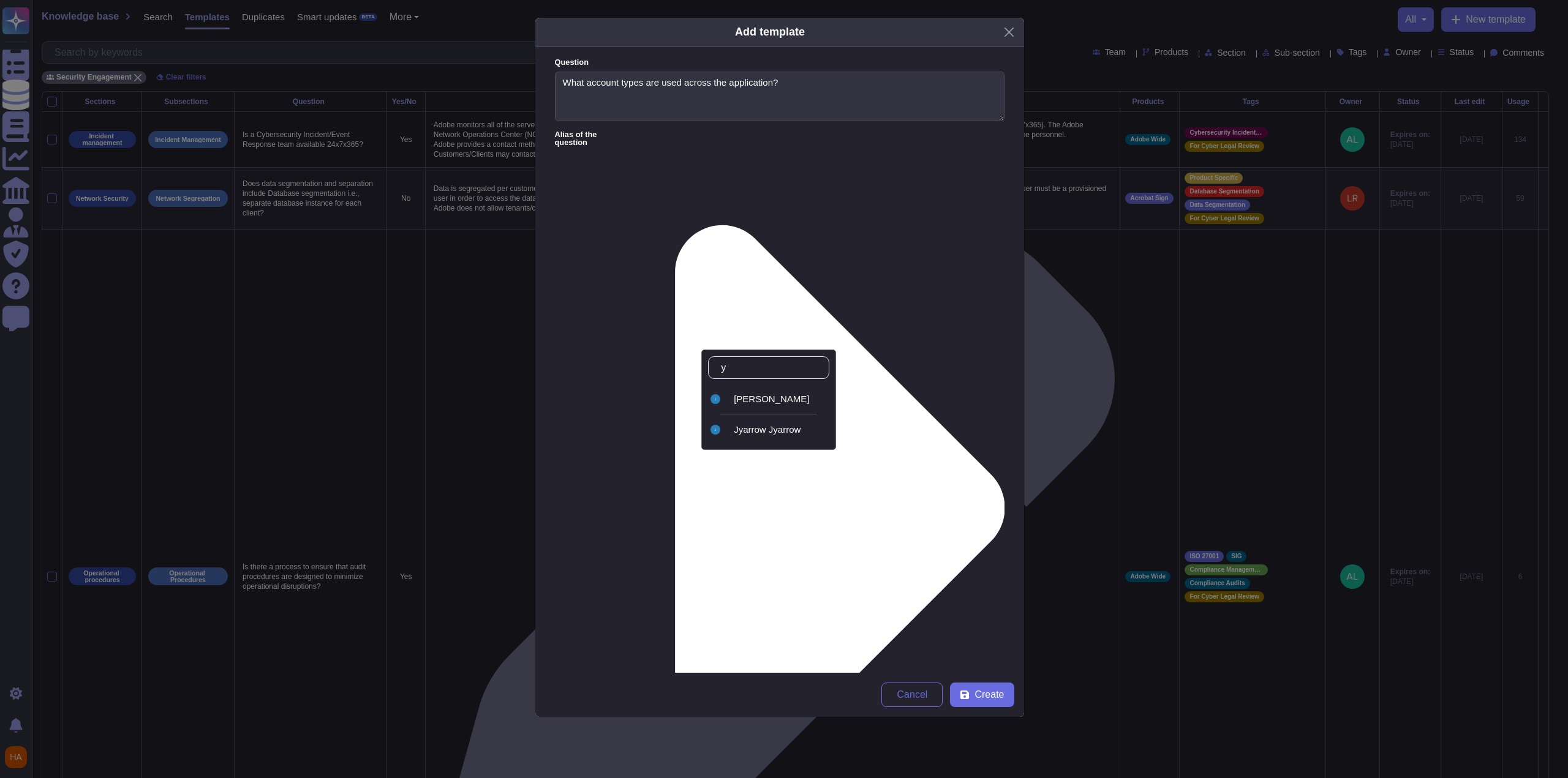
type input "ya"
click at [796, 405] on div "[PERSON_NAME]" at bounding box center [769, 399] width 121 height 28
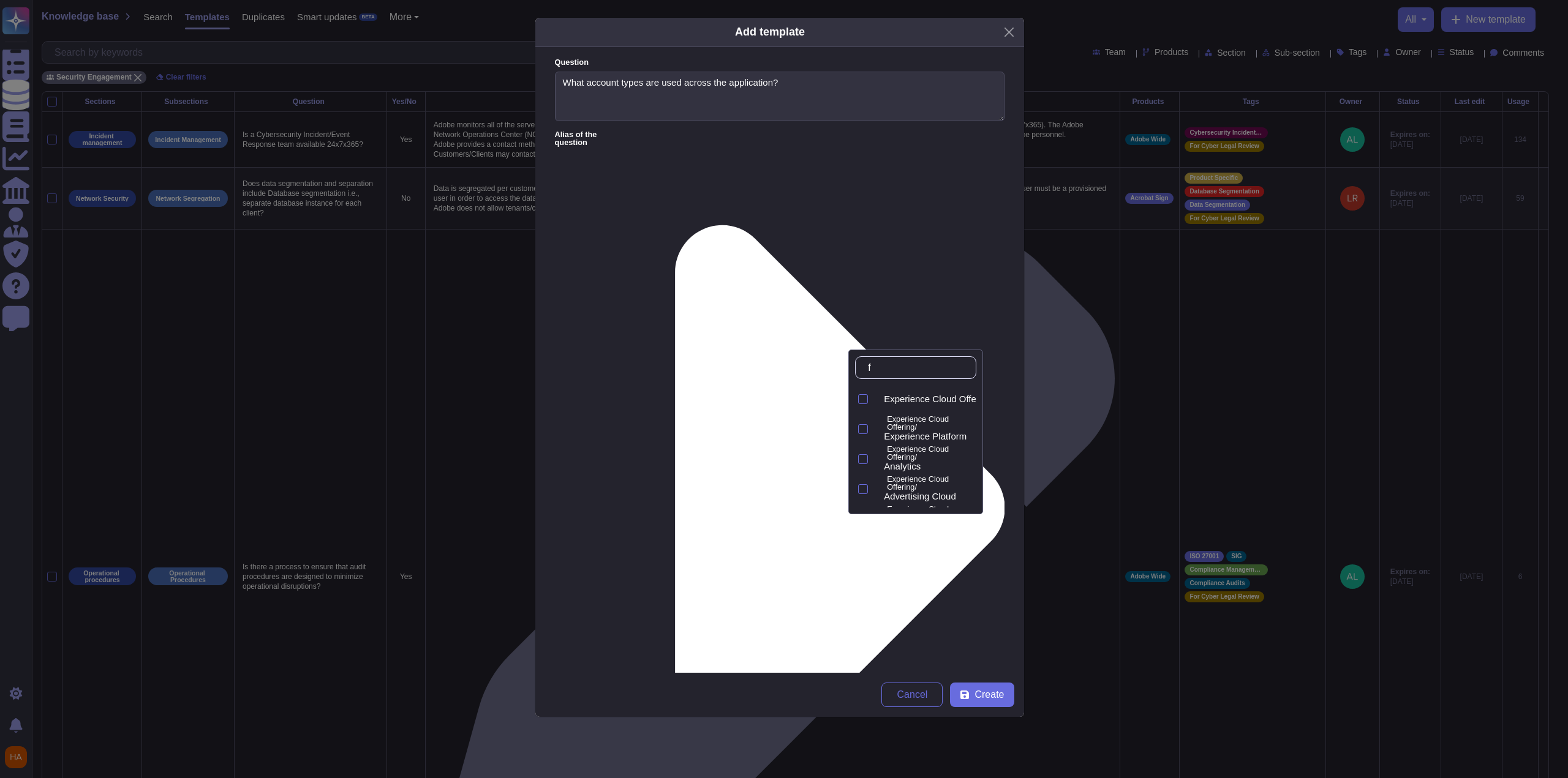
type input "fr"
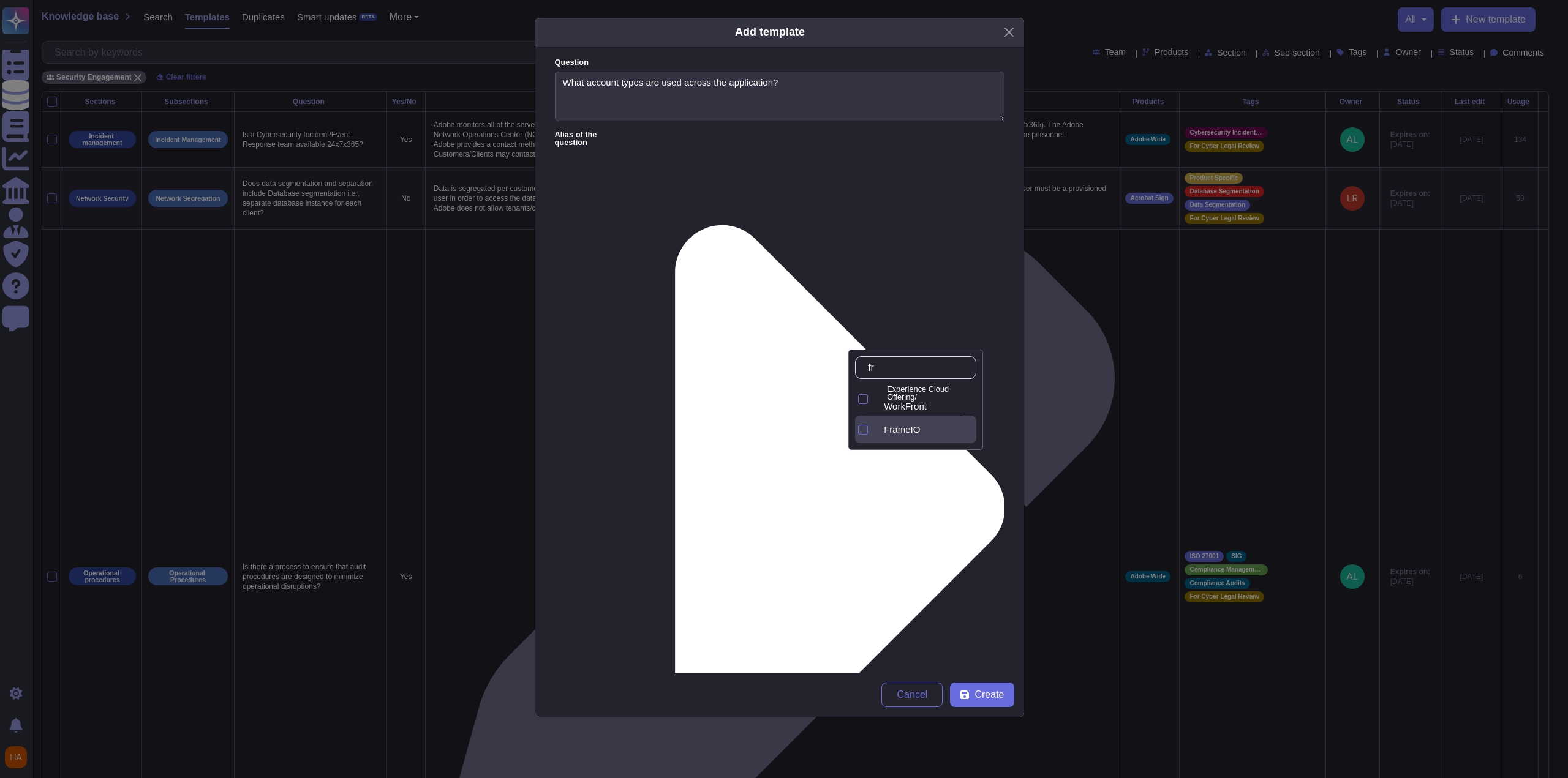
click at [903, 430] on span "FrameIO" at bounding box center [902, 430] width 36 height 11
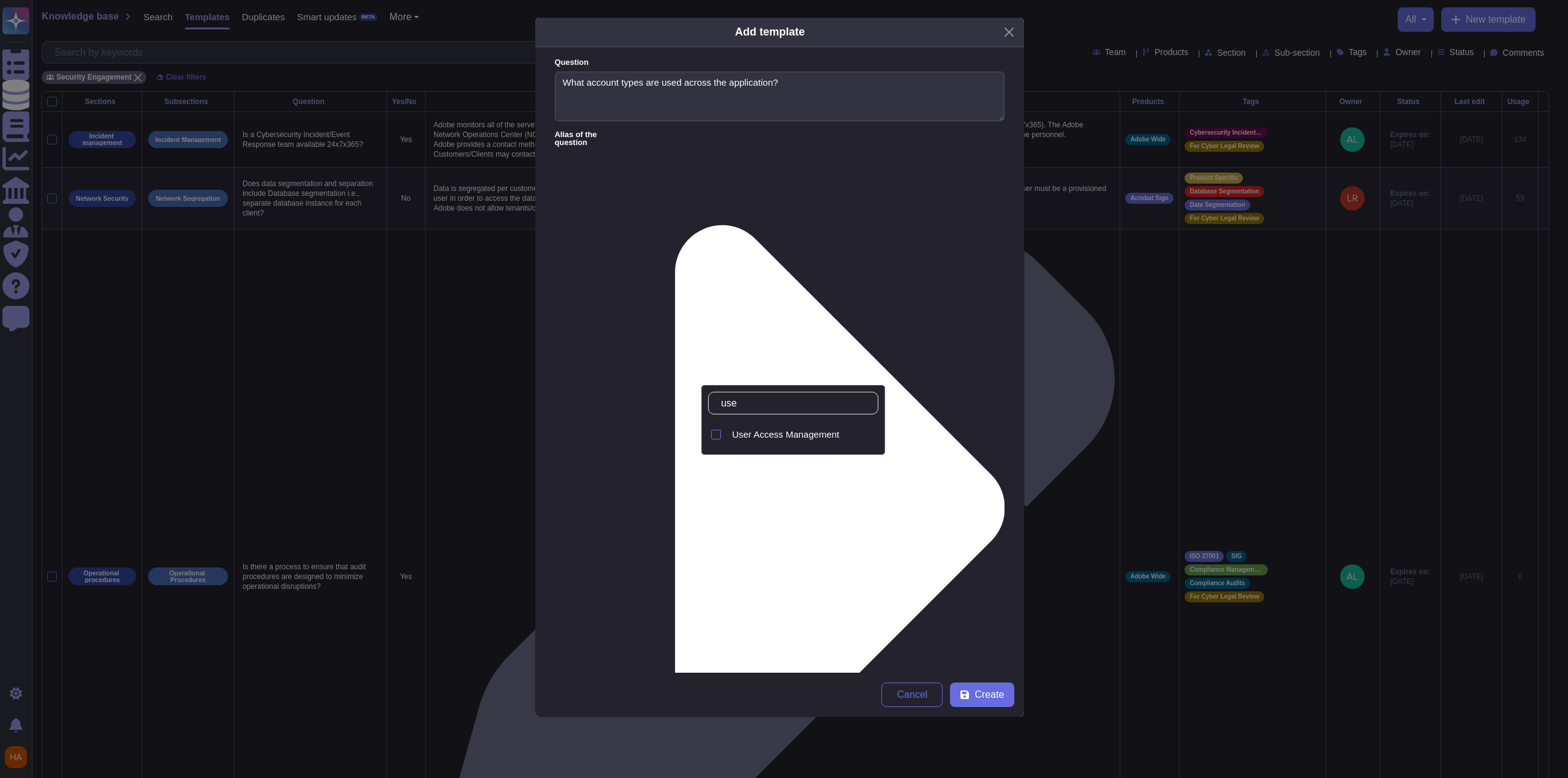
type input "user"
click at [858, 445] on div "User Access Management" at bounding box center [802, 435] width 151 height 28
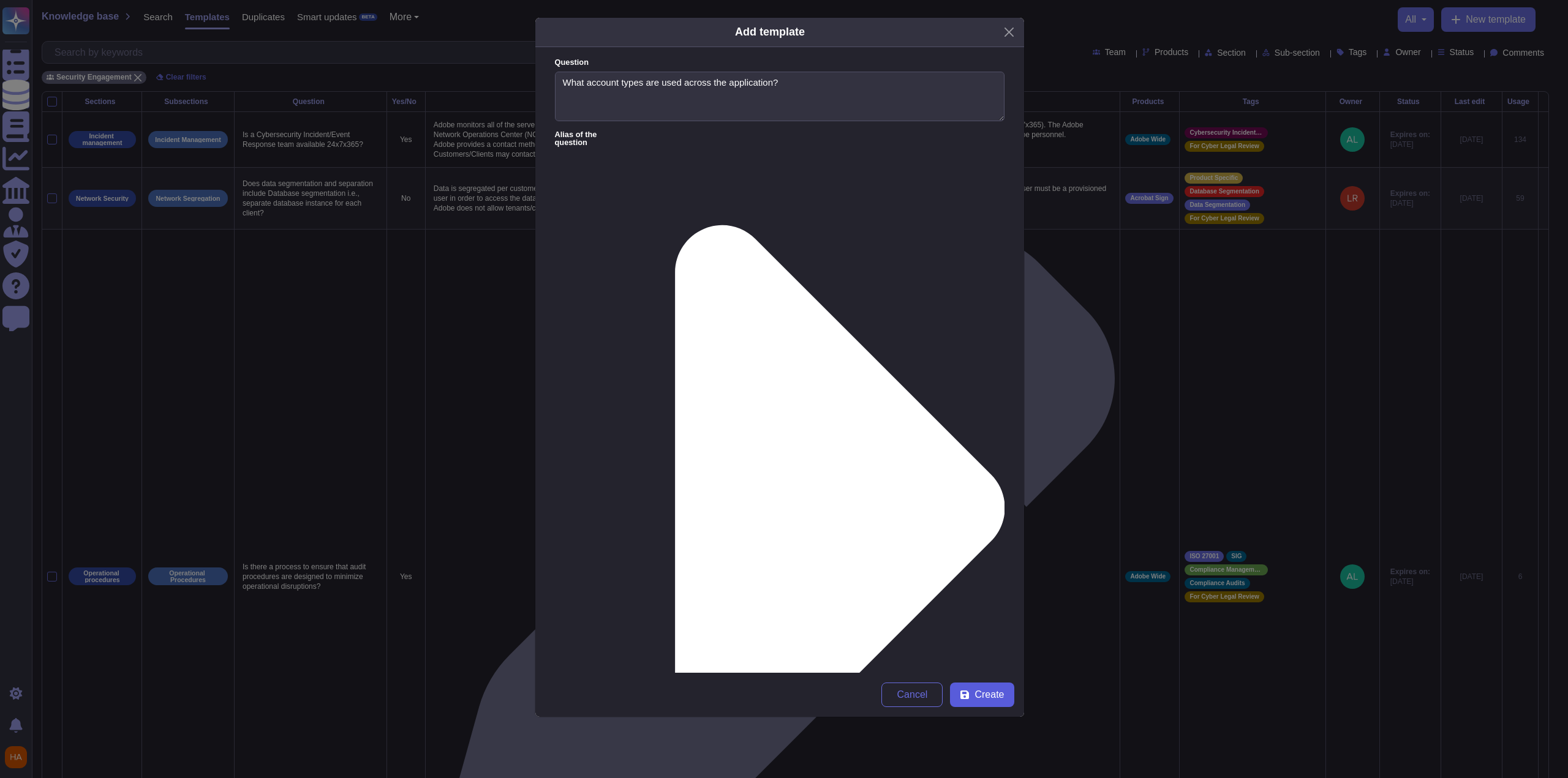
click at [996, 696] on span "Create" at bounding box center [989, 695] width 29 height 10
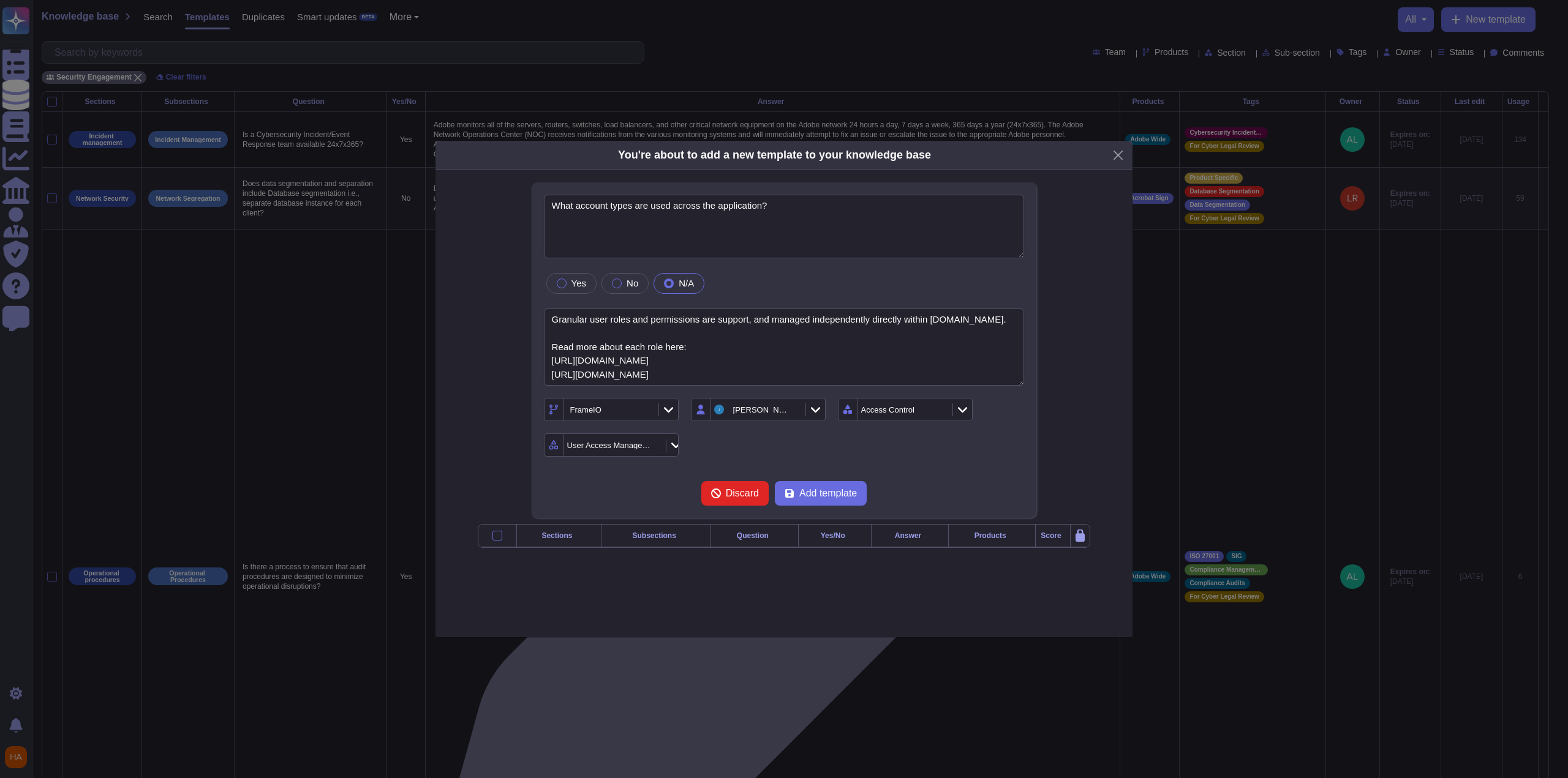
type textarea "What account types are used across the application?"
type textarea "Granular user roles and permissions are support, and managed independently dire…"
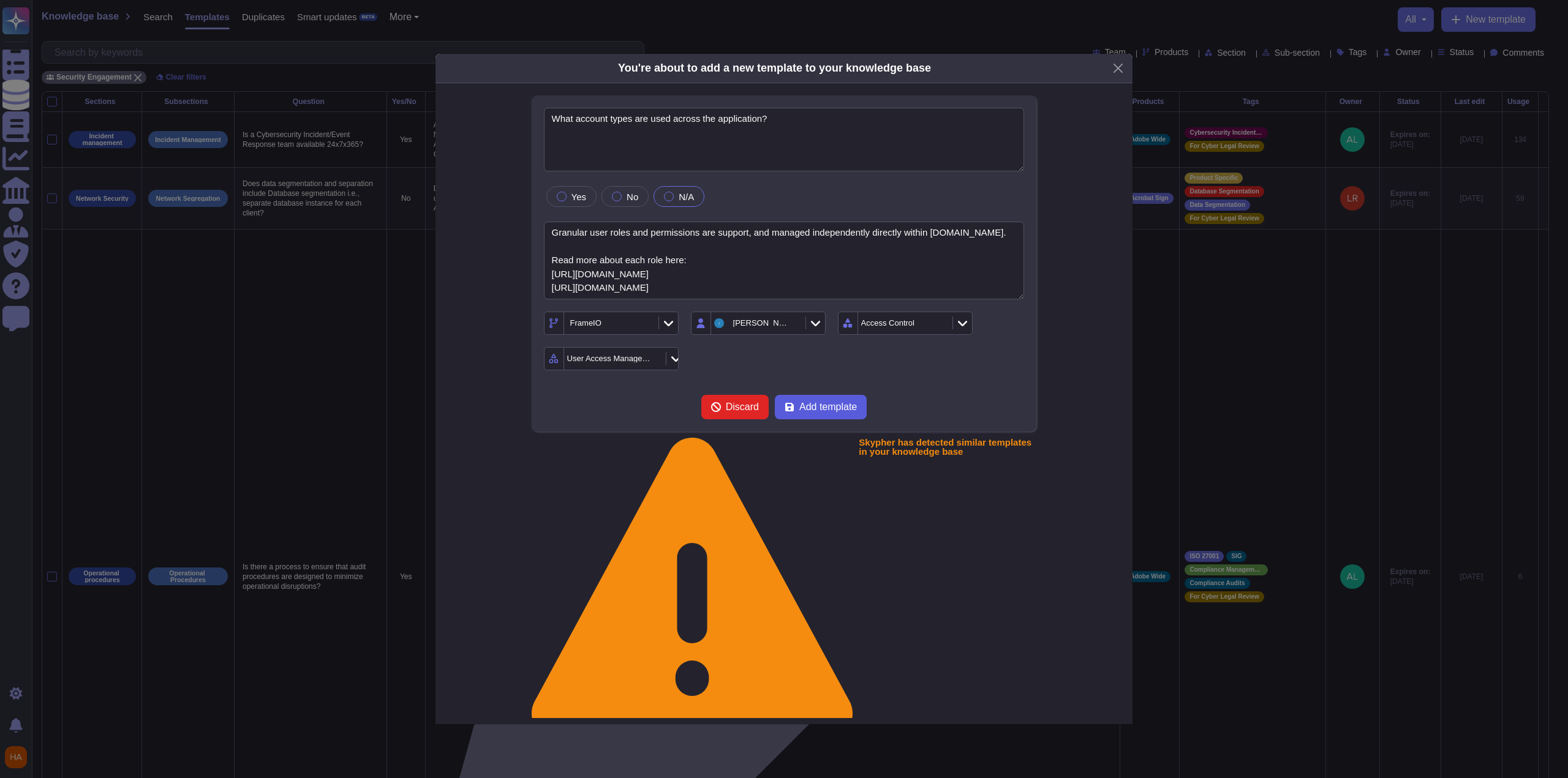
click at [834, 407] on span "Add template" at bounding box center [828, 407] width 58 height 10
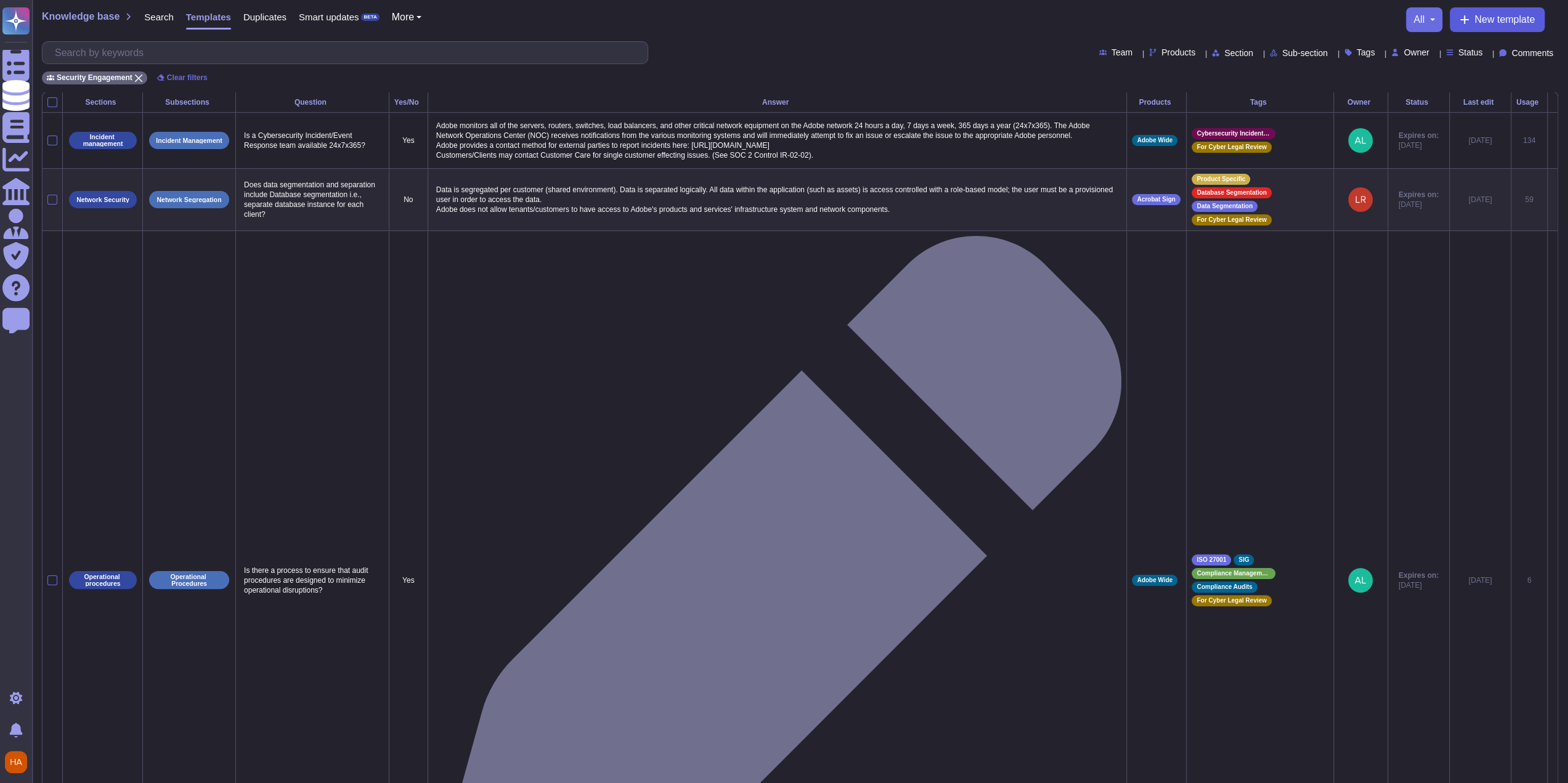
click at [1465, 18] on icon at bounding box center [1464, 20] width 10 height 10
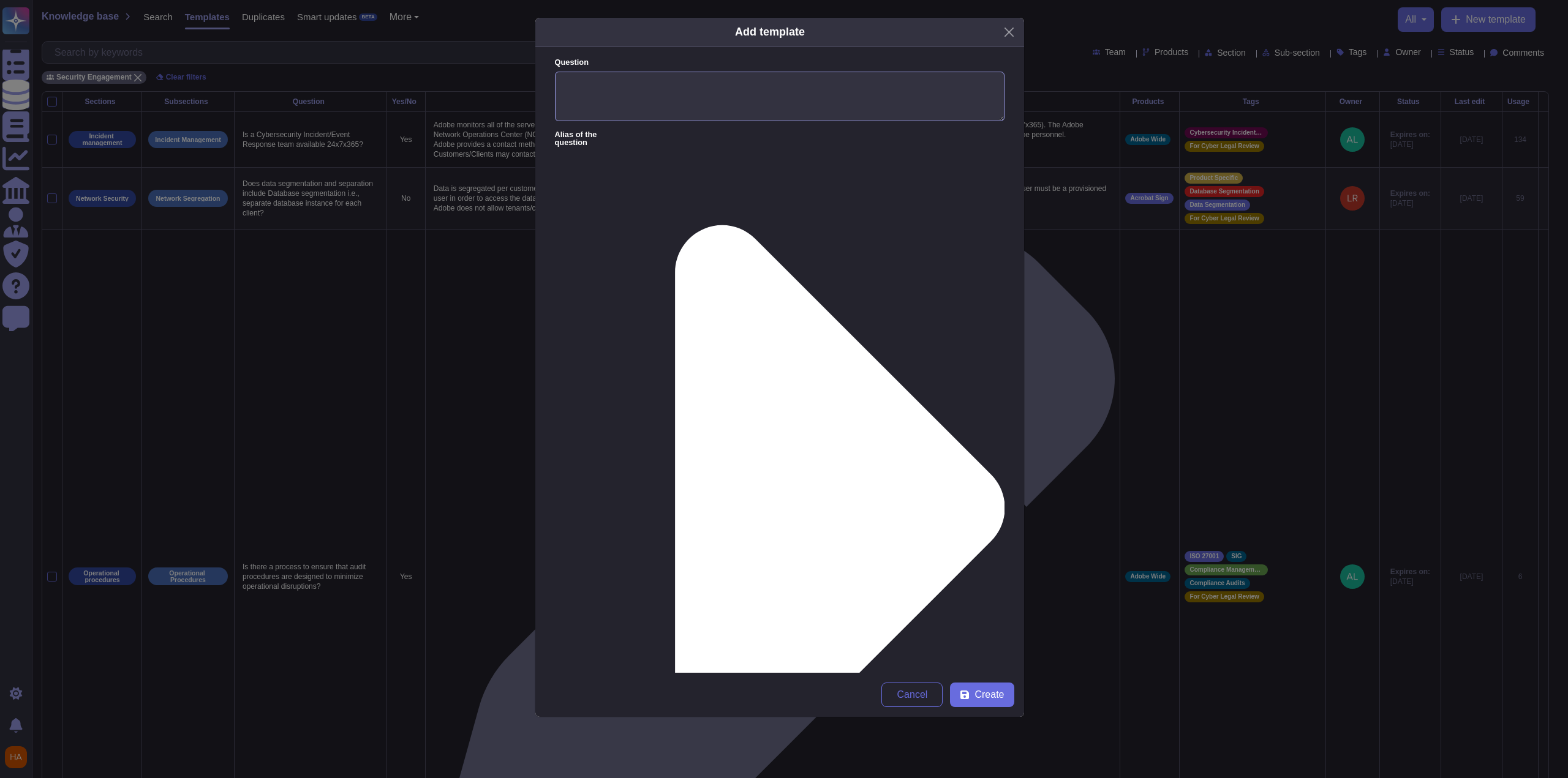
click at [648, 94] on textarea "Question" at bounding box center [780, 97] width 449 height 50
paste textarea "What is the default method for assigning user permissions?"
type textarea "What is the default method for assigning user permissions?"
paste textarea ""At an application level, customers are empowered to set up and manage their ow…"
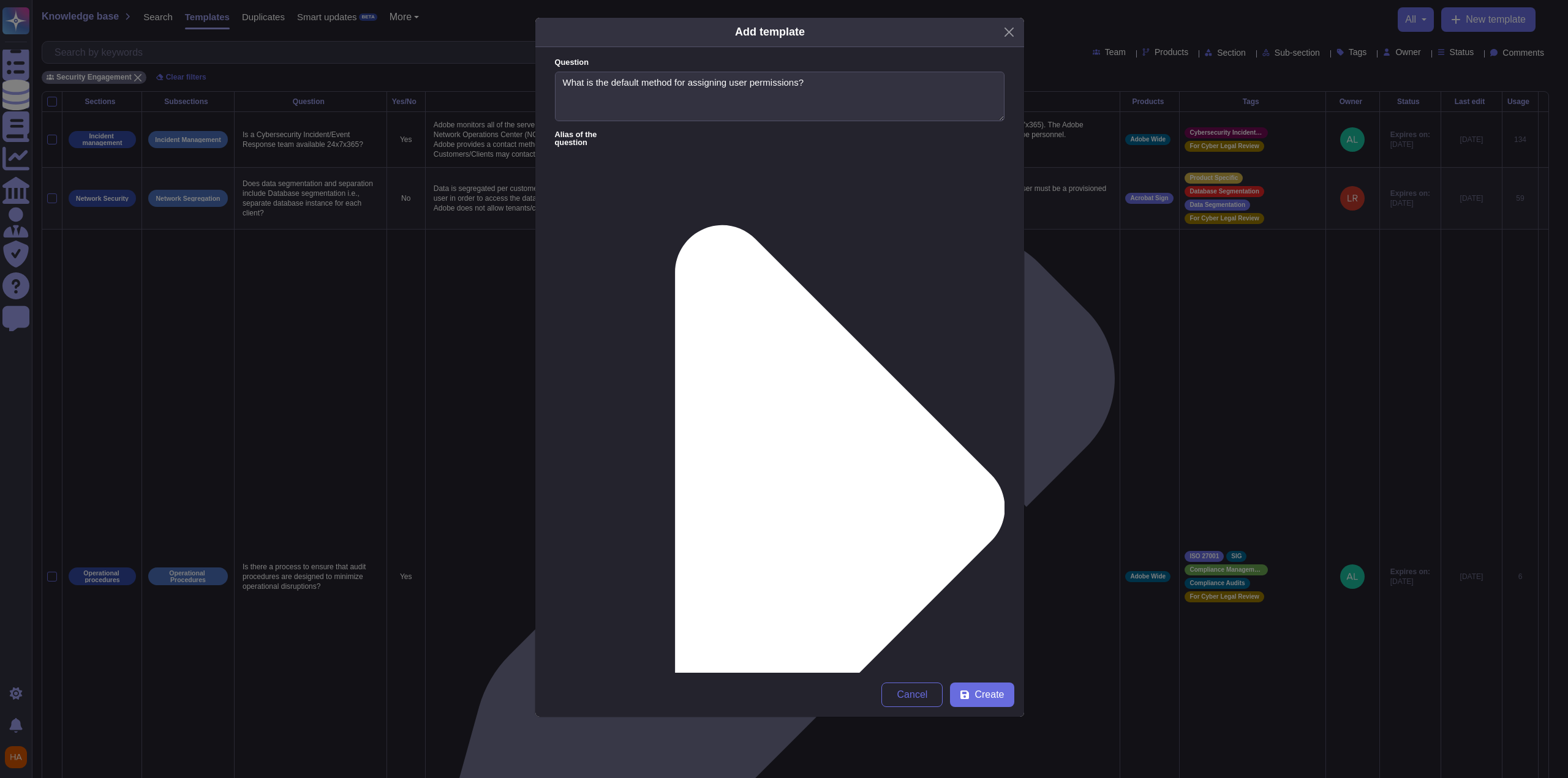
scroll to position [55, 0]
drag, startPoint x: 577, startPoint y: 213, endPoint x: 376, endPoint y: 197, distance: 201.6
click at [376, 197] on div "Add template Question What is the default method for assigning user permissions…" at bounding box center [784, 389] width 1568 height 778
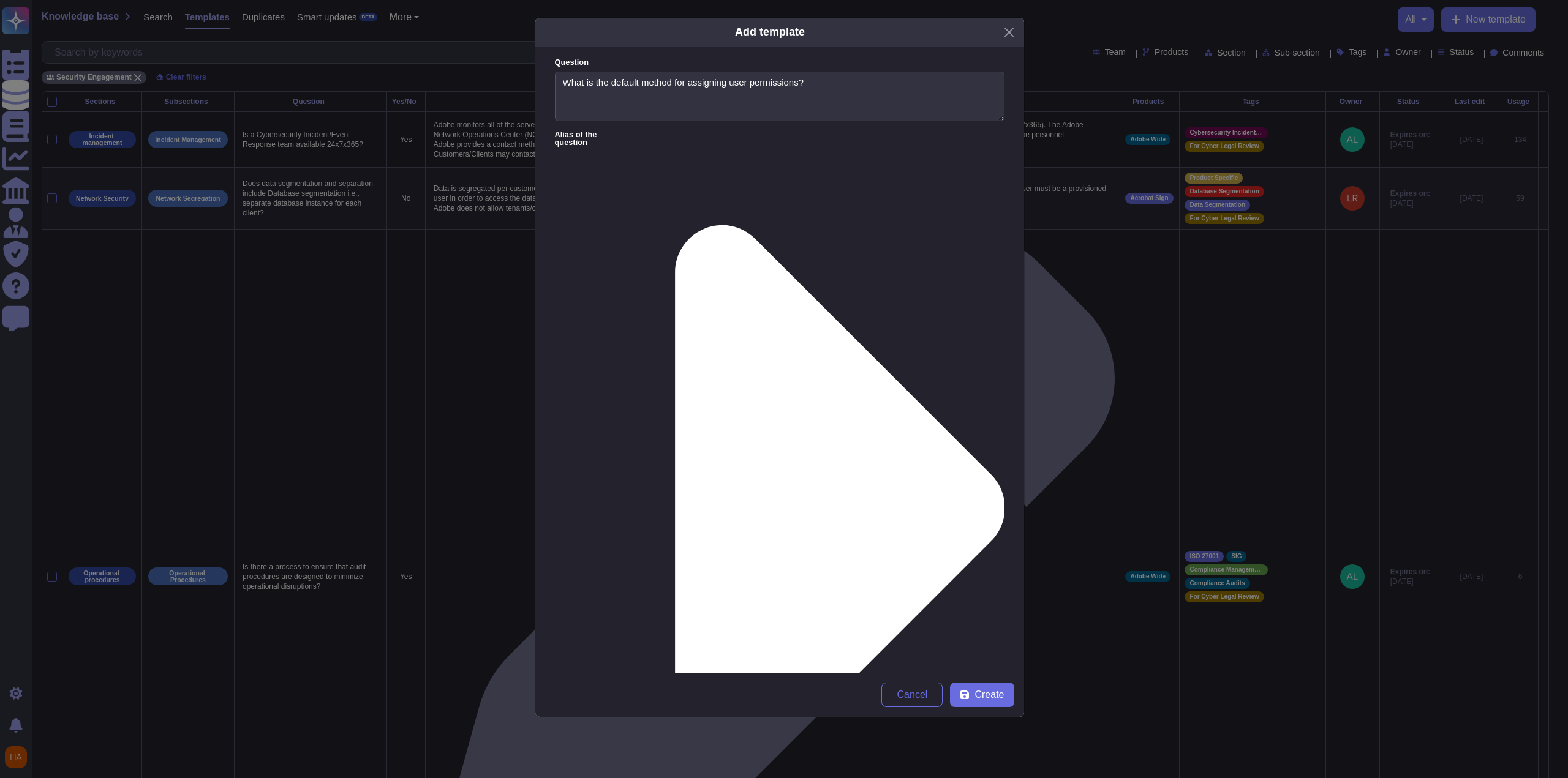
scroll to position [3, 0]
type textarea "At an application level, customers are empowered to set up and manage their own…"
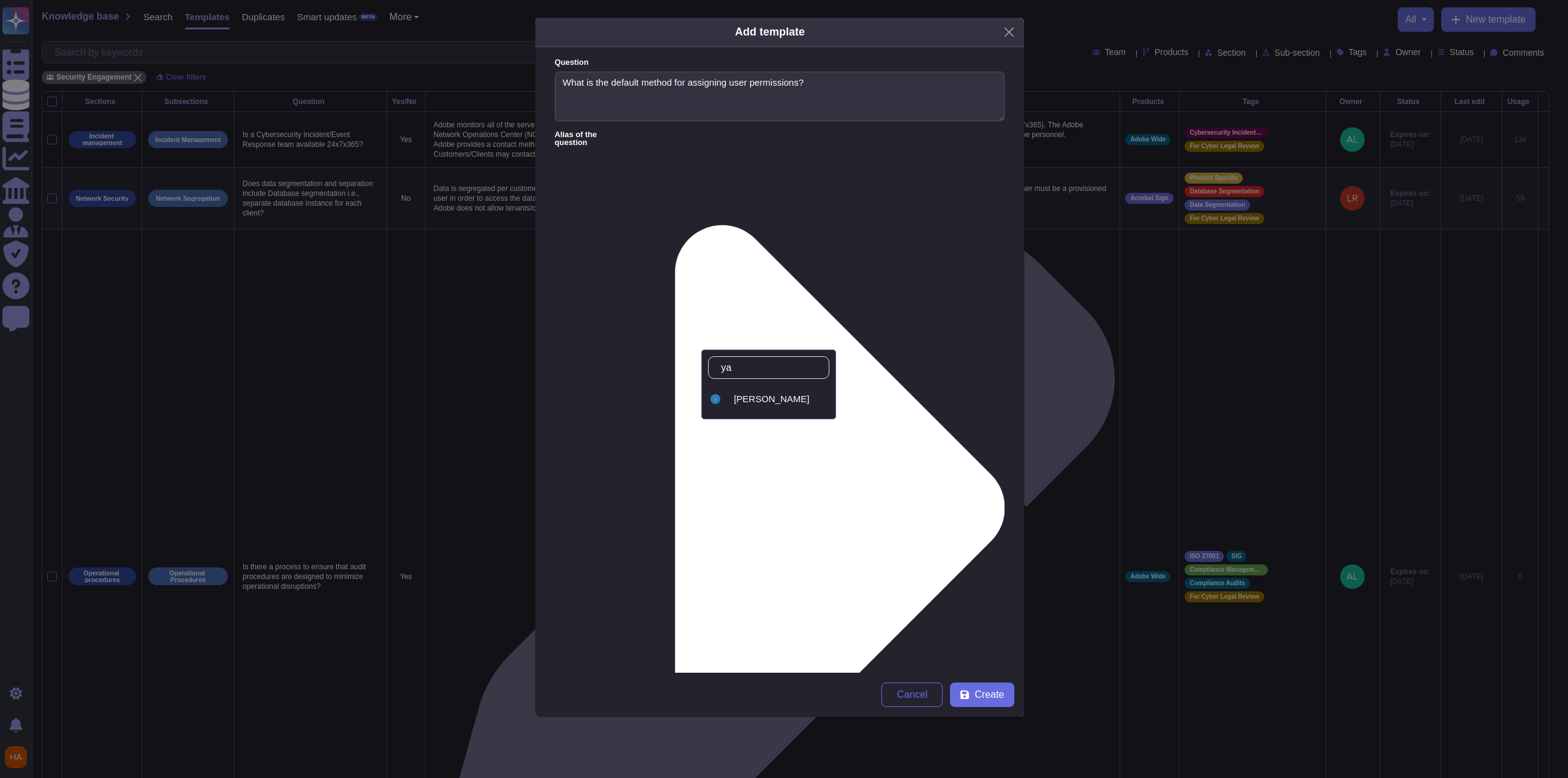
type input "[PERSON_NAME]"
click at [767, 403] on div "[PERSON_NAME]" at bounding box center [769, 399] width 121 height 28
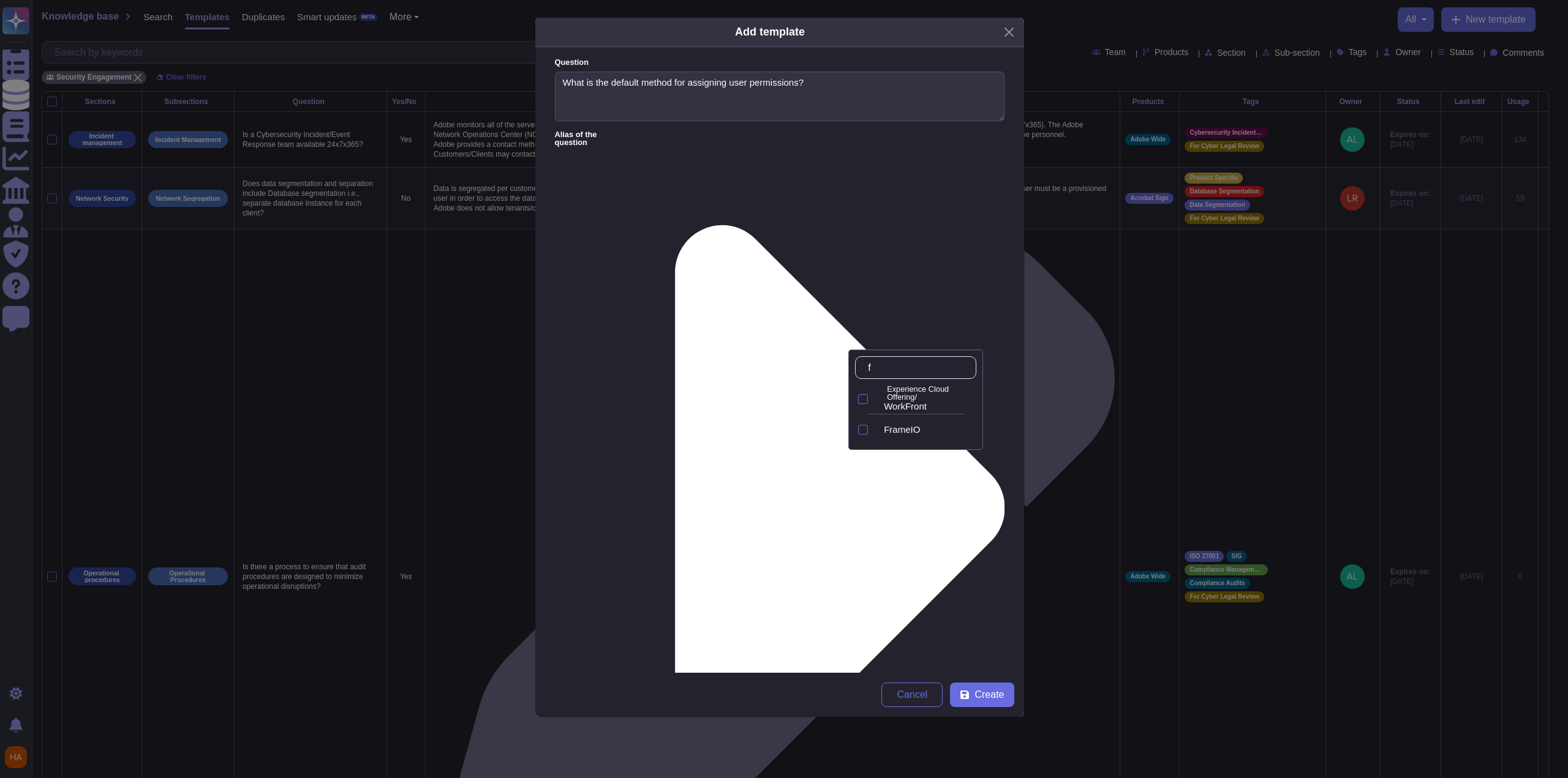
type input "fr"
click at [908, 429] on span "FrameIO" at bounding box center [902, 430] width 36 height 11
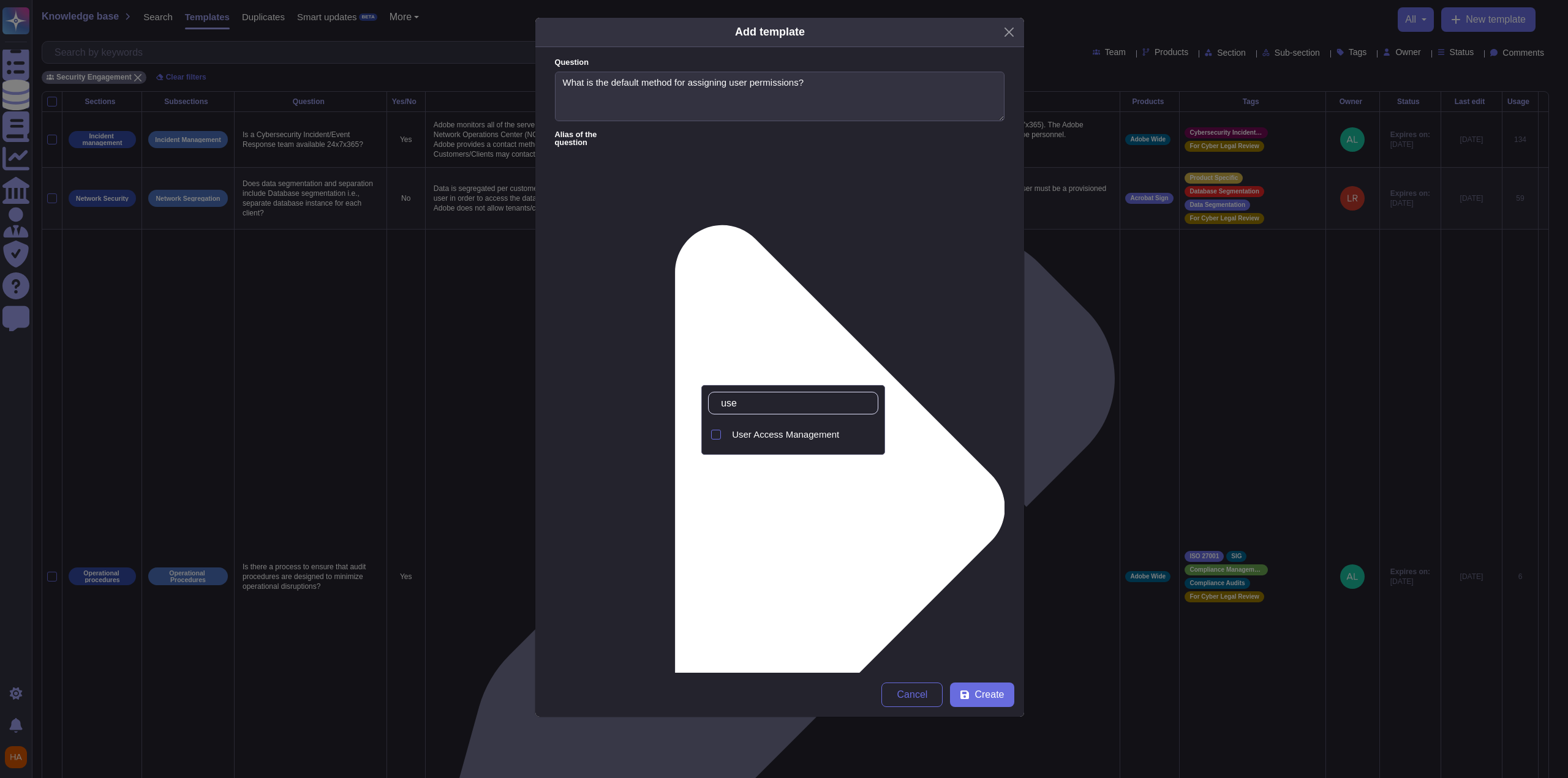
type input "user"
click at [762, 443] on div "User Access Management" at bounding box center [802, 435] width 151 height 28
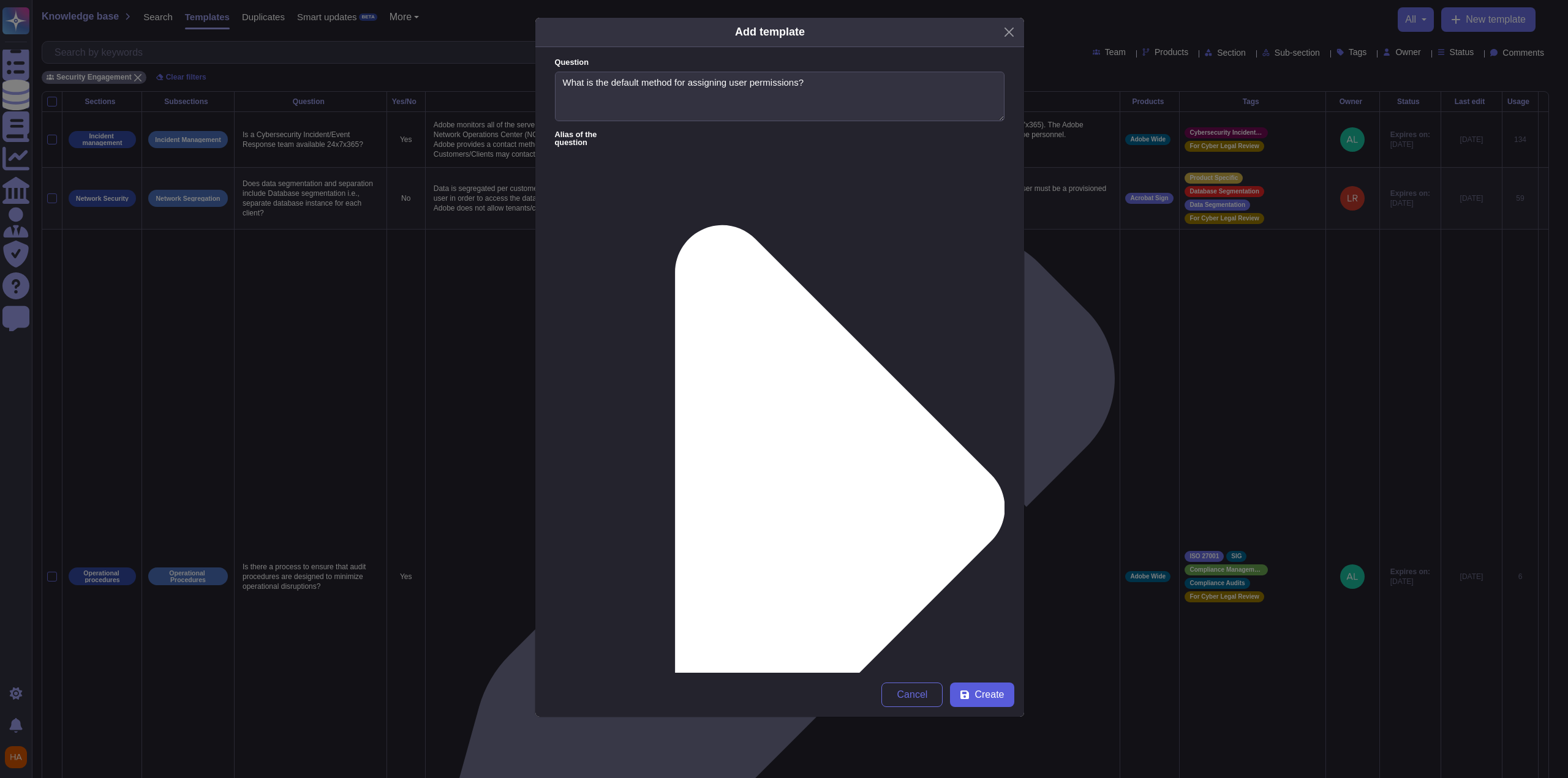
click at [966, 695] on icon at bounding box center [965, 695] width 8 height 8
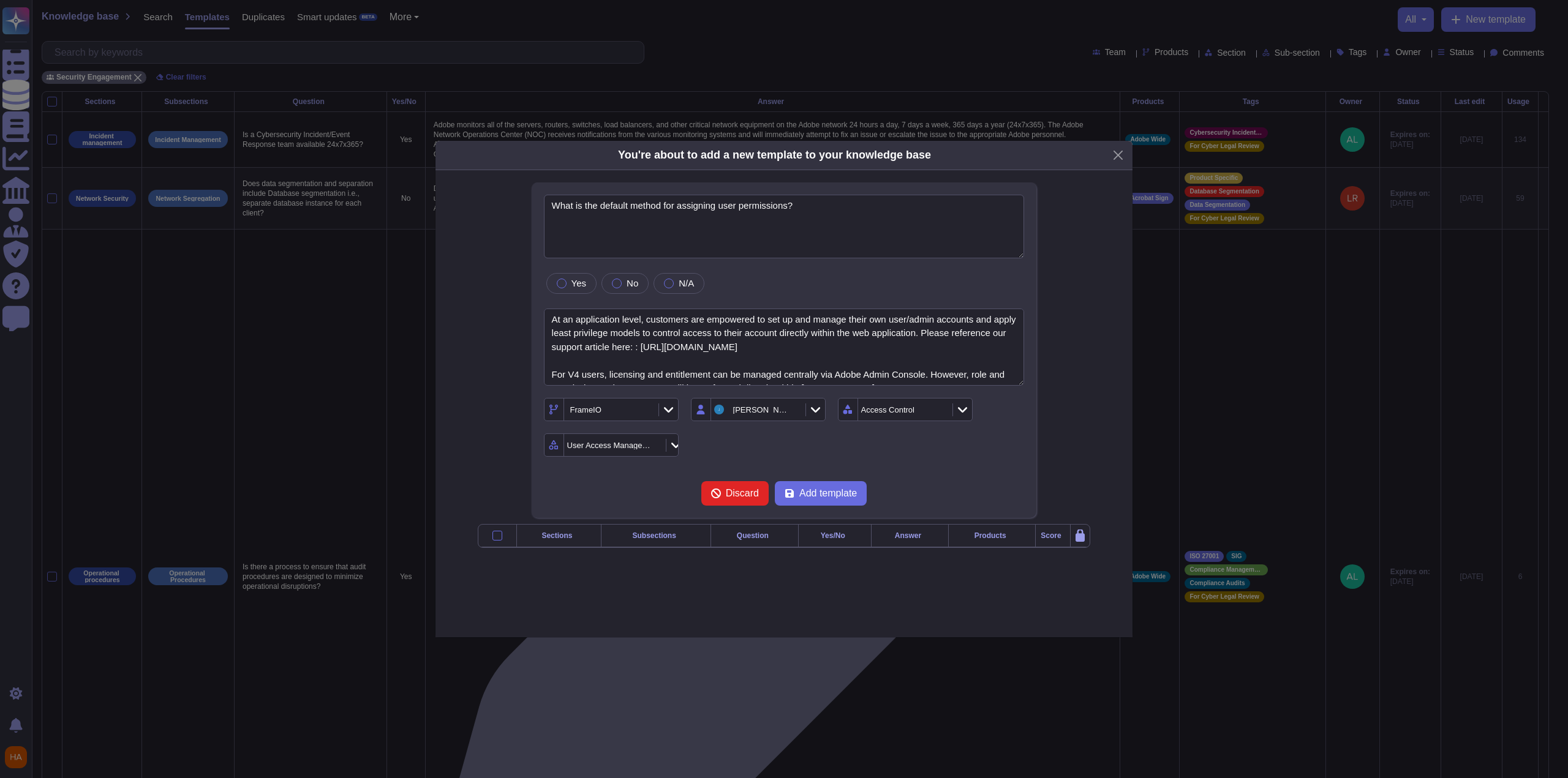
type textarea "What is the default method for assigning user permissions?"
type textarea "At an application level, customers are empowered to set up and manage their own…"
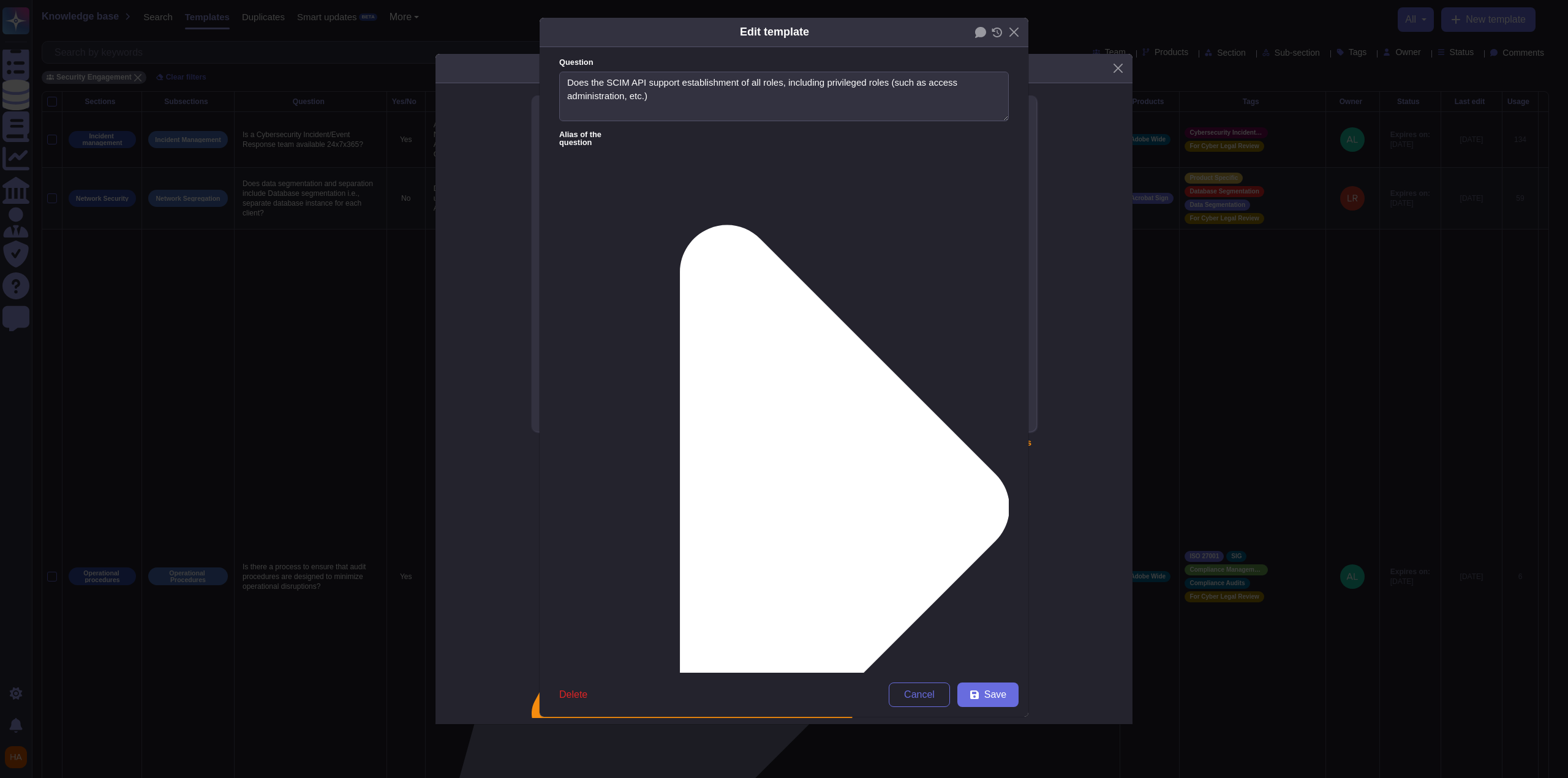
type textarea "Does the SCIM API support establishment of all roles, including privileged role…"
drag, startPoint x: 585, startPoint y: 174, endPoint x: 328, endPoint y: 166, distance: 257.1
click at [330, 167] on div "Edit template Question Does the SCIM API support establishment of all roles, in…" at bounding box center [784, 389] width 1568 height 778
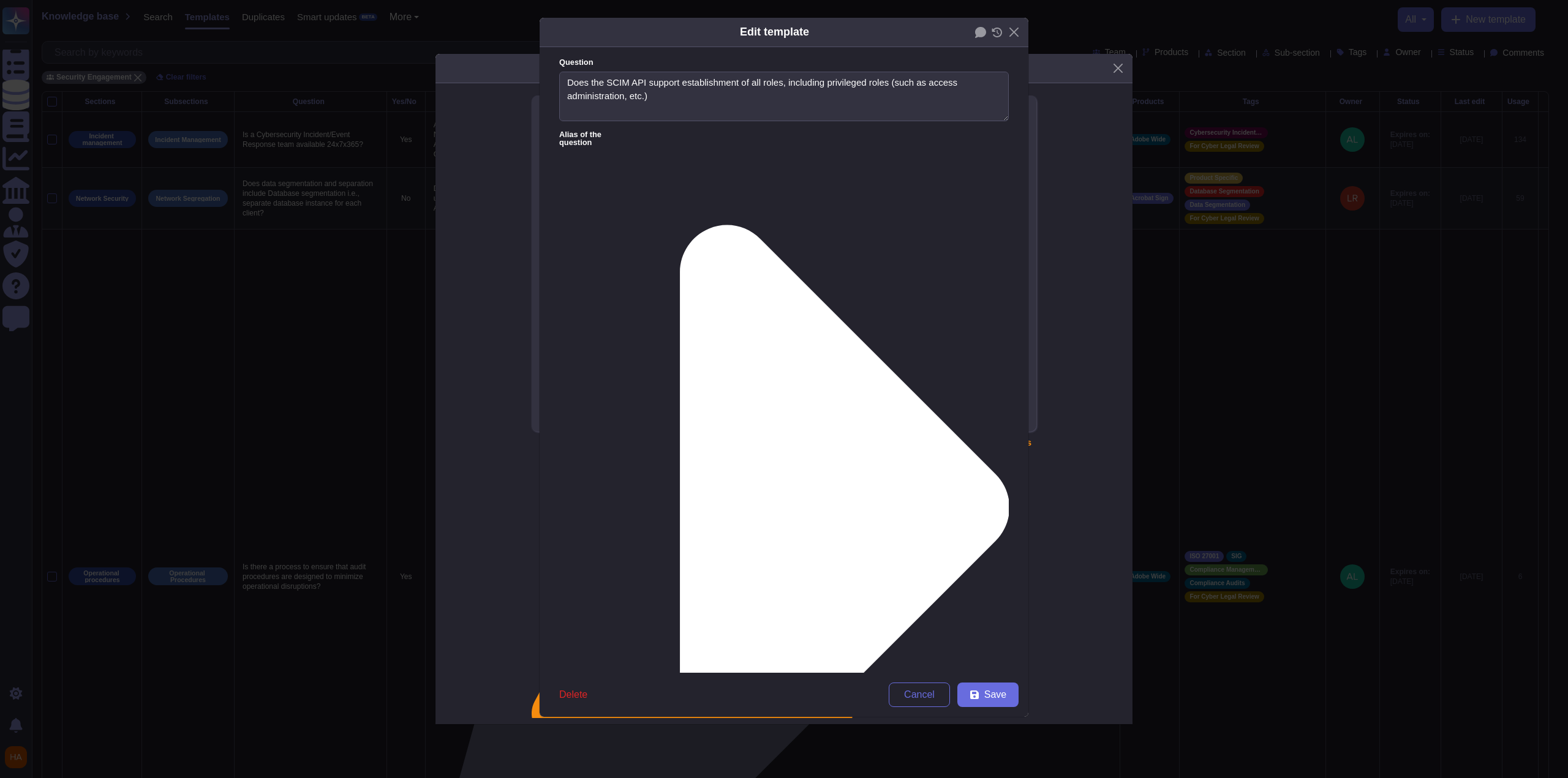
click at [986, 690] on span "Save" at bounding box center [995, 695] width 22 height 10
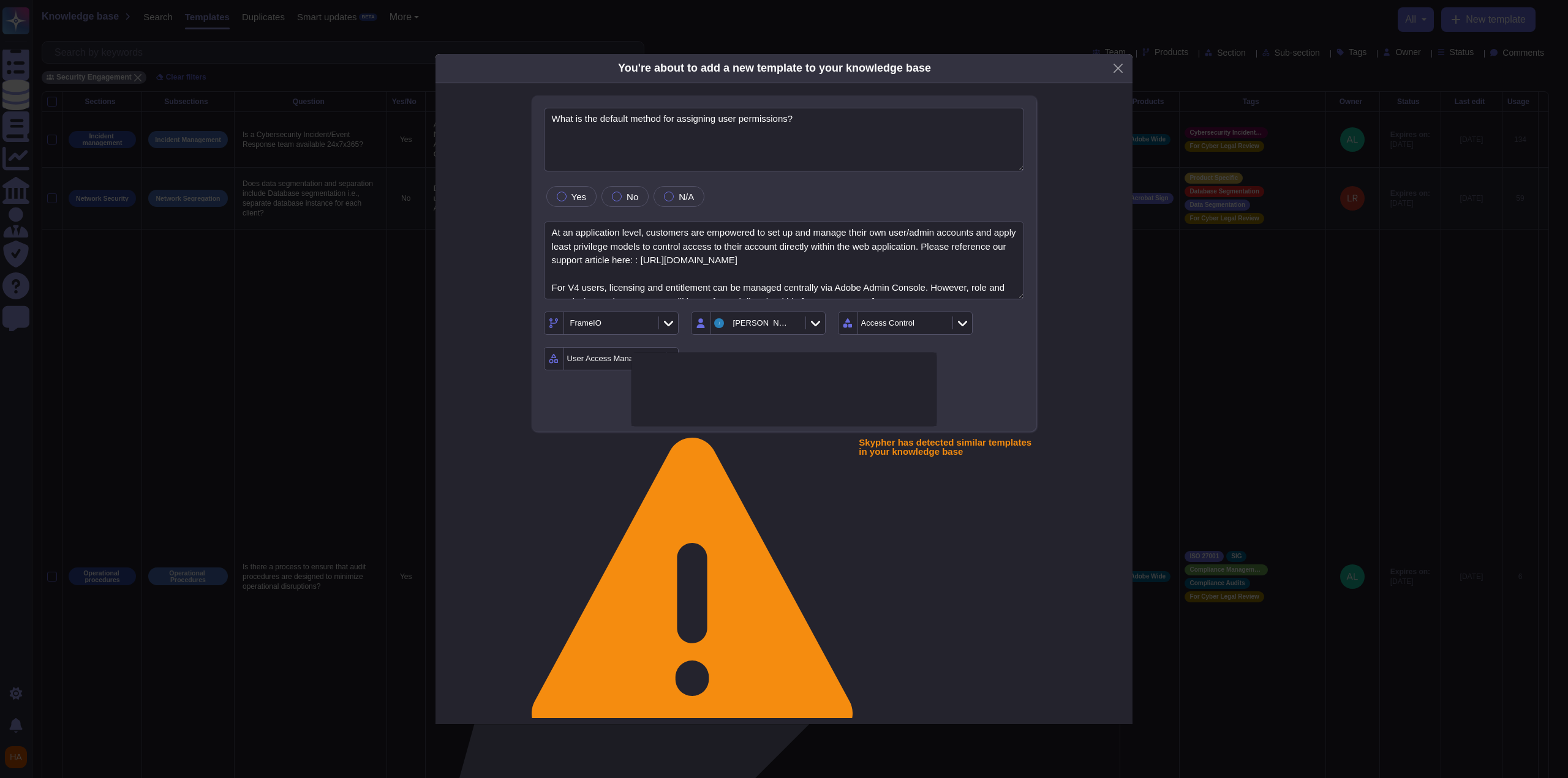
type textarea "No, role management is not available via SCIM. Authorization, including user ro…"
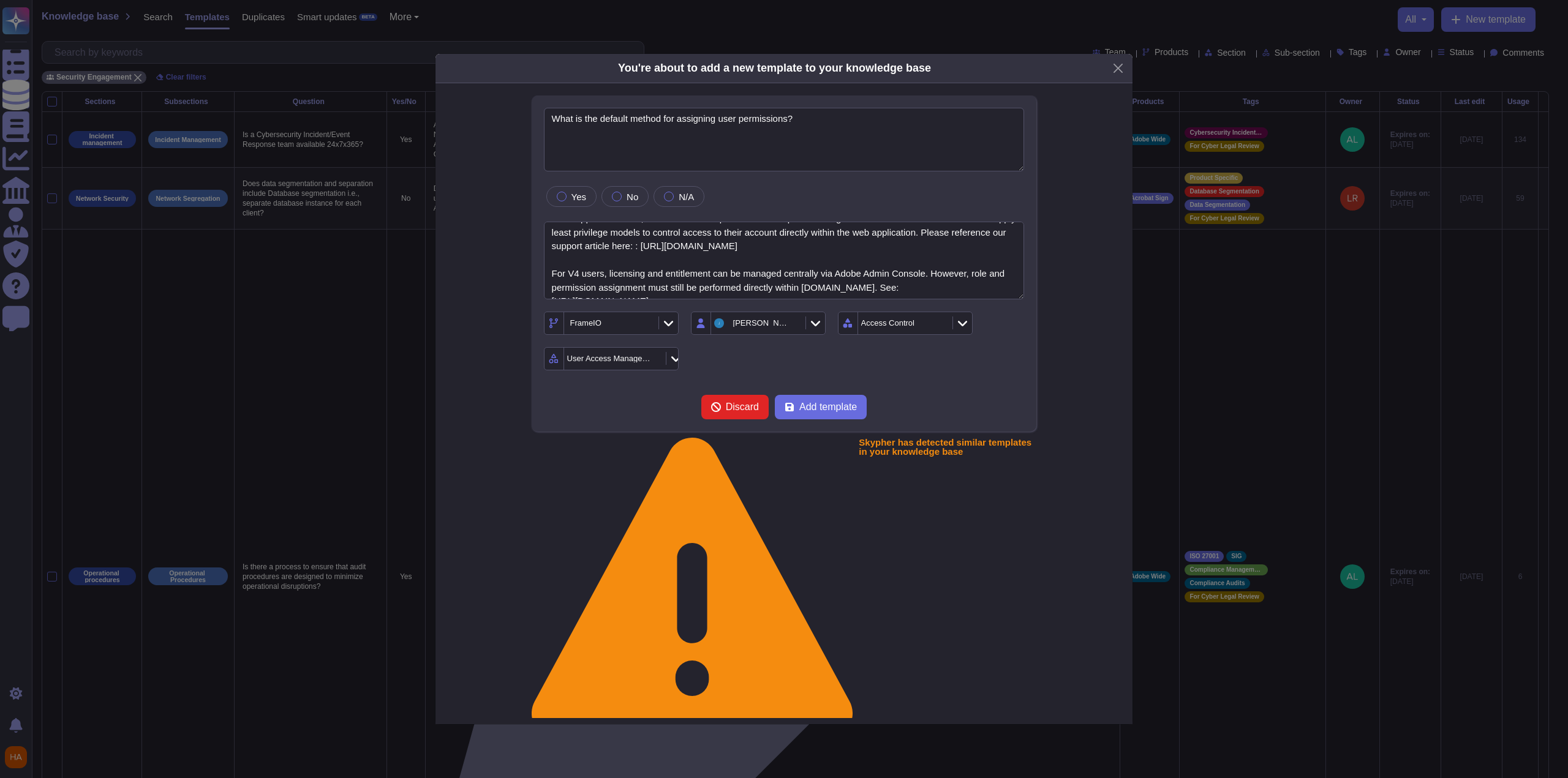
scroll to position [0, 0]
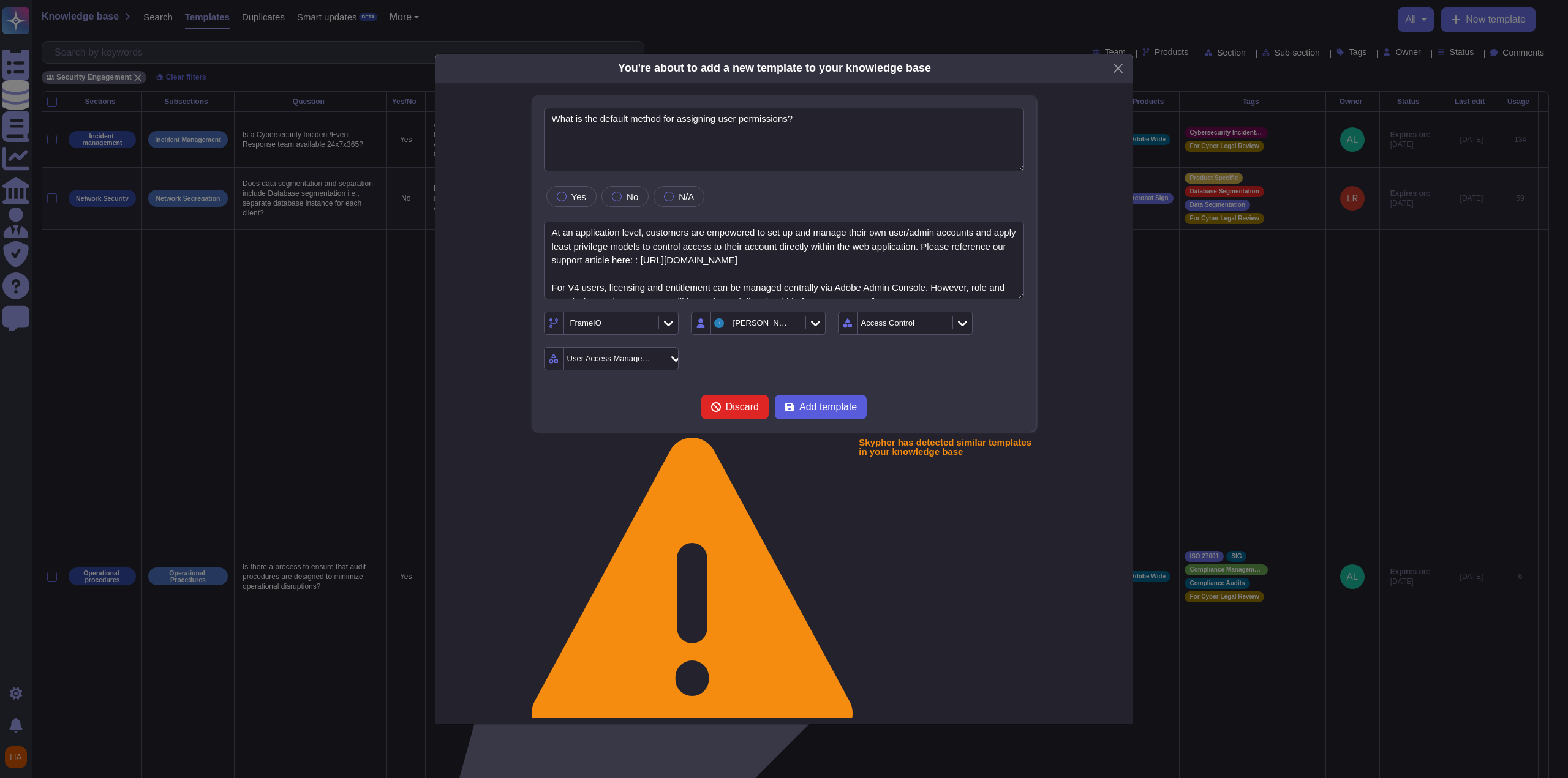
click at [824, 405] on span "Add template" at bounding box center [828, 407] width 58 height 10
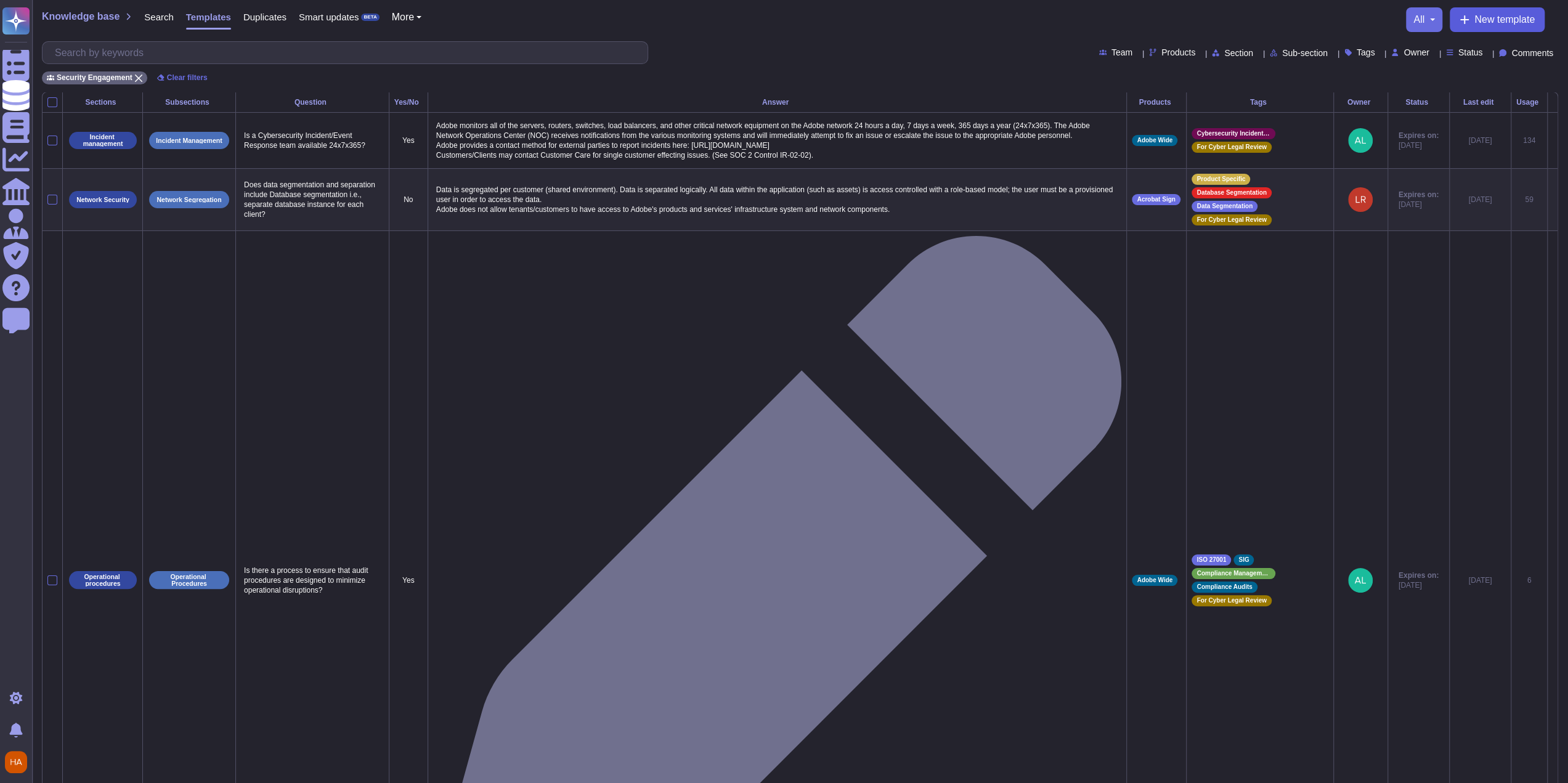
click at [1506, 20] on span "New template" at bounding box center [1504, 20] width 60 height 10
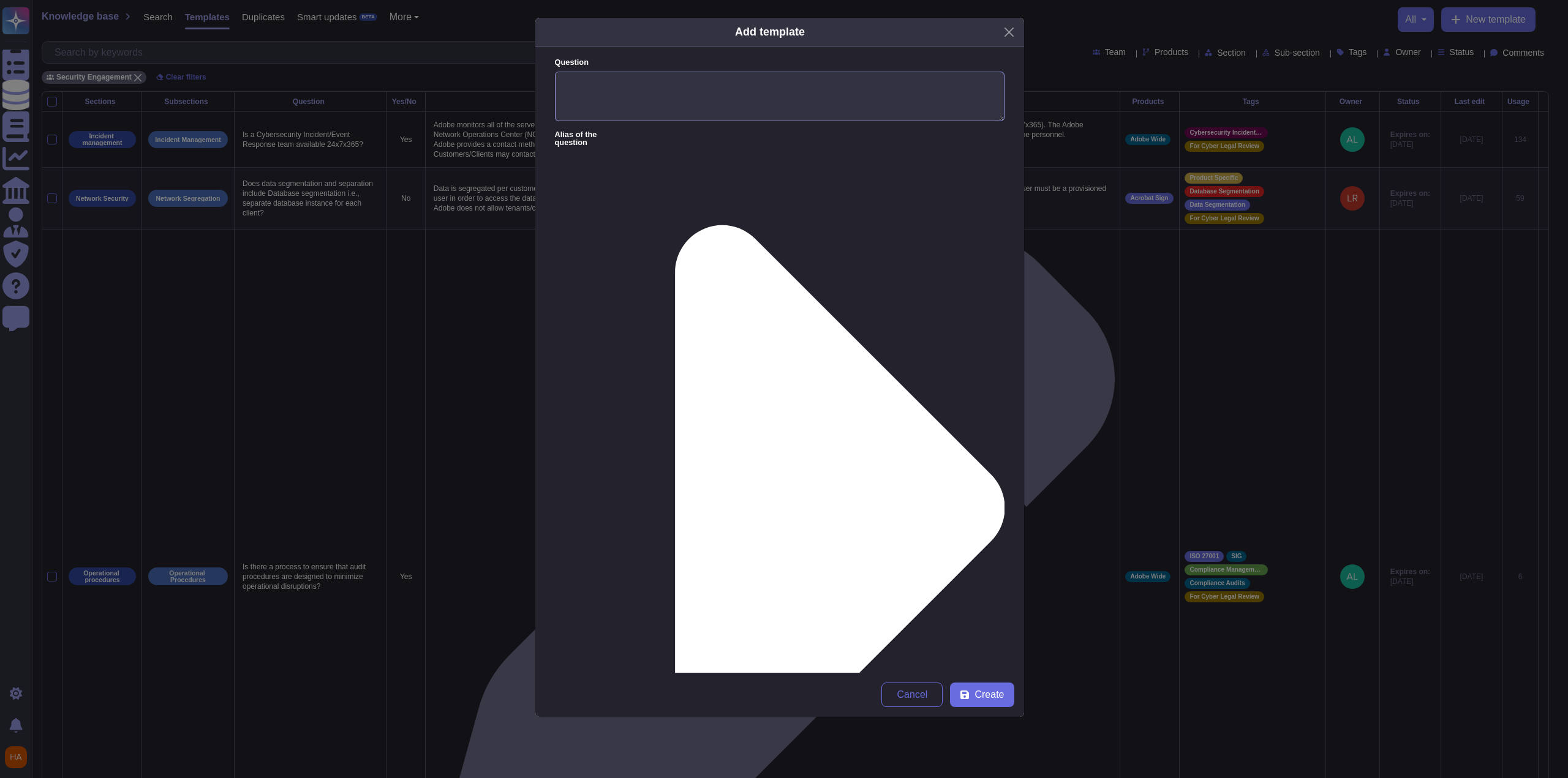
click at [781, 100] on textarea "Question" at bounding box center [780, 97] width 449 height 50
paste textarea "In the product, is group access controlled using LDAP/POSIX groups?"
type textarea "In the product, is group access controlled using LDAP/POSIX groups?"
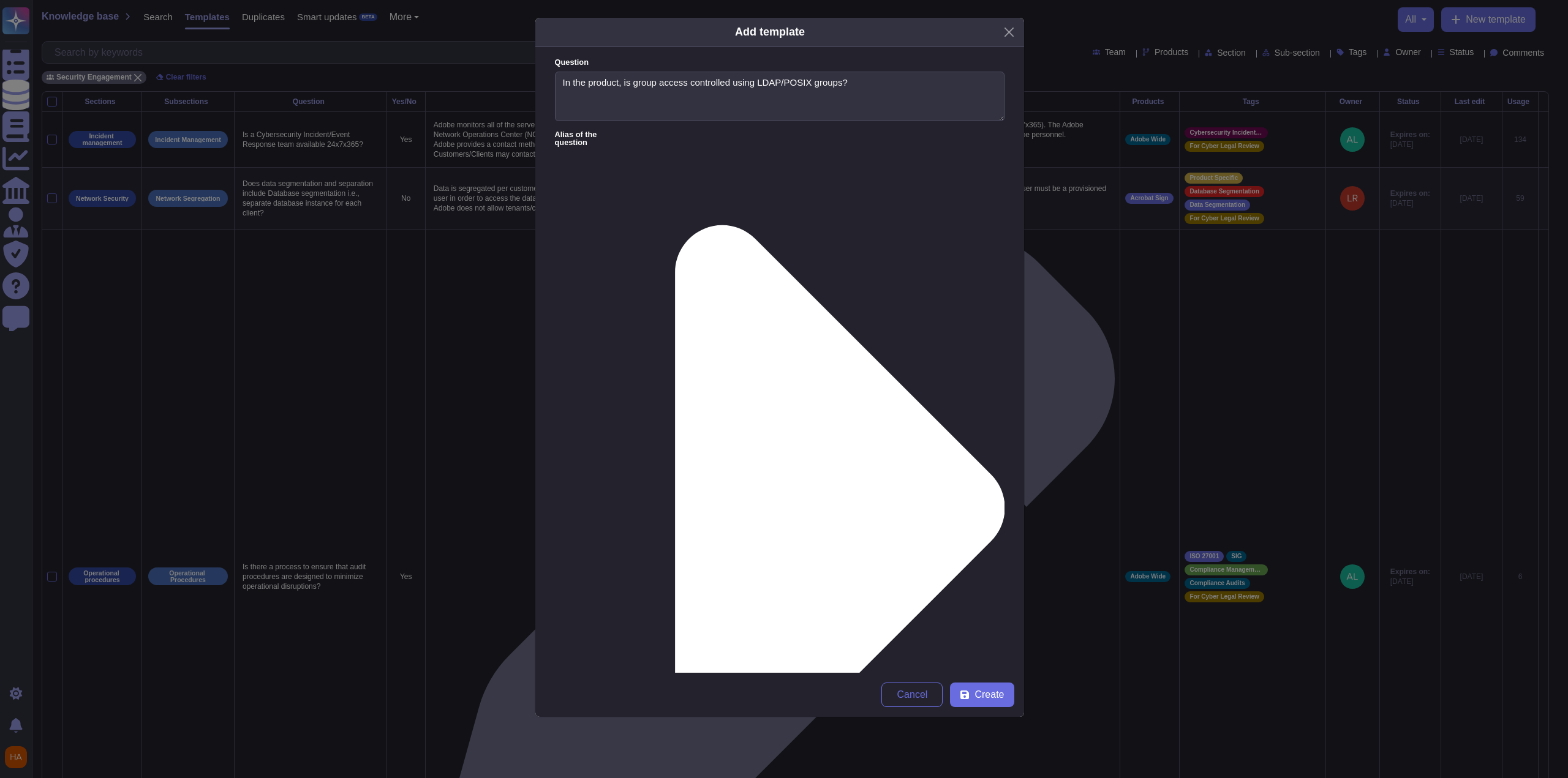
paste textarea ""No, at this time, only licensing can be managed via LDAP at the group level. D…"
type textarea "At this time, only licensing can be managed via LDAP at the group level. Due to…"
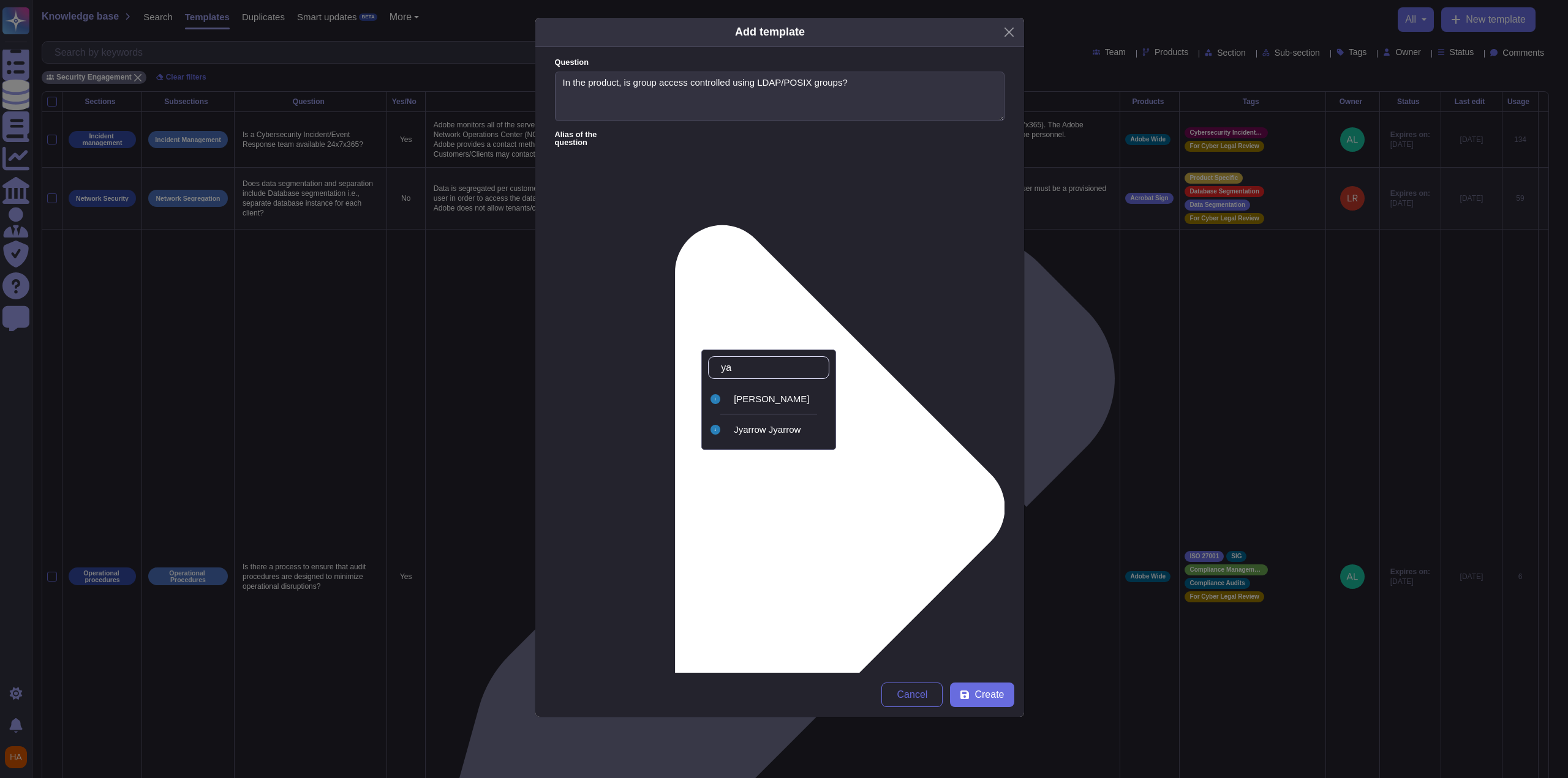
type input "[PERSON_NAME]"
click at [806, 408] on div "[PERSON_NAME]" at bounding box center [769, 399] width 121 height 28
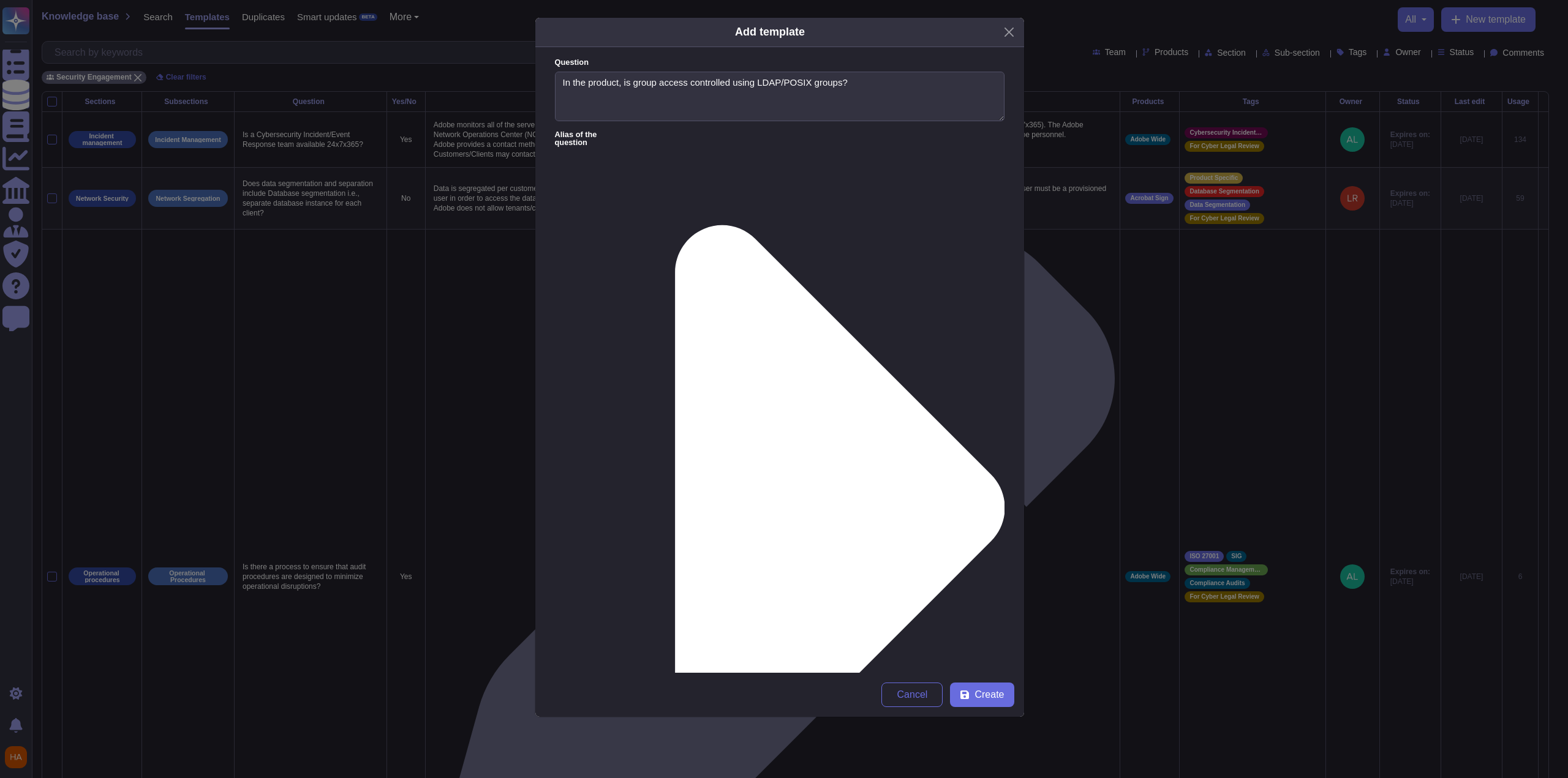
type input "fr"
click at [909, 436] on div "FrameIO" at bounding box center [925, 430] width 102 height 28
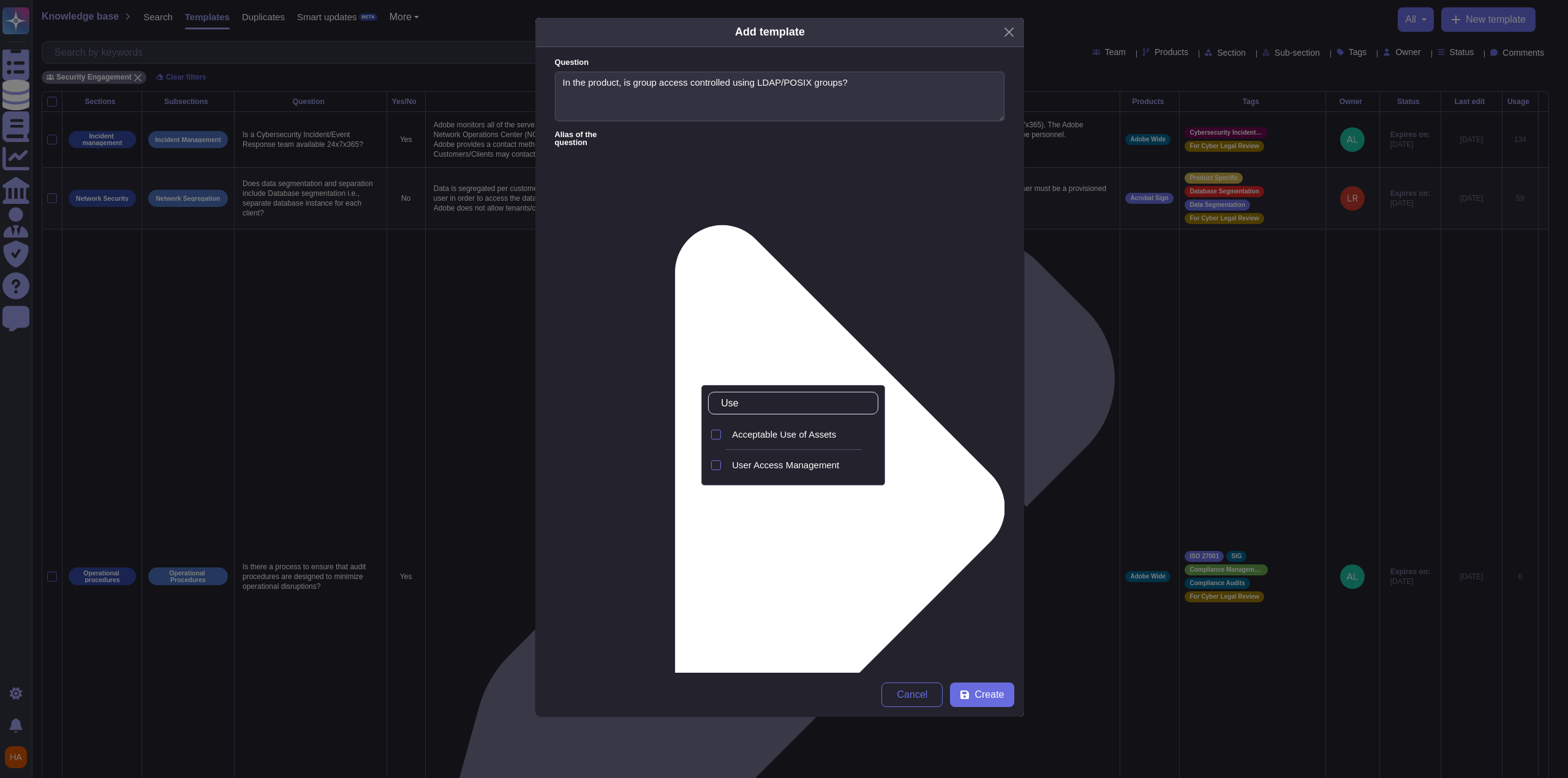
type input "User"
click at [794, 436] on span "User Access Management" at bounding box center [785, 435] width 107 height 11
click at [982, 692] on span "Create" at bounding box center [989, 695] width 29 height 10
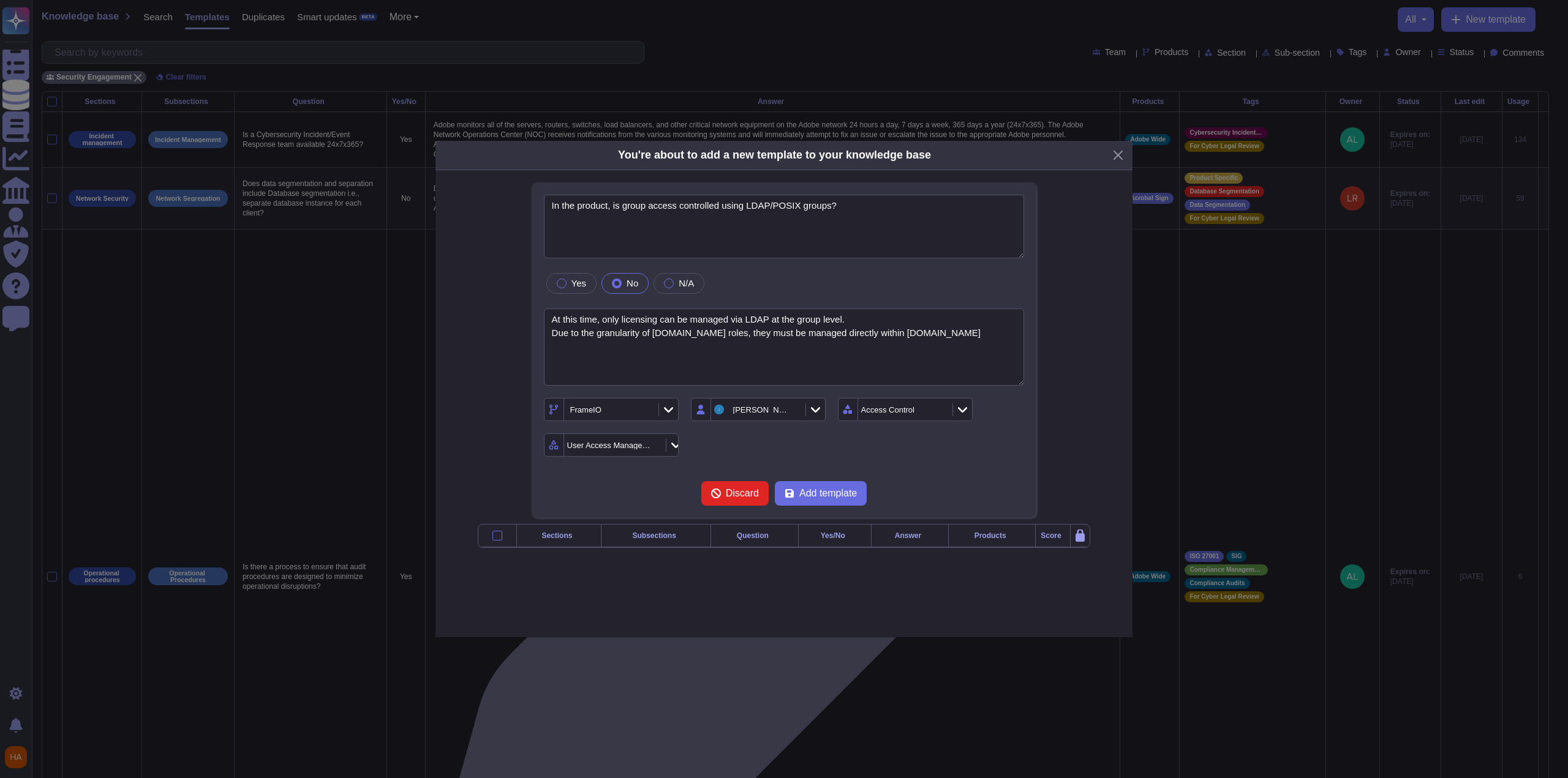
type textarea "In the product, is group access controlled using LDAP/POSIX groups?"
type textarea "At this time, only licensing can be managed via LDAP at the group level. Due to…"
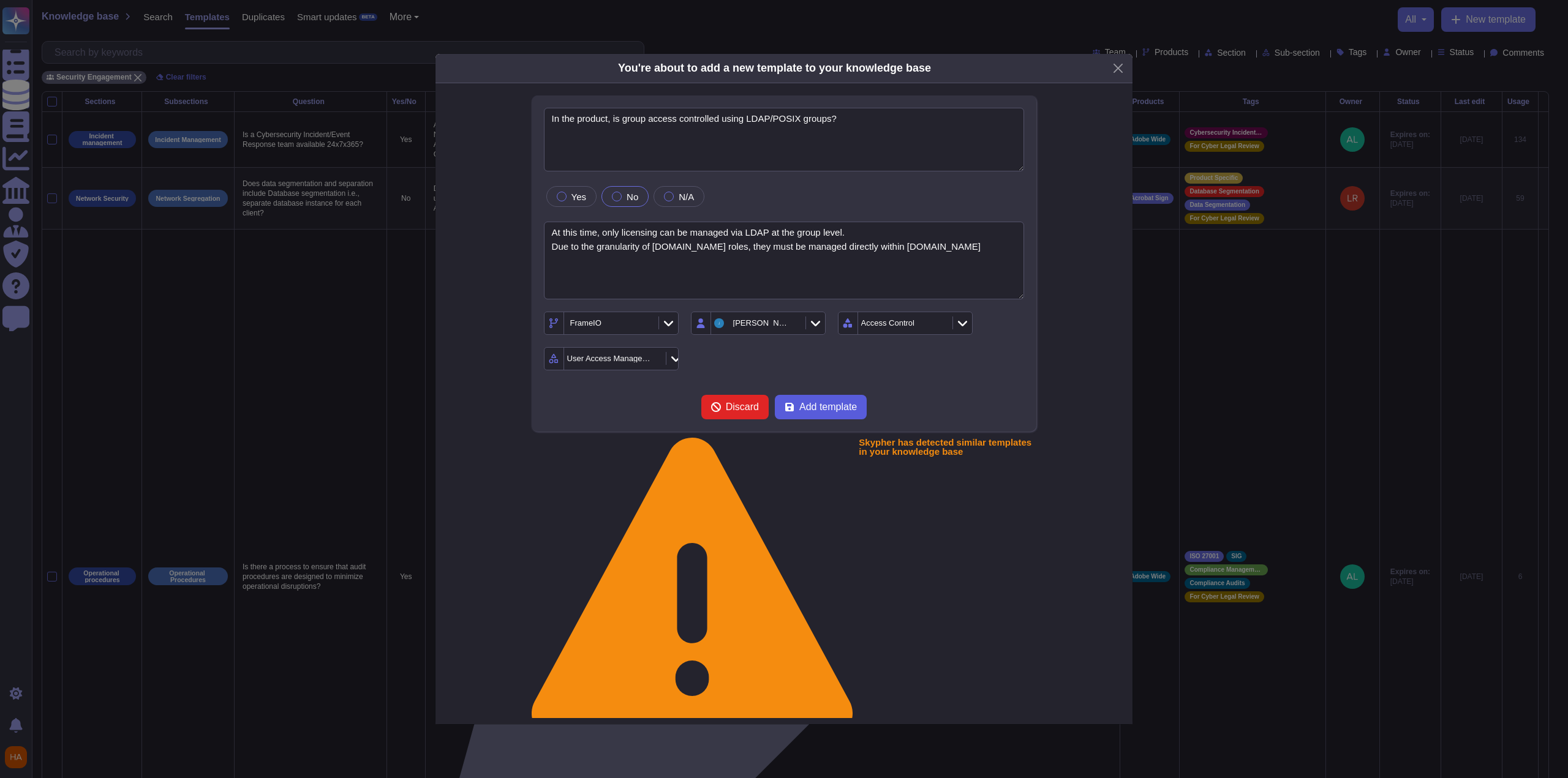
click at [830, 407] on span "Add template" at bounding box center [828, 407] width 58 height 10
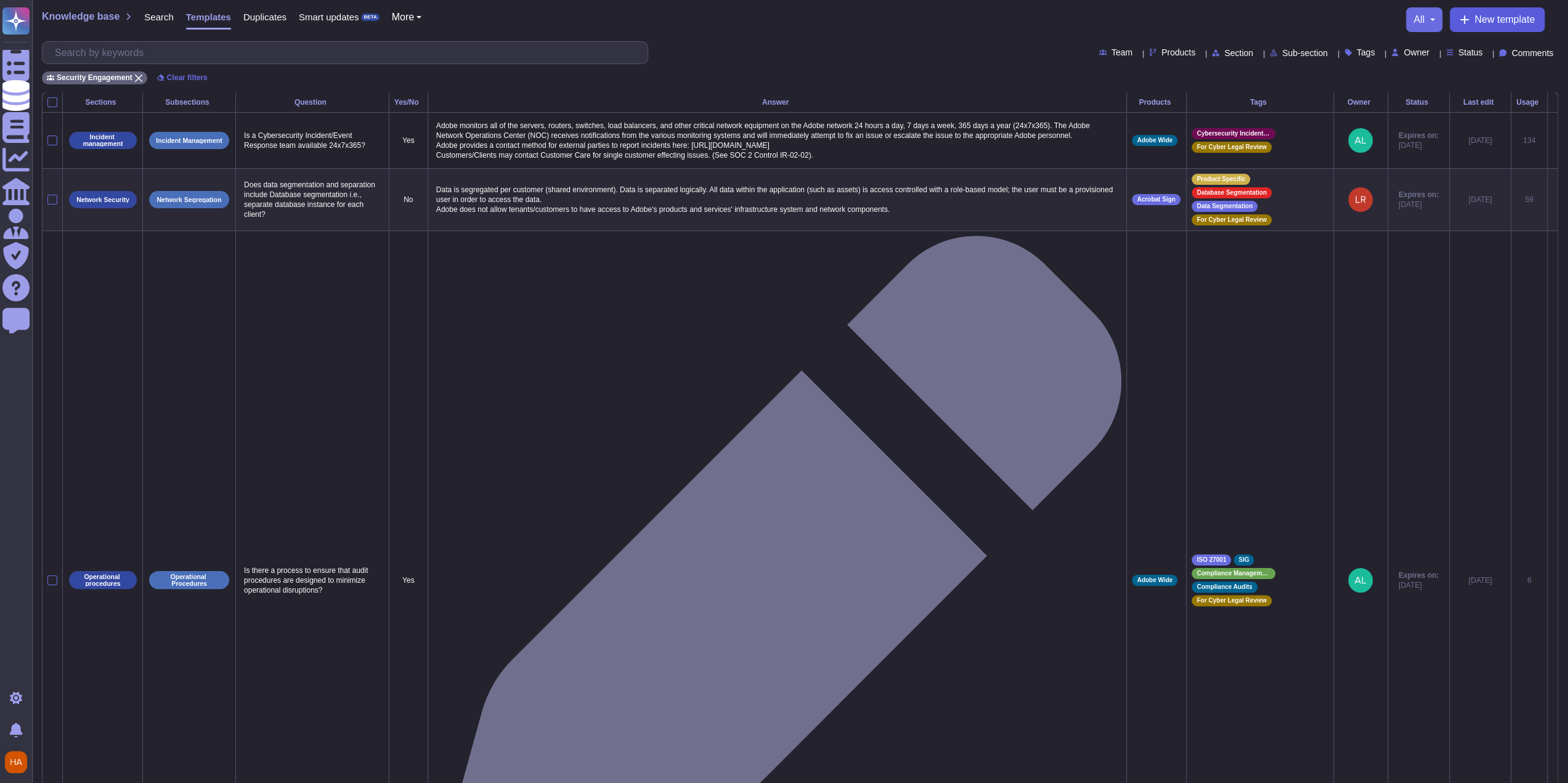
click at [1477, 18] on span "New template" at bounding box center [1504, 20] width 60 height 10
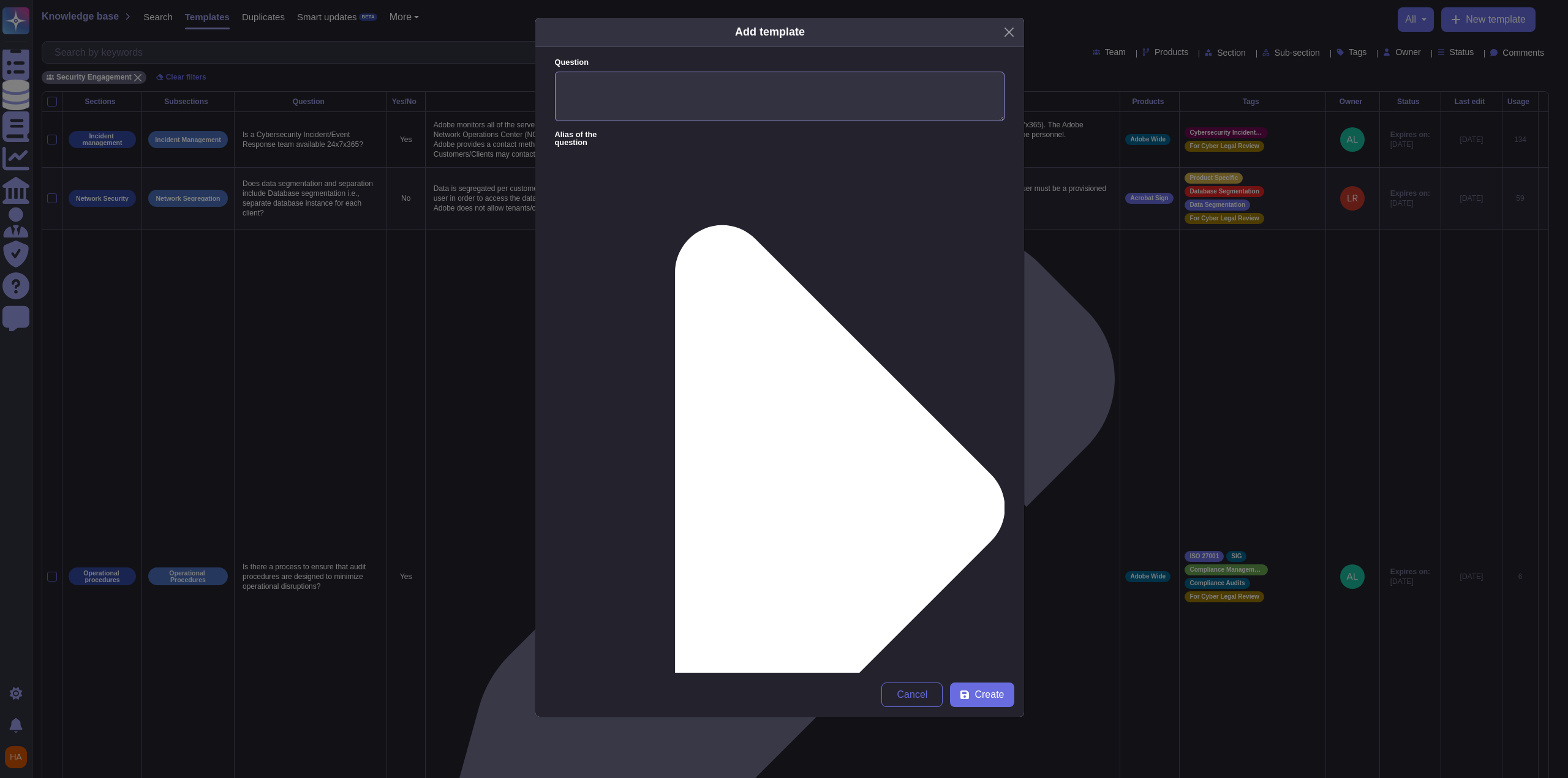
click at [830, 97] on textarea "Question" at bounding box center [780, 97] width 449 height 50
paste textarea "Do customers have the ability to revoke API keys in bulk in the event of a secu…"
type textarea "Do customers have the ability to revoke API keys in bulk in the event of a secu…"
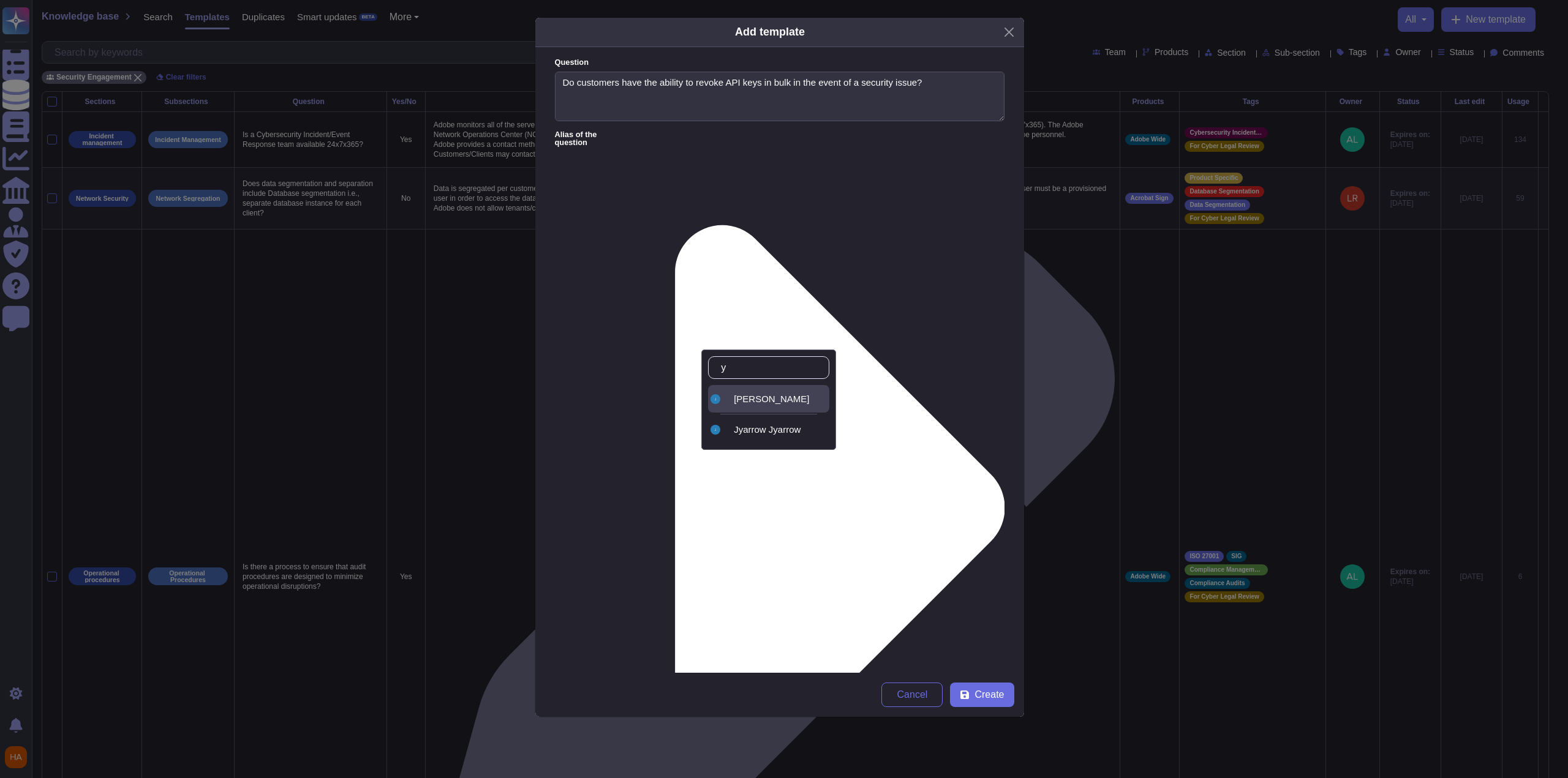
type input "ya"
click at [755, 402] on span "[PERSON_NAME]" at bounding box center [771, 399] width 75 height 11
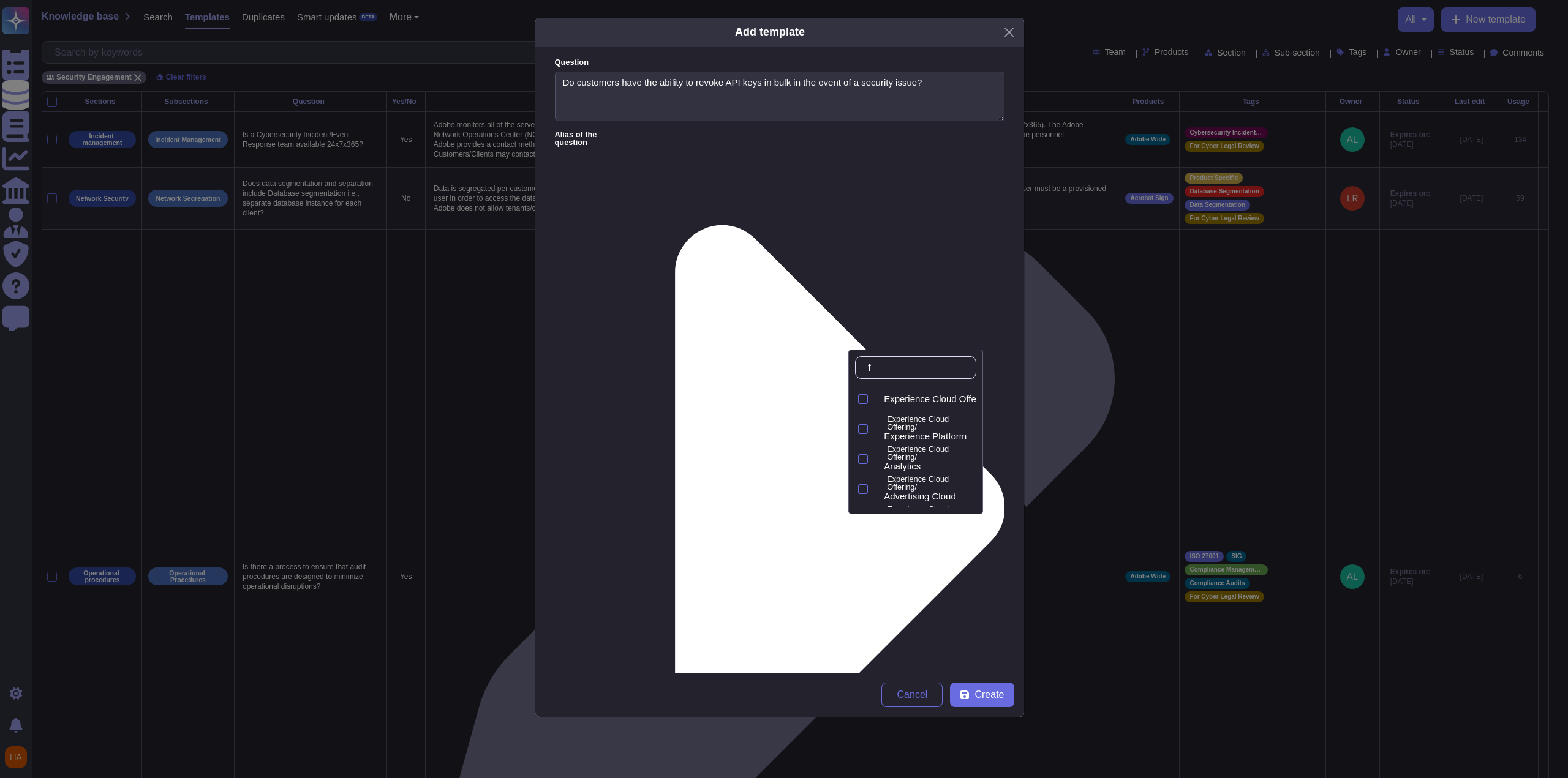
type input "fr"
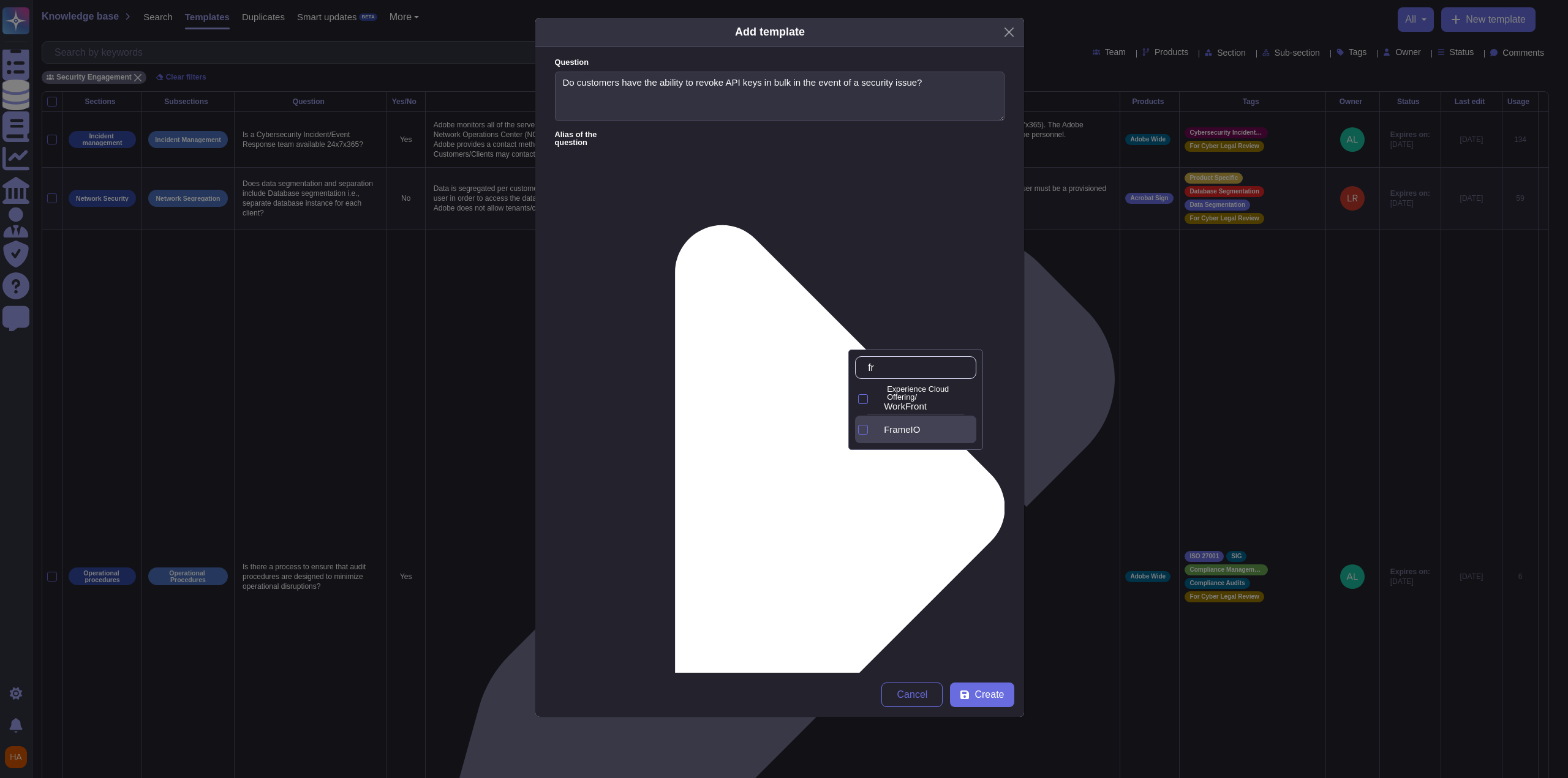
click at [892, 433] on div "FrameIO" at bounding box center [928, 430] width 97 height 11
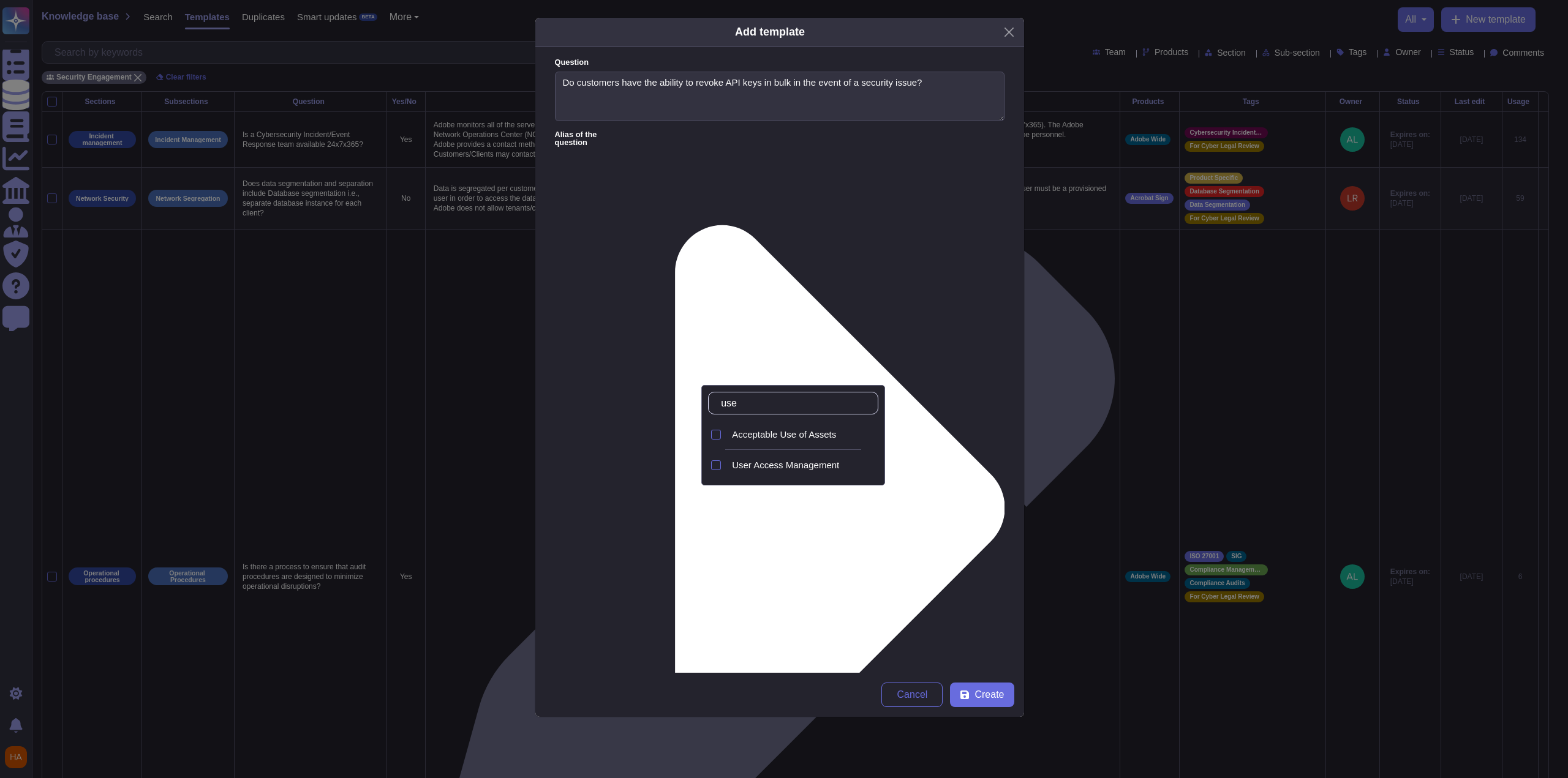
type input "user"
click at [797, 437] on span "User Access Management" at bounding box center [785, 435] width 107 height 11
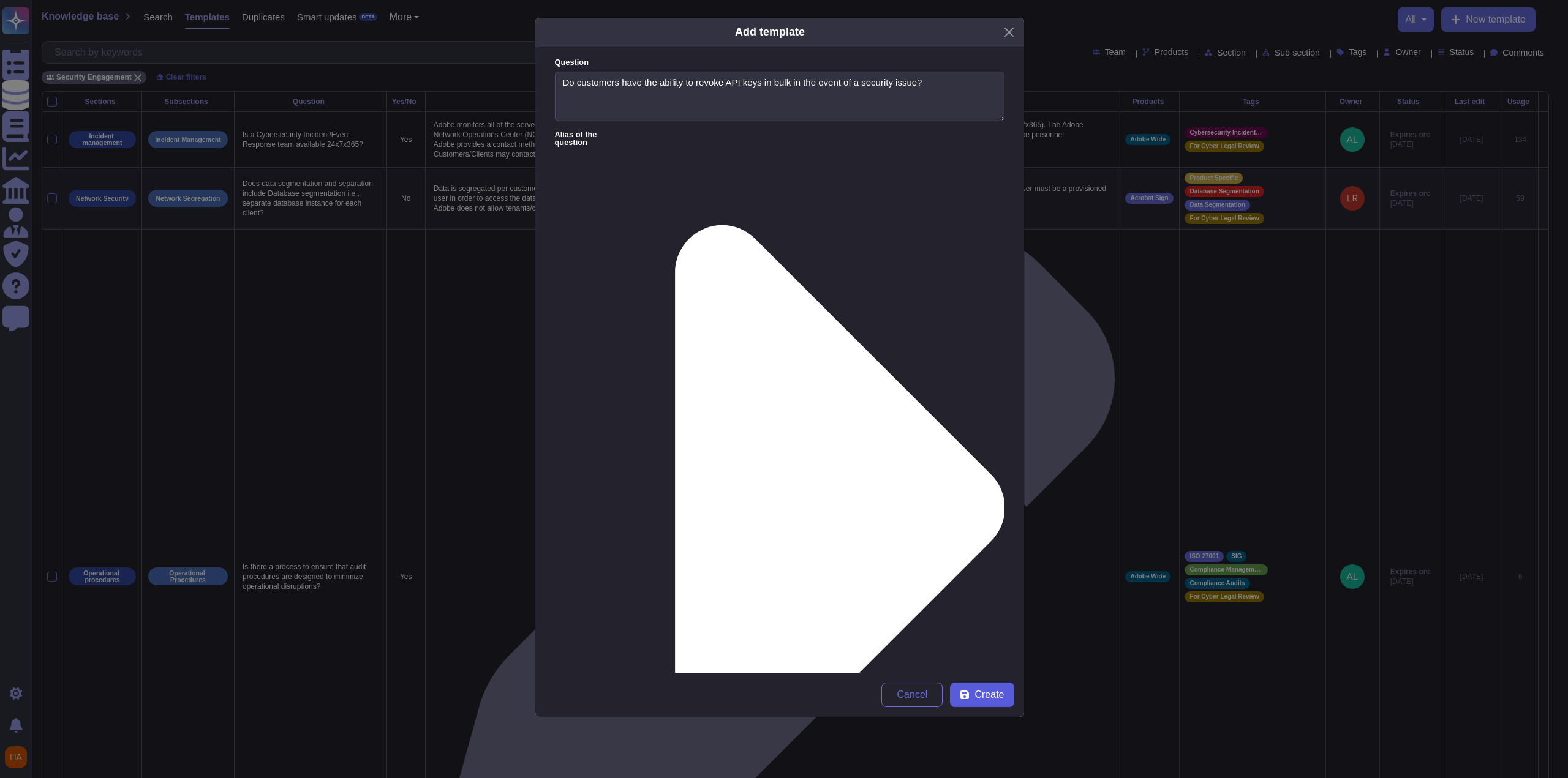
click at [1002, 696] on span "Create" at bounding box center [989, 695] width 29 height 10
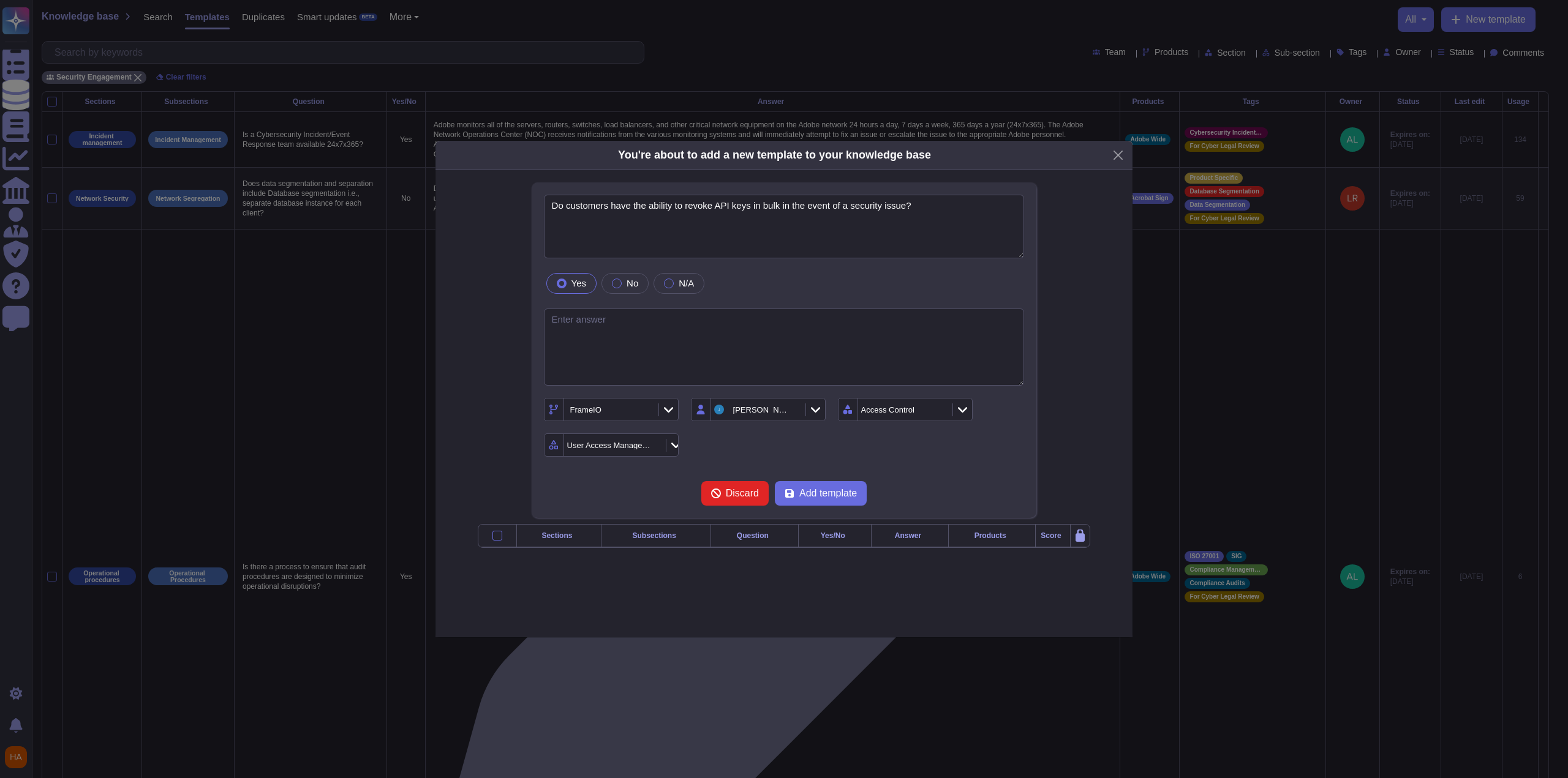
type textarea "Do customers have the ability to revoke API keys in bulk in the event of a secu…"
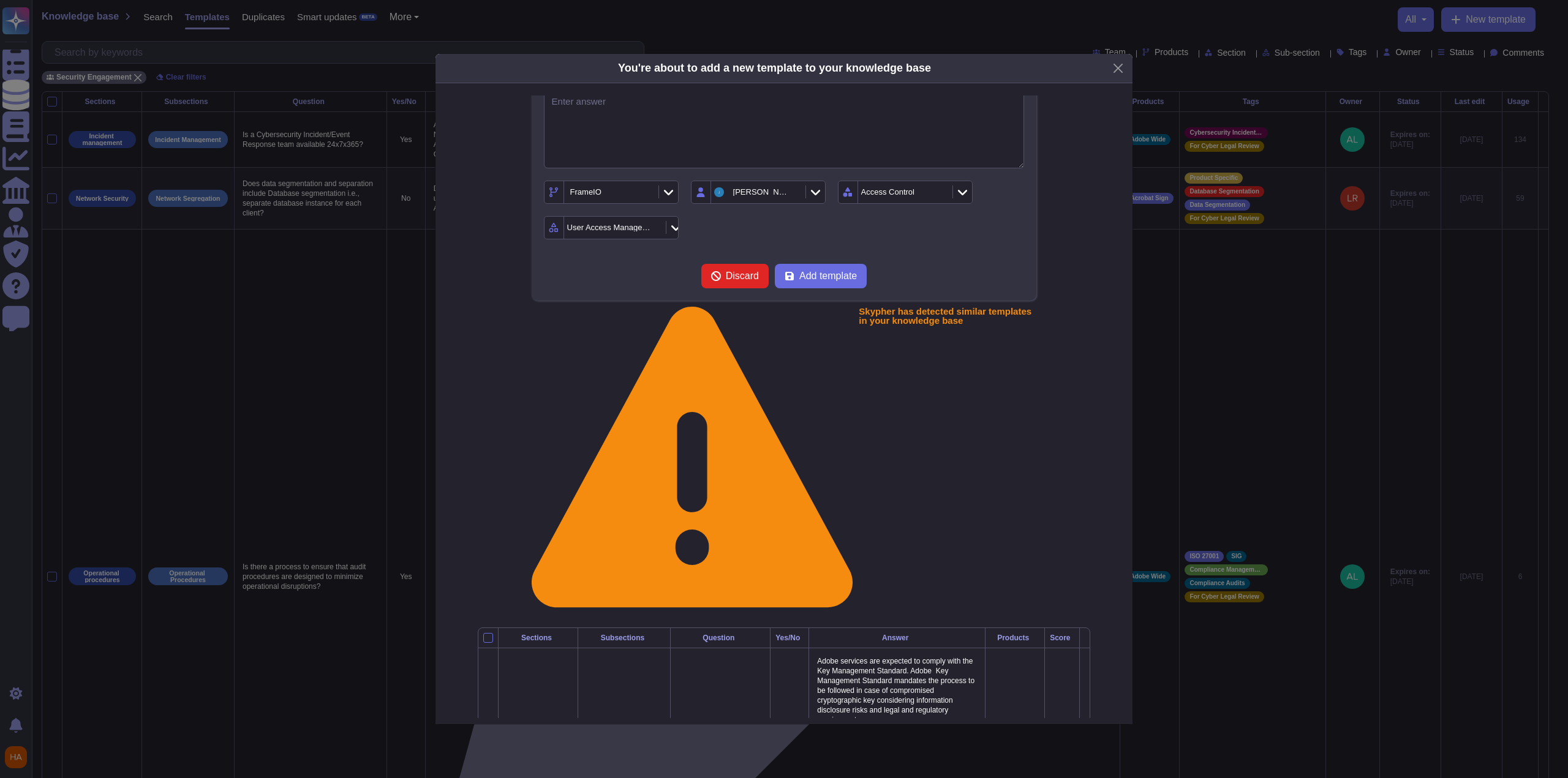
scroll to position [131, 0]
click at [829, 279] on span "Add template" at bounding box center [828, 275] width 58 height 10
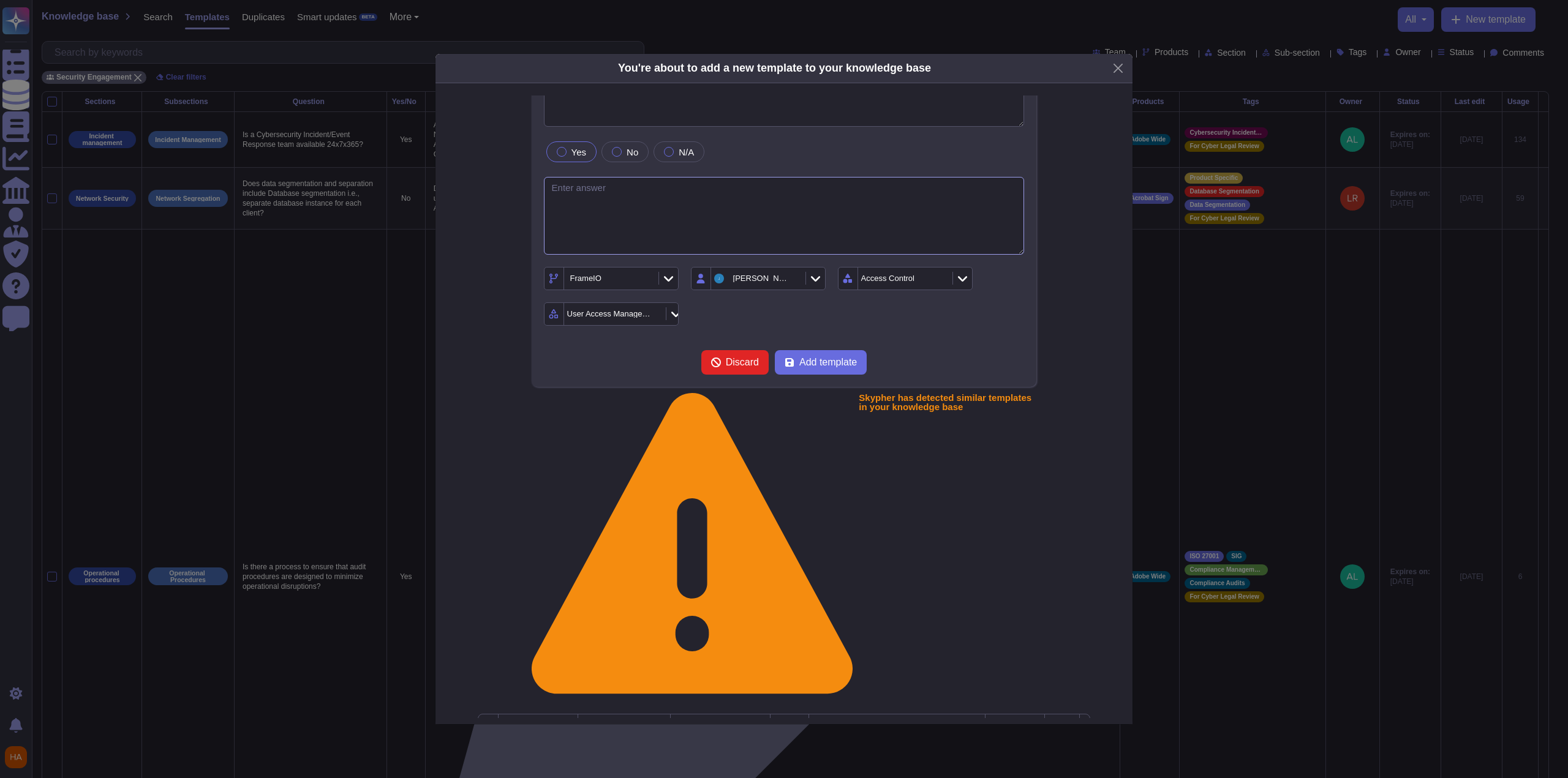
scroll to position [3, 0]
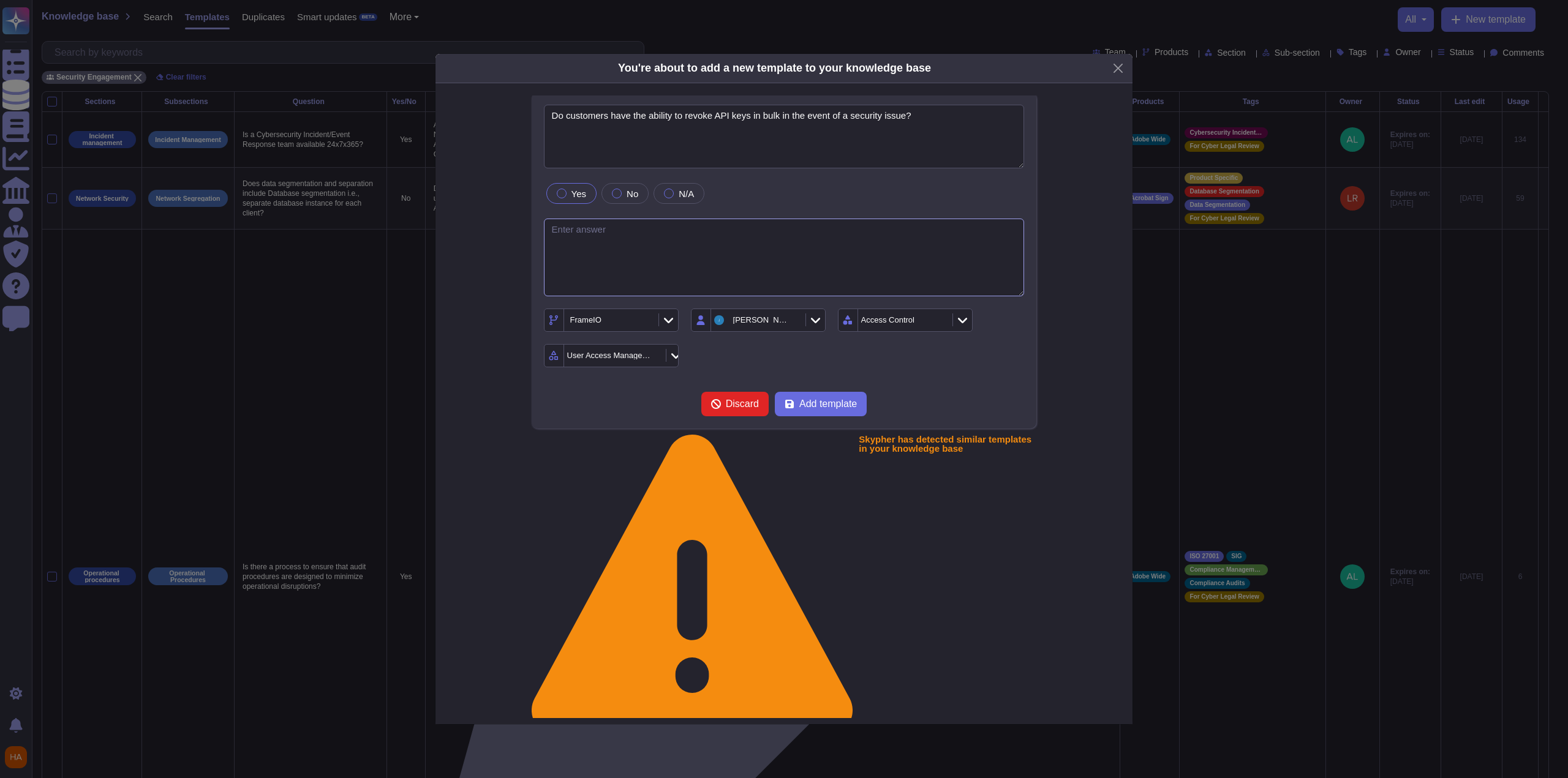
click at [898, 252] on textarea at bounding box center [784, 257] width 481 height 78
click at [837, 399] on span "Add template" at bounding box center [828, 404] width 58 height 10
click at [916, 373] on form "Do customers have the ability to revoke API keys in bulk in the event of a secu…" at bounding box center [784, 261] width 481 height 311
click at [942, 237] on textarea at bounding box center [784, 257] width 481 height 78
type textarea "y"
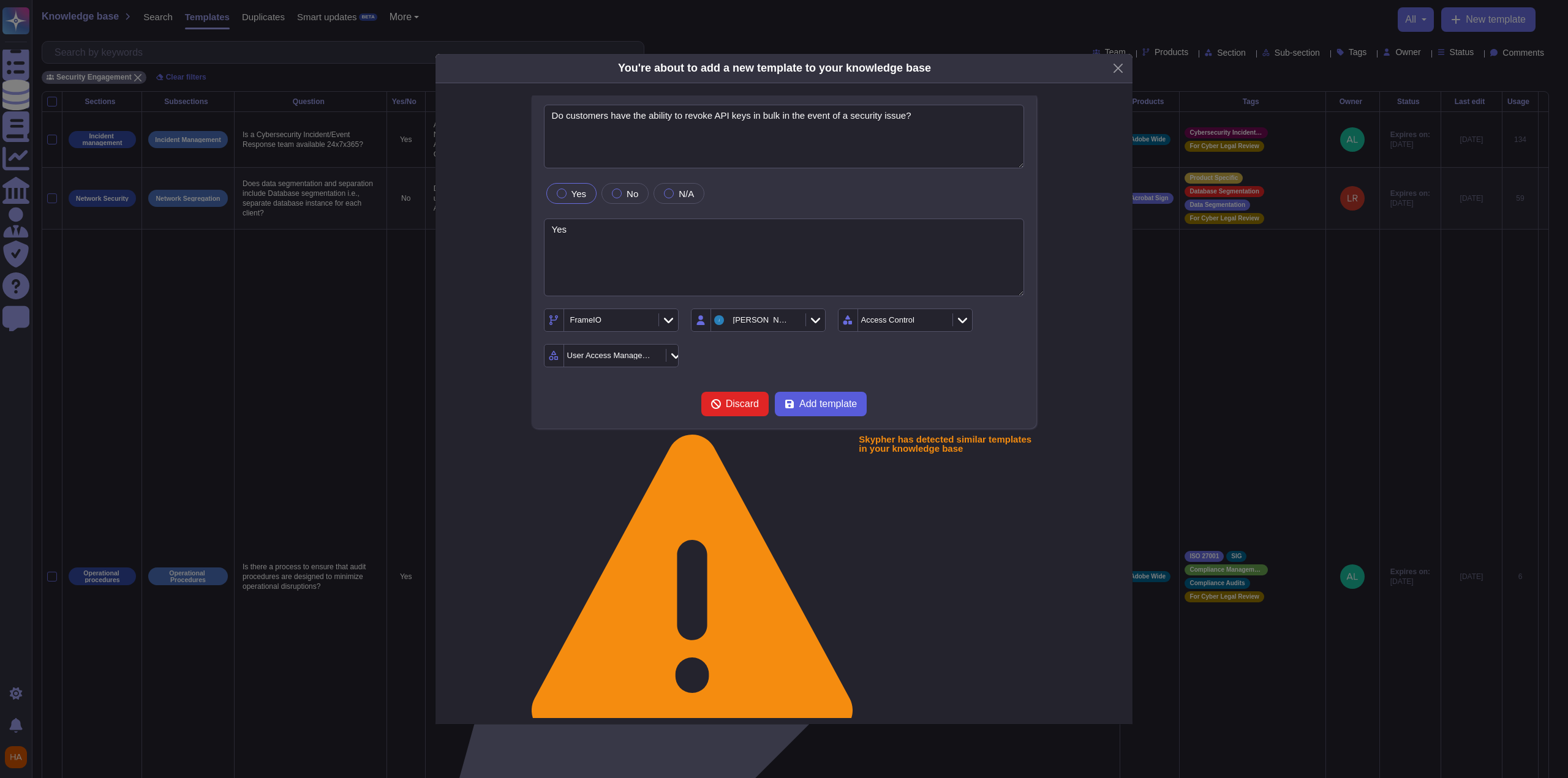
type textarea "Yes"
click at [854, 407] on button "Add template" at bounding box center [821, 404] width 92 height 24
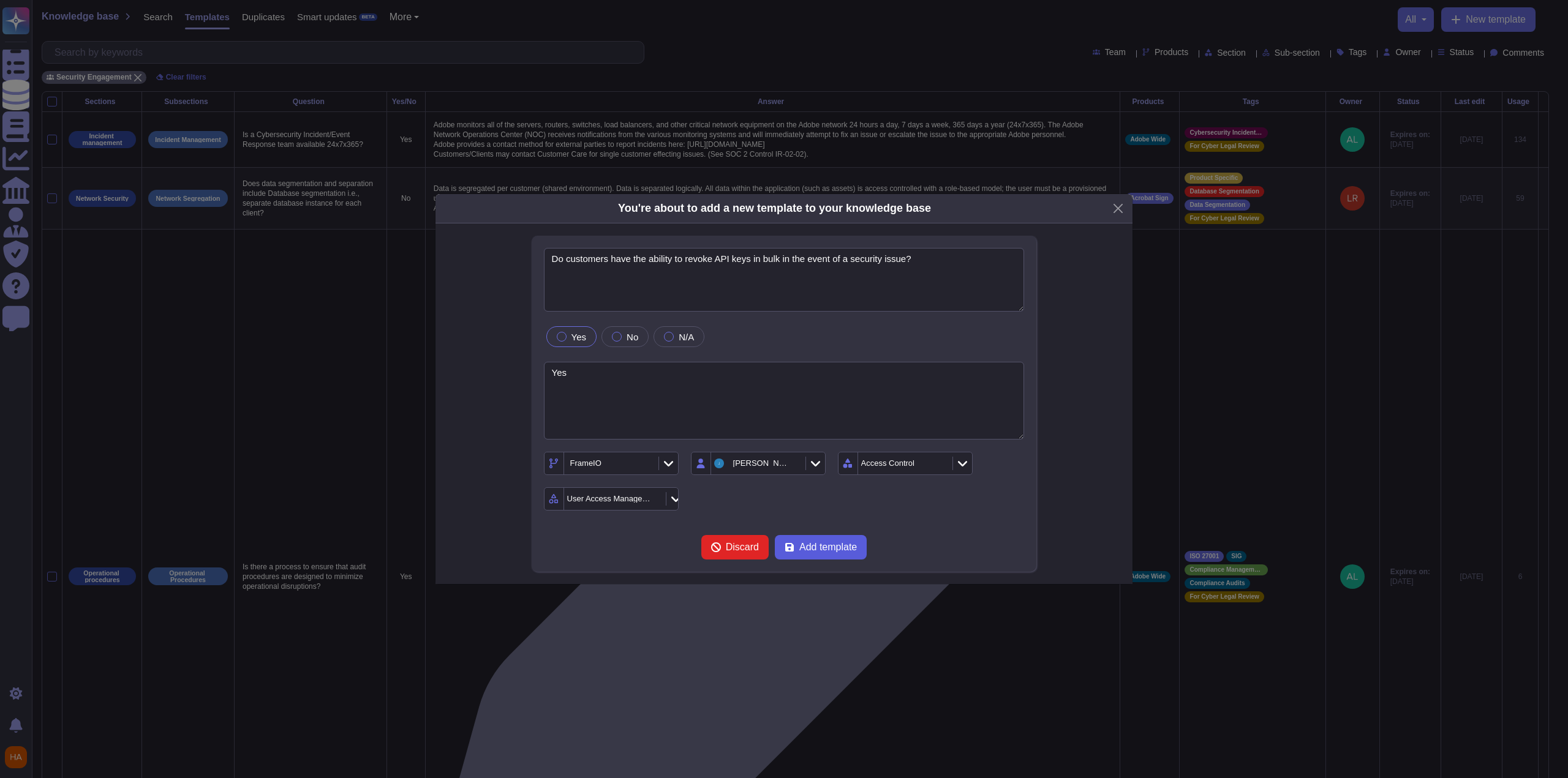
scroll to position [0, 0]
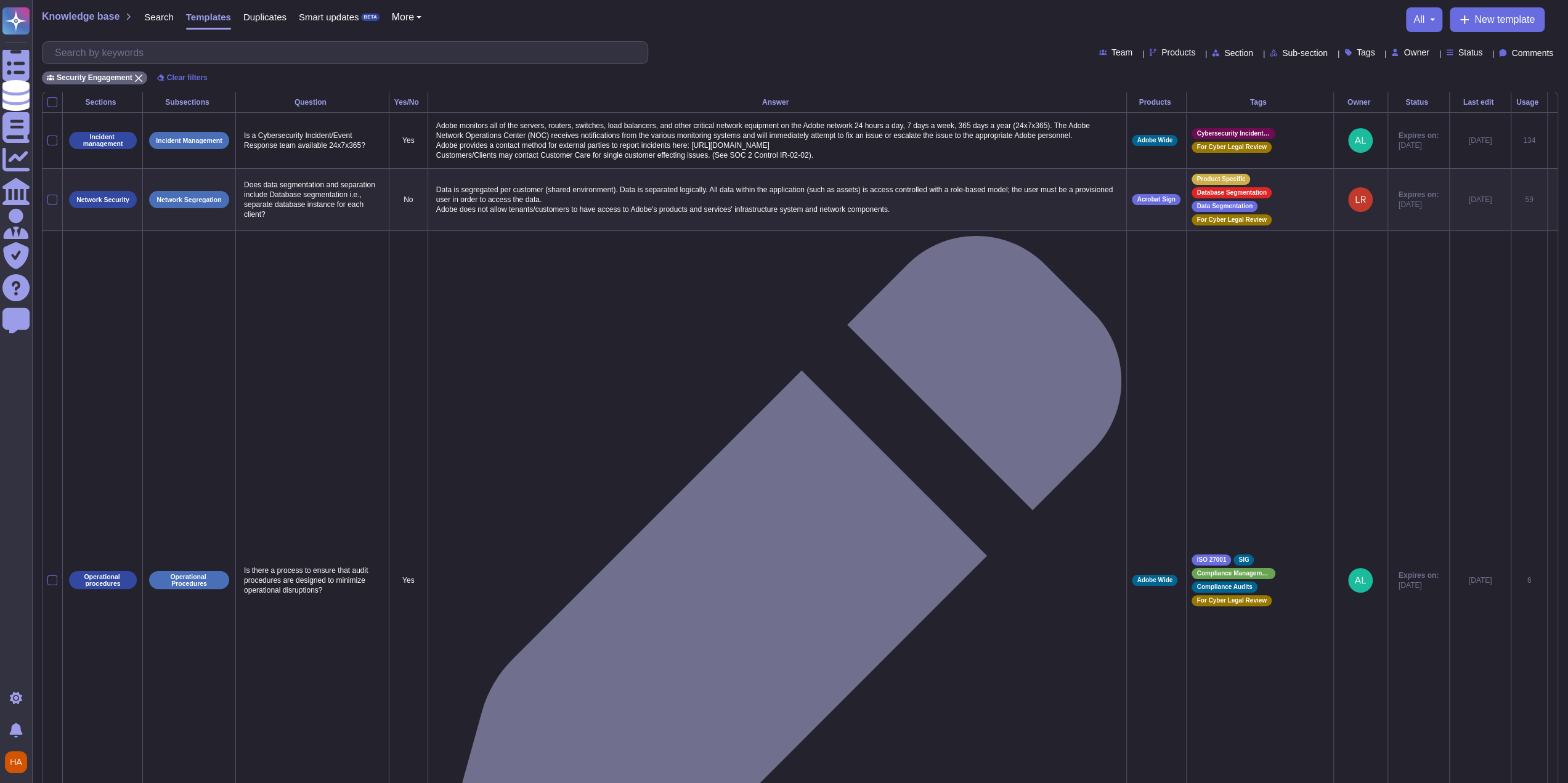
click at [1350, 27] on div "Knowledge base Search Templates Duplicates Smart updates BETA More all New temp…" at bounding box center [800, 20] width 1516 height 24
click at [1499, 19] on span "New template" at bounding box center [1504, 20] width 60 height 10
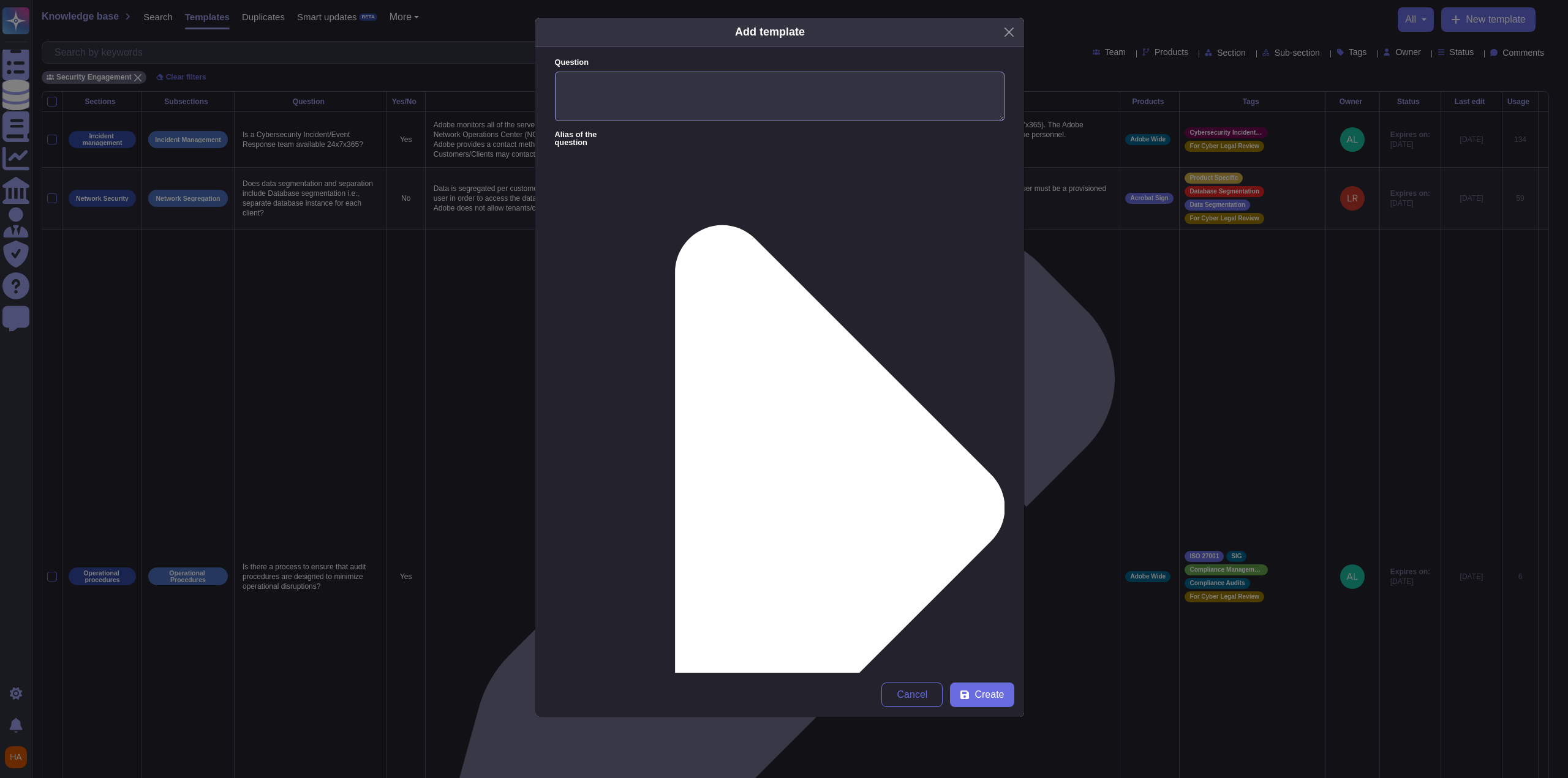
click at [746, 119] on textarea "Question" at bounding box center [780, 97] width 449 height 50
click at [749, 106] on textarea "Question" at bounding box center [780, 97] width 449 height 50
paste textarea "Will you be able to provide a certification of deletion if requested?"
type textarea "Will you be able to provide a certification of deletion if requested?"
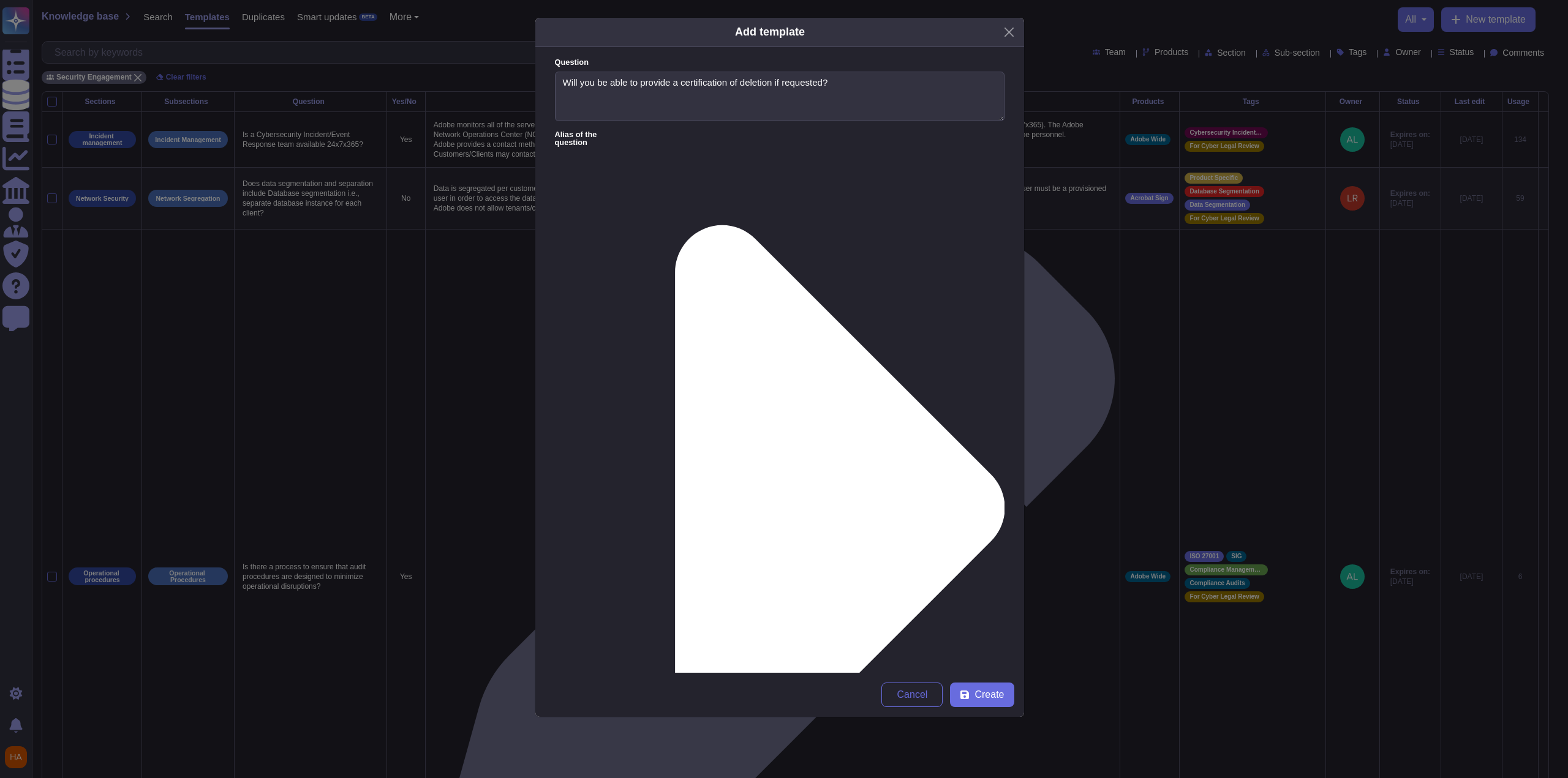
paste textarea "We have a eWaste Disposal Standard and Secure Data Deletion Standard. We do not…"
drag, startPoint x: 901, startPoint y: 170, endPoint x: 877, endPoint y: 168, distance: 24.1
type textarea "Adobe has an eWaste Disposal Standard and Secure Data Deletion Standard. Adobe …"
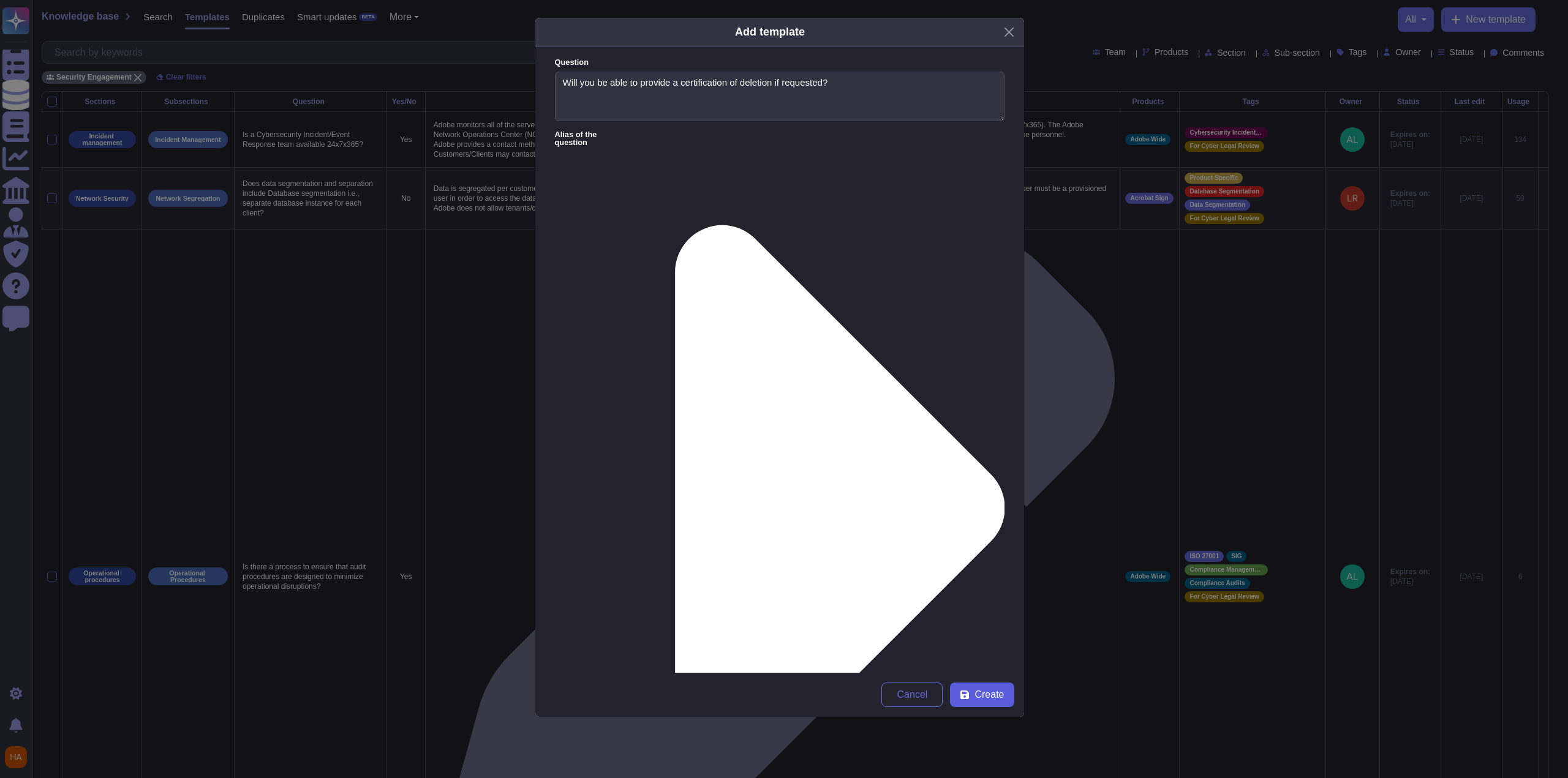
click at [982, 693] on span "Create" at bounding box center [989, 695] width 29 height 10
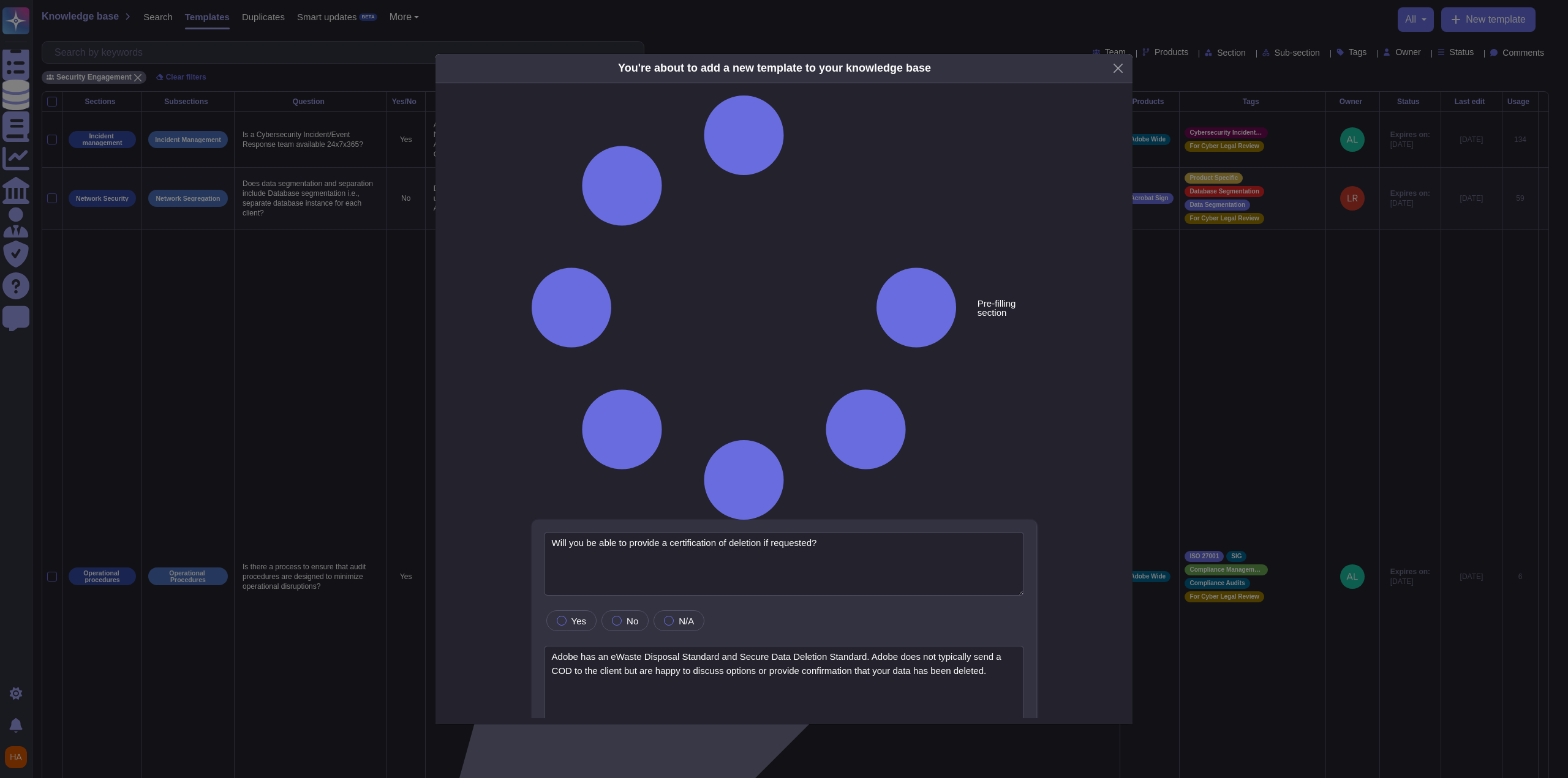
type textarea "Will you be able to provide a certification of deletion if requested?"
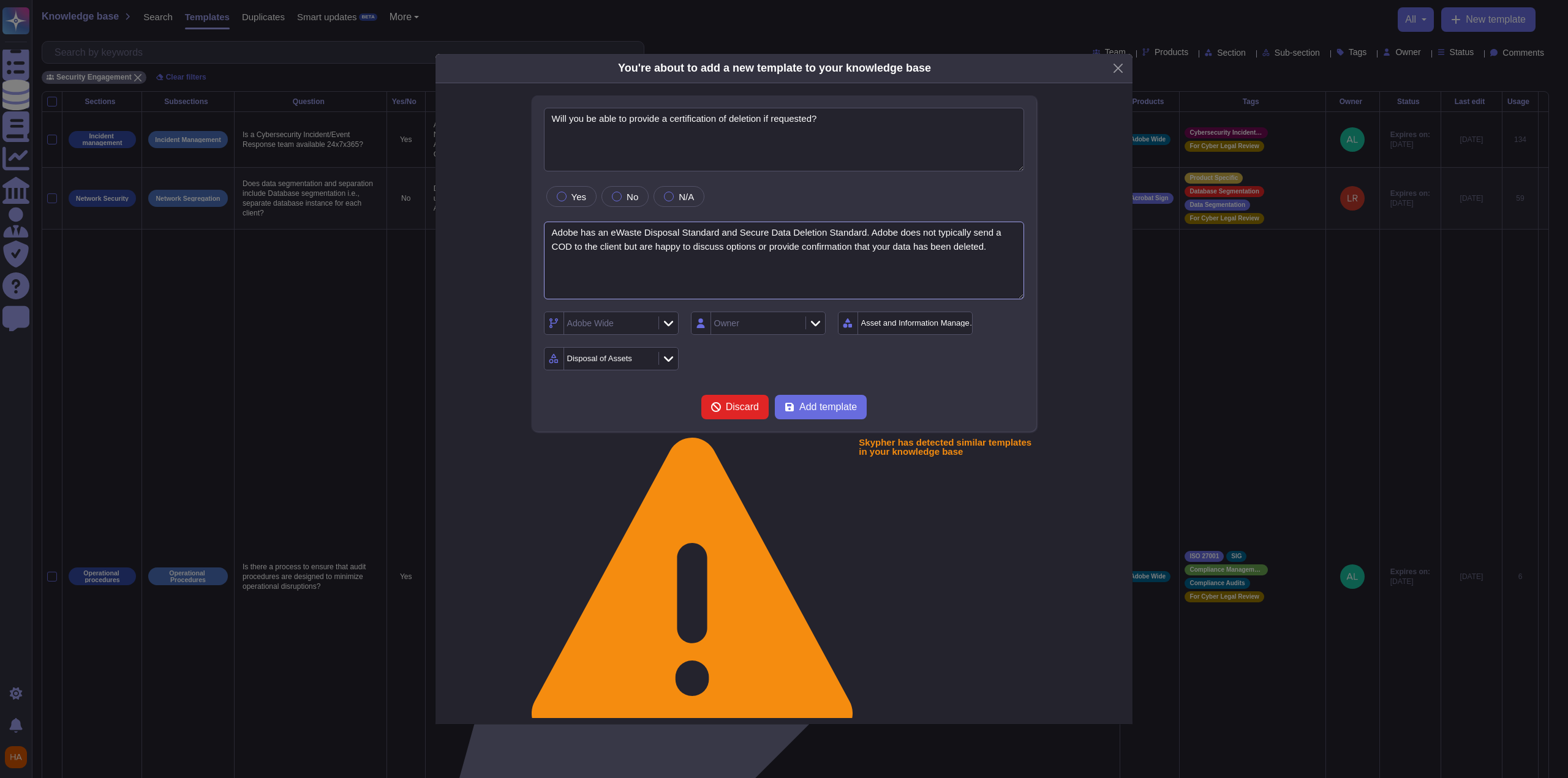
drag, startPoint x: 638, startPoint y: 266, endPoint x: 689, endPoint y: 268, distance: 51.0
click at [689, 268] on textarea "Adobe has an eWaste Disposal Standard and Secure Data Deletion Standard. Adobe …" at bounding box center [784, 261] width 481 height 78
type textarea "Adobe has an eWaste Disposal Standard and Secure Data Deletion Standard. Adobe …"
click at [785, 334] on div "Owner" at bounding box center [756, 323] width 91 height 22
type input "ya"
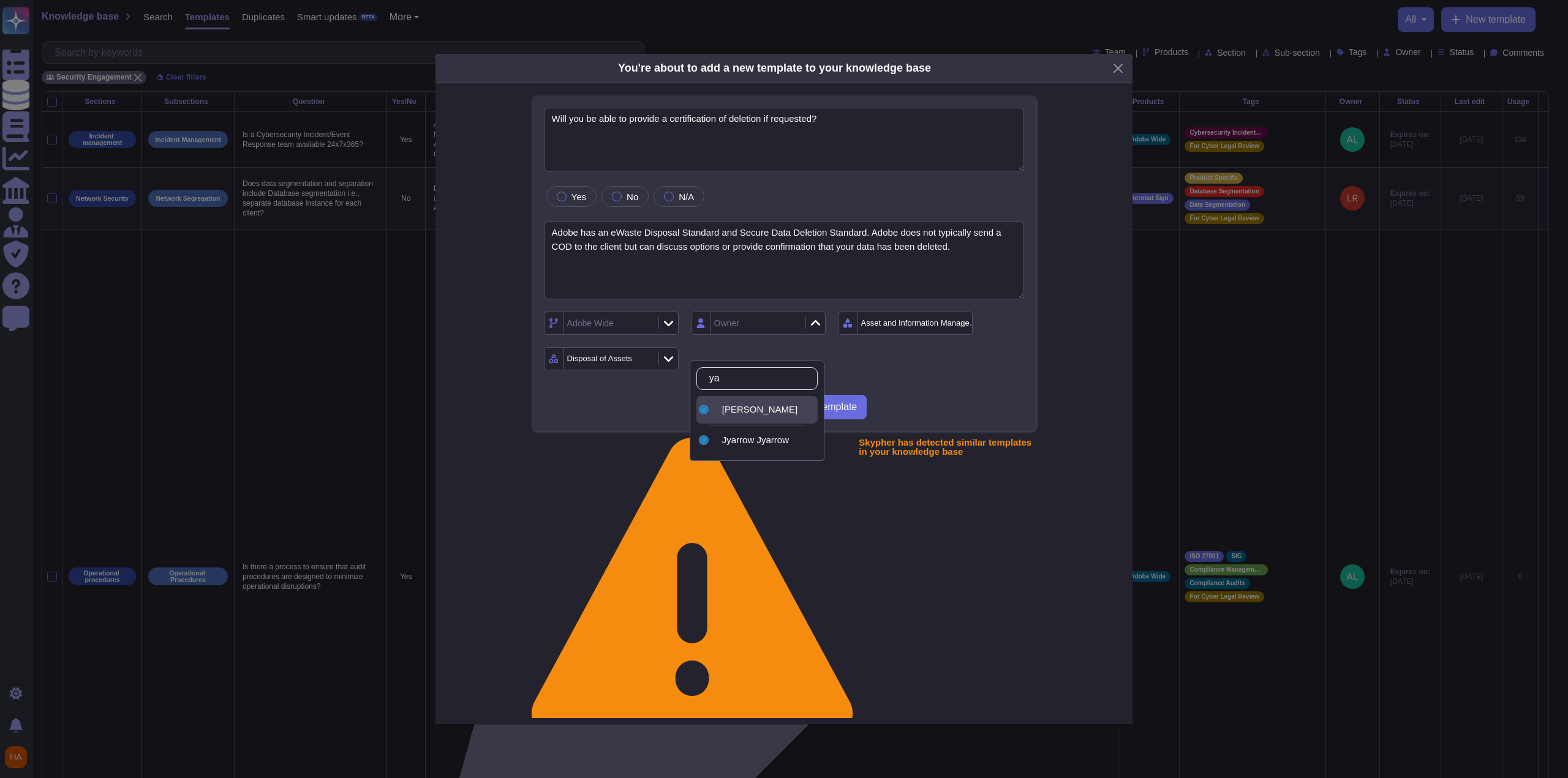
click at [776, 404] on div "[PERSON_NAME]" at bounding box center [767, 410] width 90 height 11
click at [651, 334] on div "Adobe Wide" at bounding box center [609, 323] width 91 height 22
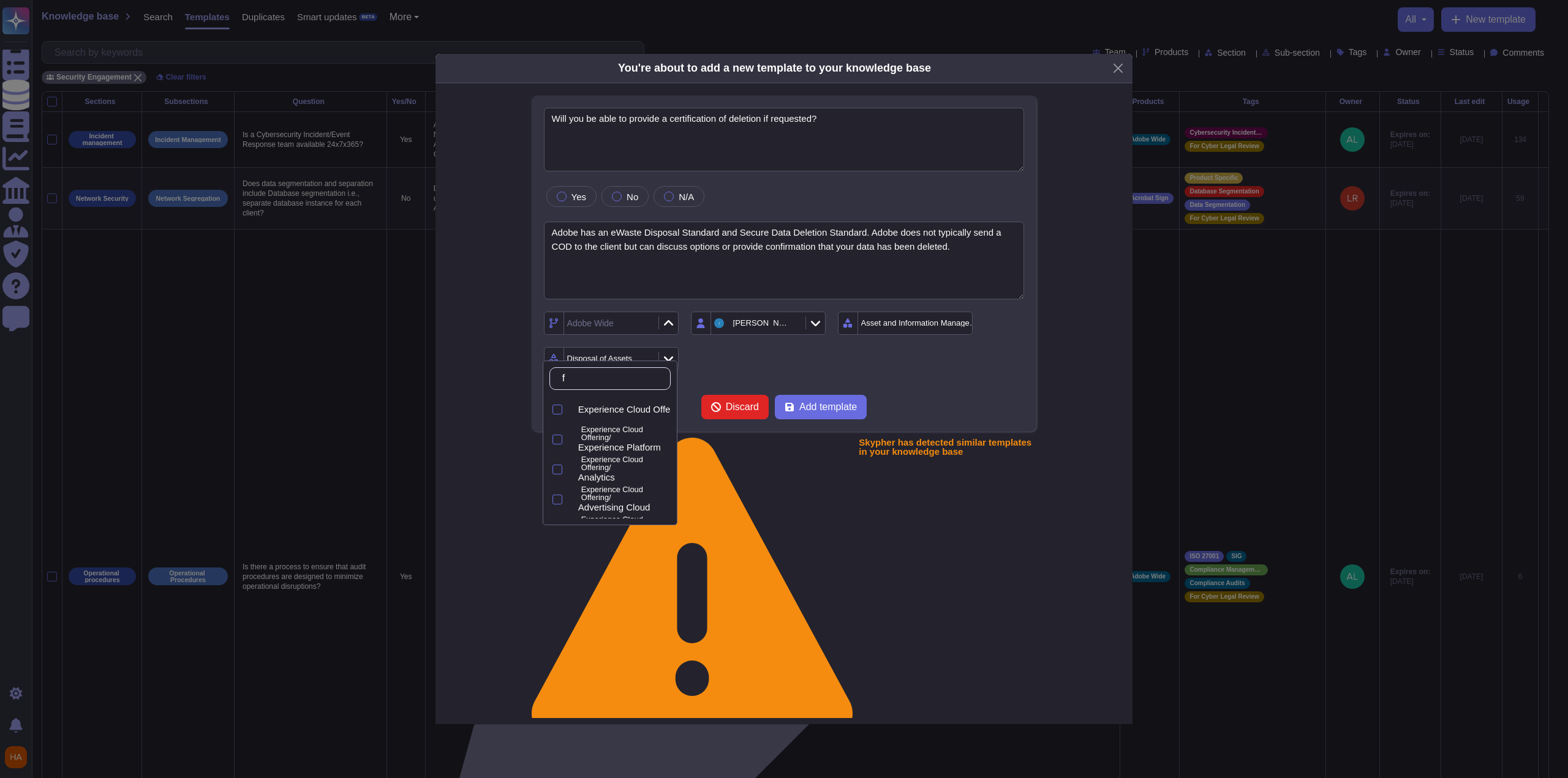
type input "fr"
click at [614, 438] on span "FrameIO" at bounding box center [596, 440] width 36 height 11
click at [816, 419] on button "Add template" at bounding box center [821, 407] width 92 height 24
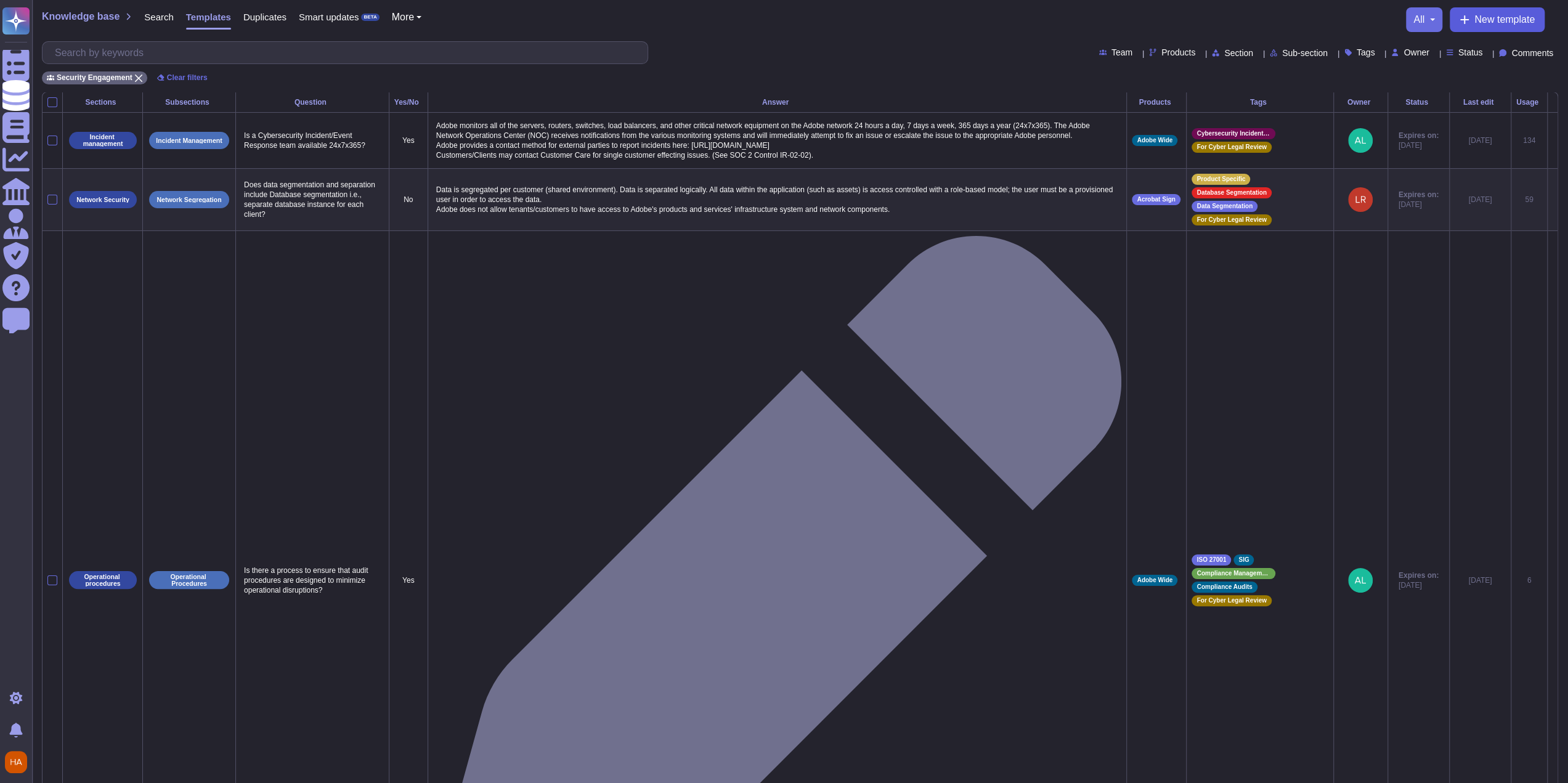
click at [1475, 22] on span "New template" at bounding box center [1504, 20] width 60 height 10
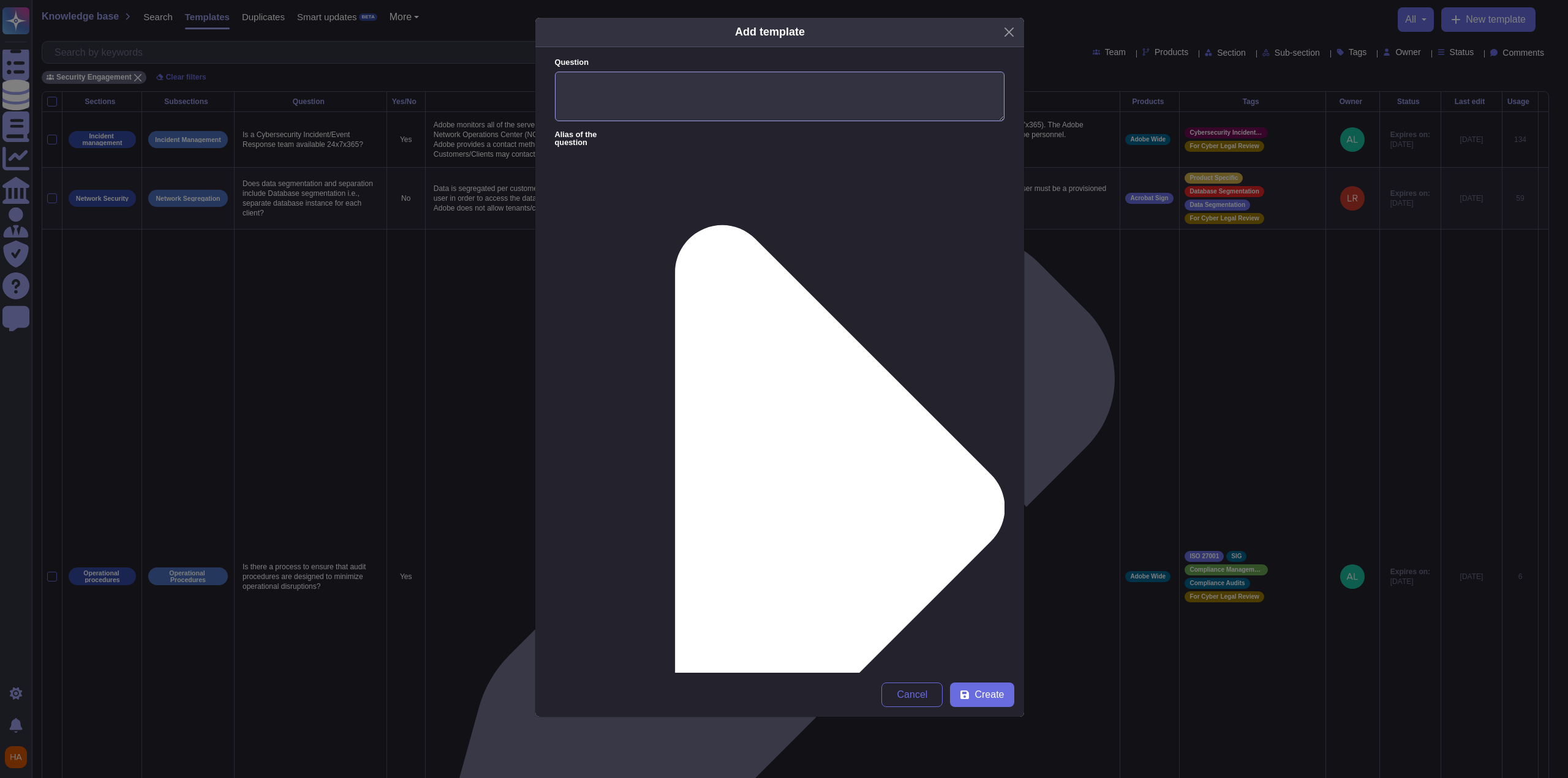
click at [766, 104] on textarea "Question" at bounding box center [780, 97] width 449 height 50
paste textarea "Please describe your data archiving procedures."
type textarea "Please describe your data archiving procedures."
paste textarea ""Within V3, customers have the ability to send finished projects to Archival St…"
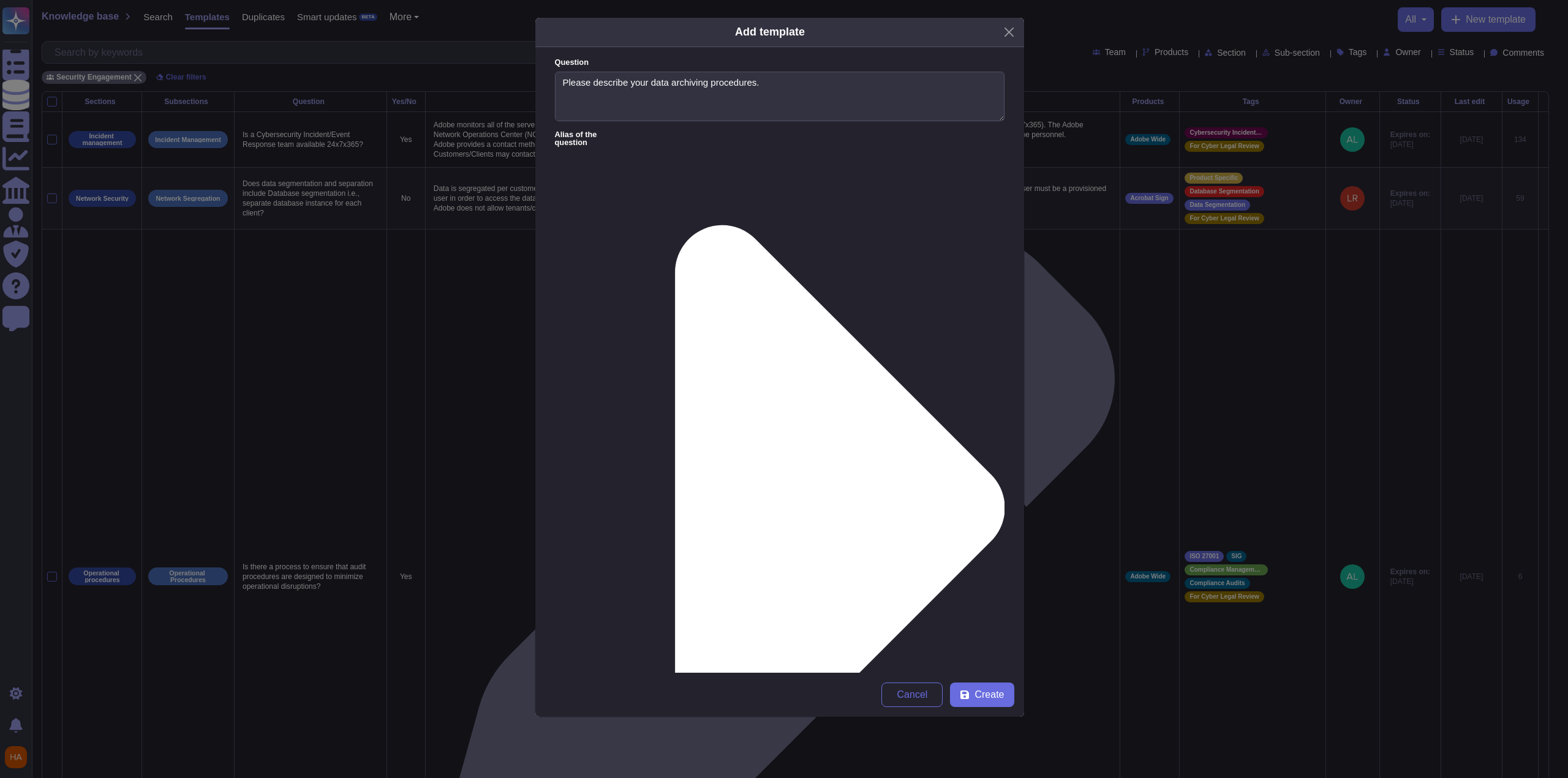
scroll to position [96, 0]
type textarea "Within V3, customers have the ability to send finished projects to Archival Sto…"
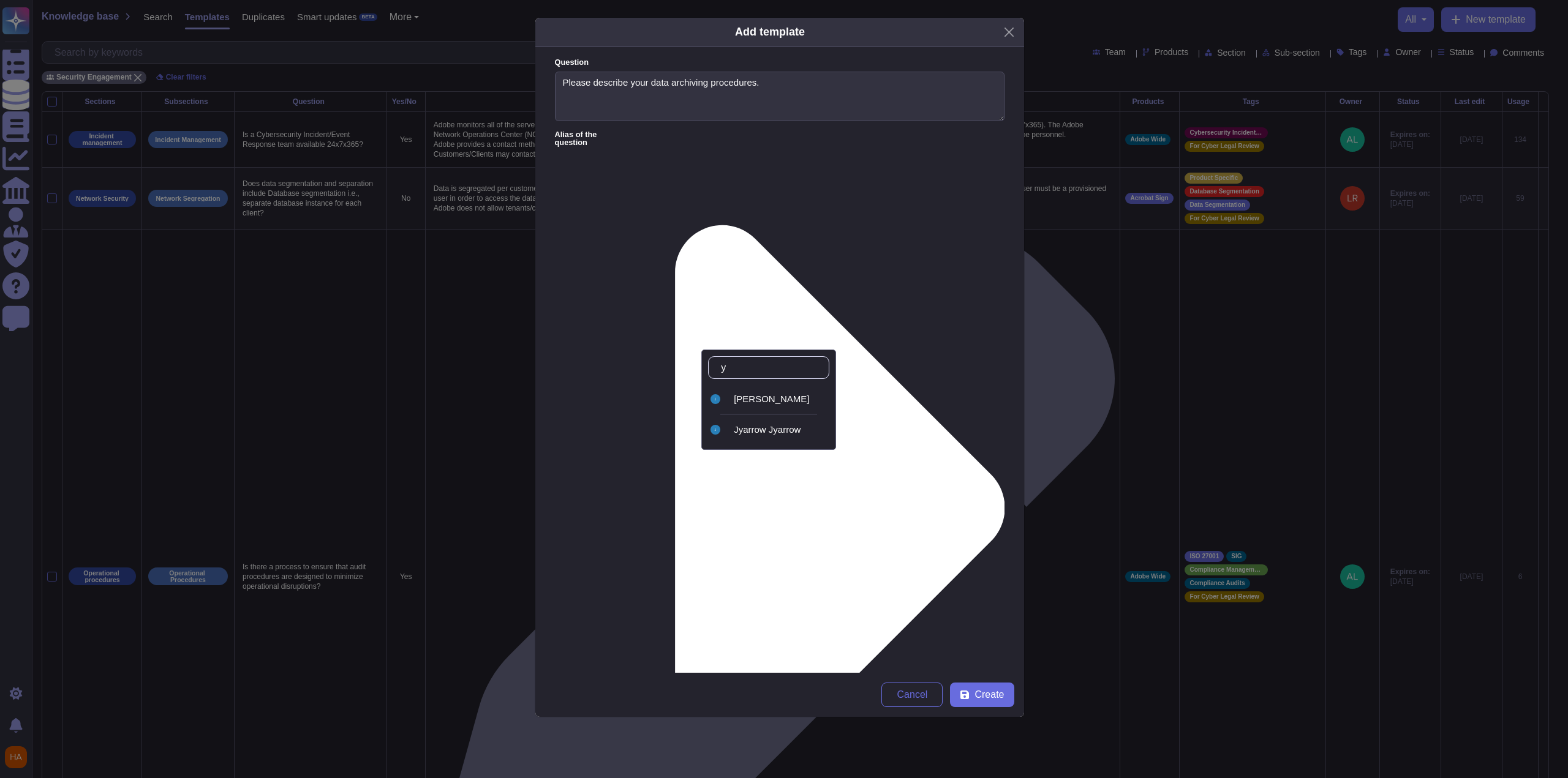
type input "ya"
click at [738, 403] on div "[PERSON_NAME]" at bounding box center [769, 399] width 121 height 28
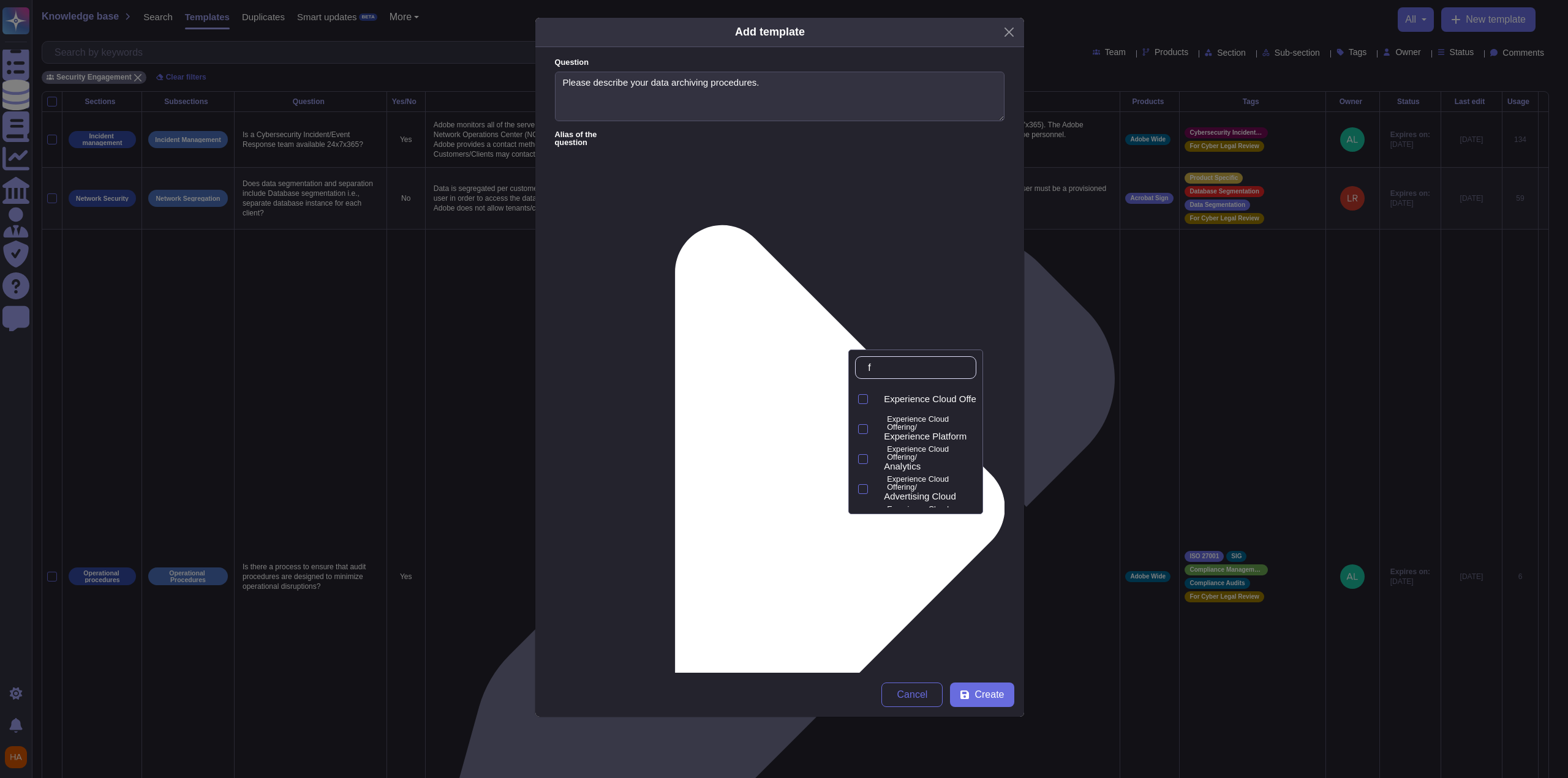
type input "fr"
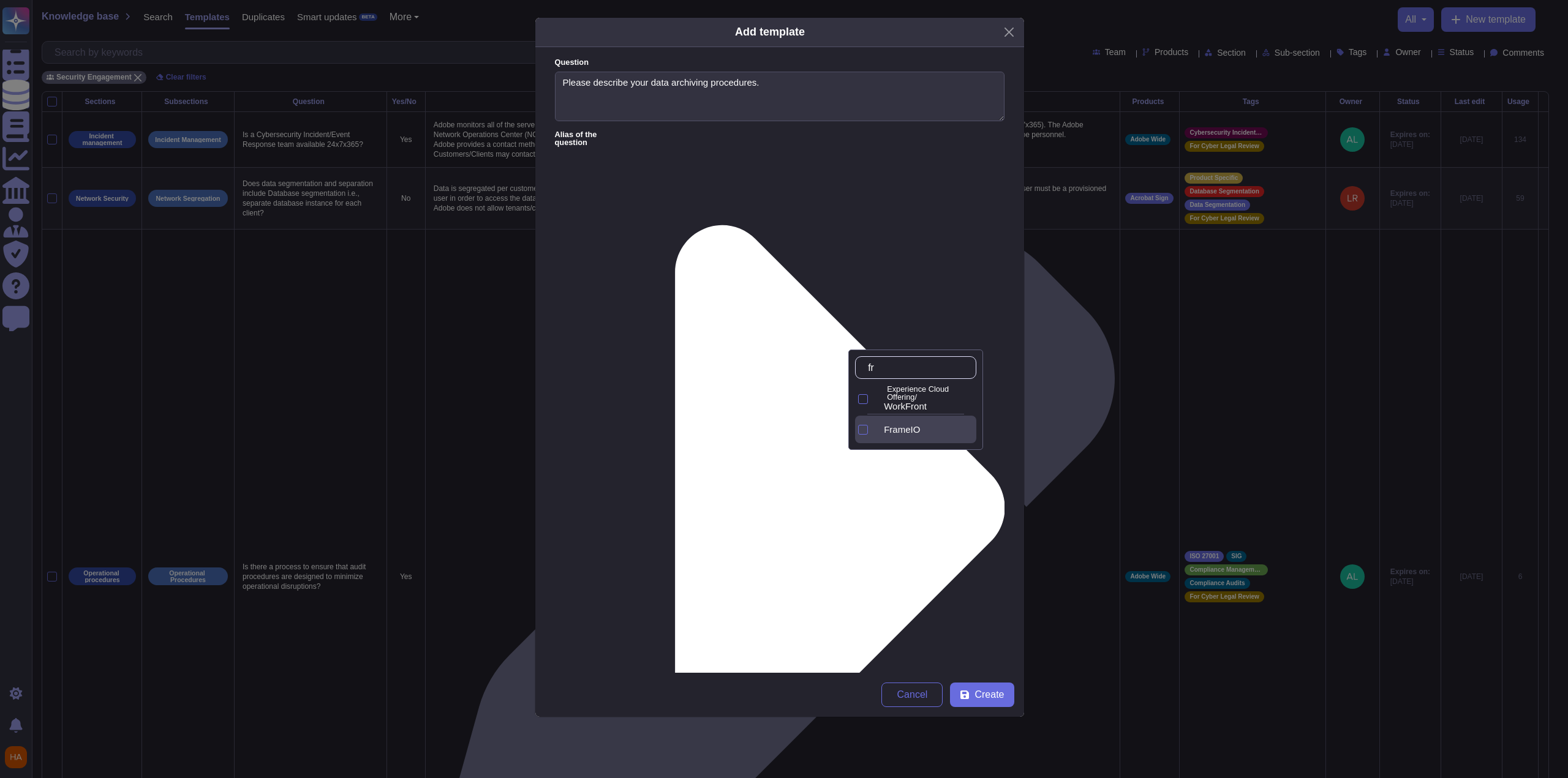
click at [917, 434] on div "FrameIO" at bounding box center [925, 430] width 102 height 28
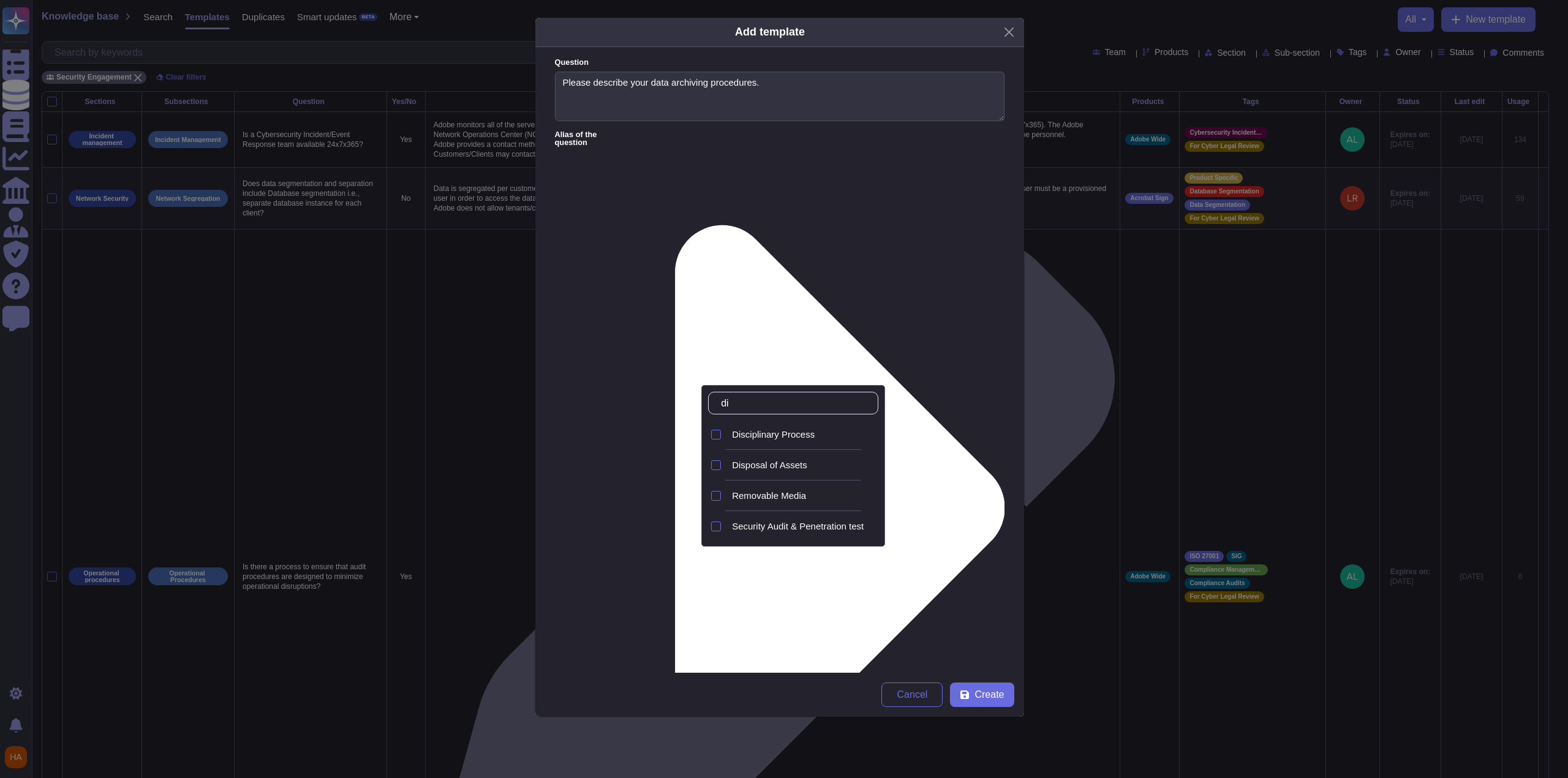
type input "dis"
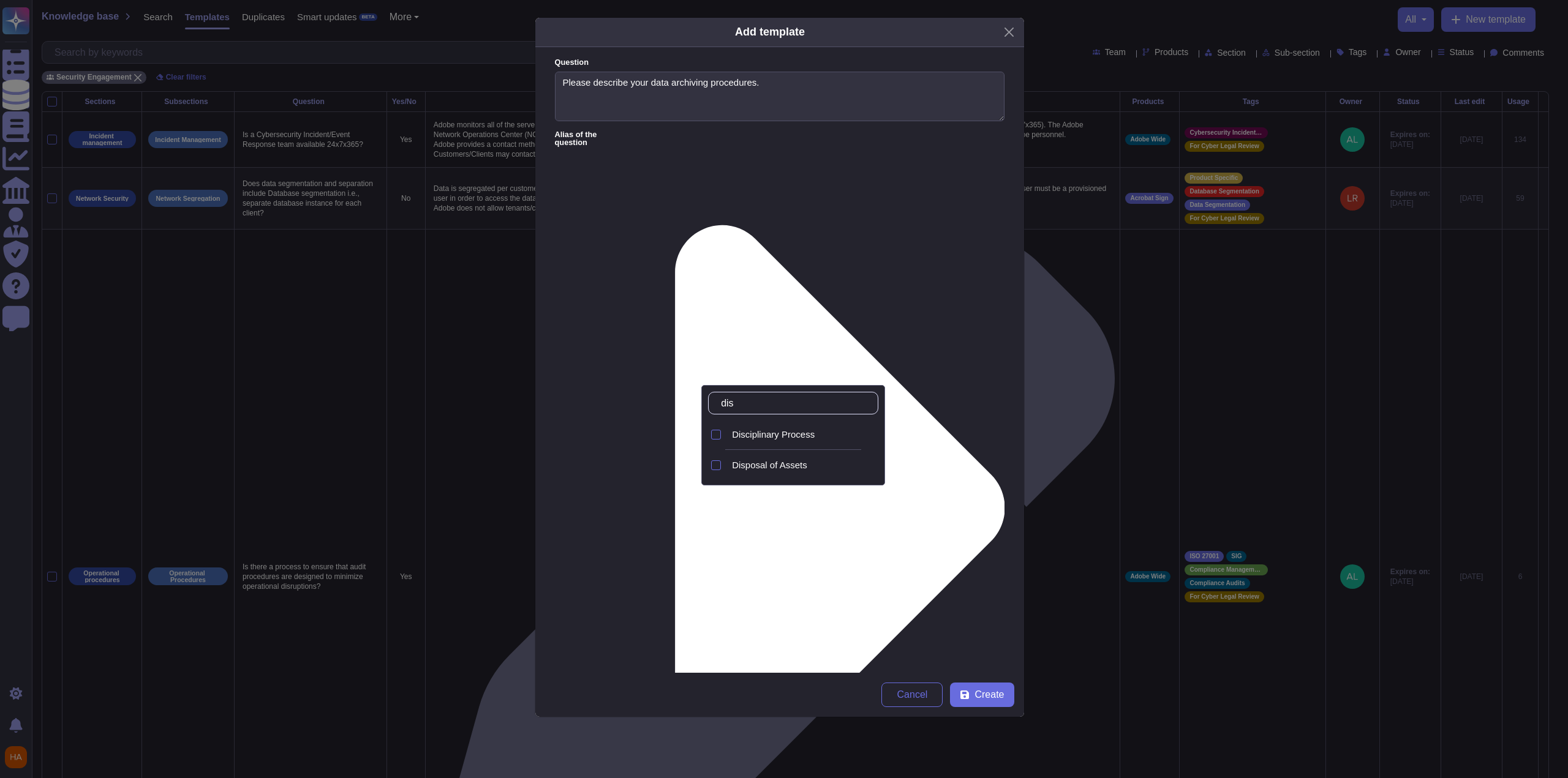
drag, startPoint x: 813, startPoint y: 462, endPoint x: 817, endPoint y: 474, distance: 12.6
click at [813, 464] on div "Disposal of Assets" at bounding box center [802, 465] width 141 height 11
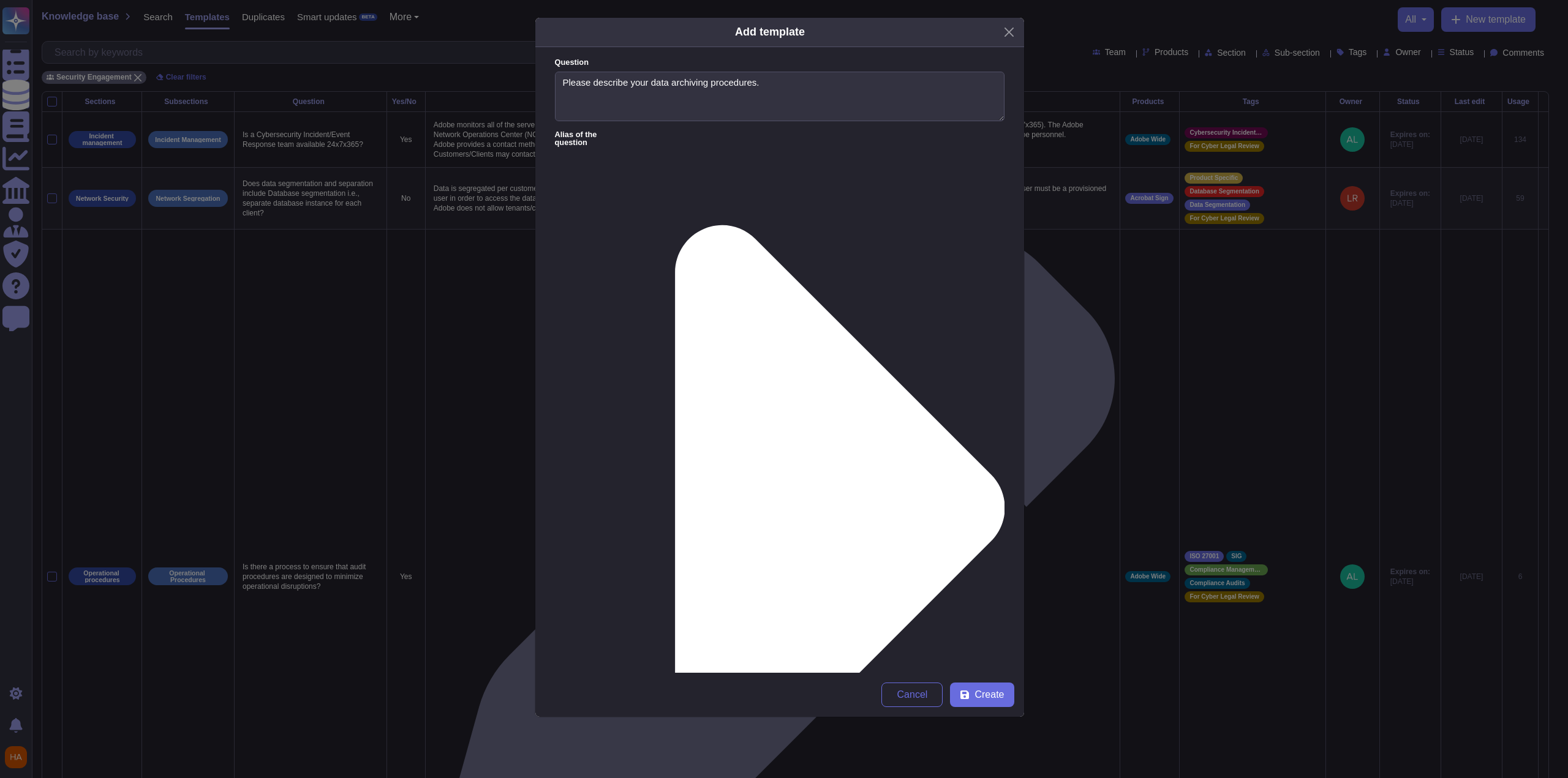
click at [966, 512] on form "Question Please describe your data archiving procedures. Alias of the question …" at bounding box center [780, 360] width 489 height 626
click at [975, 697] on span "Create" at bounding box center [989, 695] width 29 height 10
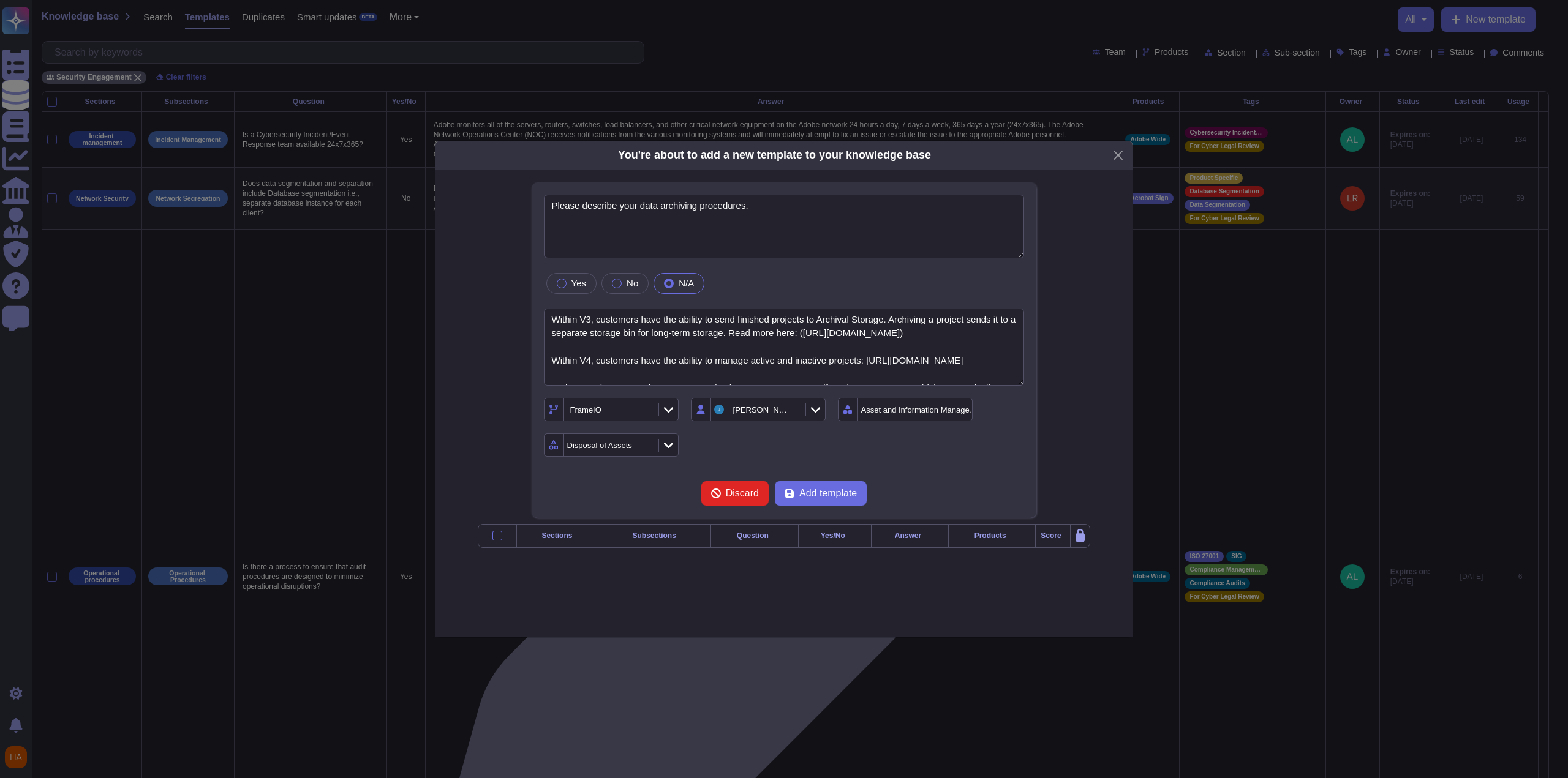
type textarea "Please describe your data archiving procedures."
type textarea "Within V3, customers have the ability to send finished projects to Archival Sto…"
drag, startPoint x: 842, startPoint y: 482, endPoint x: 1328, endPoint y: 274, distance: 528.6
click at [842, 489] on span "Add template" at bounding box center [828, 494] width 58 height 10
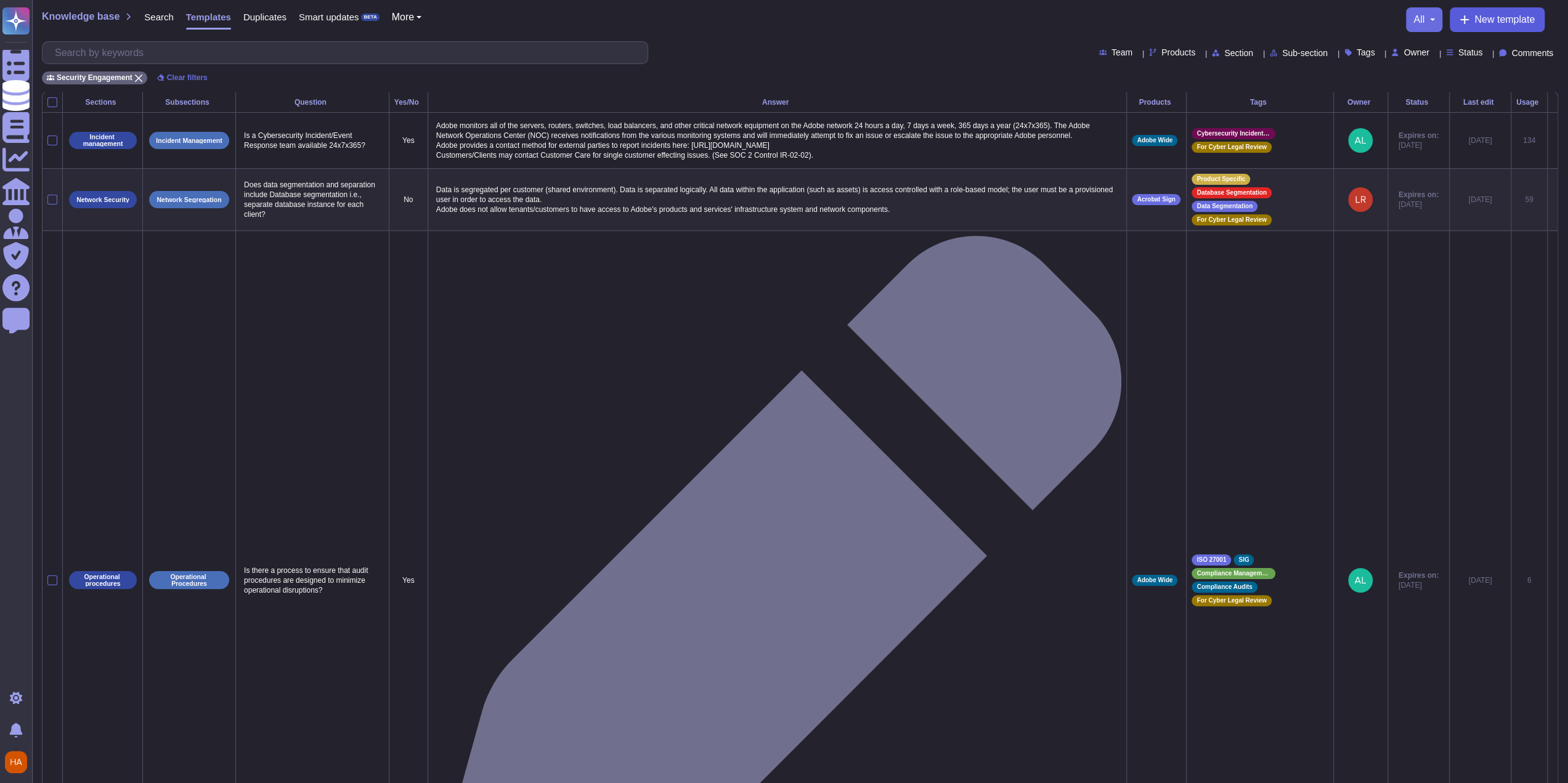
click at [1501, 13] on button "New template" at bounding box center [1497, 20] width 95 height 24
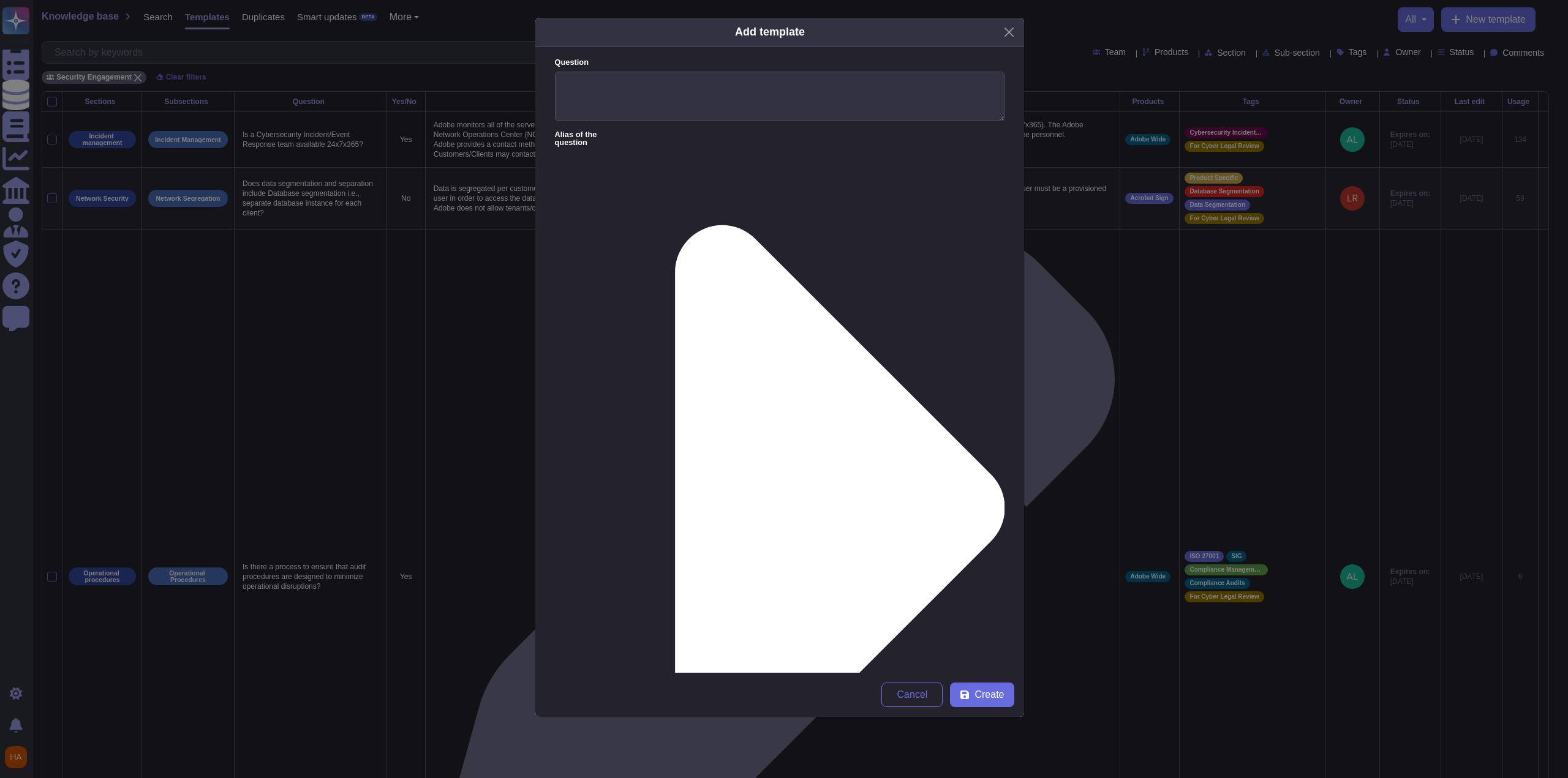
paste textarea ""For Enterprise customers, user content will be made available to the customer …"
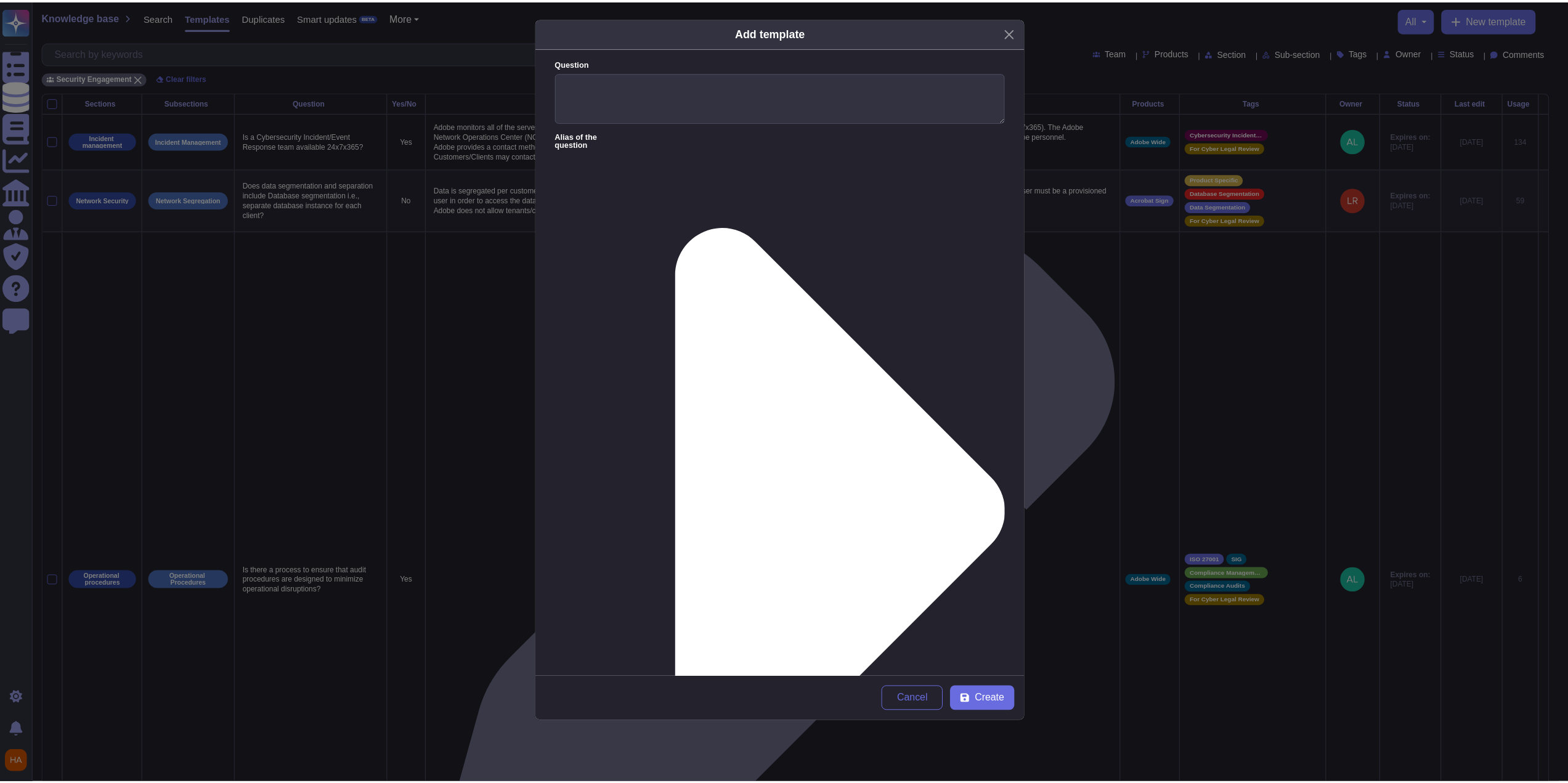
scroll to position [3, 0]
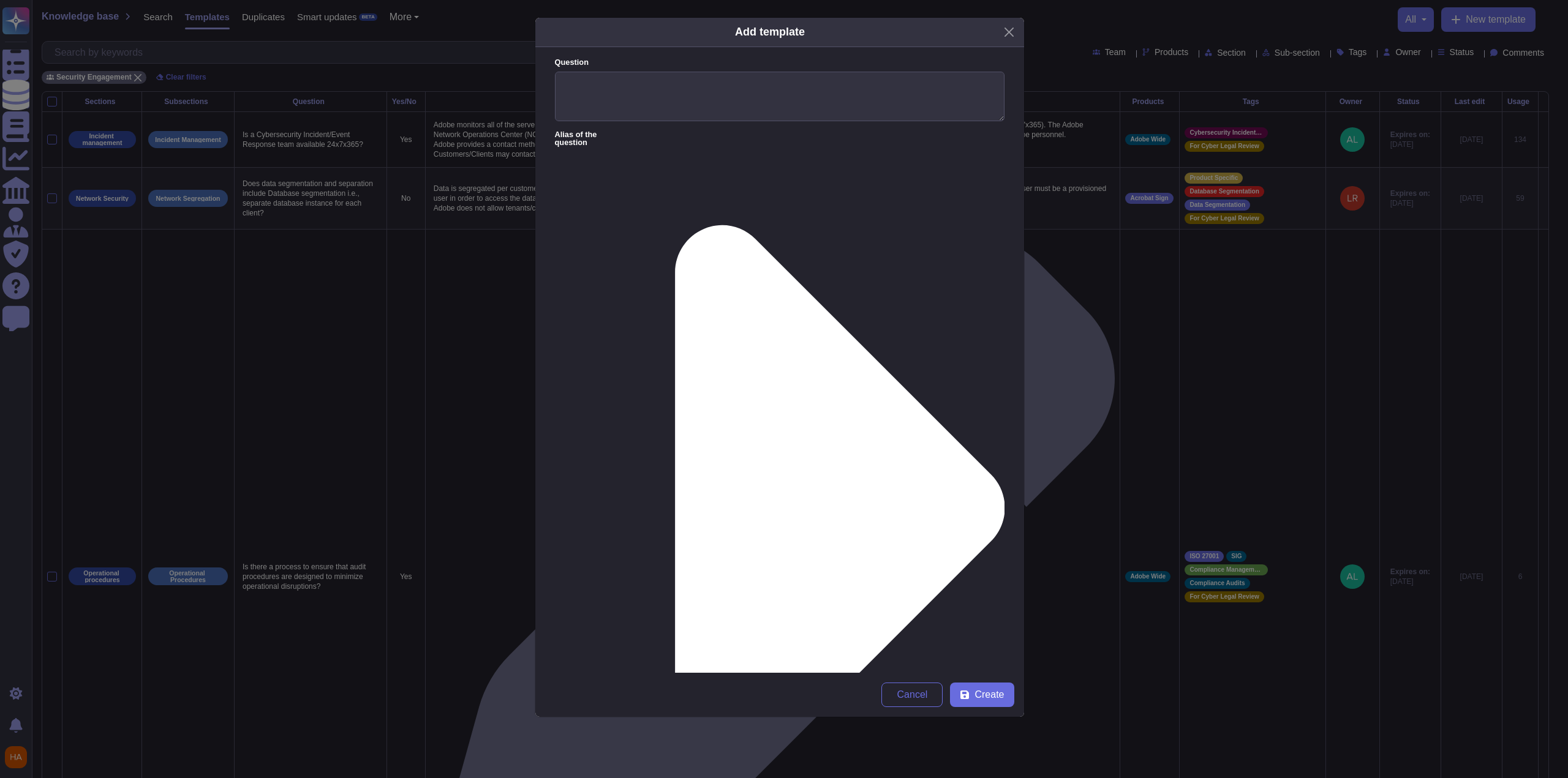
type textarea "For Enterprise customers, user content will be made available to the customer t…"
click at [803, 106] on textarea "Question" at bounding box center [780, 97] width 449 height 50
paste textarea "On exit of the contract, how do you return the data?"
type textarea "On exit of the contract, how do you return the data?"
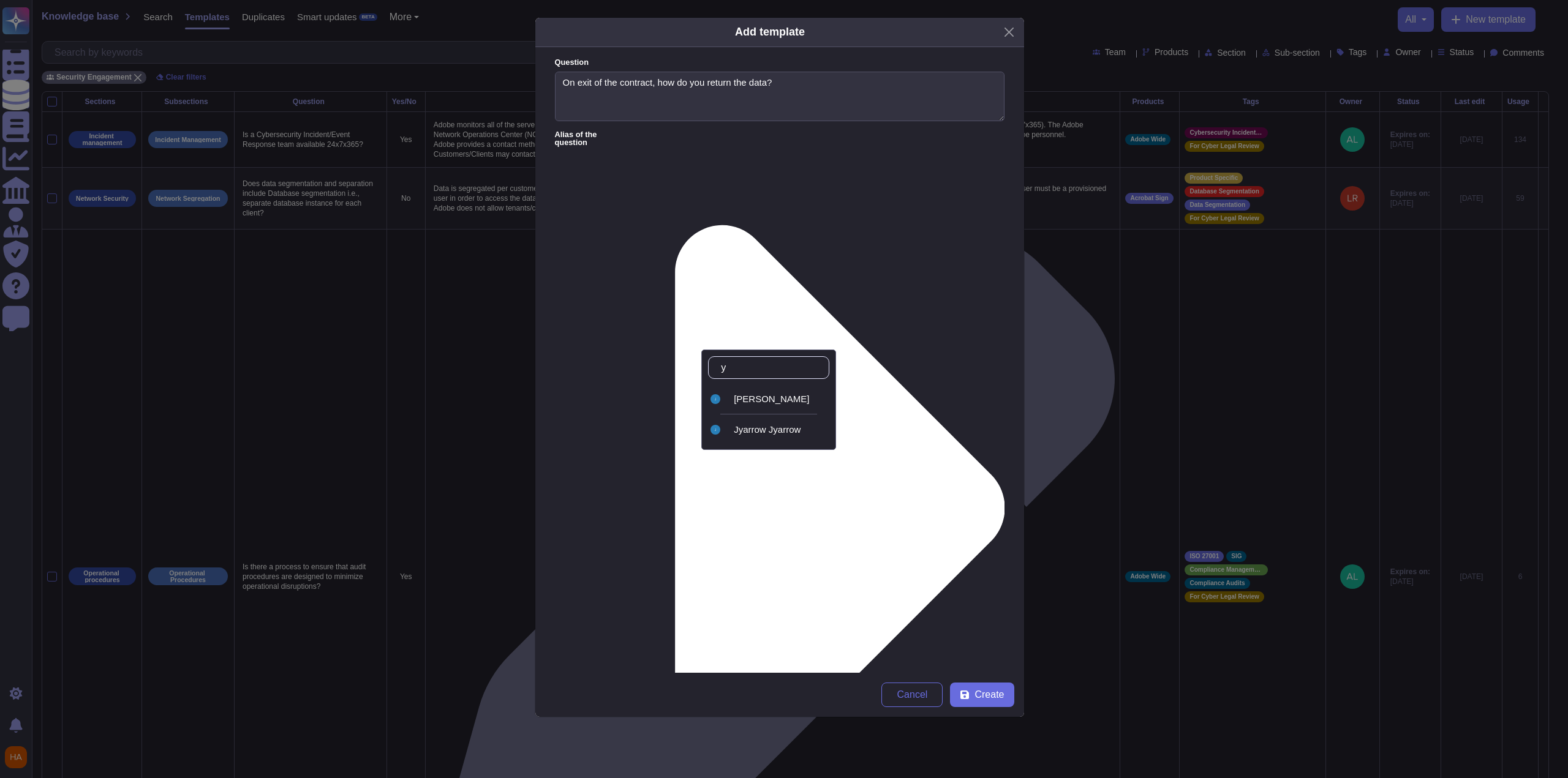
type input "ya"
click at [766, 401] on span "[PERSON_NAME]" at bounding box center [771, 399] width 75 height 11
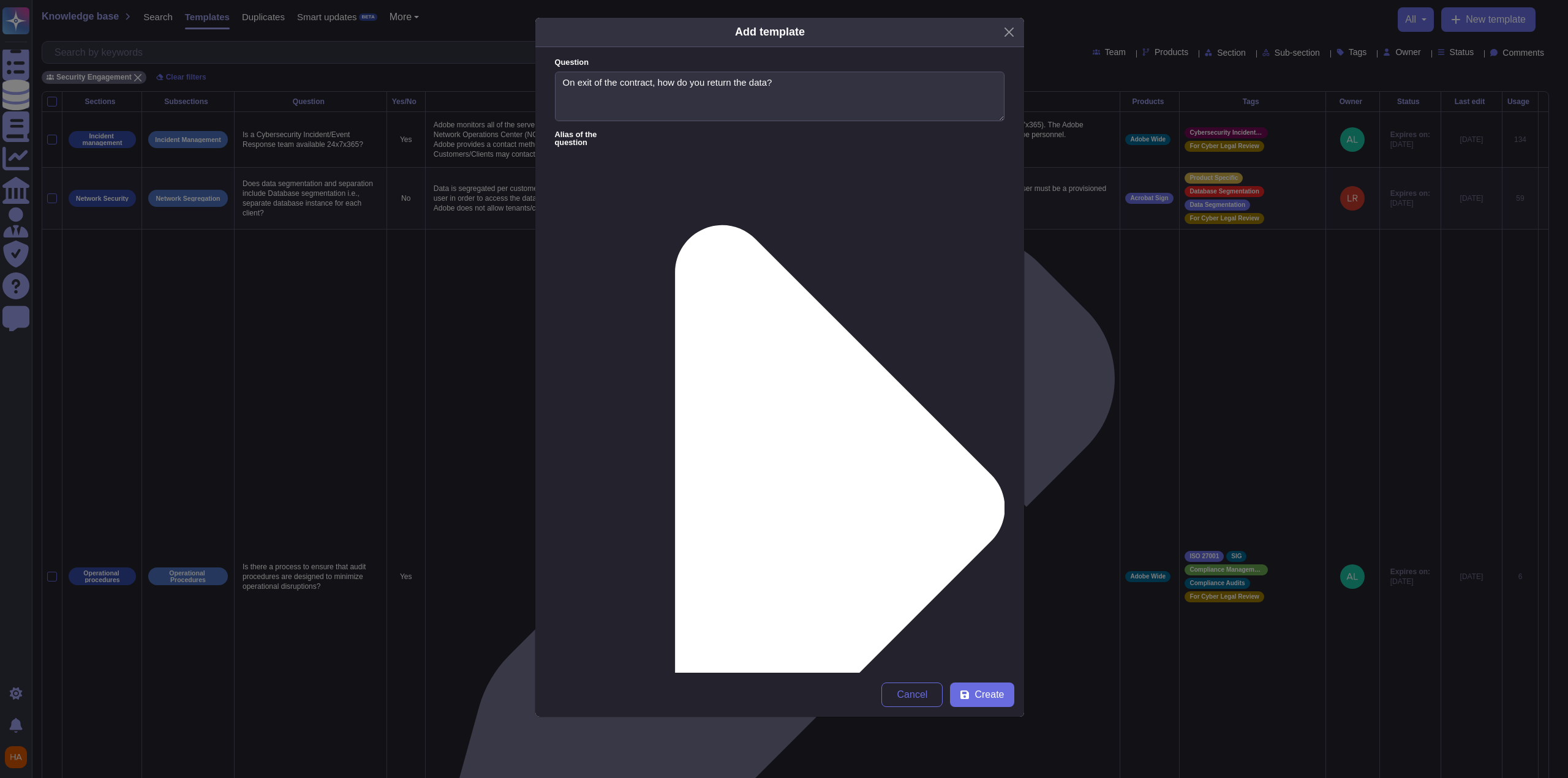
type input "fr"
click at [915, 433] on span "FrameIO" at bounding box center [902, 430] width 36 height 11
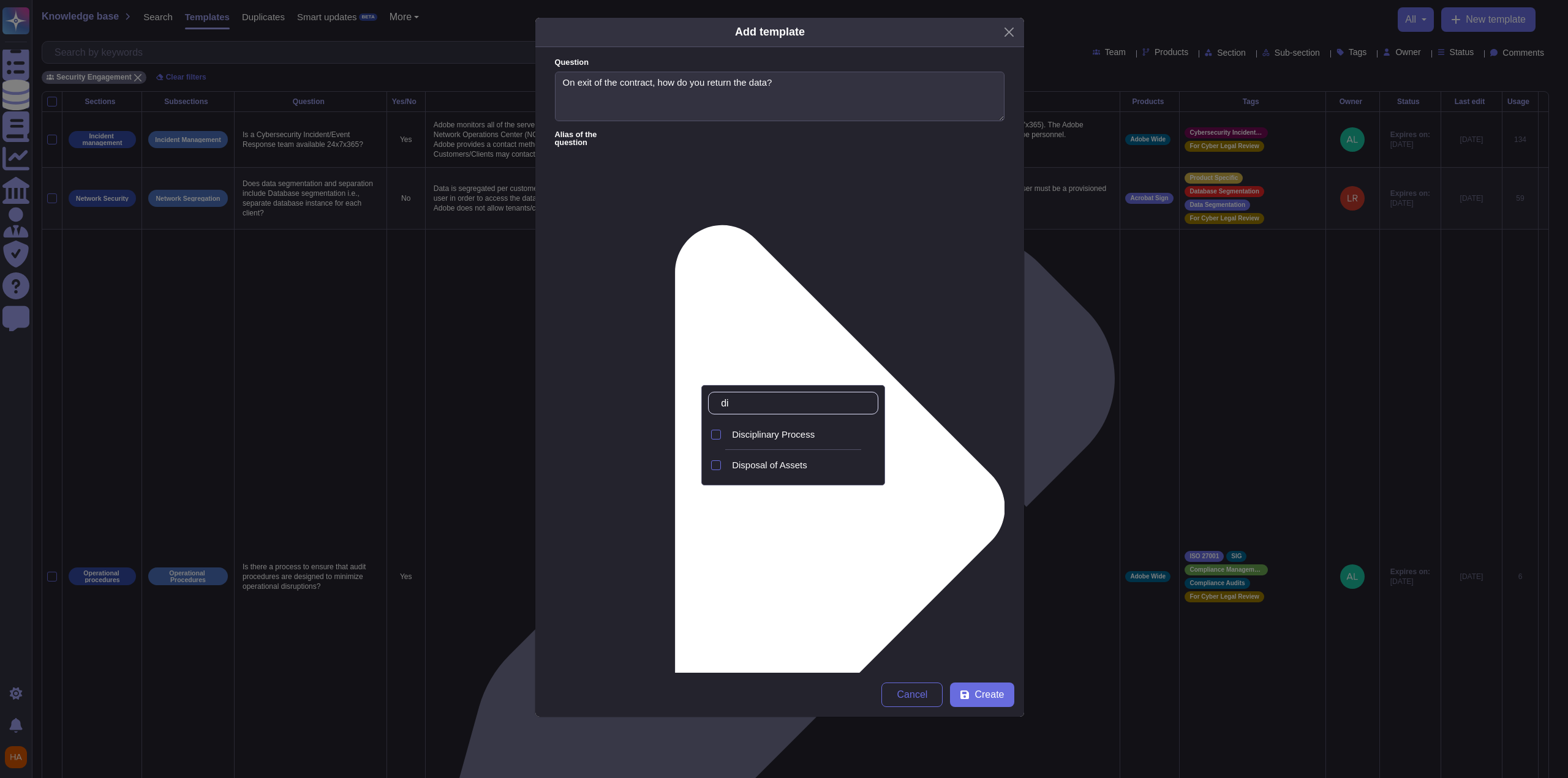
type input "dis"
click at [779, 469] on div "Disposal of Assets" at bounding box center [802, 465] width 151 height 28
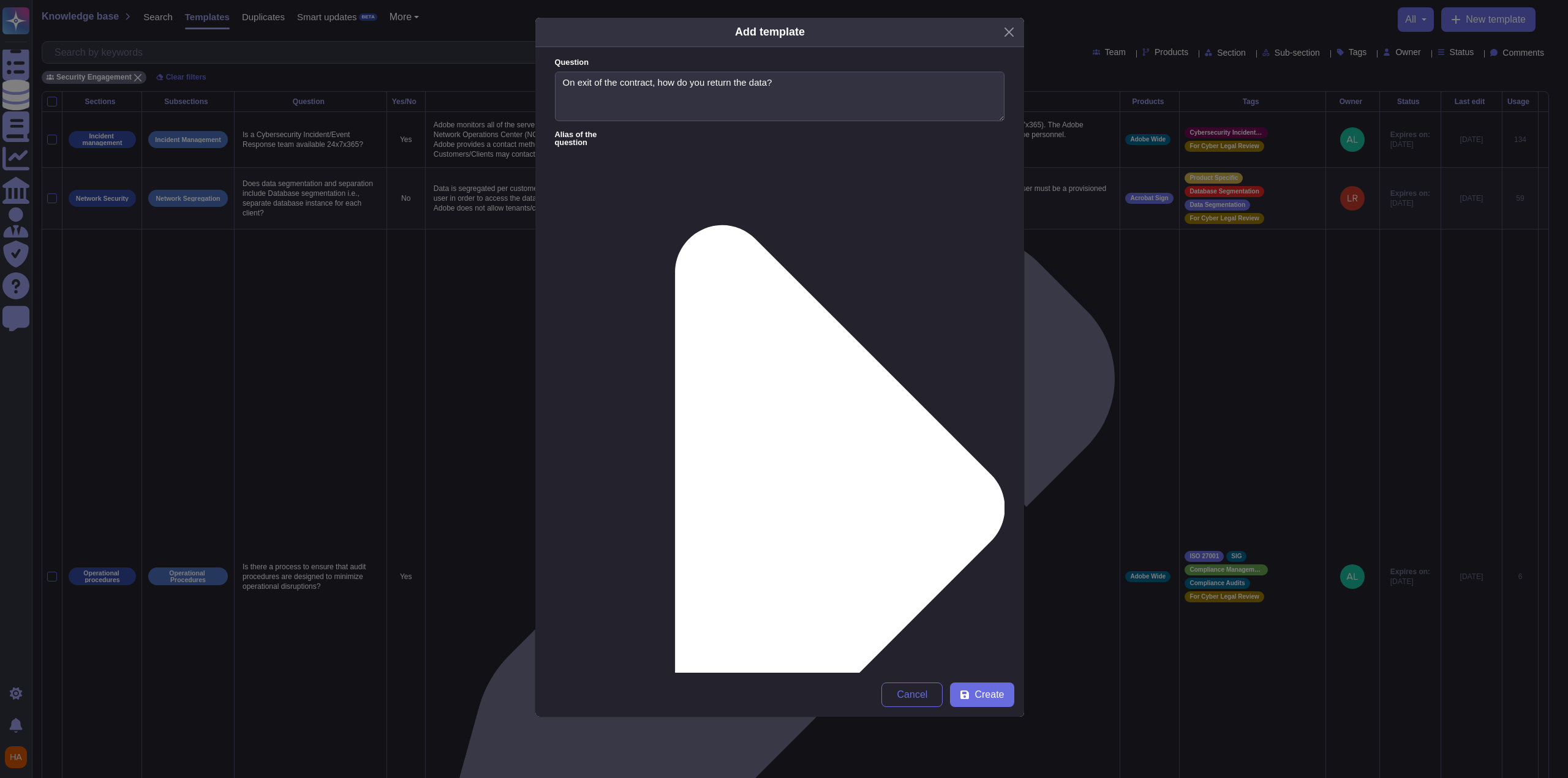
click at [989, 574] on div "Question On exit of the contract, how do you return the data? Alias of the ques…" at bounding box center [780, 360] width 489 height 626
click at [971, 699] on button "Create" at bounding box center [982, 695] width 64 height 24
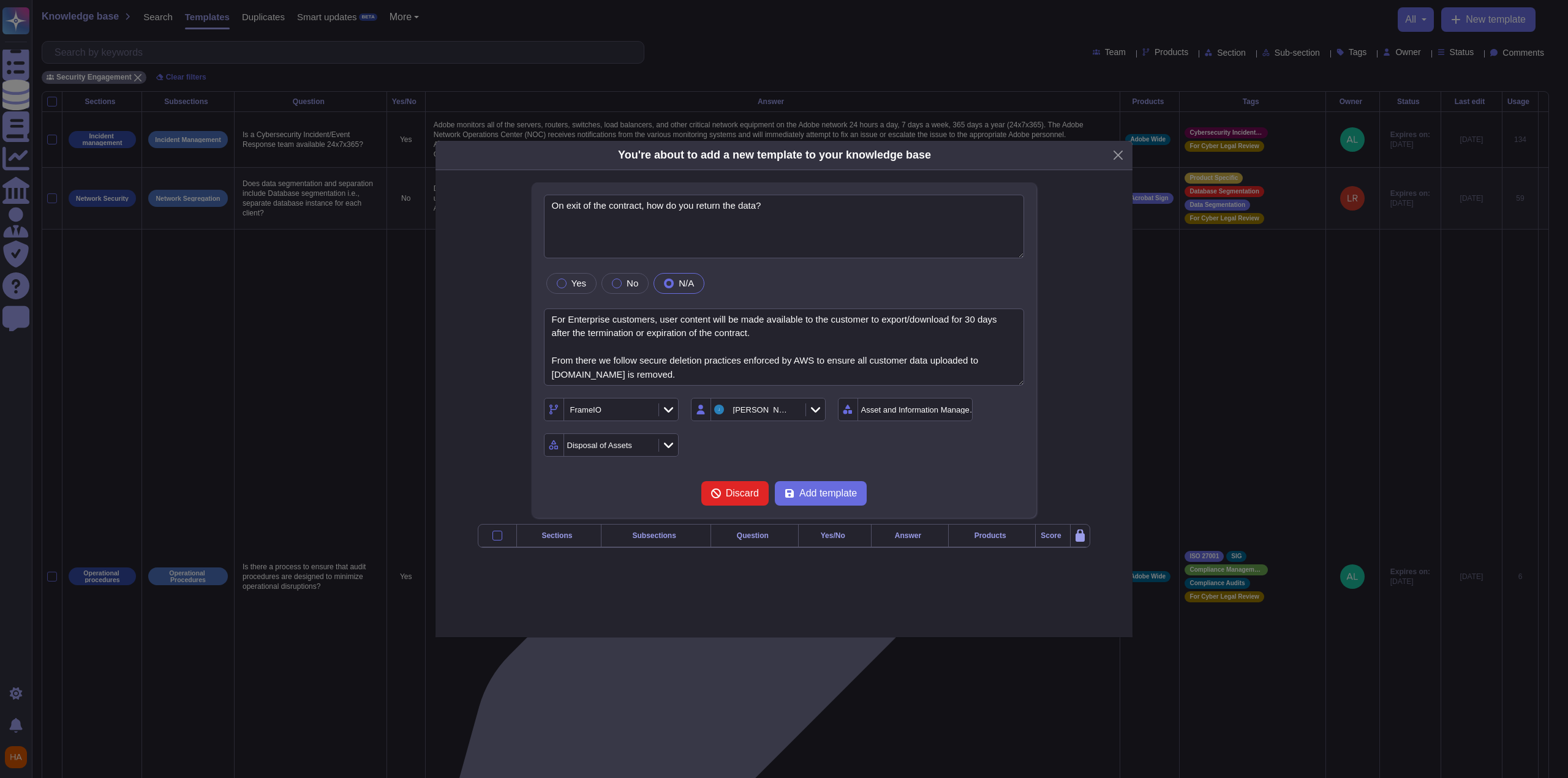
type textarea "On exit of the contract, how do you return the data?"
type textarea "For Enterprise customers, user content will be made available to the customer t…"
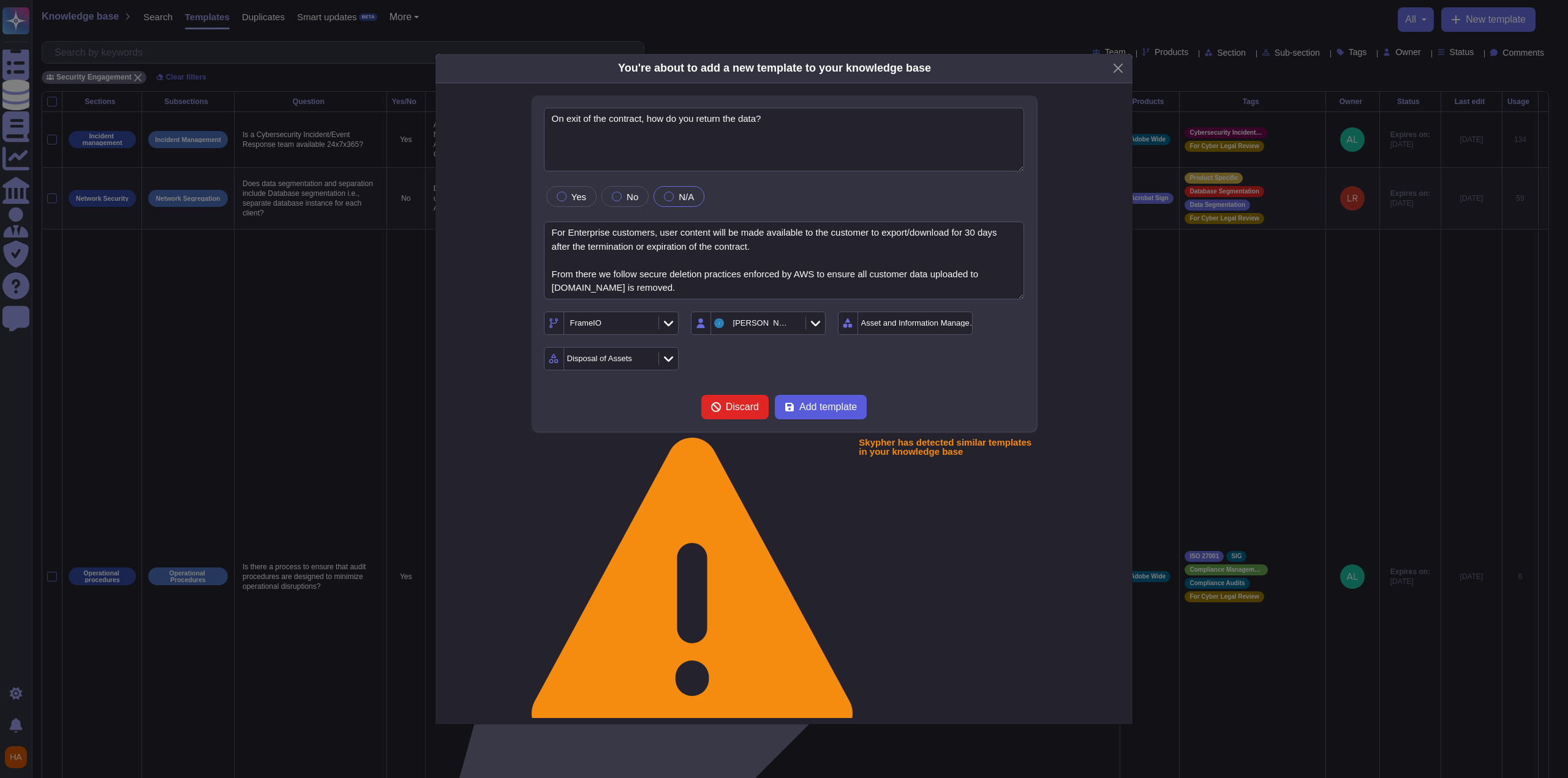
click at [839, 412] on span "Add template" at bounding box center [828, 407] width 58 height 10
